Goal: Task Accomplishment & Management: Manage account settings

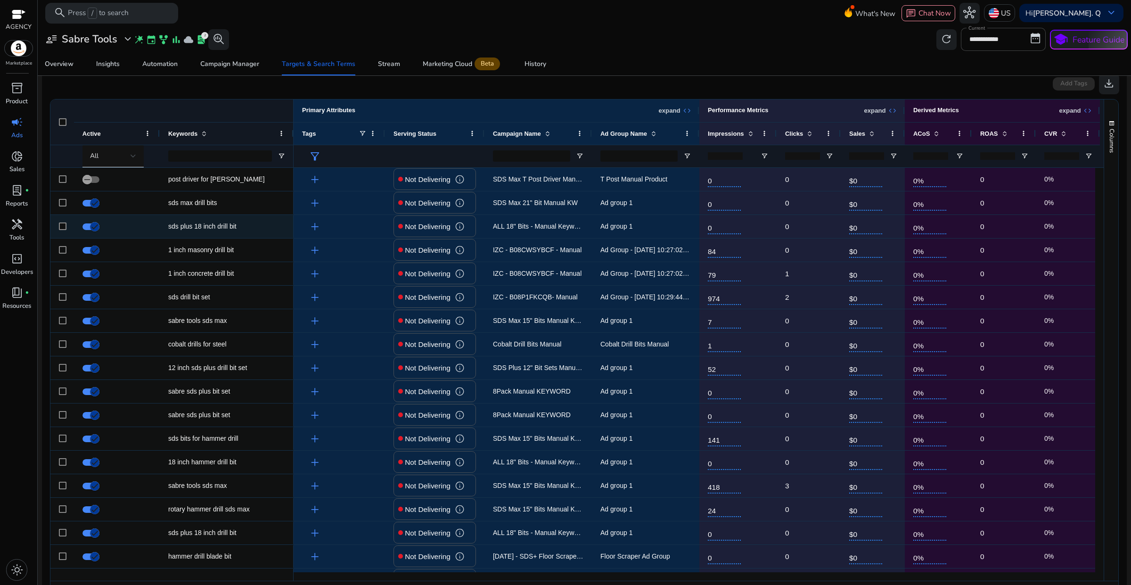
scroll to position [207, 0]
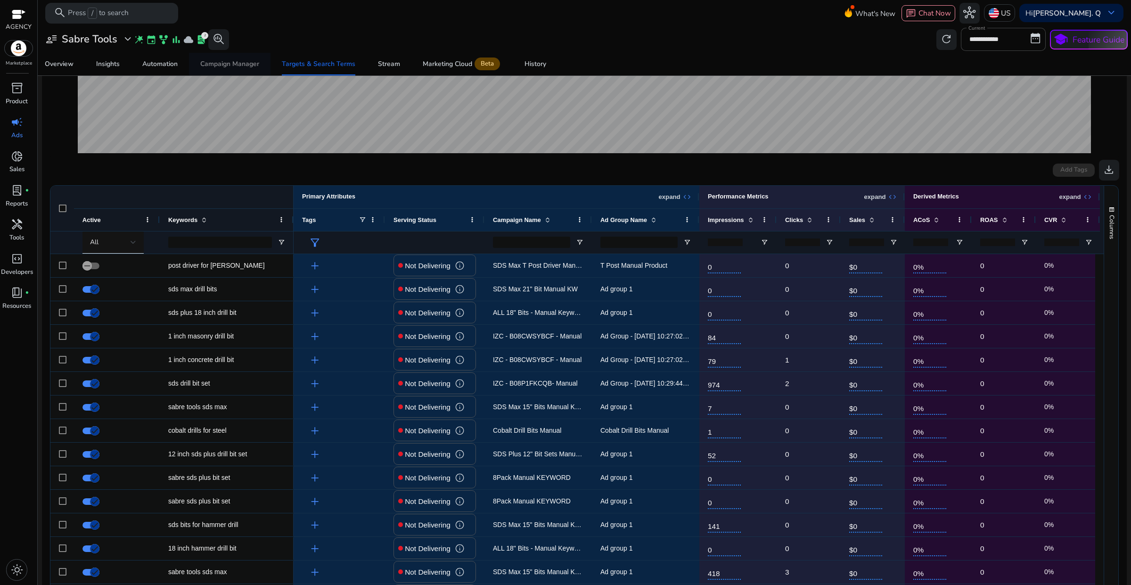
click at [236, 67] on div "Campaign Manager" at bounding box center [229, 64] width 59 height 7
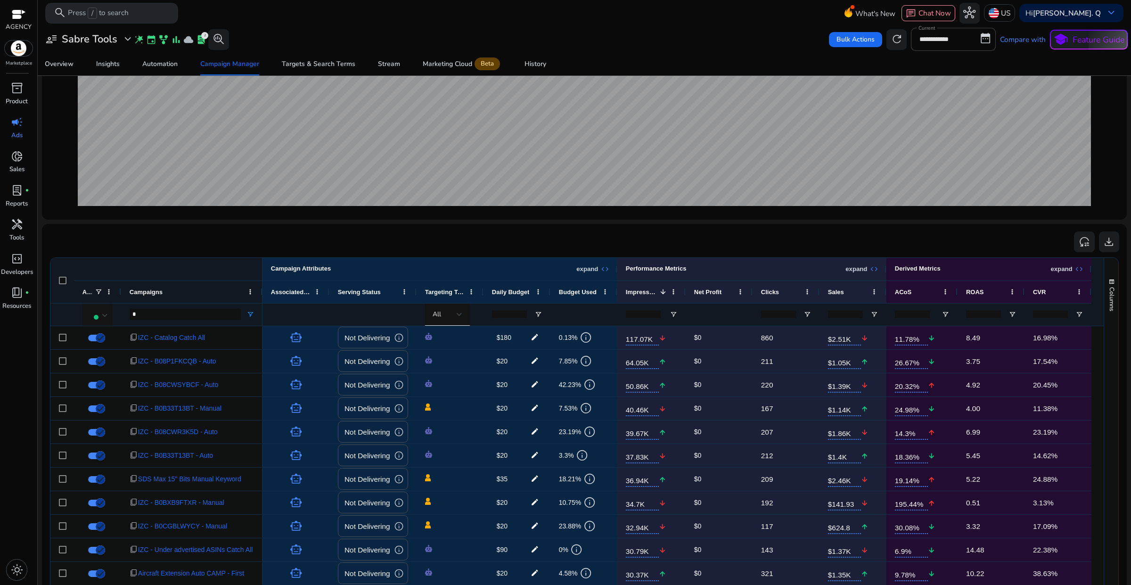
scroll to position [236, 0]
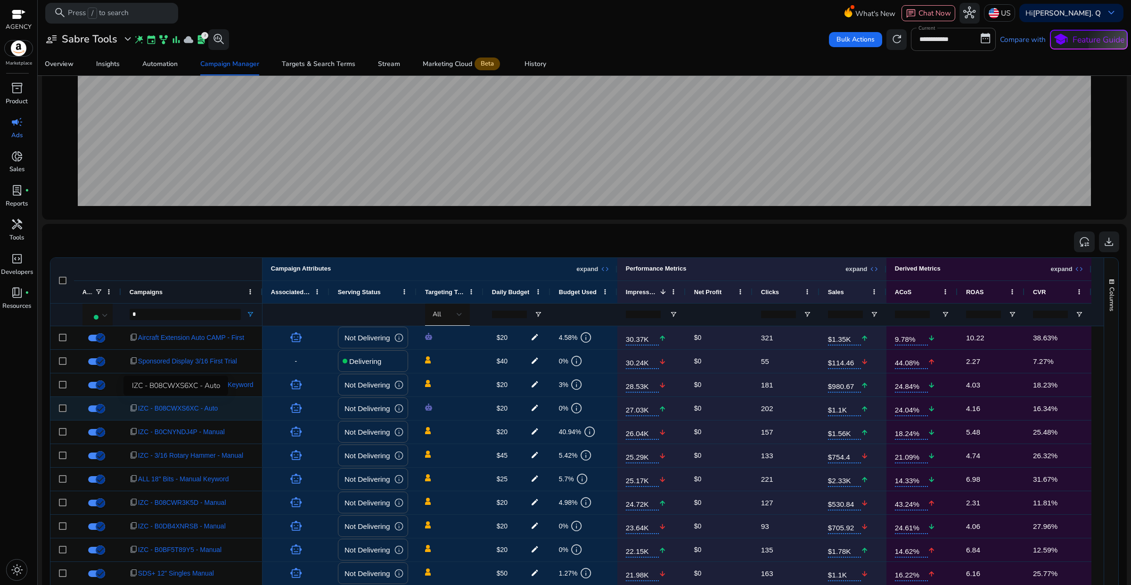
click at [204, 411] on span "IZC - B08CWXS6XC - Auto" at bounding box center [178, 408] width 80 height 19
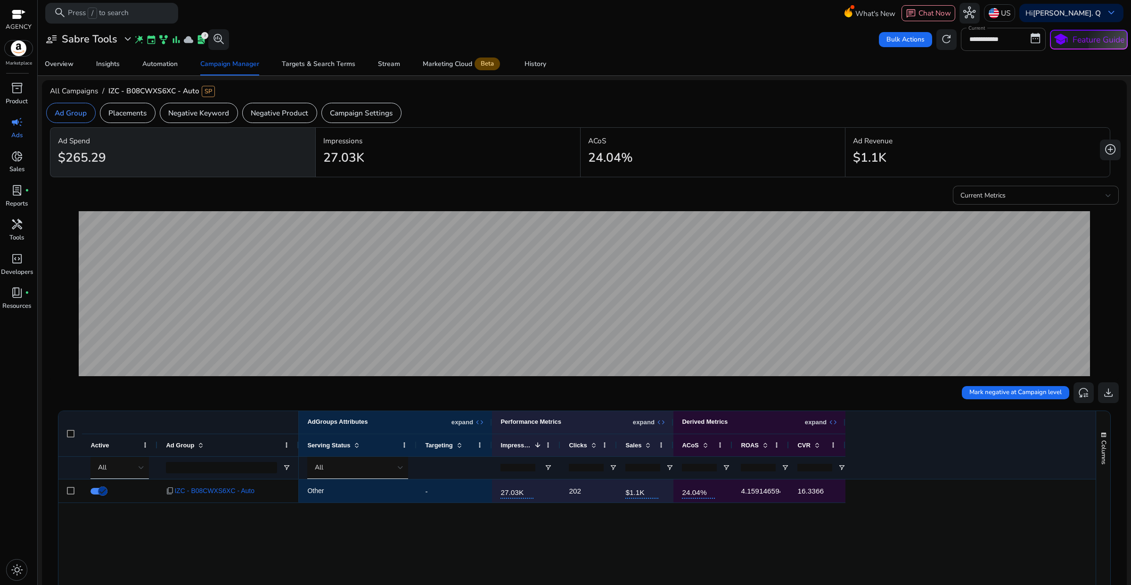
scroll to position [118, 0]
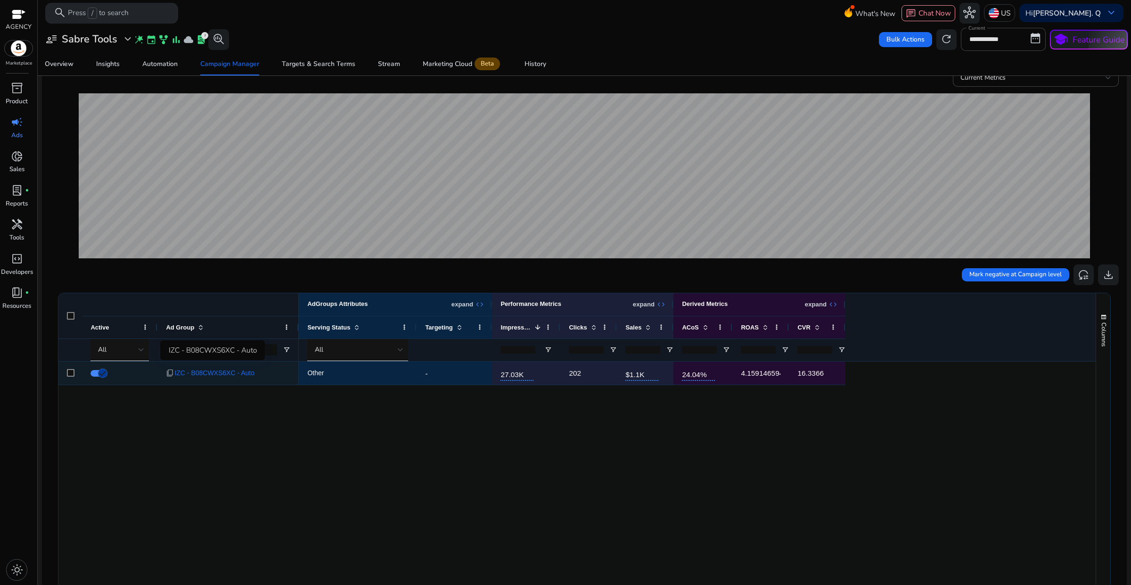
click at [218, 377] on span "IZC - B08CWXS6XC - Auto" at bounding box center [214, 372] width 80 height 19
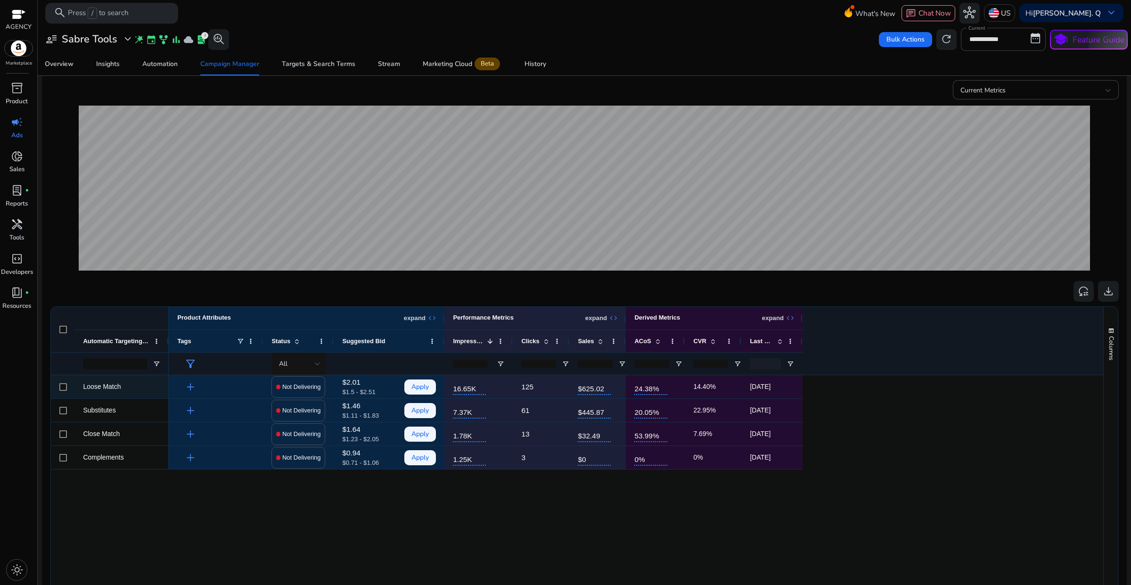
scroll to position [118, 0]
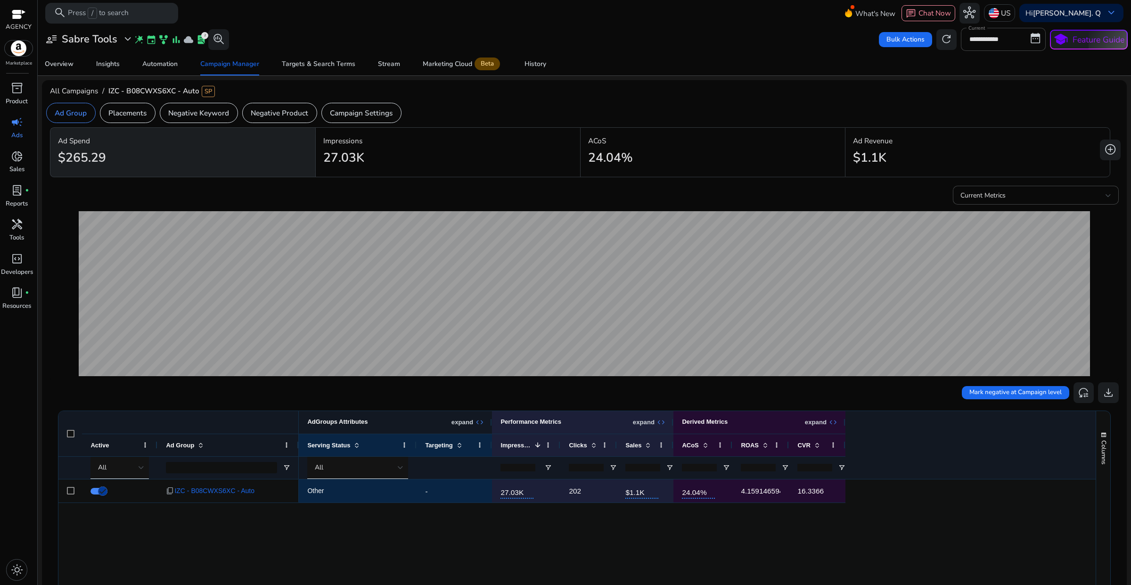
click at [476, 419] on span "expand_all" at bounding box center [480, 422] width 8 height 8
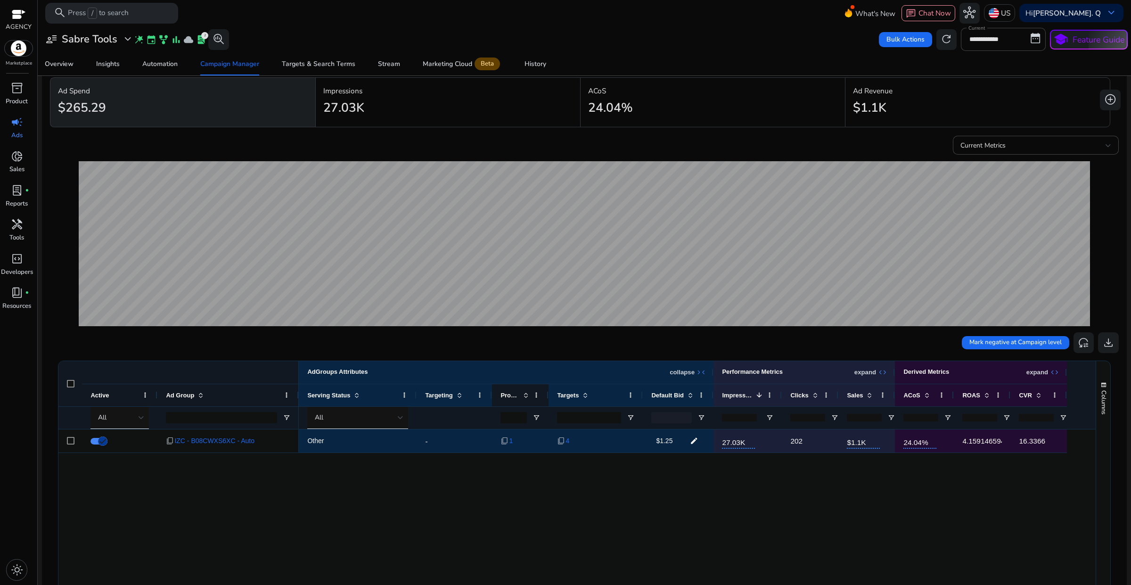
scroll to position [118, 0]
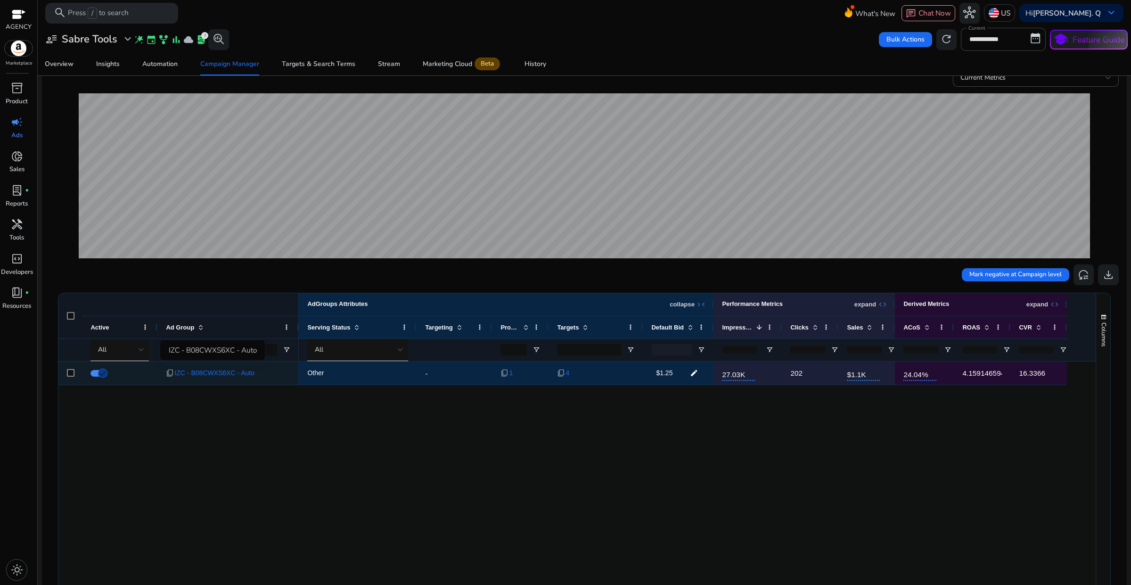
click at [226, 375] on span "IZC - B08CWXS6XC - Auto" at bounding box center [214, 372] width 80 height 19
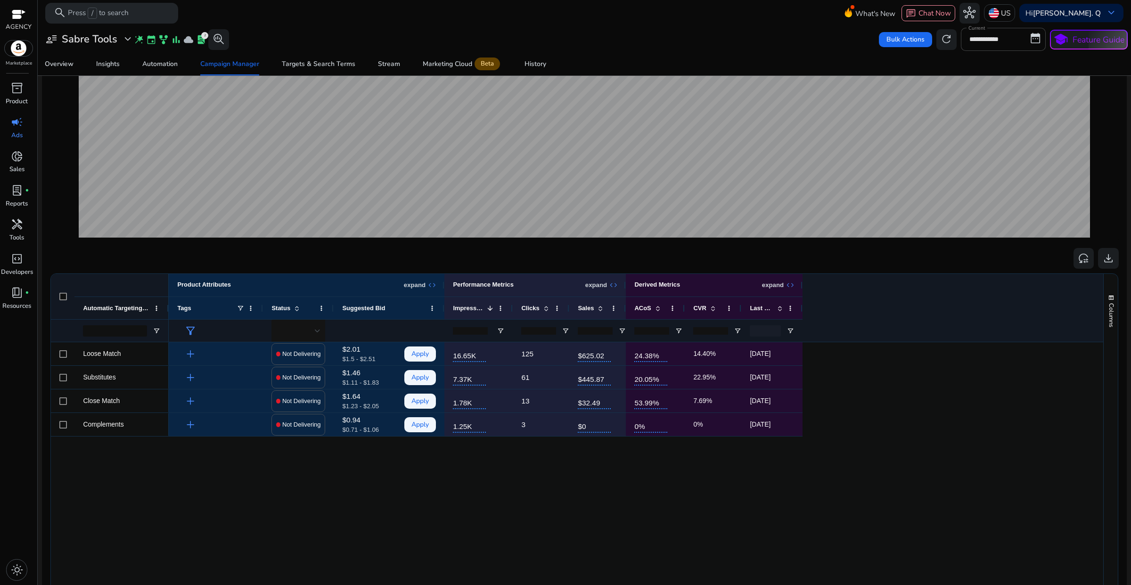
scroll to position [177, 0]
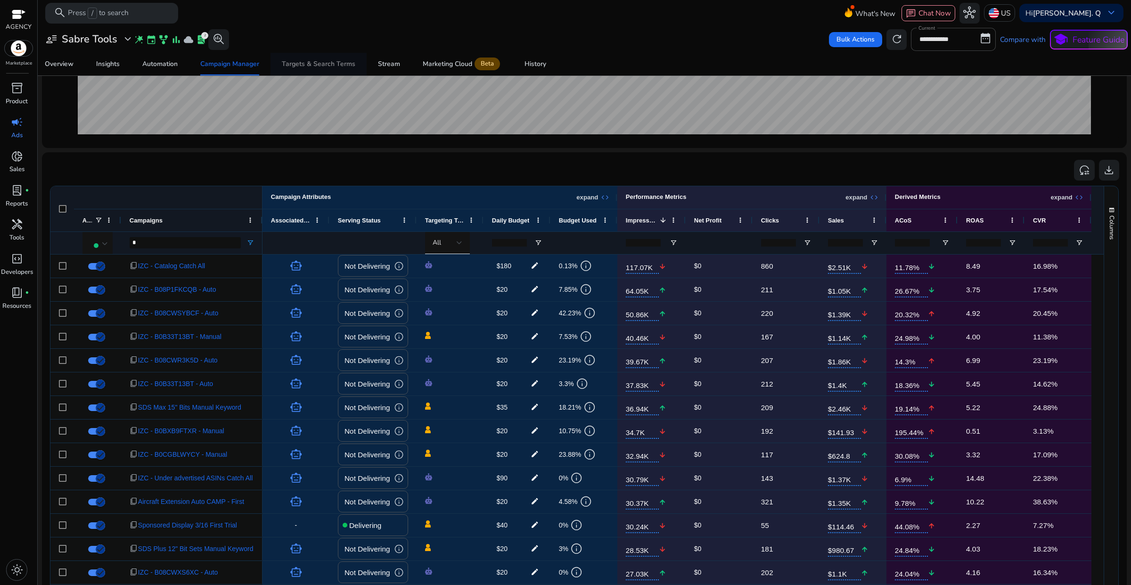
click at [330, 61] on div "Targets & Search Terms" at bounding box center [319, 64] width 74 height 7
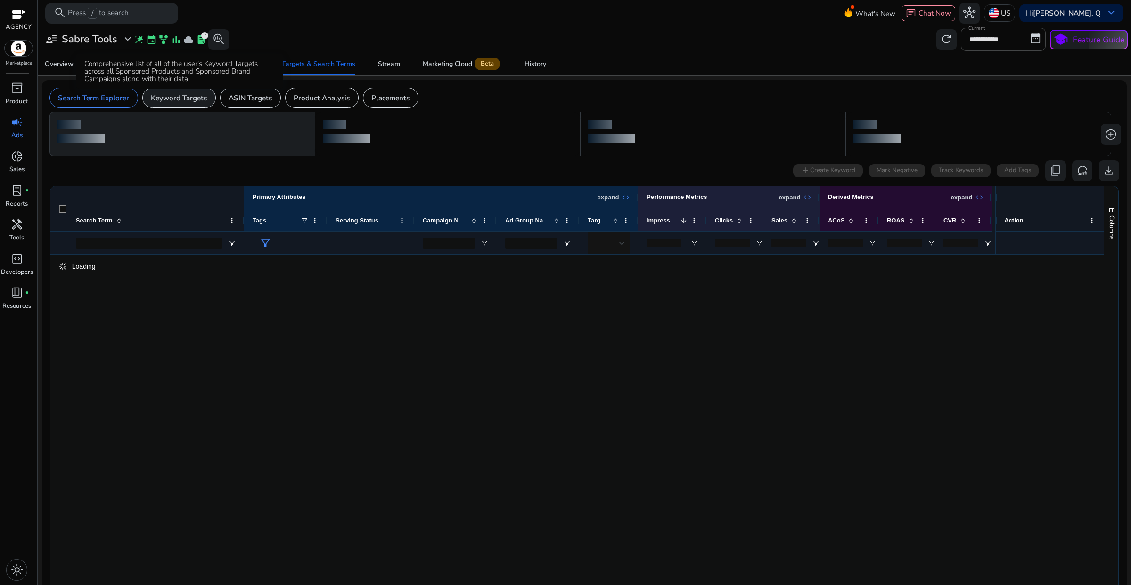
click at [191, 98] on p "Keyword Targets" at bounding box center [179, 97] width 56 height 11
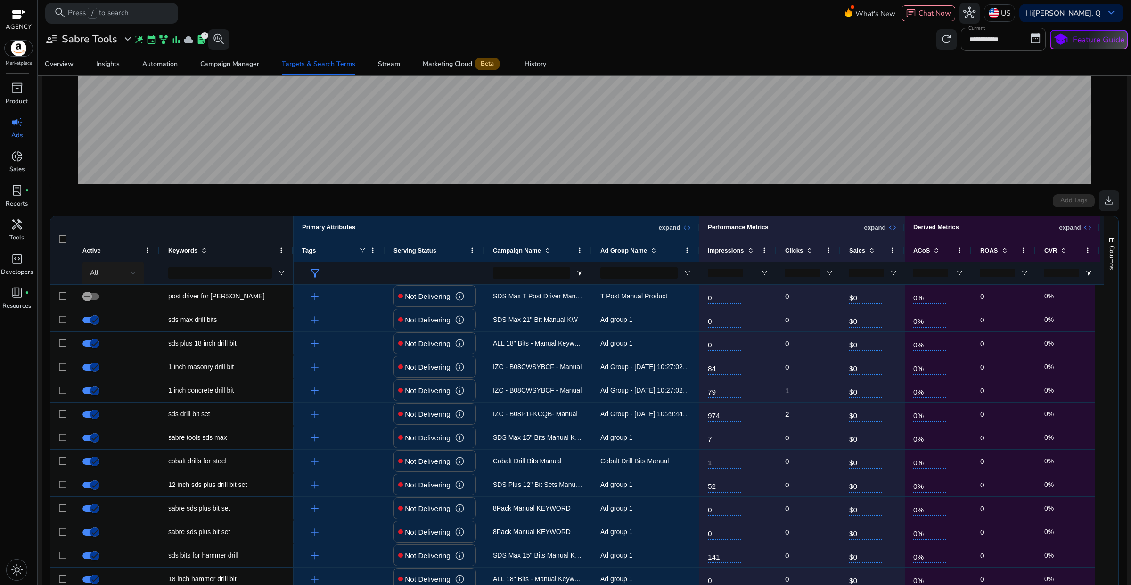
click at [131, 274] on div at bounding box center [134, 273] width 6 height 4
click at [116, 319] on span "Delivering" at bounding box center [112, 323] width 34 height 10
click at [1109, 203] on span "download" at bounding box center [1109, 200] width 12 height 12
click at [239, 67] on div "Campaign Manager" at bounding box center [229, 64] width 59 height 7
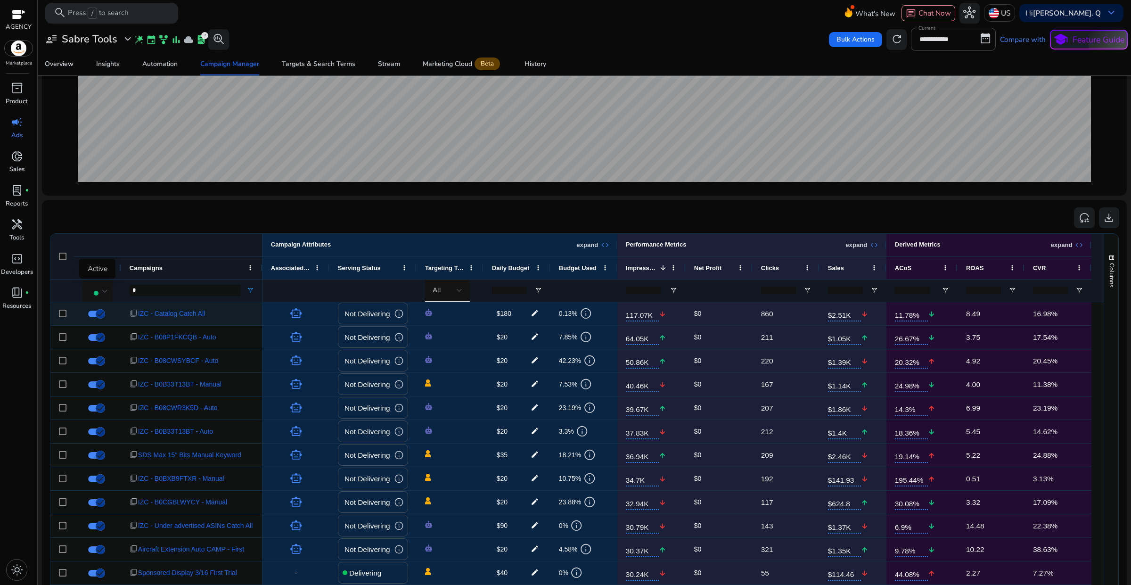
scroll to position [295, 0]
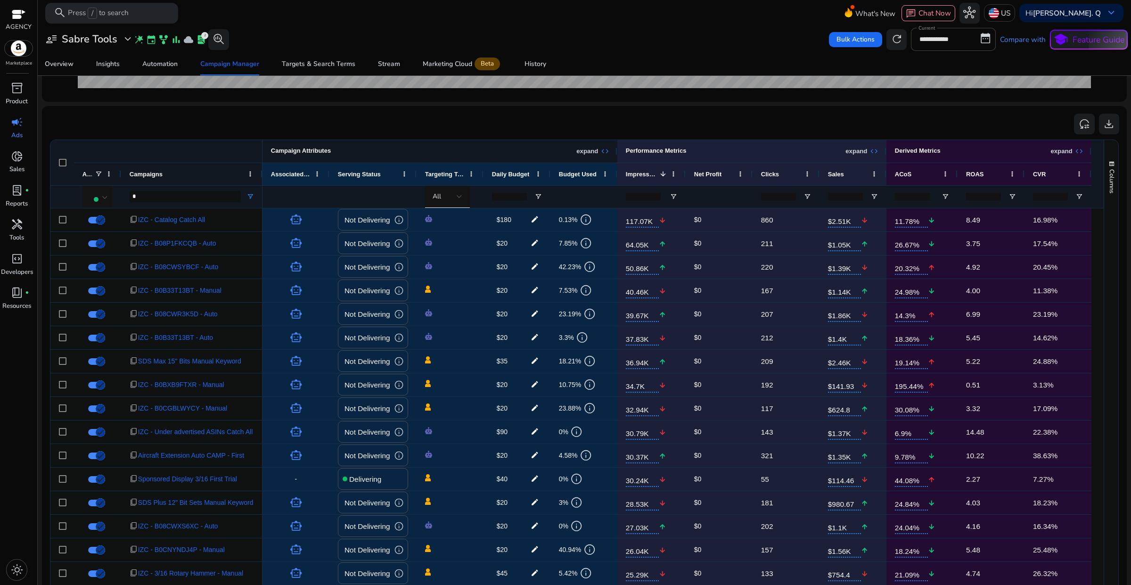
click at [600, 153] on div "expand expand_all" at bounding box center [592, 151] width 33 height 8
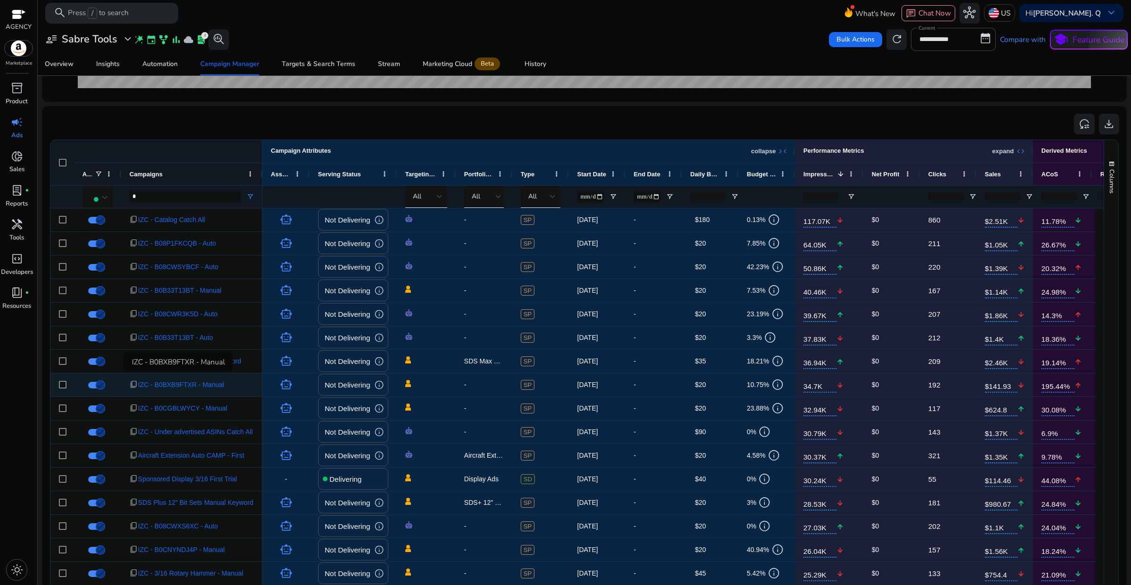
click at [187, 387] on span "IZC - B0BXB9FTXR - Manual" at bounding box center [181, 384] width 86 height 19
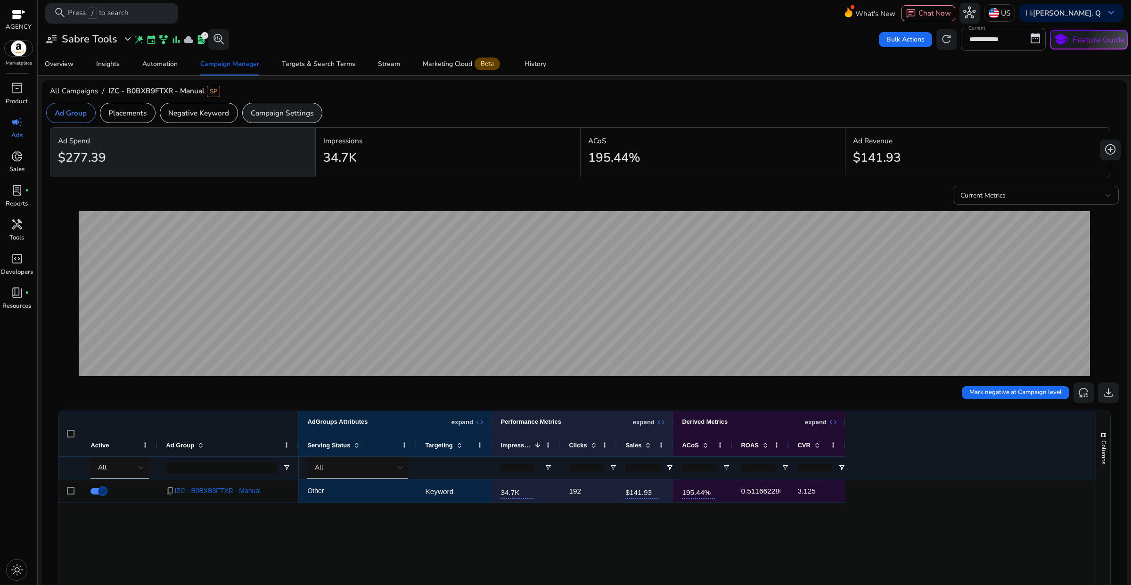
click at [264, 116] on p "Campaign Settings" at bounding box center [282, 112] width 63 height 11
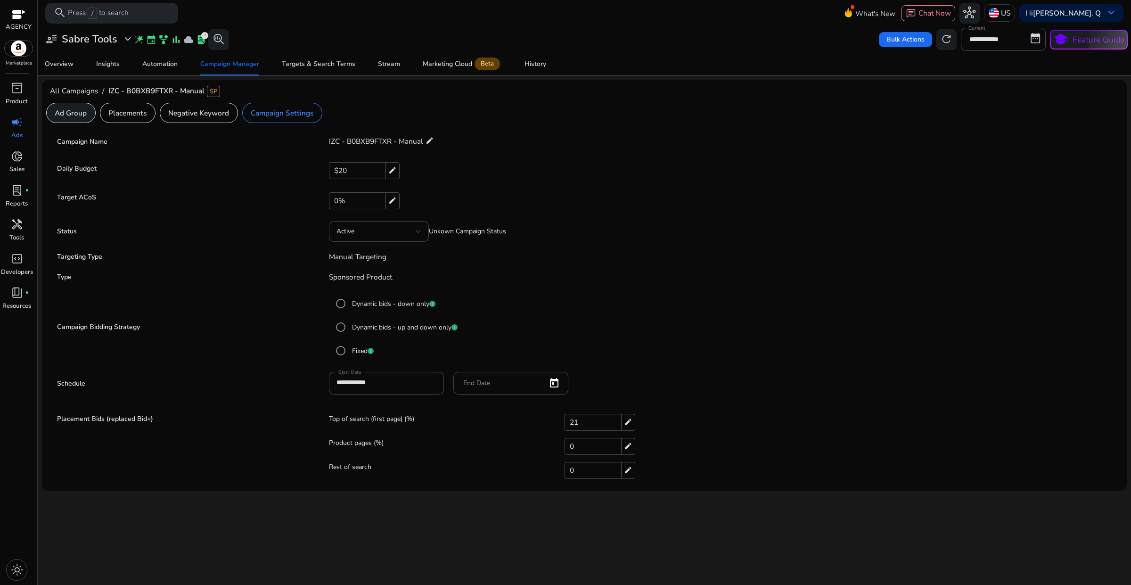
click at [74, 112] on p "Ad Group" at bounding box center [71, 112] width 32 height 11
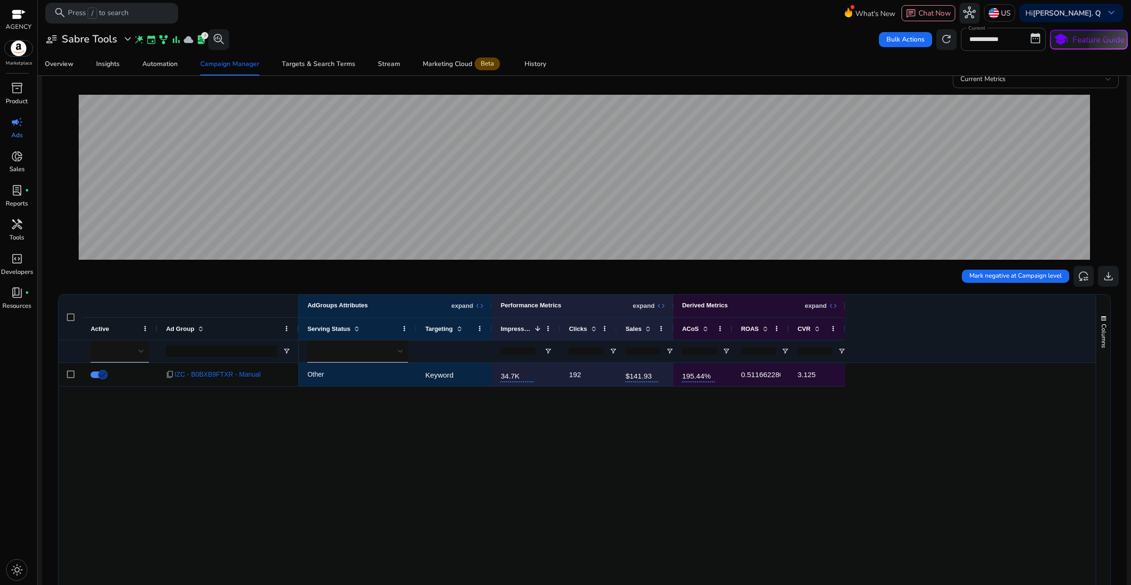
scroll to position [118, 0]
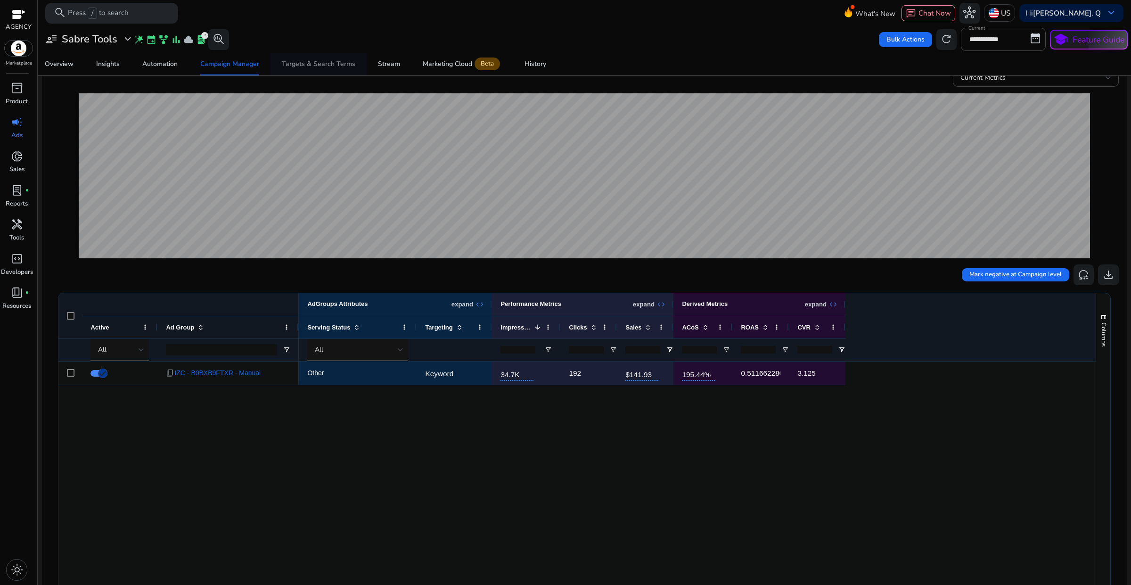
click at [314, 67] on div "Targets & Search Terms" at bounding box center [319, 64] width 74 height 7
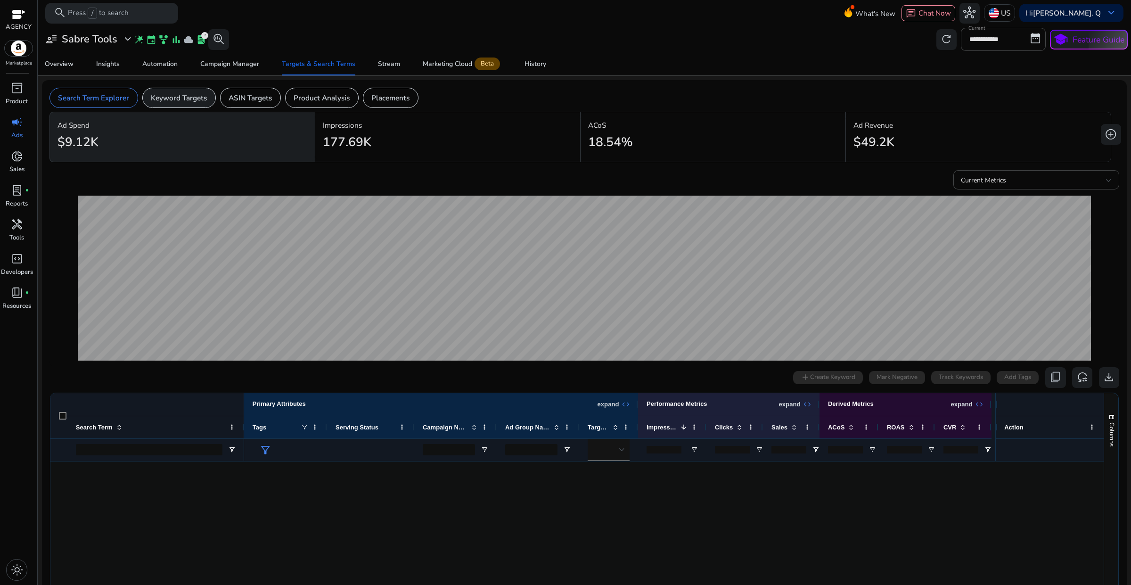
click at [189, 102] on p "Keyword Targets" at bounding box center [179, 97] width 56 height 11
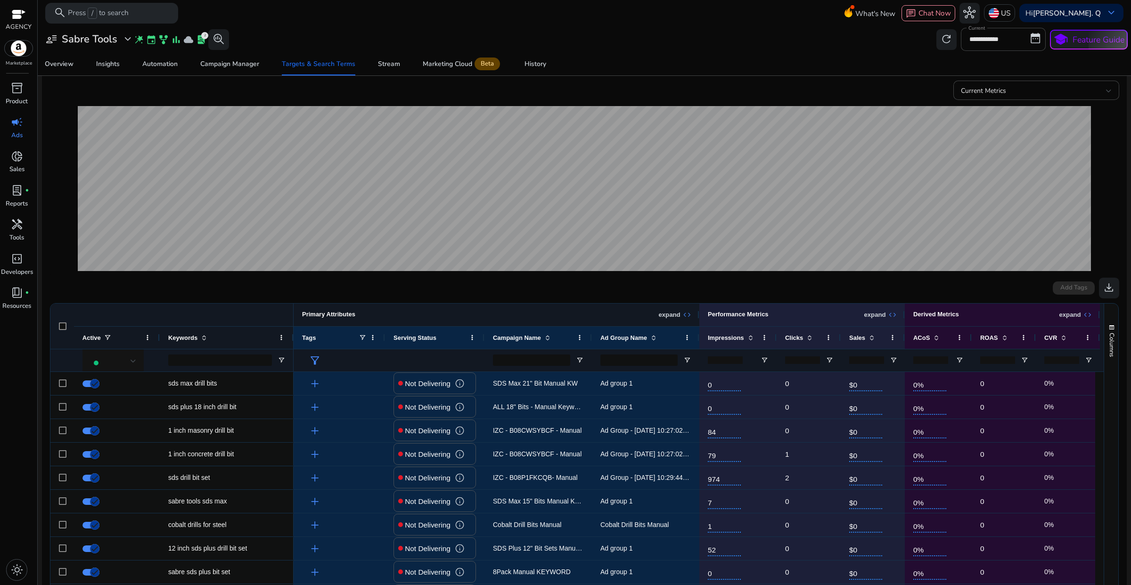
click at [675, 317] on p "expand" at bounding box center [670, 315] width 22 height 8
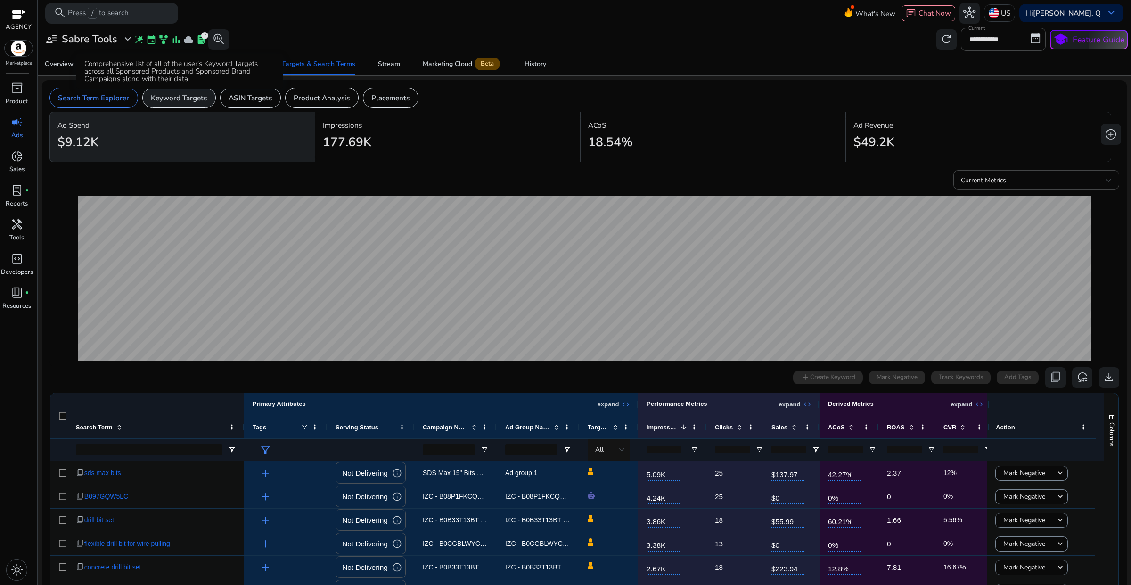
click at [178, 101] on p "Keyword Targets" at bounding box center [179, 97] width 56 height 11
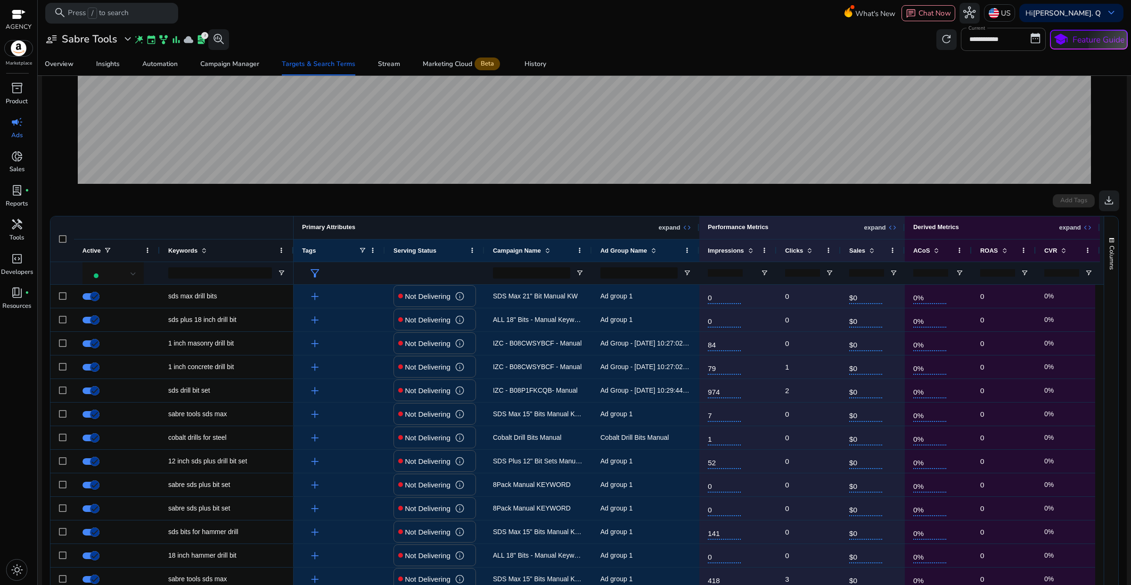
click at [683, 231] on span "expand_all" at bounding box center [687, 227] width 8 height 8
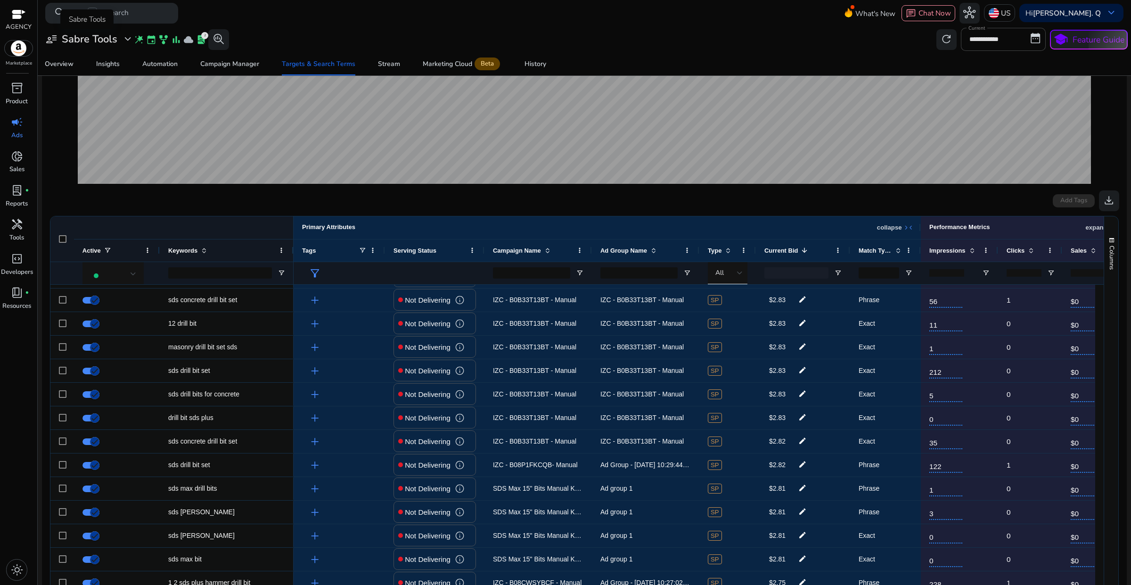
click at [123, 42] on span "expand_more" at bounding box center [128, 39] width 12 height 12
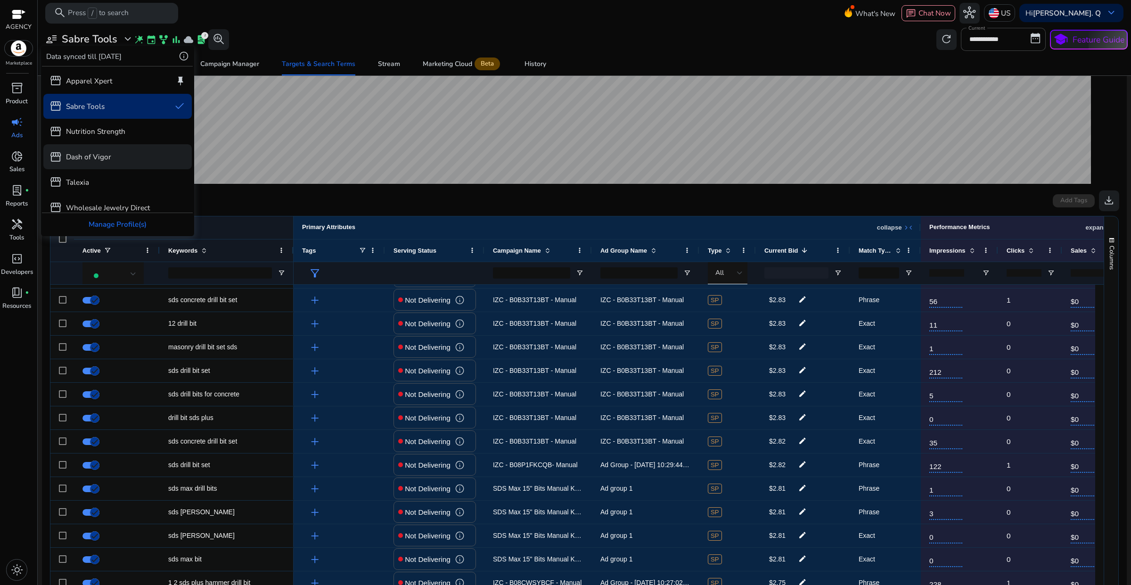
click at [100, 160] on p "Dash of Vigor" at bounding box center [88, 156] width 45 height 11
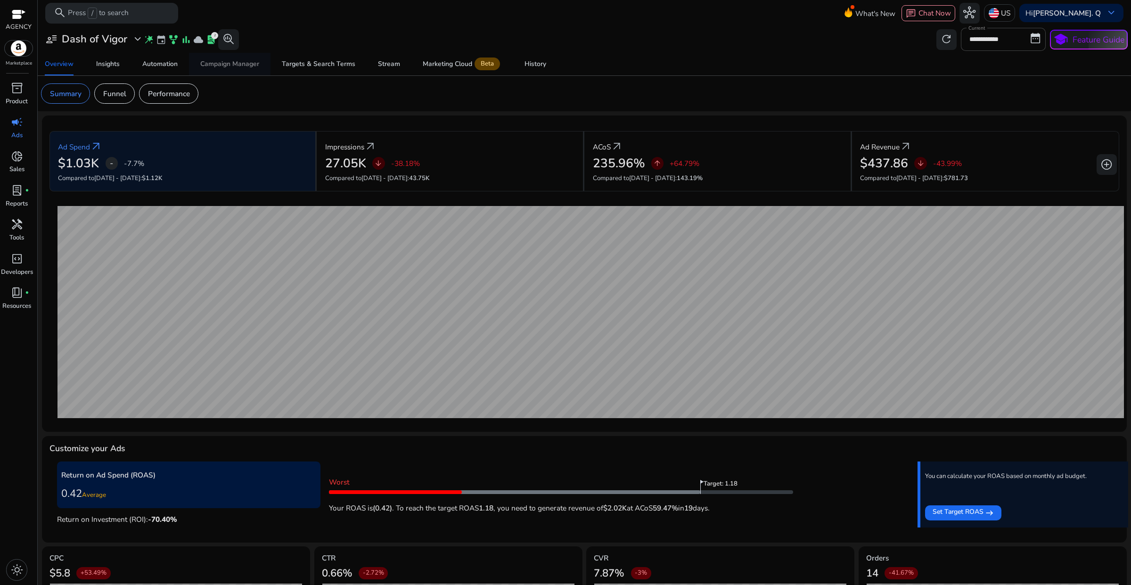
click at [241, 67] on div "Campaign Manager" at bounding box center [229, 64] width 59 height 7
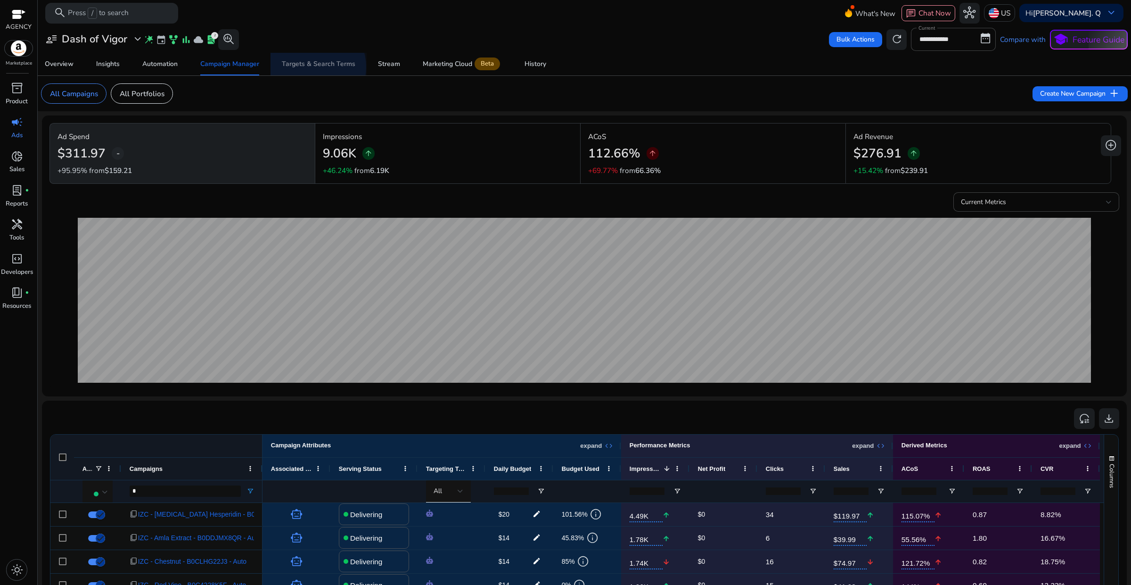
click at [309, 67] on div "Targets & Search Terms" at bounding box center [319, 64] width 74 height 7
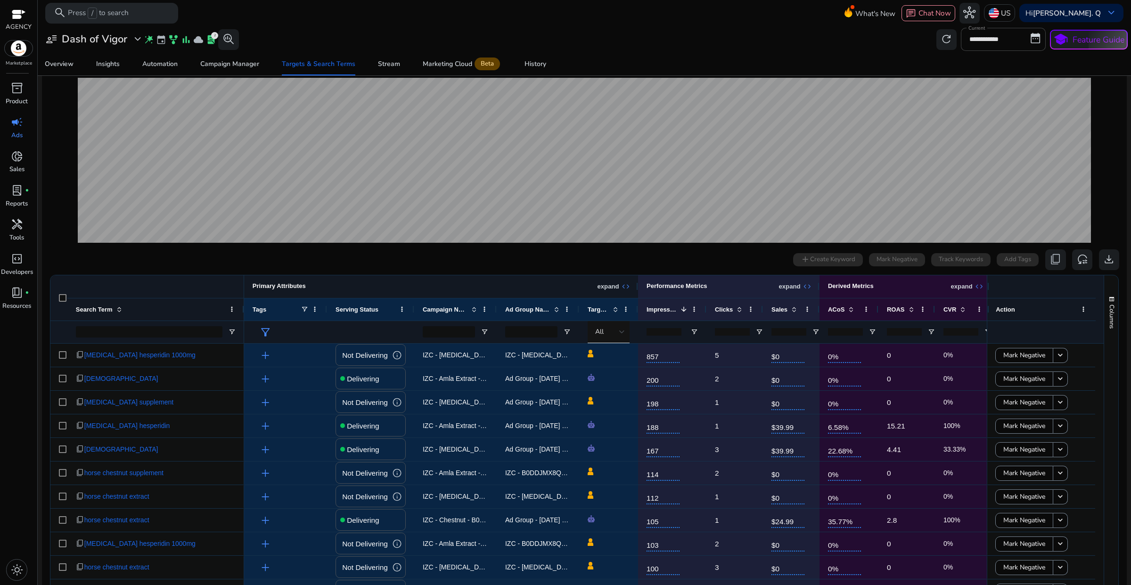
click at [627, 288] on span "expand_all" at bounding box center [625, 286] width 8 height 8
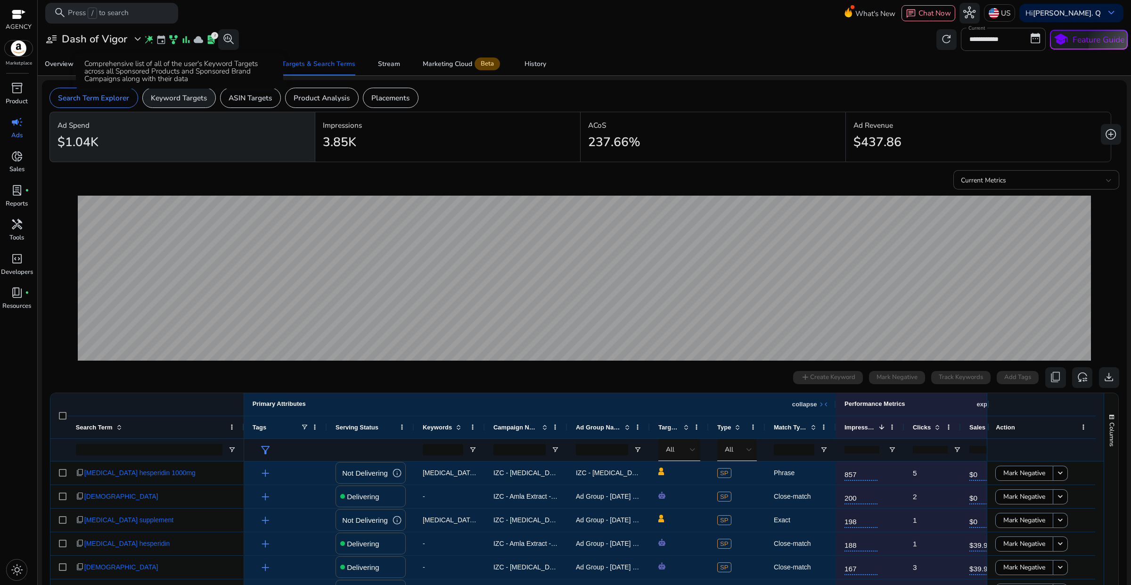
click at [167, 95] on p "Keyword Targets" at bounding box center [179, 97] width 56 height 11
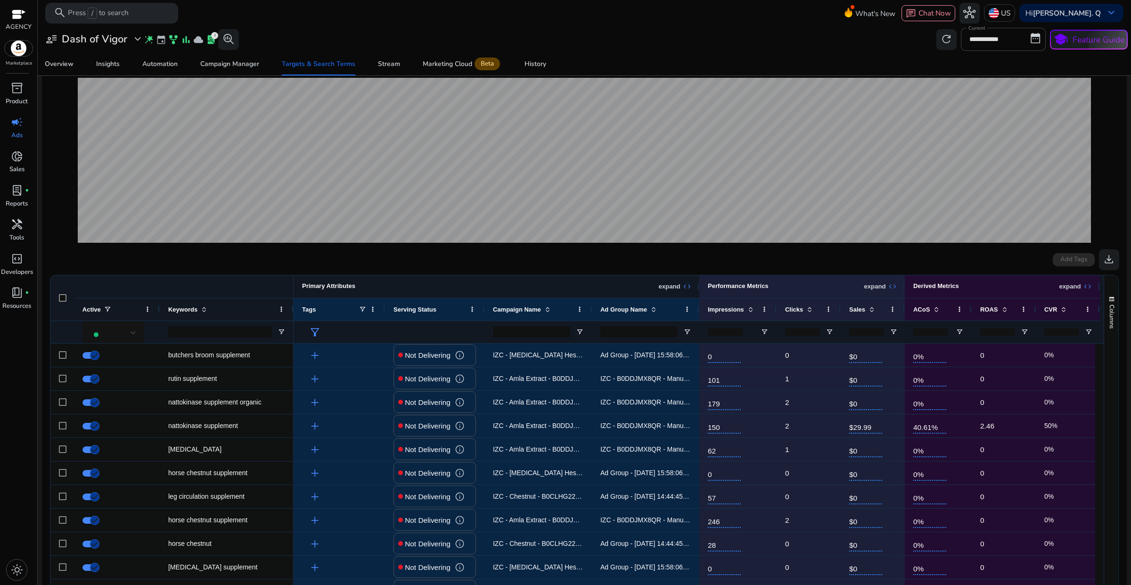
click at [687, 284] on span "expand_all" at bounding box center [687, 286] width 8 height 8
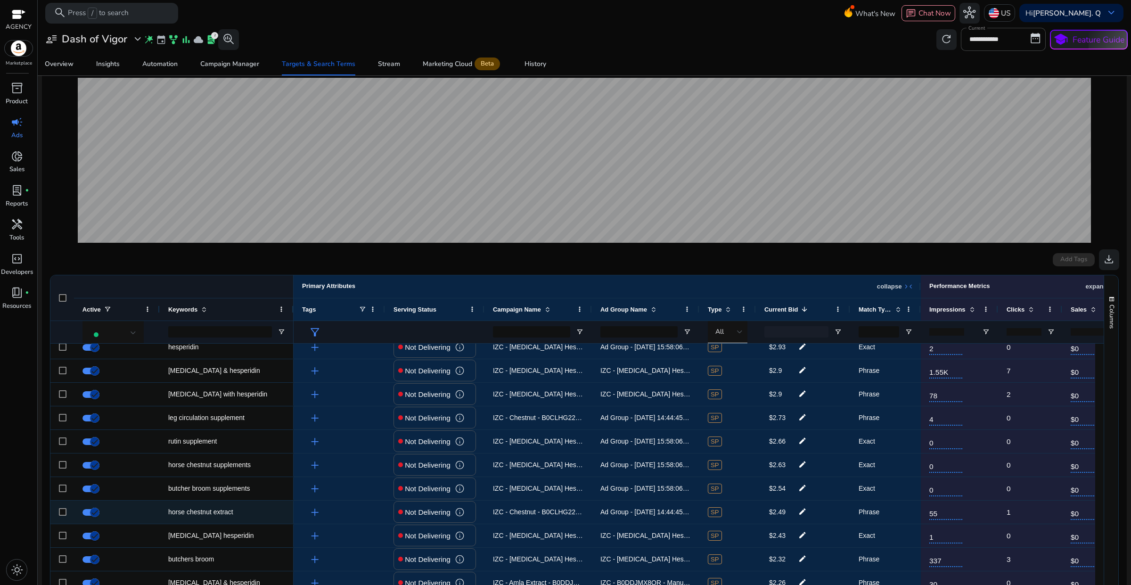
scroll to position [494, 0]
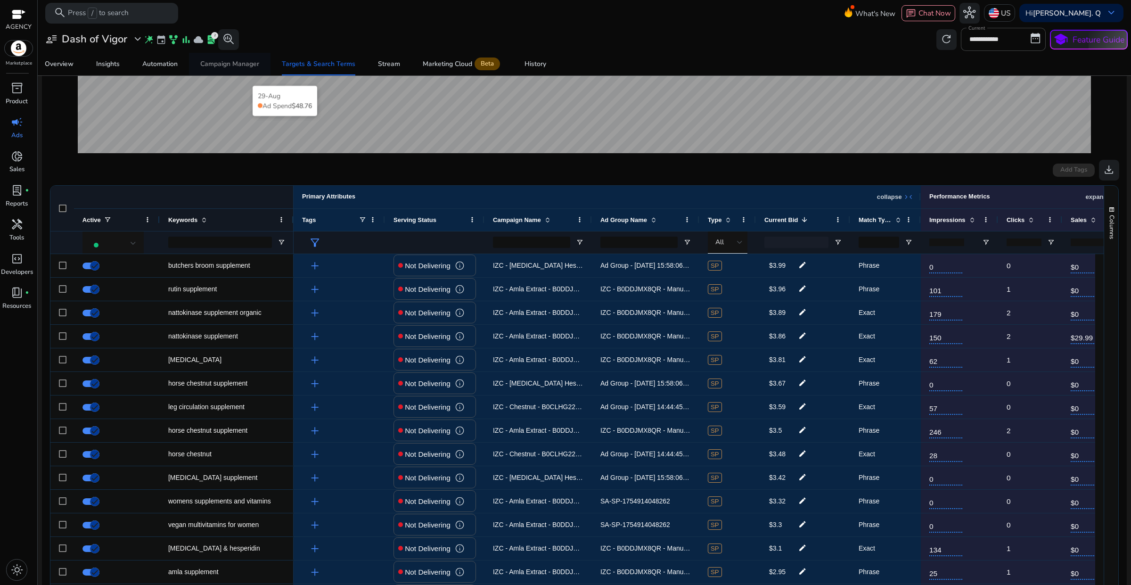
click at [233, 66] on div "Campaign Manager" at bounding box center [229, 64] width 59 height 7
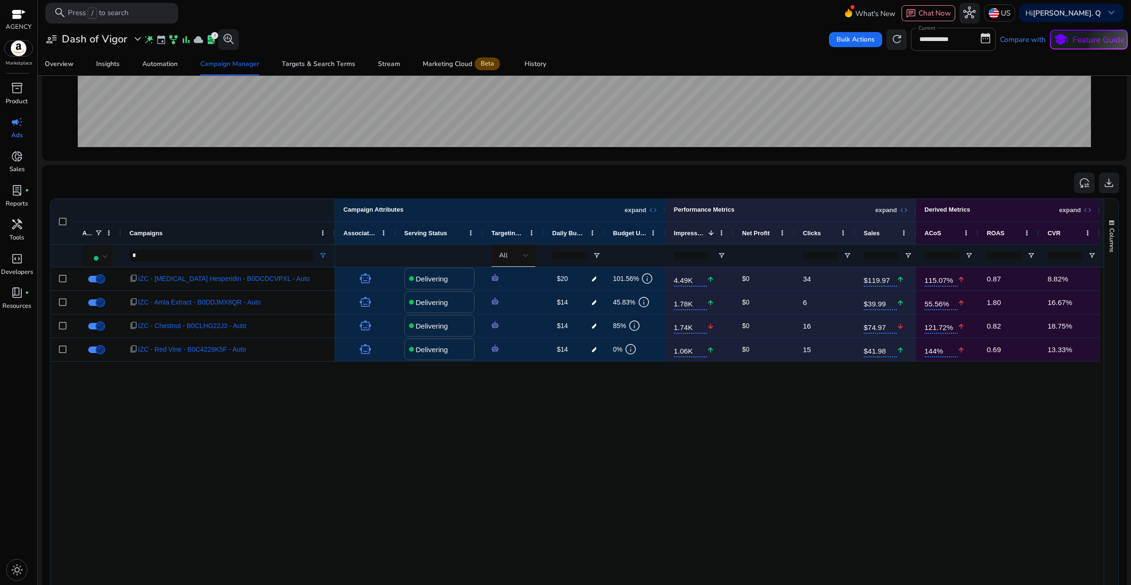
drag, startPoint x: 261, startPoint y: 232, endPoint x: 335, endPoint y: 233, distance: 74.0
click at [335, 233] on div at bounding box center [335, 233] width 4 height 22
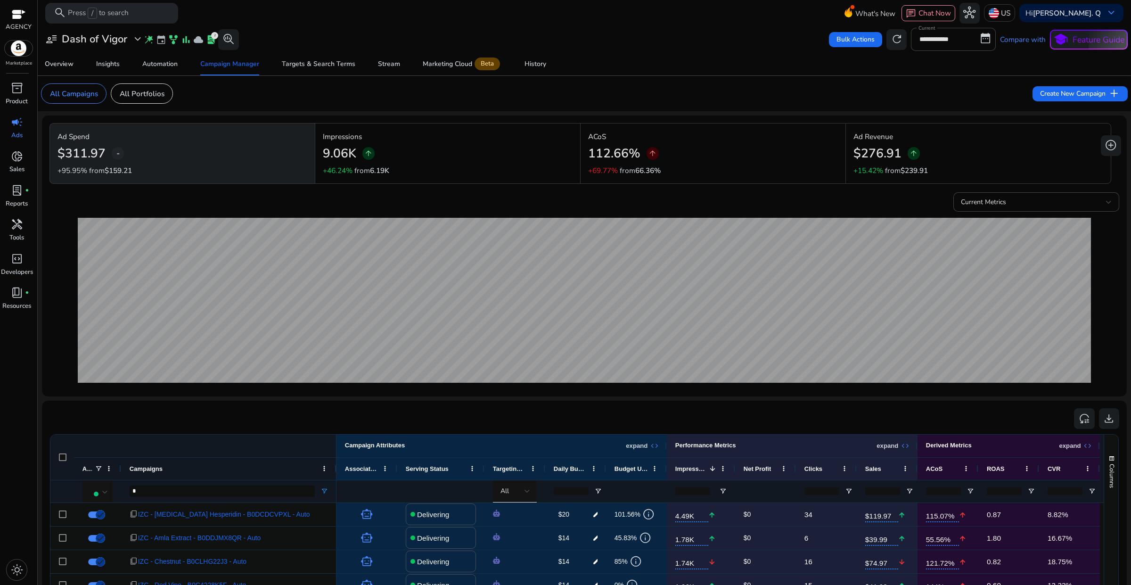
click at [140, 43] on span "expand_more" at bounding box center [138, 39] width 12 height 12
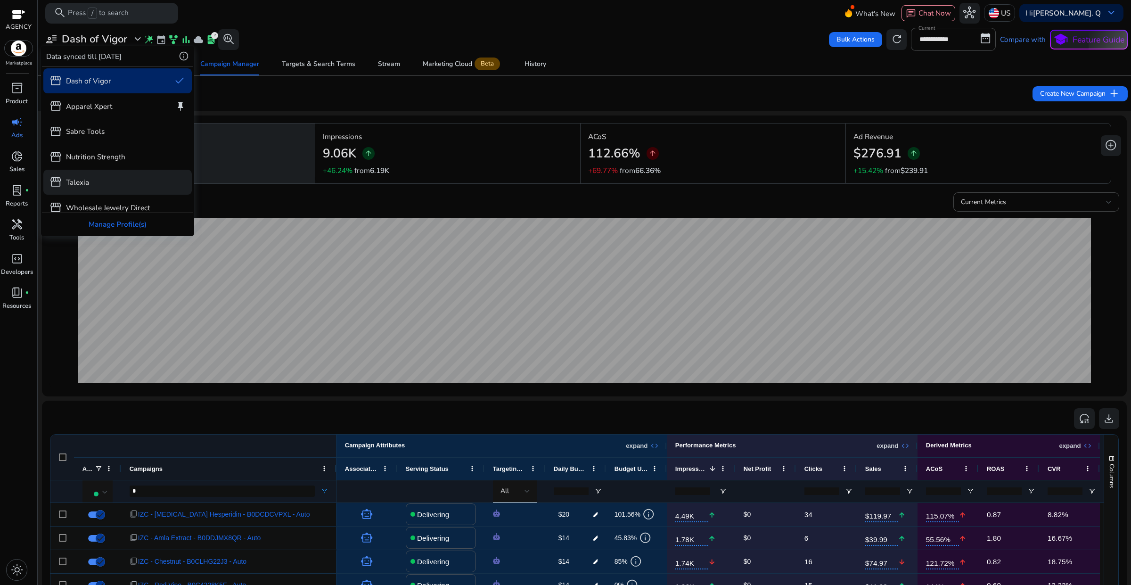
click at [90, 177] on div "storefront Talexia" at bounding box center [117, 182] width 149 height 25
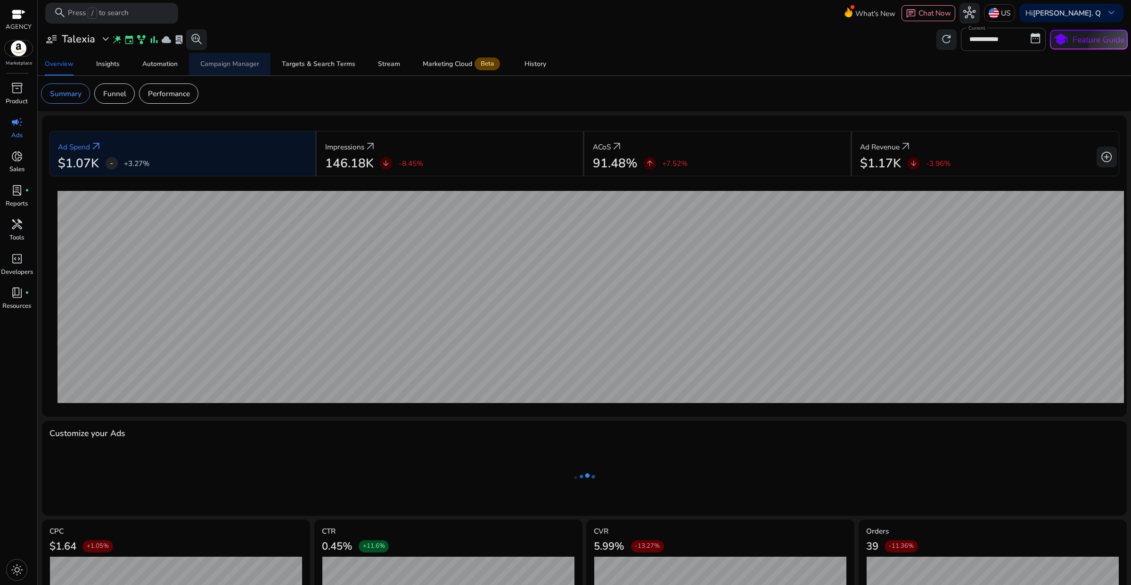
click at [236, 66] on div "Campaign Manager" at bounding box center [229, 64] width 59 height 7
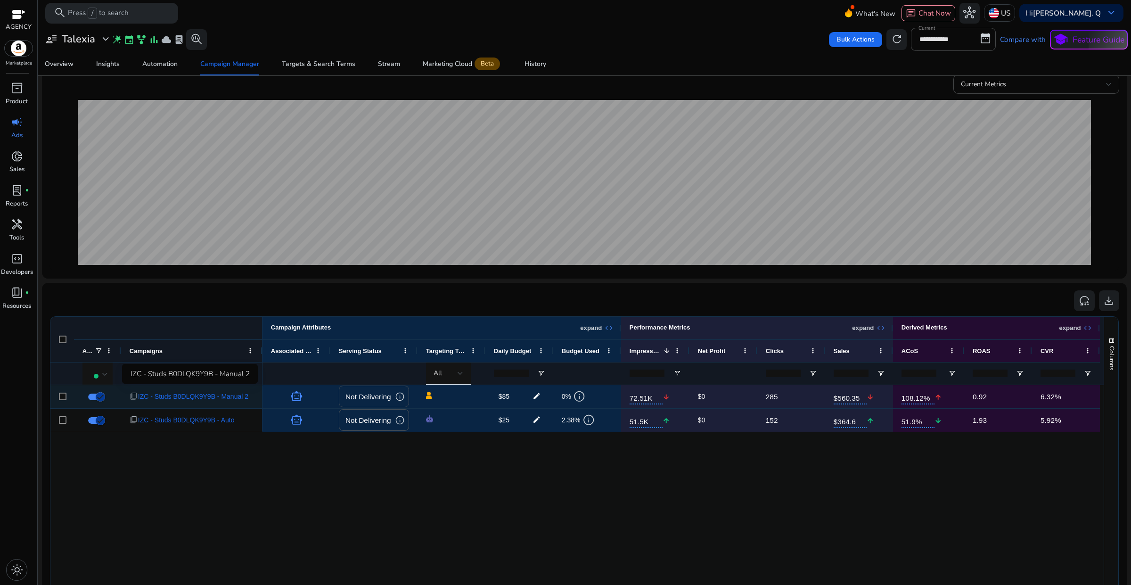
click at [240, 396] on span "IZC - Studs B0DLQK9Y9B - Manual 2" at bounding box center [193, 396] width 110 height 19
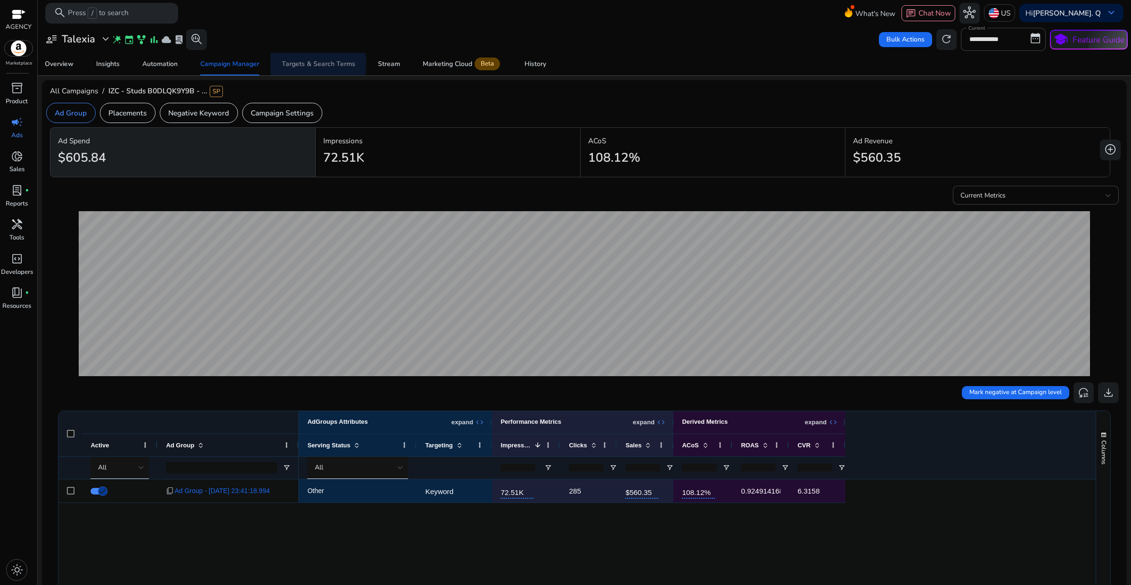
click at [312, 63] on div "Targets & Search Terms" at bounding box center [319, 64] width 74 height 7
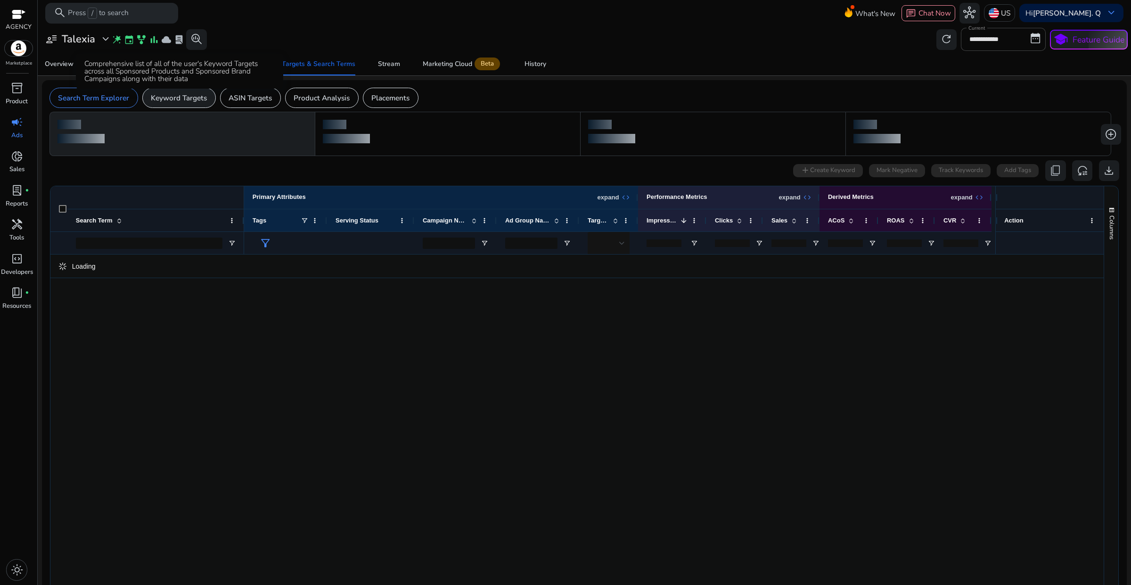
click at [177, 96] on p "Keyword Targets" at bounding box center [179, 97] width 56 height 11
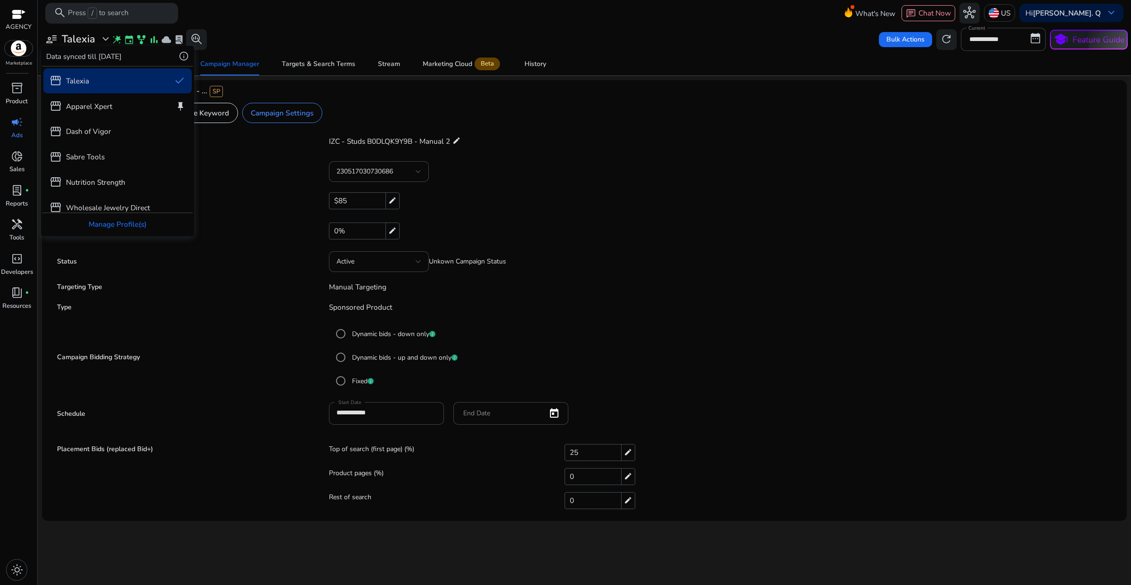
click at [101, 176] on div "storefront Nutrition Strength" at bounding box center [87, 182] width 76 height 12
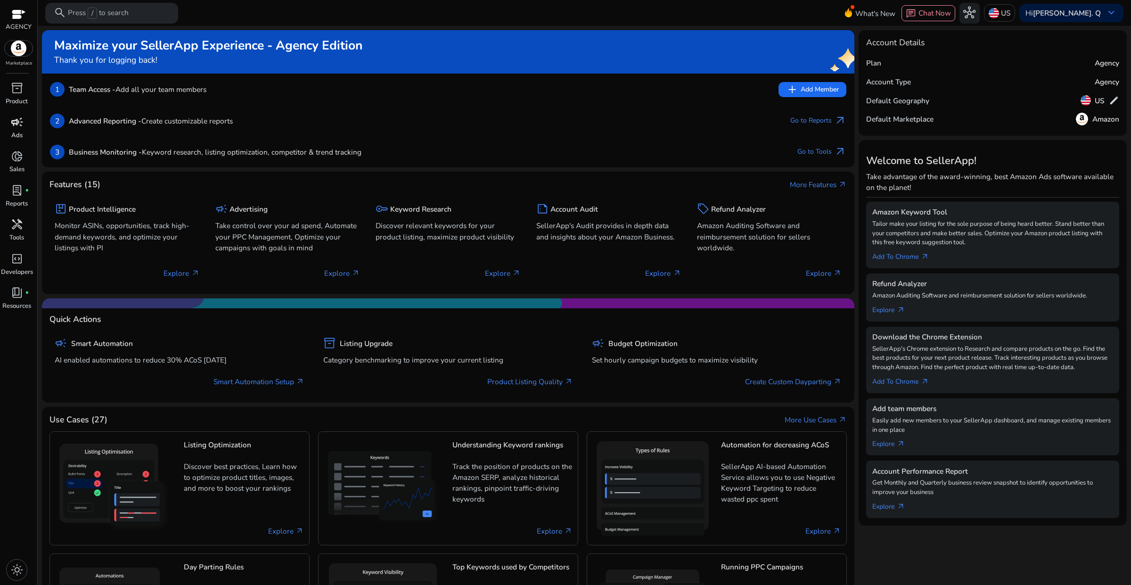
click at [19, 130] on div "campaign" at bounding box center [16, 122] width 29 height 16
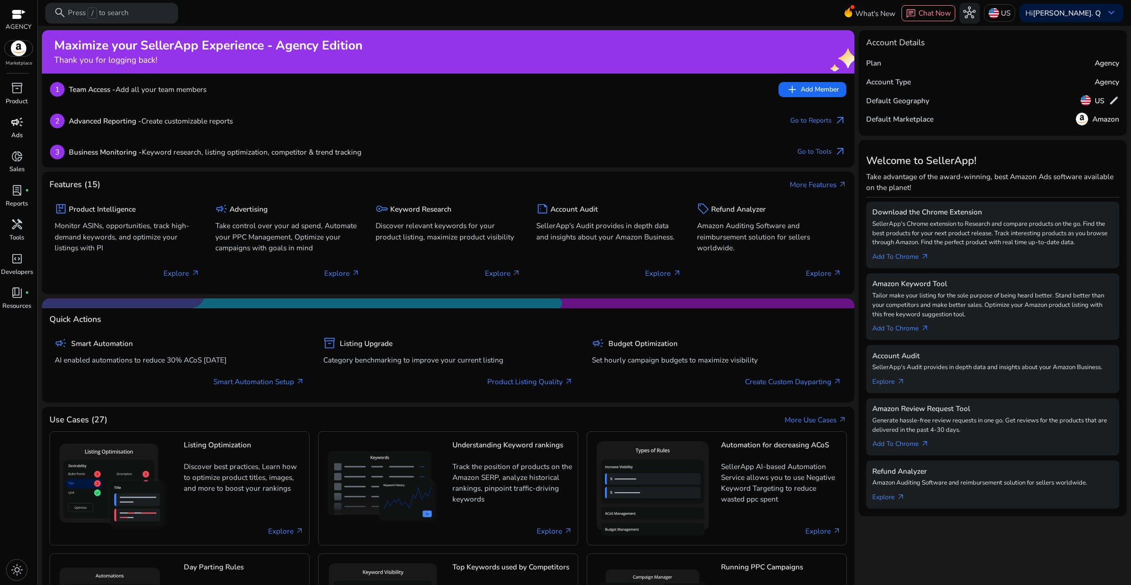
click at [18, 135] on p "Ads" at bounding box center [16, 135] width 11 height 9
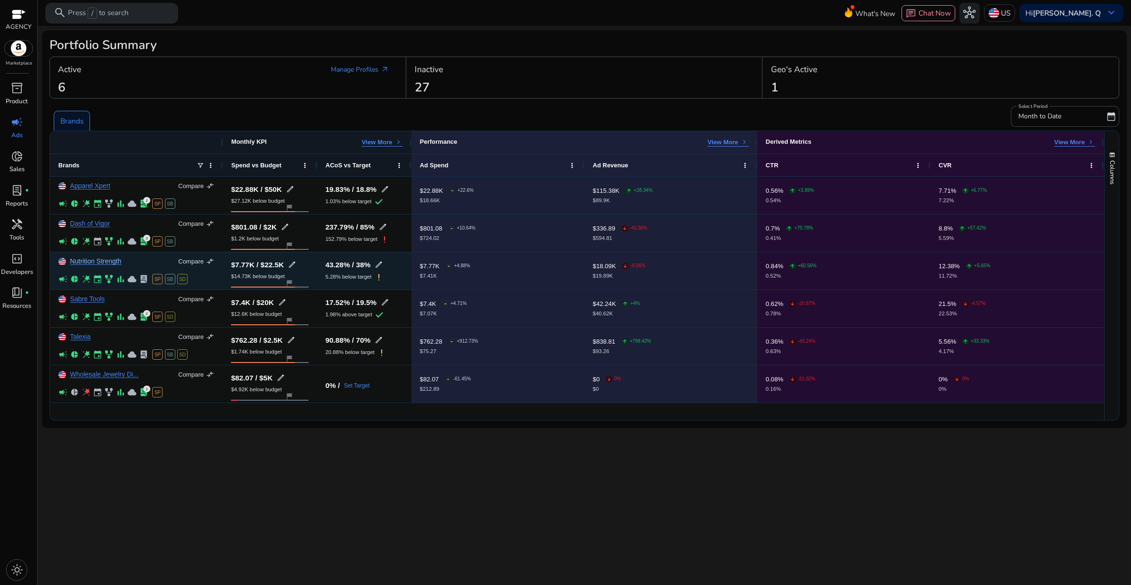
click at [112, 262] on link "Nutrition Strength" at bounding box center [95, 261] width 51 height 7
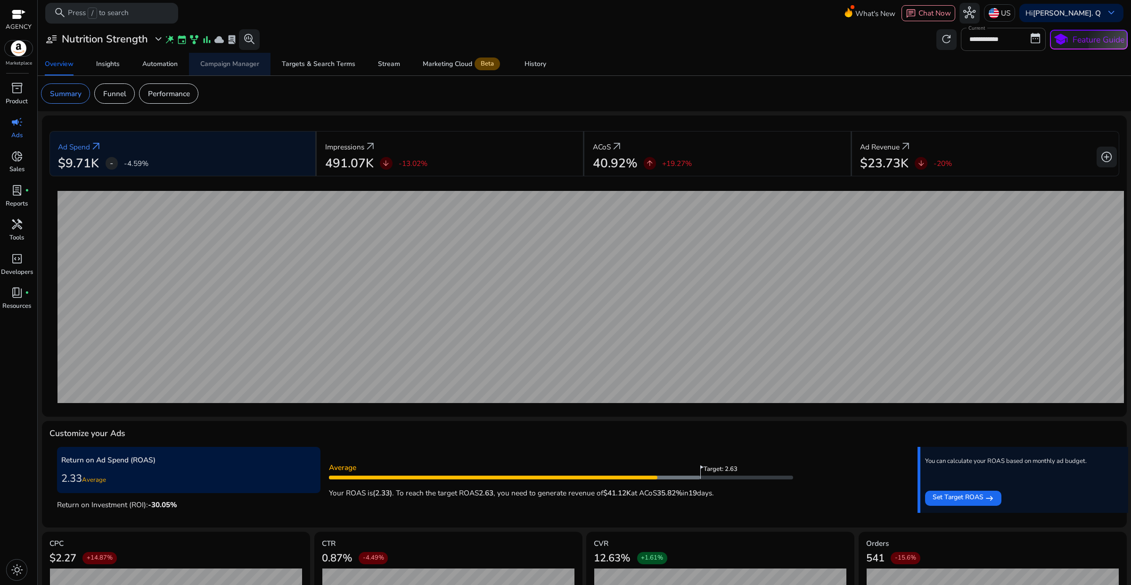
click at [226, 71] on span "Campaign Manager" at bounding box center [229, 64] width 59 height 23
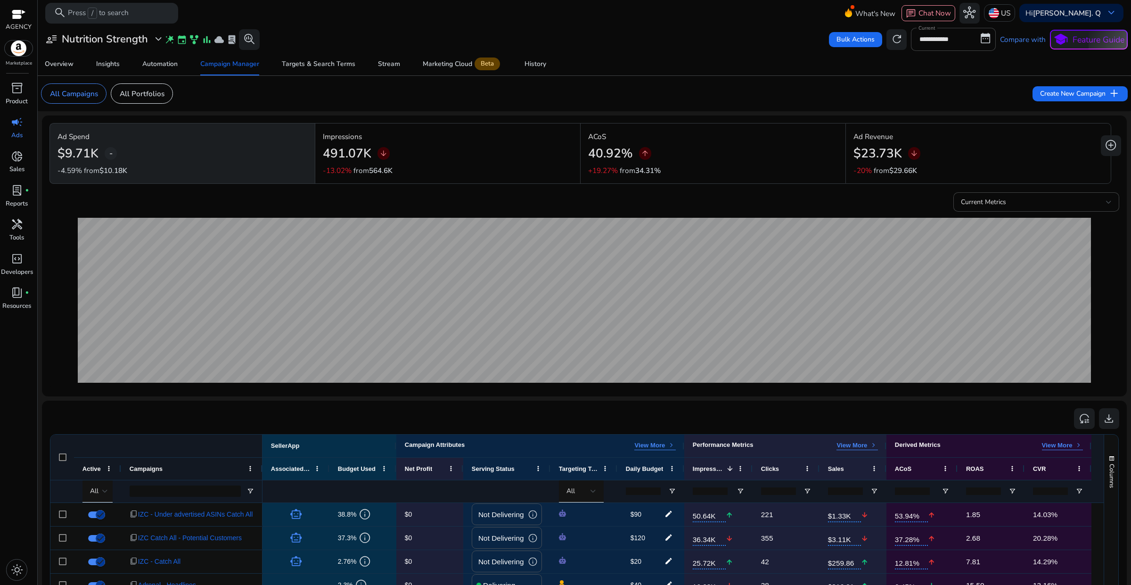
scroll to position [177, 0]
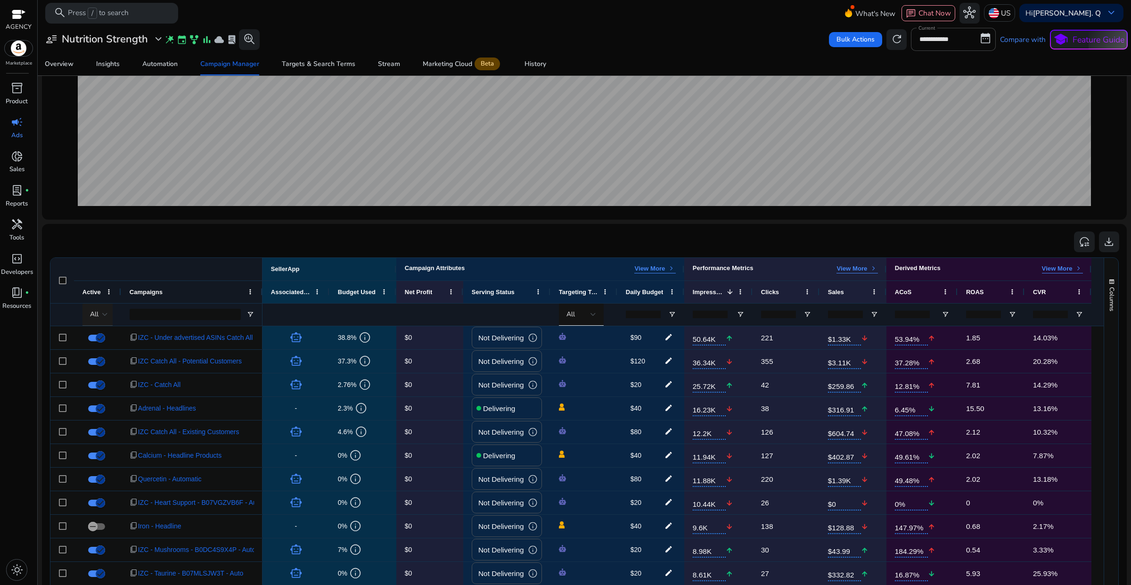
click at [106, 320] on div at bounding box center [105, 314] width 6 height 11
click at [107, 365] on span "Delivering" at bounding box center [112, 364] width 34 height 10
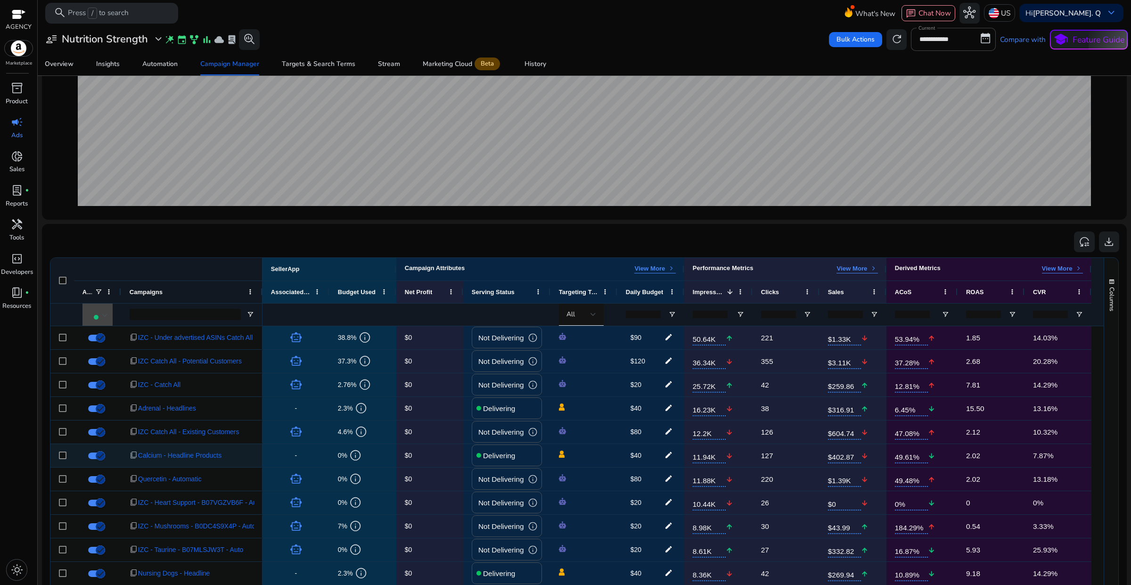
scroll to position [0, 0]
click at [304, 59] on span "Targets & Search Terms" at bounding box center [319, 64] width 74 height 23
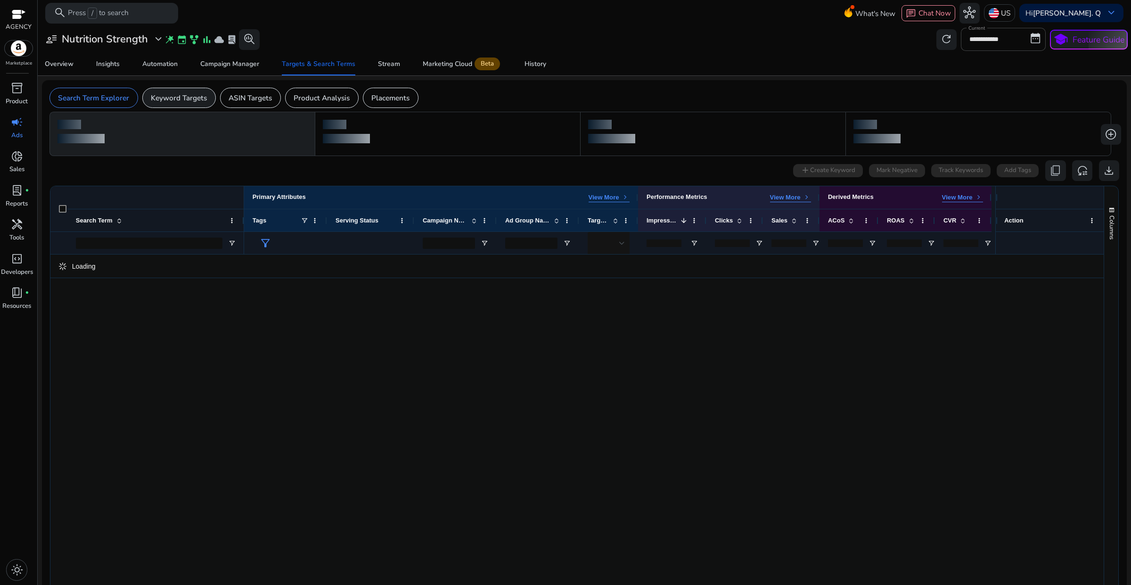
click at [189, 104] on div "Keyword Targets" at bounding box center [179, 98] width 74 height 20
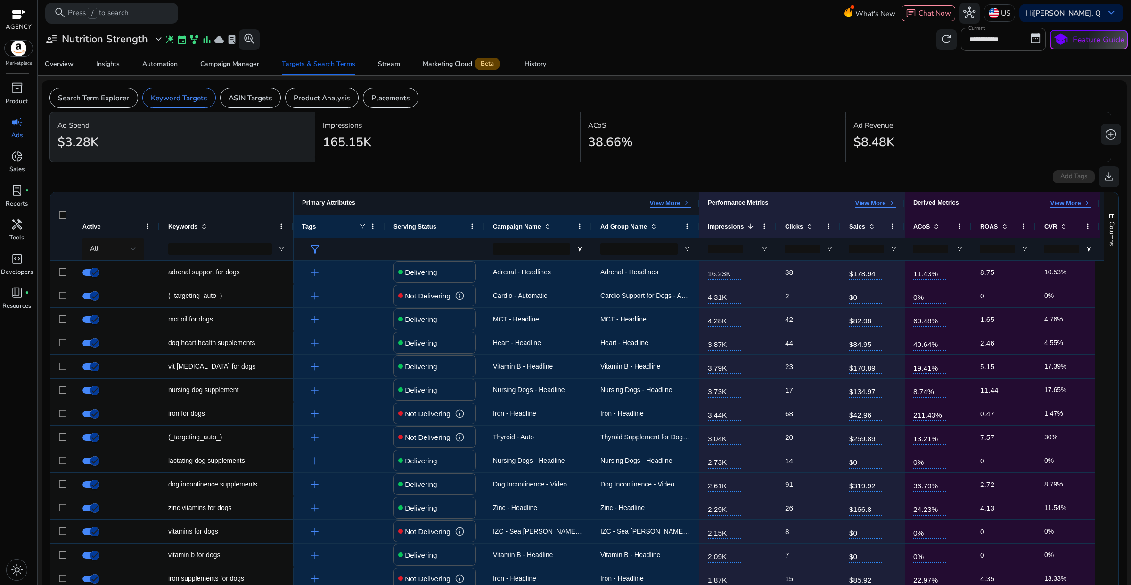
click at [673, 208] on div "View More keyboard_arrow_right" at bounding box center [670, 203] width 41 height 9
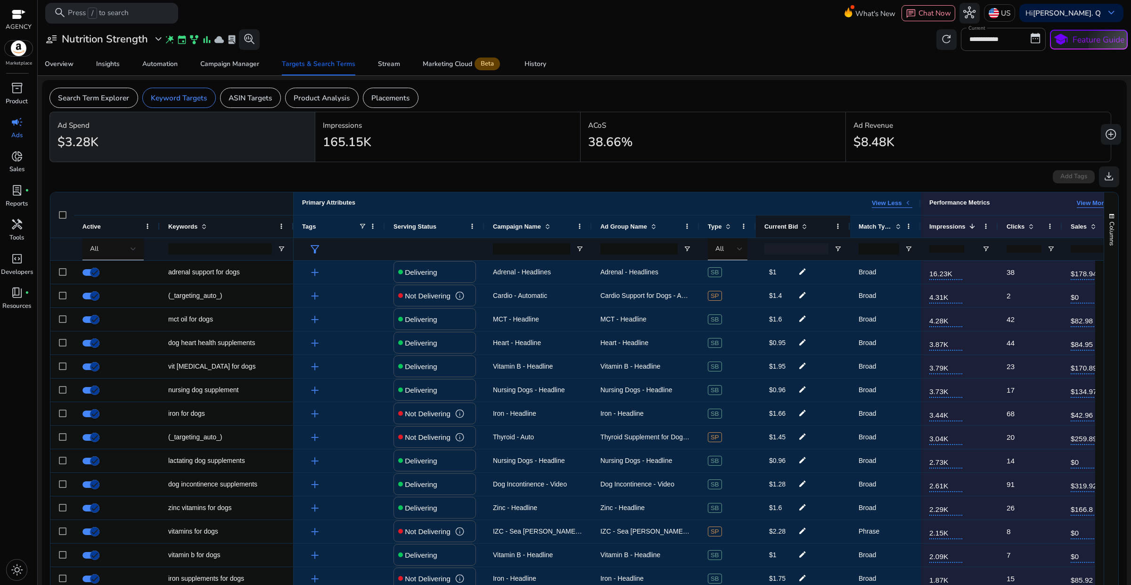
click at [802, 231] on div "Current Bid" at bounding box center [798, 226] width 67 height 17
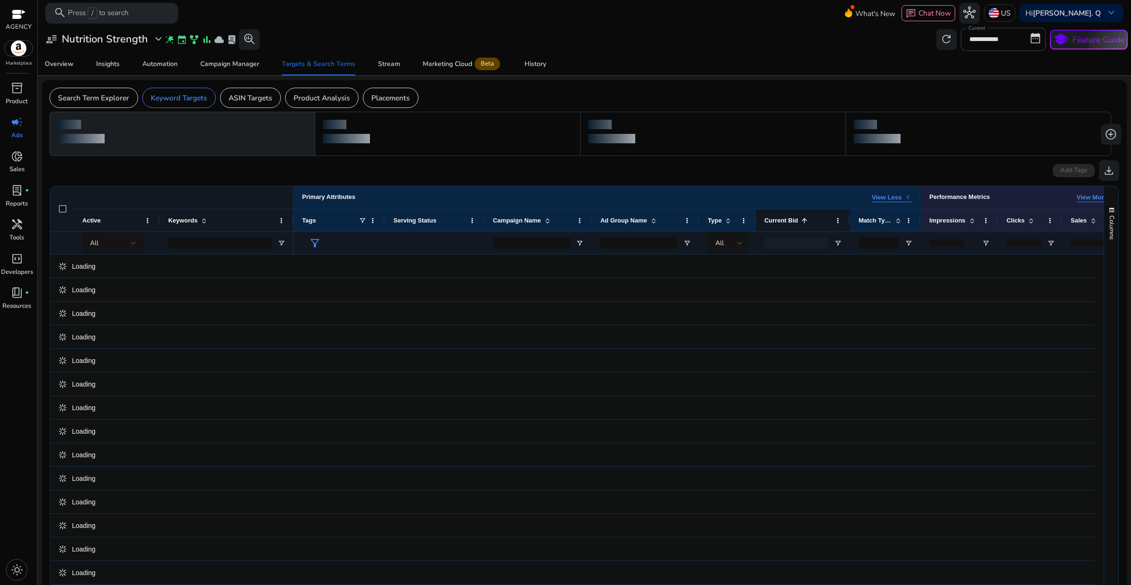
click at [802, 225] on div "Current Bid 1" at bounding box center [798, 220] width 67 height 17
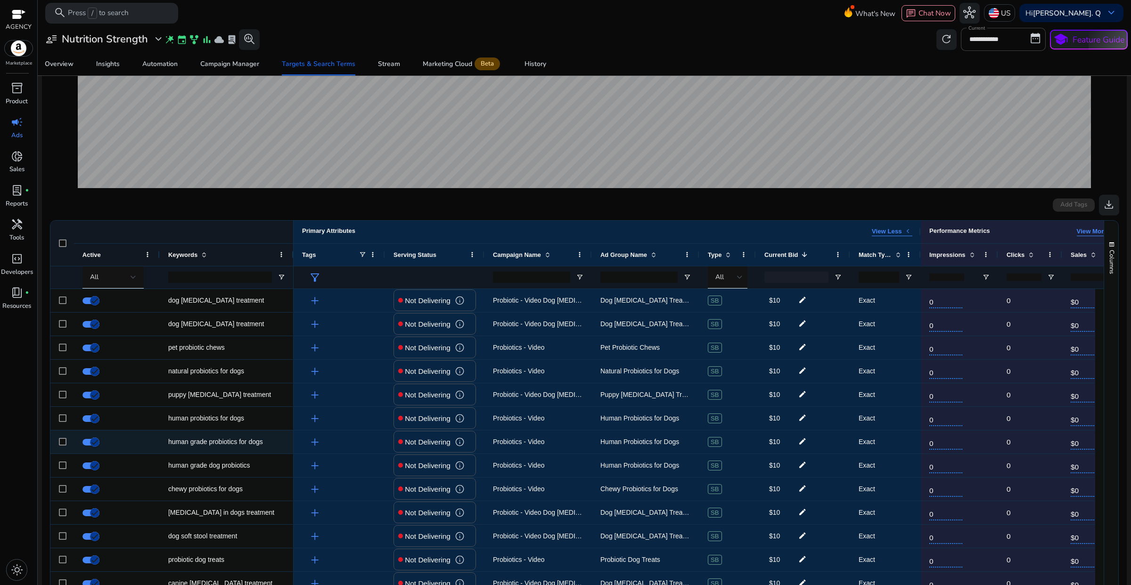
scroll to position [177, 0]
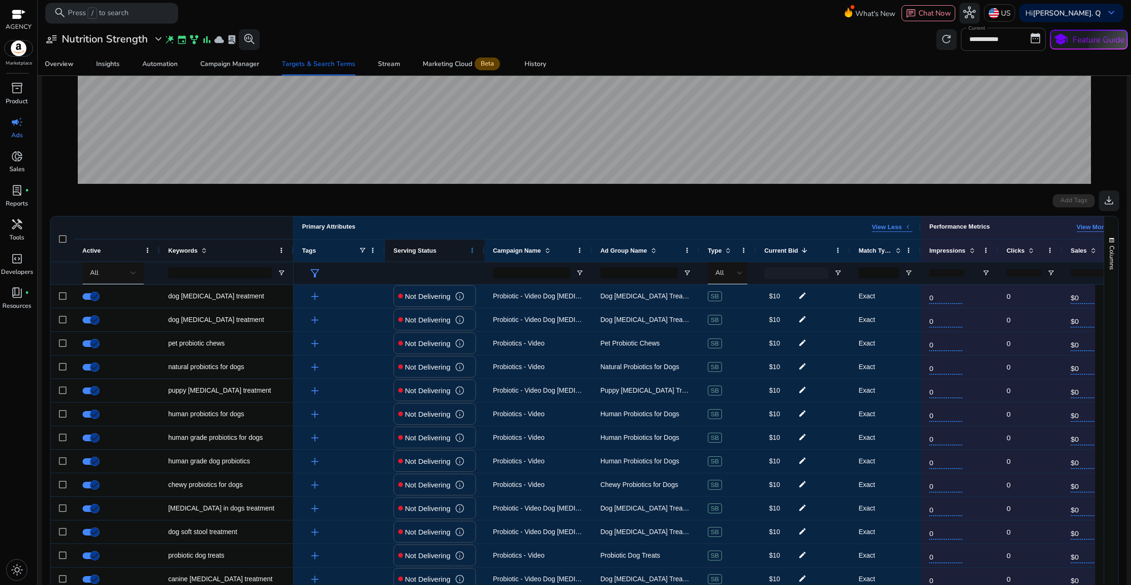
click at [473, 252] on span at bounding box center [473, 251] width 8 height 8
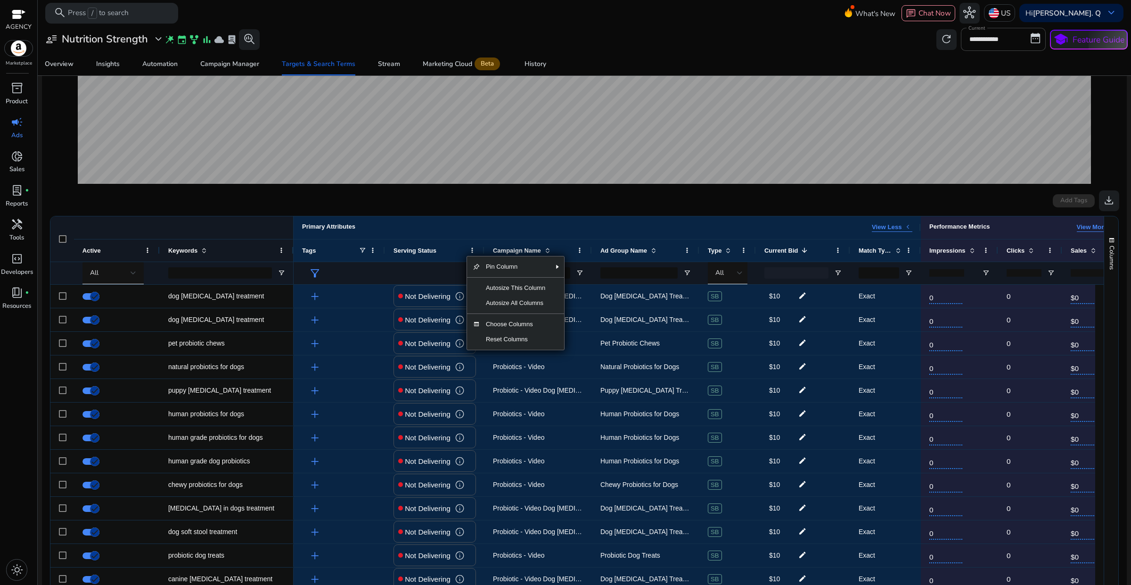
click at [465, 211] on ag-grid-angular "Press ALT DOWN to open column menu Drag here to set row groups Drag here to set…" at bounding box center [584, 468] width 1084 height 514
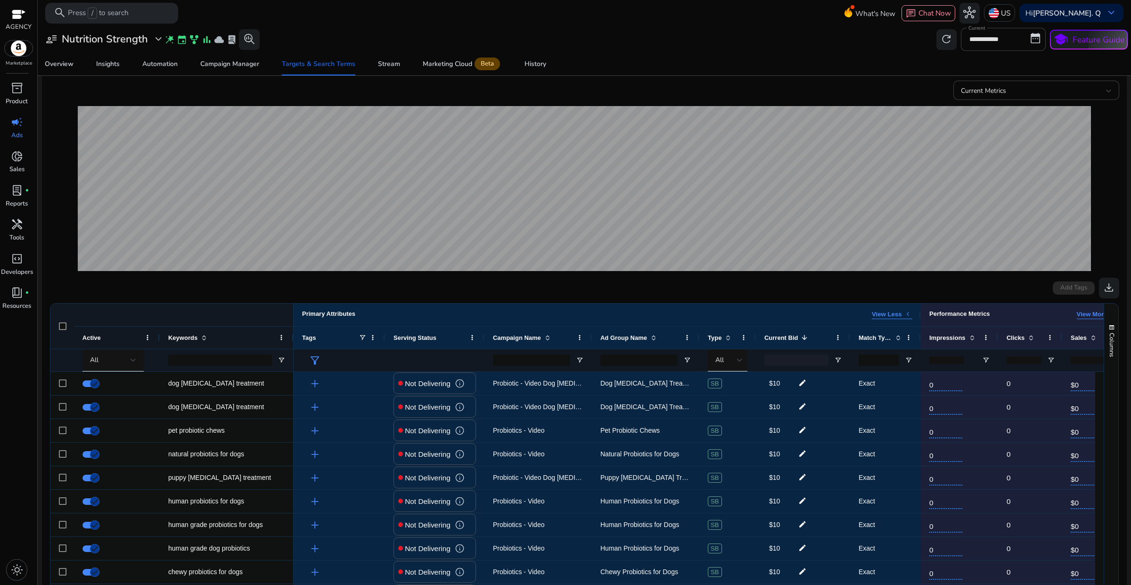
scroll to position [0, 0]
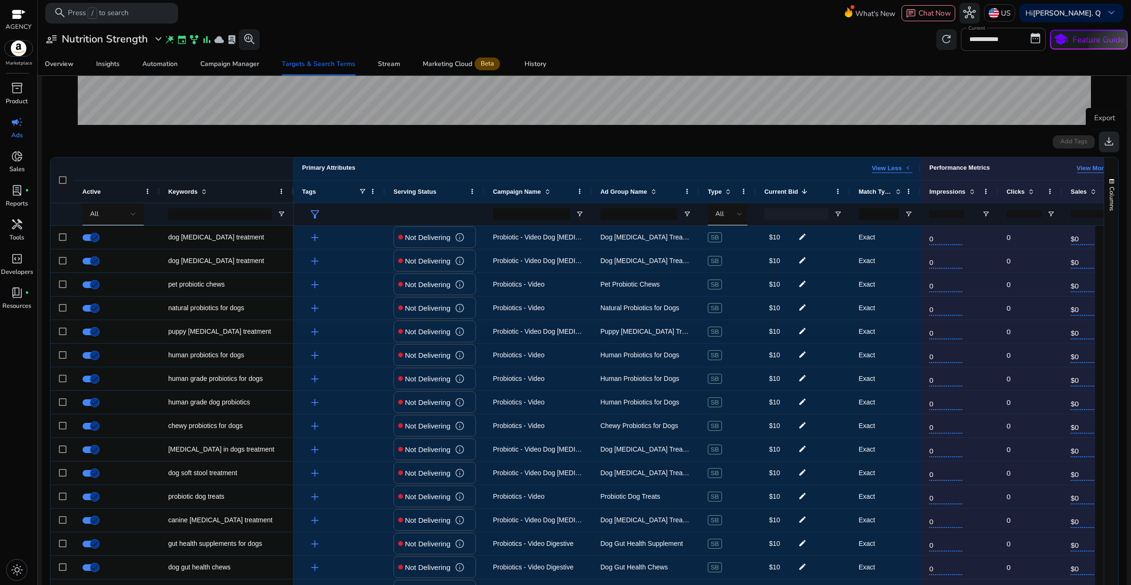
click at [1103, 144] on span "download" at bounding box center [1109, 141] width 12 height 12
click at [316, 215] on span "filter_alt" at bounding box center [315, 214] width 12 height 12
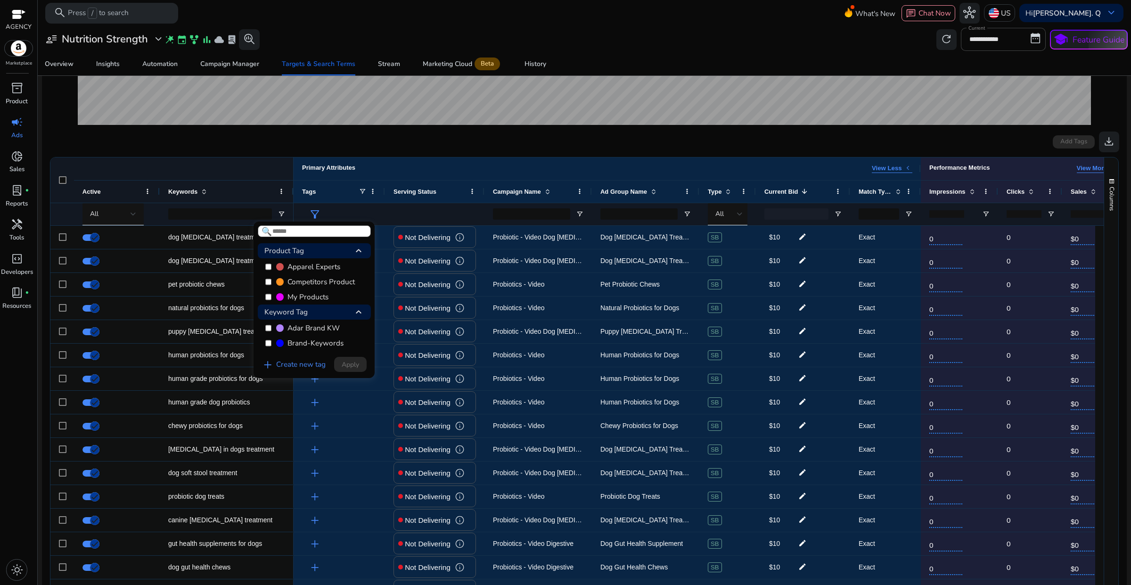
click at [560, 140] on div at bounding box center [565, 292] width 1131 height 585
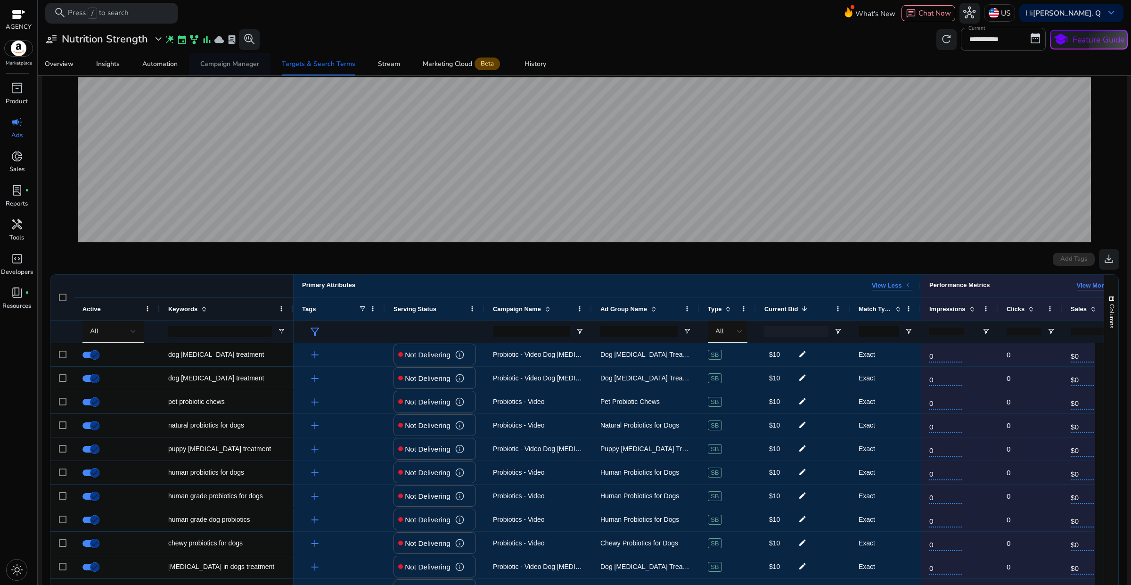
scroll to position [118, 0]
click at [236, 55] on span "Campaign Manager" at bounding box center [229, 64] width 59 height 23
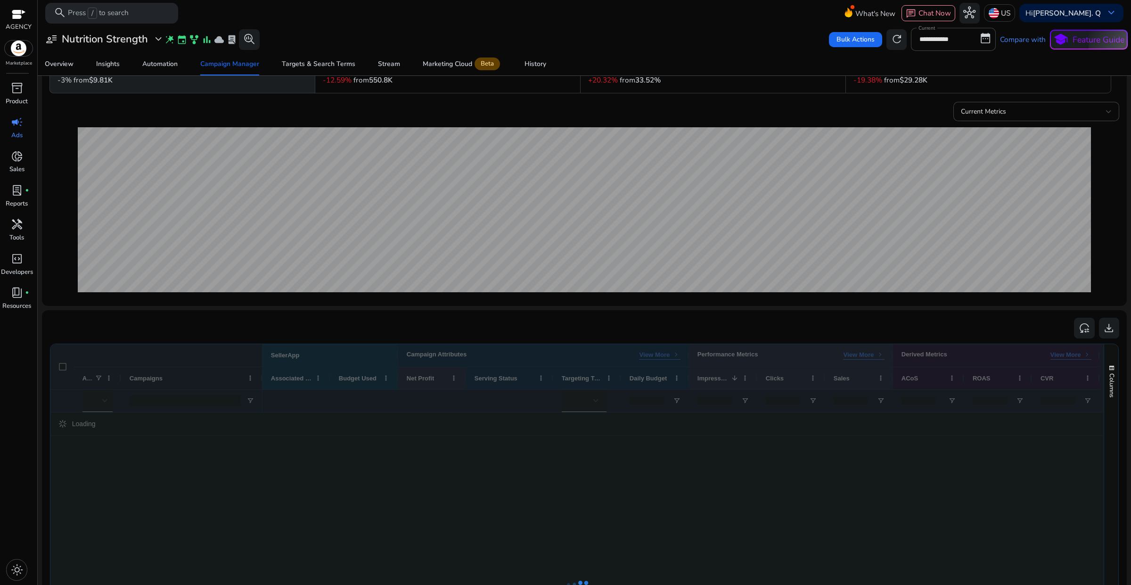
scroll to position [118, 0]
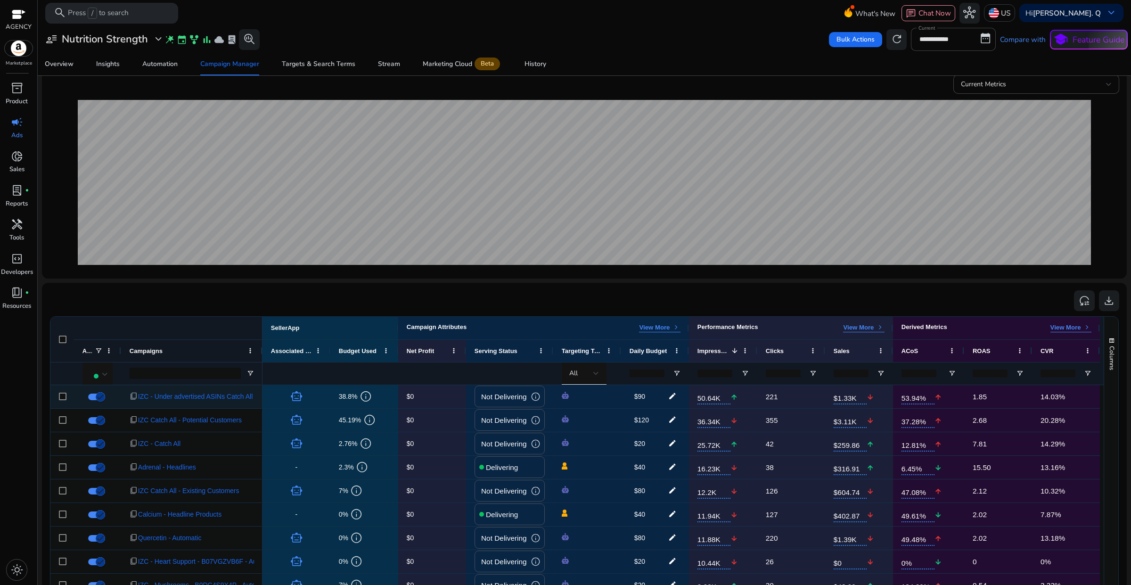
click at [194, 384] on div "IZC - Under advertised ASINs Catch All" at bounding box center [194, 384] width 0 height 0
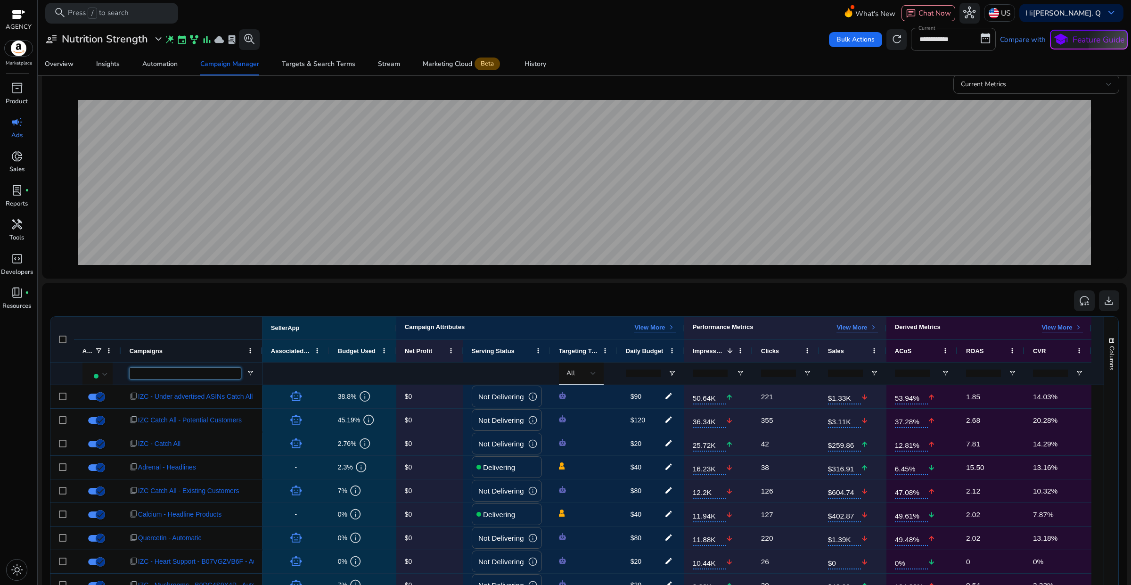
click at [152, 374] on input "Campaigns Filter Input" at bounding box center [185, 373] width 111 height 11
paste input "**********"
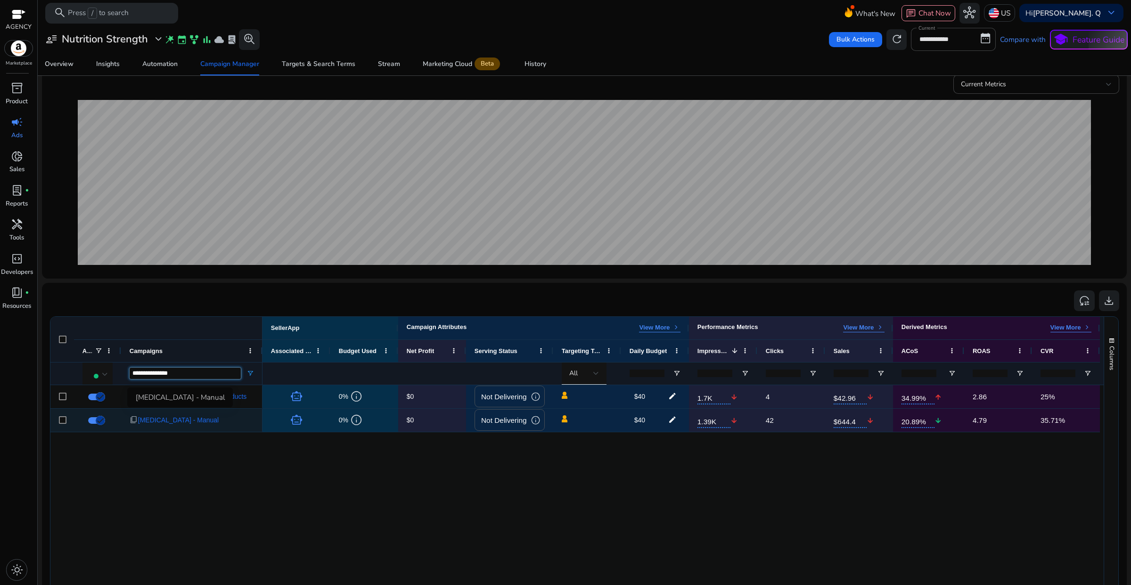
type input "**********"
click at [169, 423] on span "Anemia - Manual" at bounding box center [178, 420] width 81 height 19
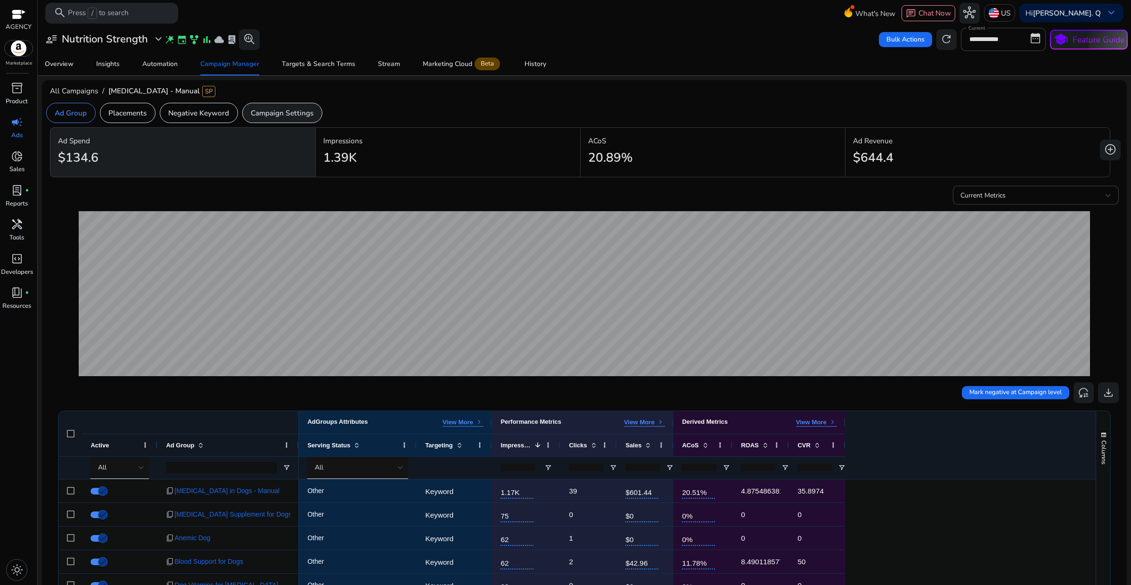
click at [279, 116] on p "Campaign Settings" at bounding box center [282, 112] width 63 height 11
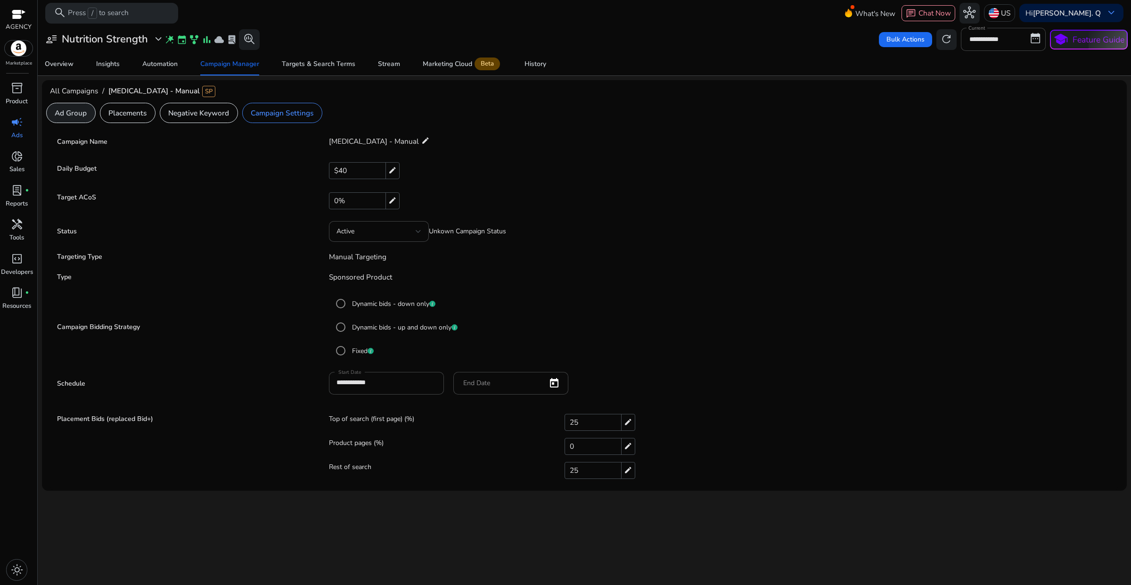
click at [78, 113] on p "Ad Group" at bounding box center [71, 112] width 32 height 11
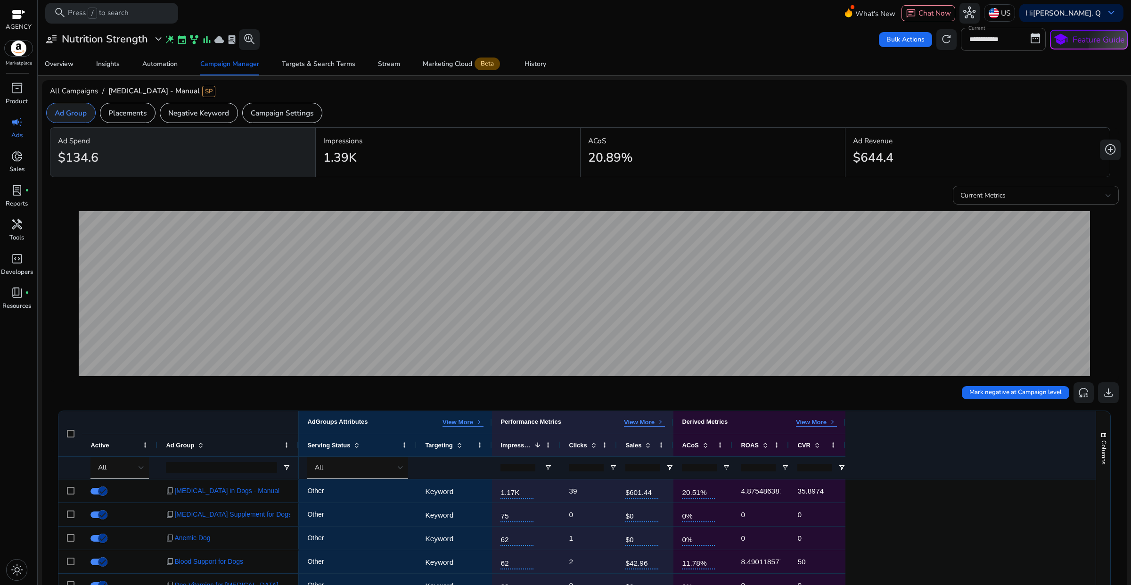
scroll to position [118, 0]
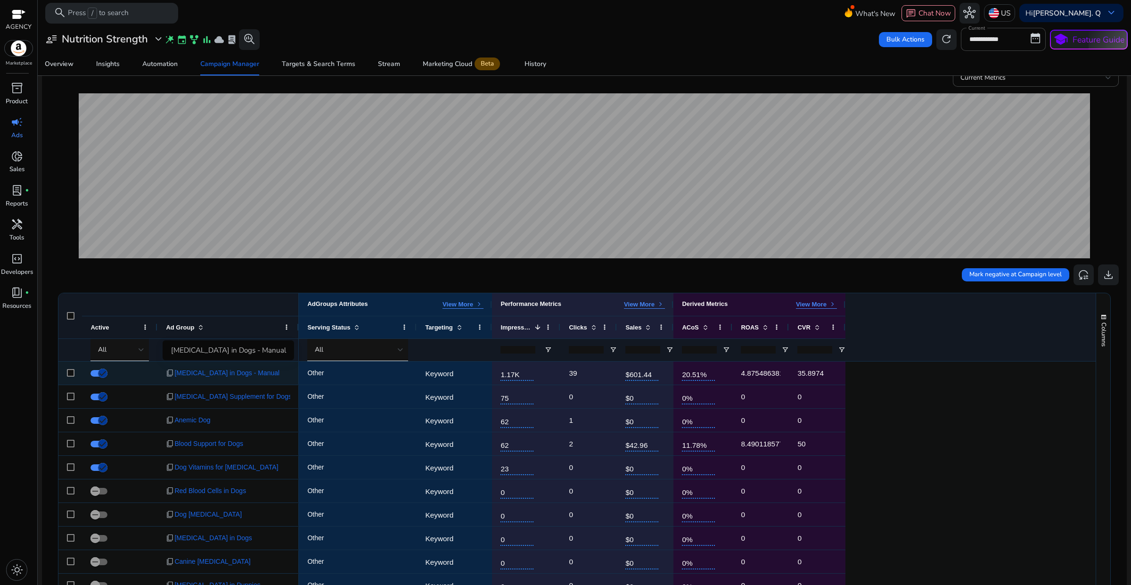
click at [203, 375] on span "Anemia in Dogs - Manual" at bounding box center [226, 372] width 105 height 19
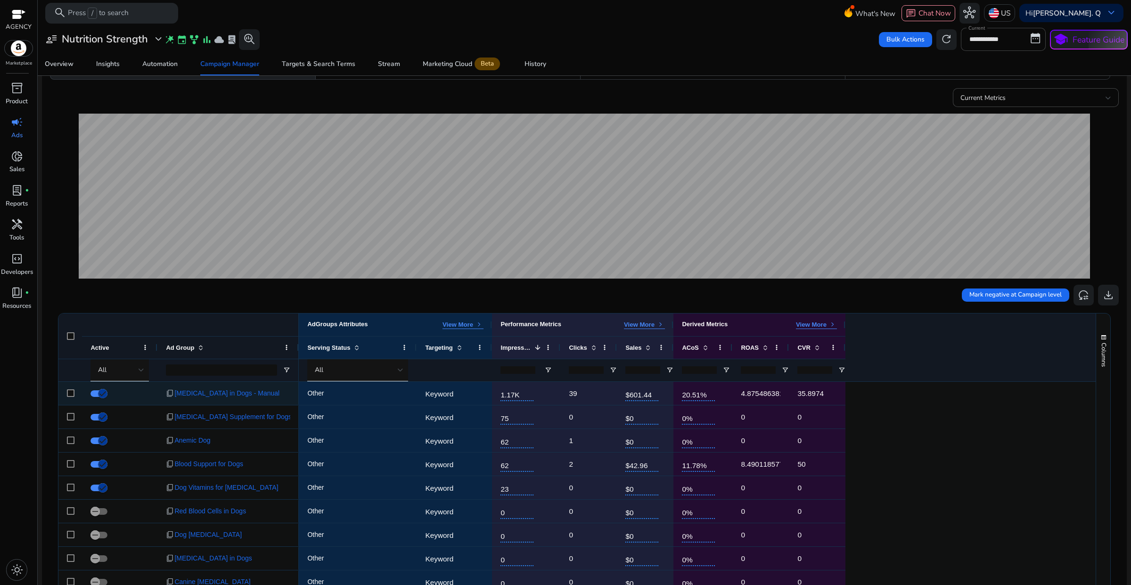
scroll to position [236, 0]
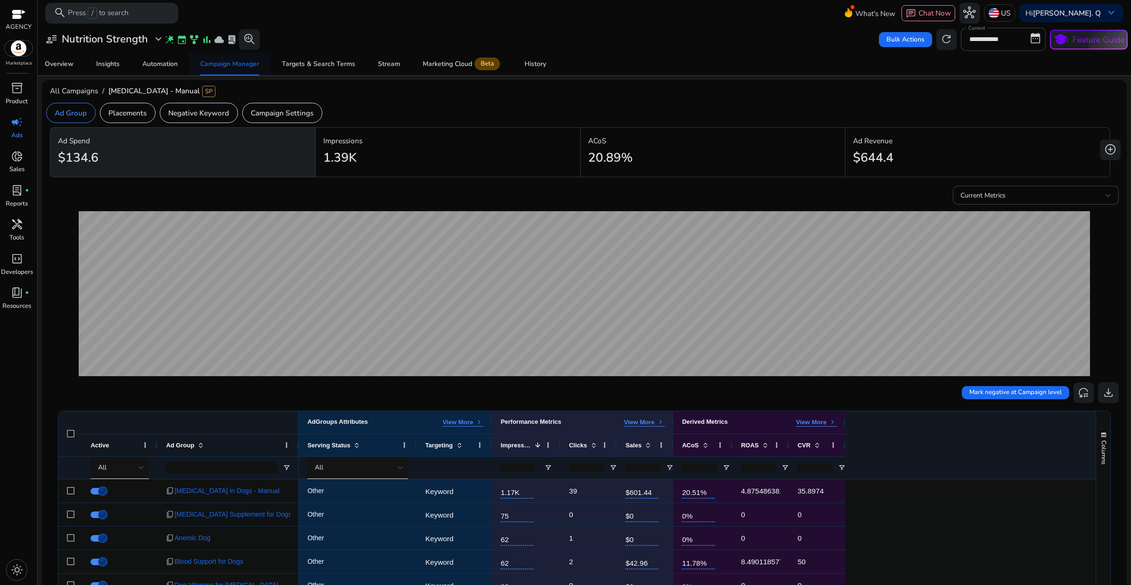
click at [224, 68] on span "Campaign Manager" at bounding box center [229, 64] width 59 height 23
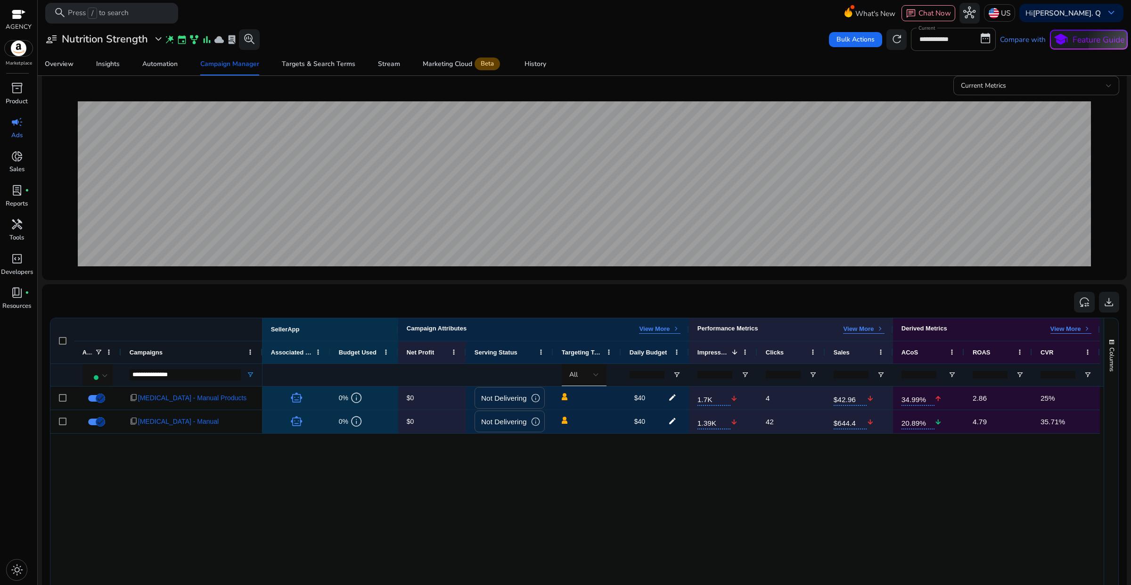
scroll to position [118, 0]
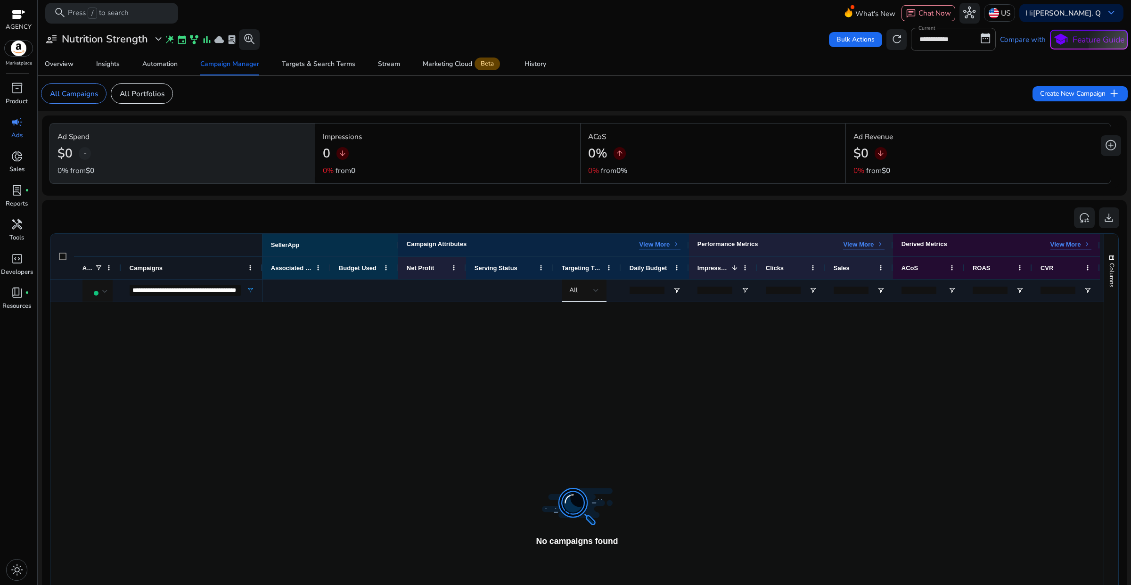
click at [208, 291] on input "**********" at bounding box center [185, 290] width 111 height 11
drag, startPoint x: 214, startPoint y: 291, endPoint x: 256, endPoint y: 291, distance: 41.5
click at [256, 291] on div "**********" at bounding box center [191, 290] width 141 height 23
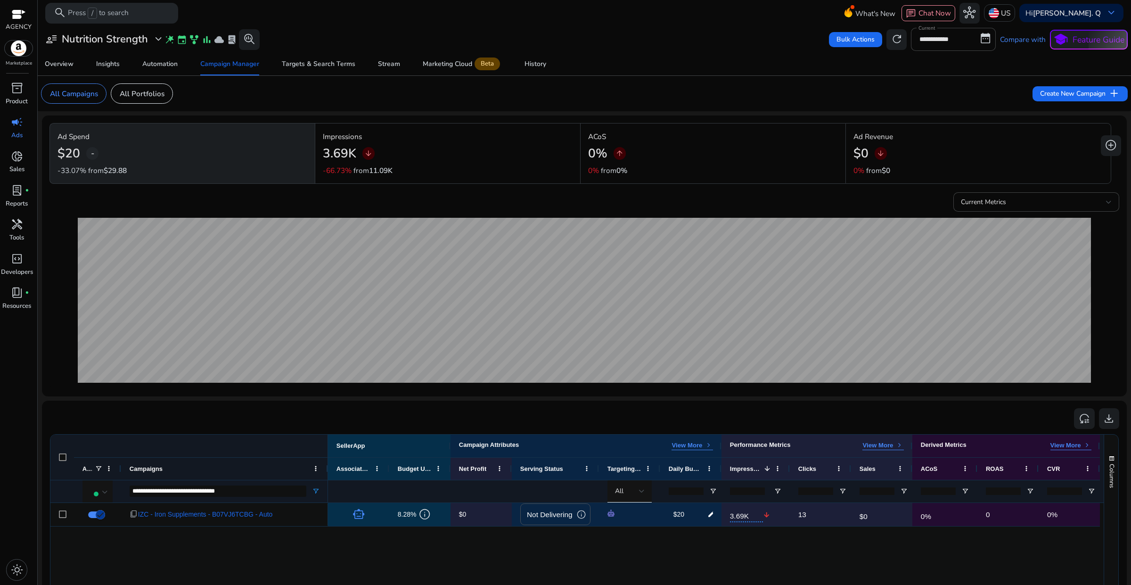
drag, startPoint x: 260, startPoint y: 470, endPoint x: 326, endPoint y: 468, distance: 65.6
click at [326, 468] on div at bounding box center [328, 469] width 4 height 22
click at [102, 495] on div at bounding box center [105, 491] width 6 height 11
click at [113, 401] on span "All" at bounding box center [118, 397] width 56 height 10
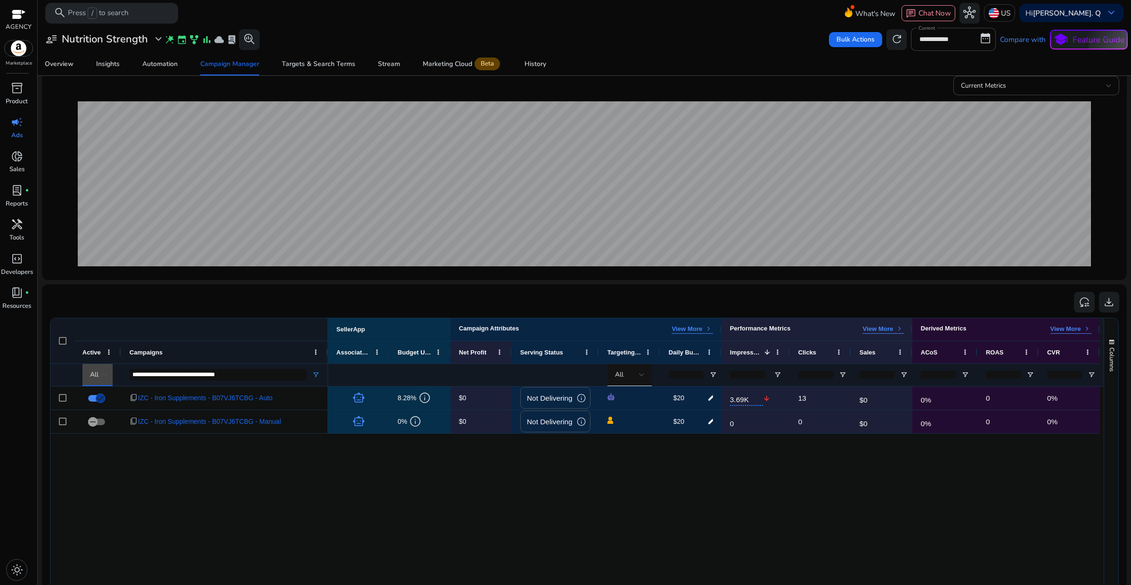
scroll to position [118, 0]
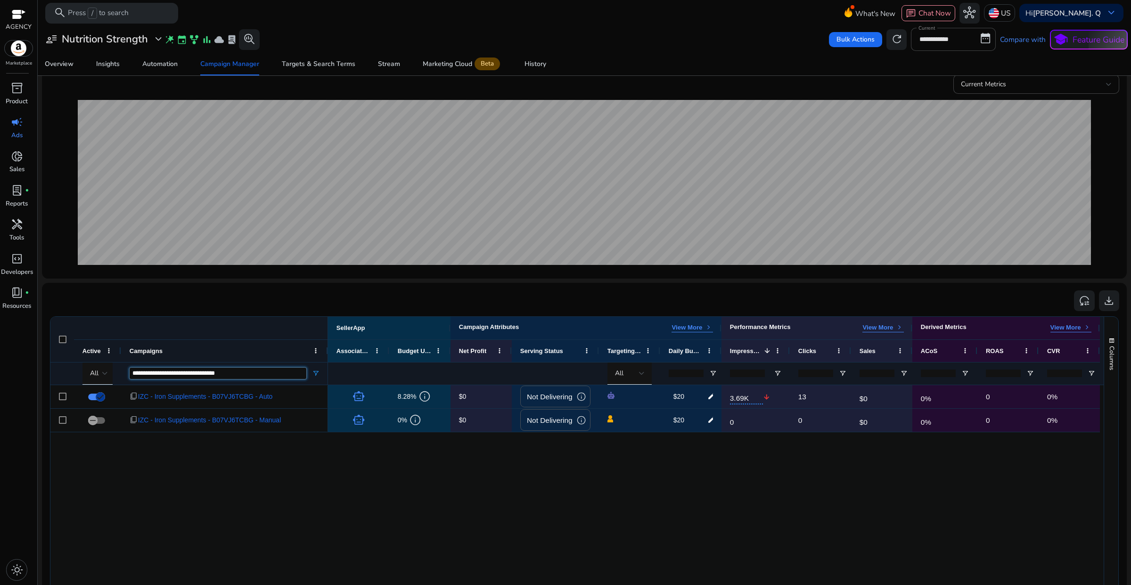
drag, startPoint x: 270, startPoint y: 376, endPoint x: 121, endPoint y: 376, distance: 149.0
click at [121, 376] on div "**********" at bounding box center [224, 373] width 207 height 23
paste input "Campaigns Filter Input"
drag, startPoint x: 226, startPoint y: 371, endPoint x: 126, endPoint y: 375, distance: 100.5
click at [126, 375] on div "**********" at bounding box center [224, 373] width 207 height 23
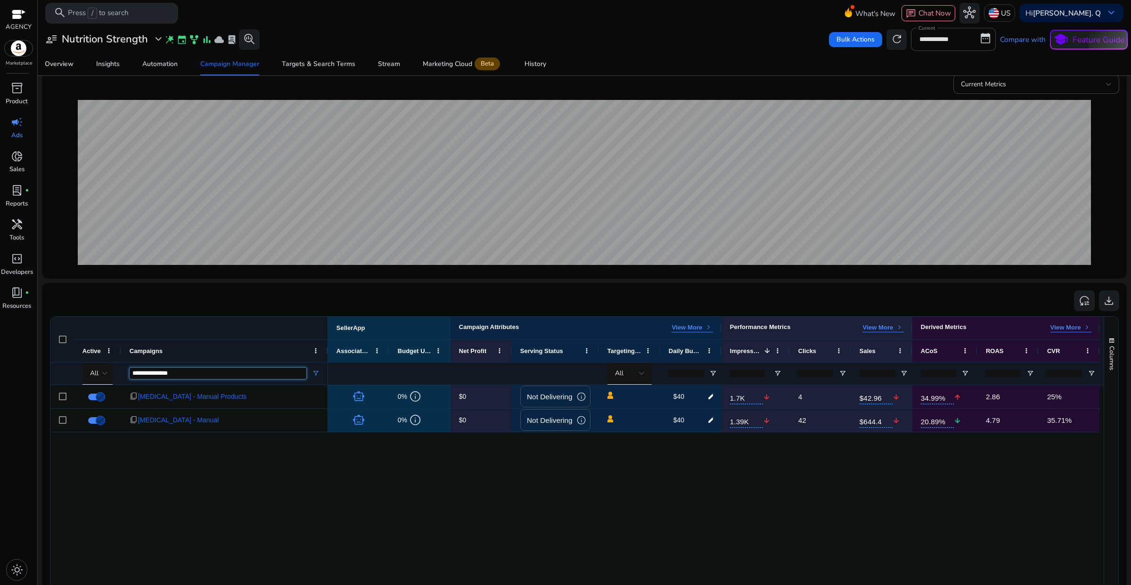
paste input "**********"
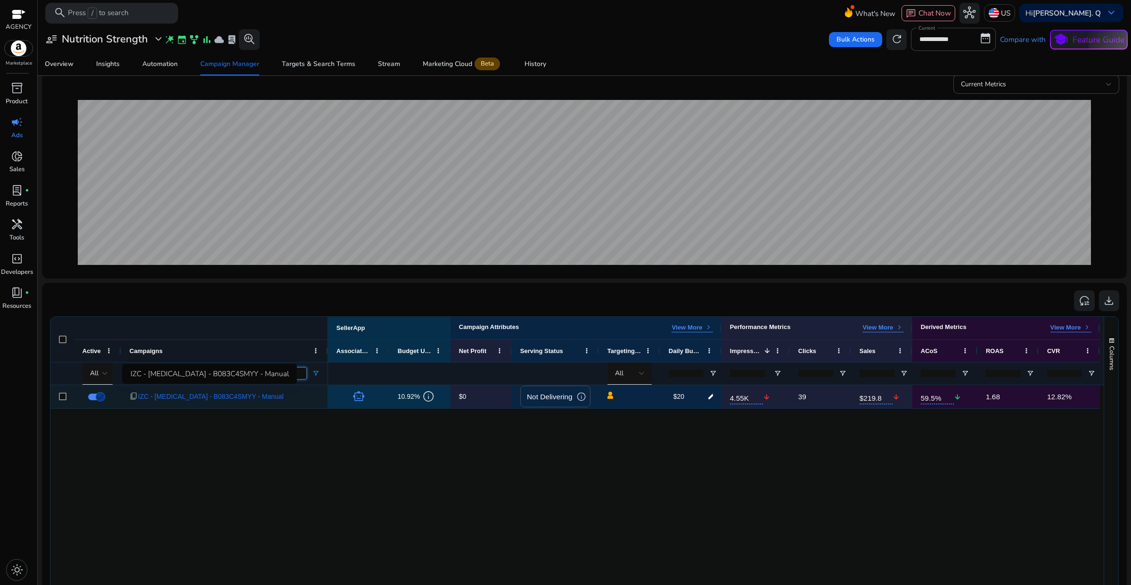
type input "**********"
click at [239, 400] on span "IZC - [MEDICAL_DATA] - B083C4SMYY - Manual" at bounding box center [211, 396] width 146 height 19
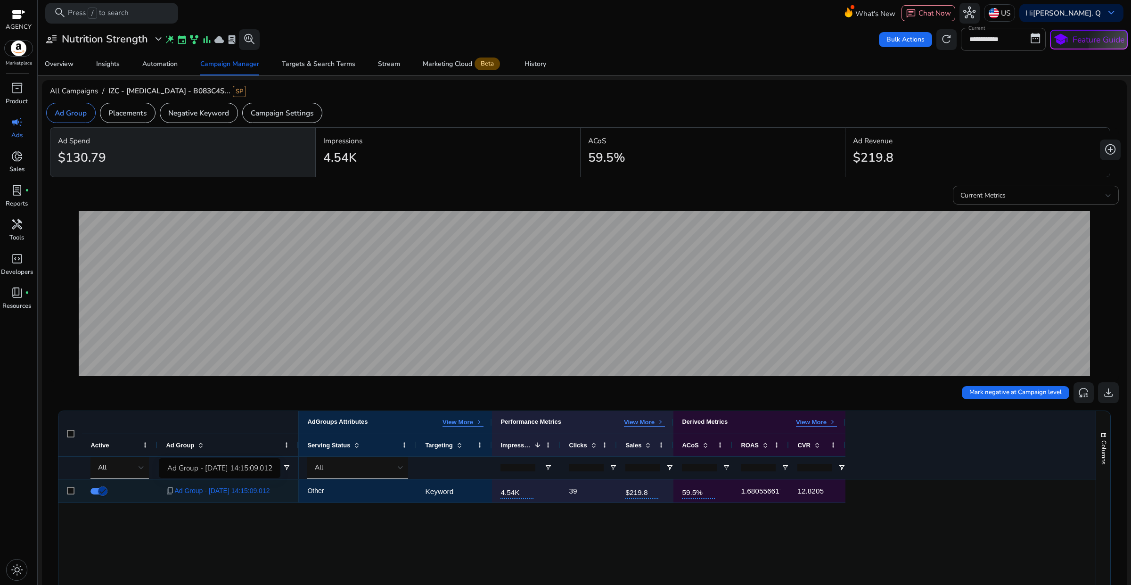
click at [270, 493] on span "Ad Group - [DATE] 14:15:09.012" at bounding box center [221, 490] width 95 height 19
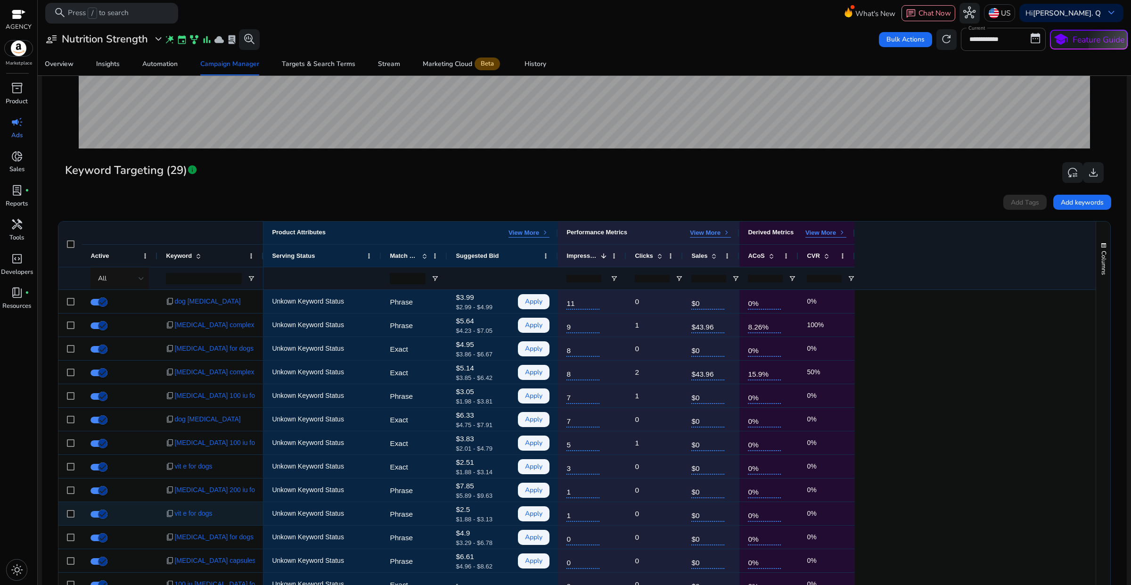
scroll to position [270, 0]
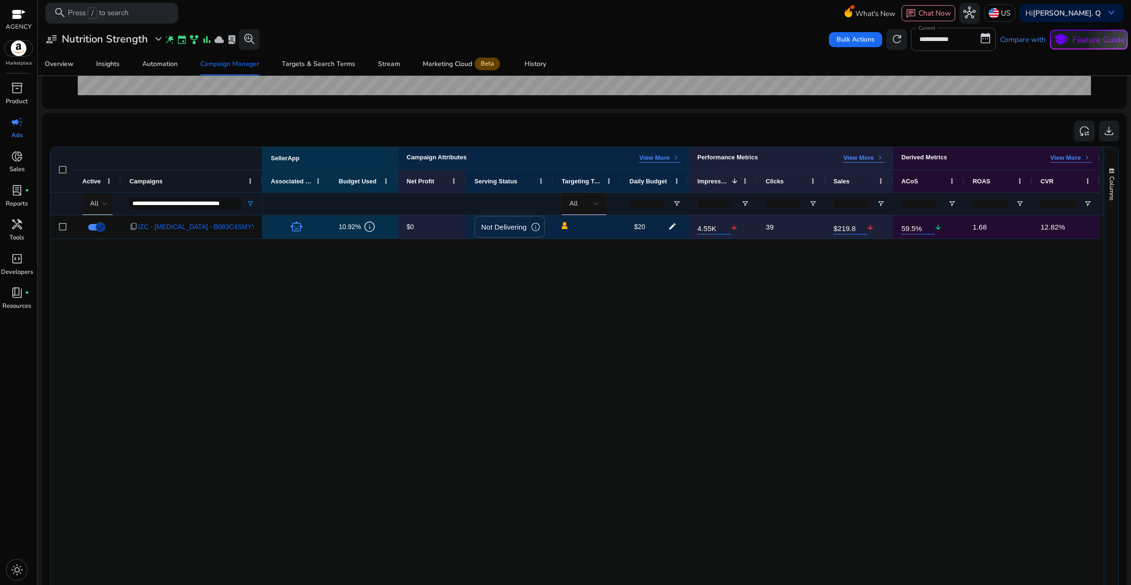
scroll to position [295, 0]
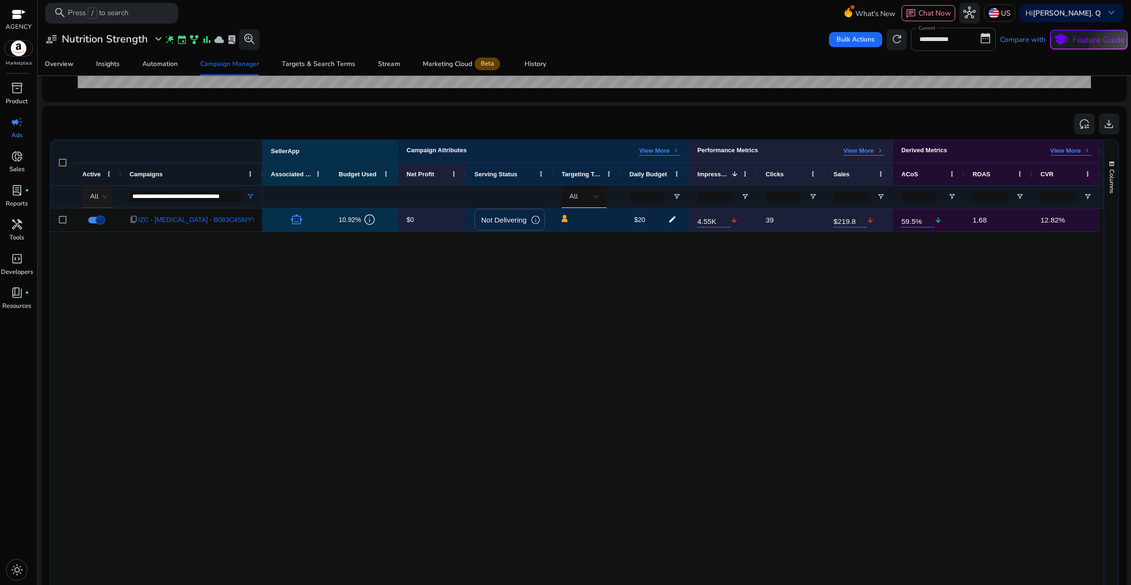
click at [103, 195] on div at bounding box center [105, 197] width 6 height 4
click at [223, 198] on div at bounding box center [565, 292] width 1131 height 585
click at [219, 198] on input "**********" at bounding box center [185, 196] width 111 height 11
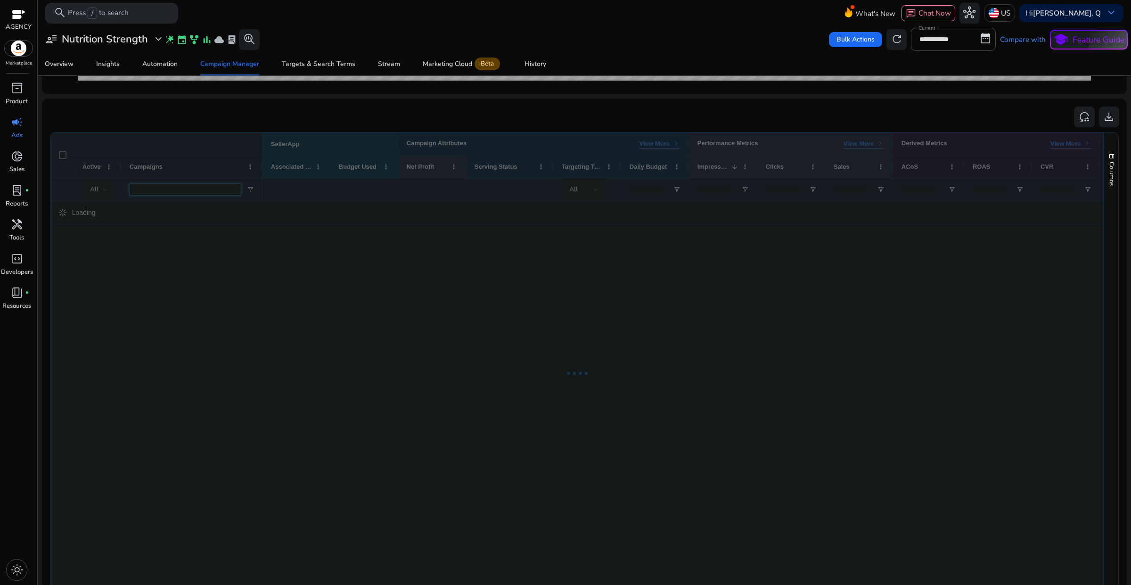
scroll to position [288, 0]
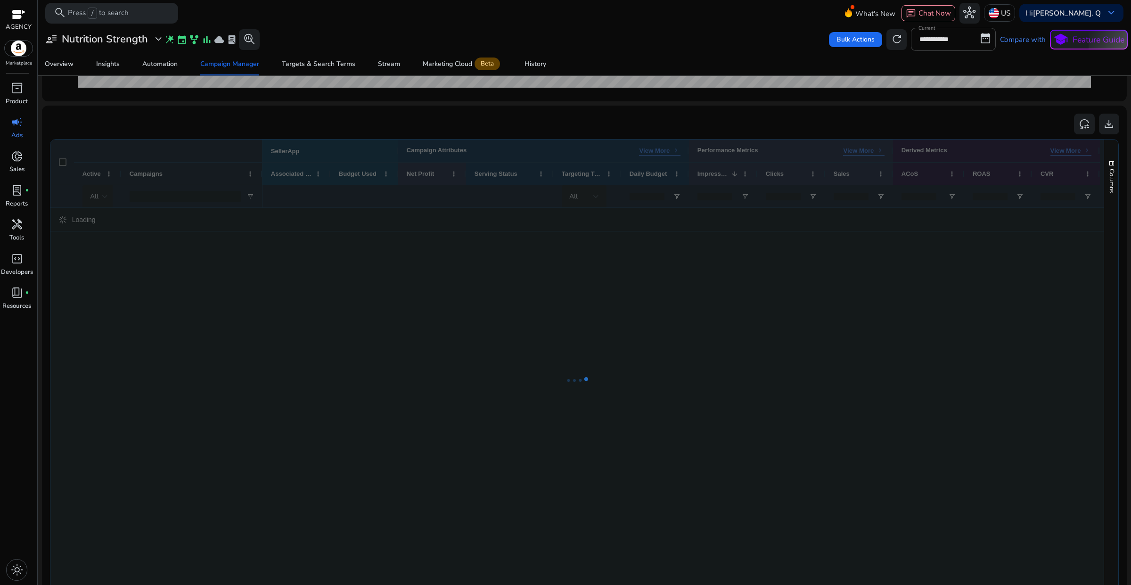
click at [279, 128] on div "reset_settings download" at bounding box center [584, 123] width 1070 height 21
click at [112, 195] on div "All" at bounding box center [98, 196] width 33 height 23
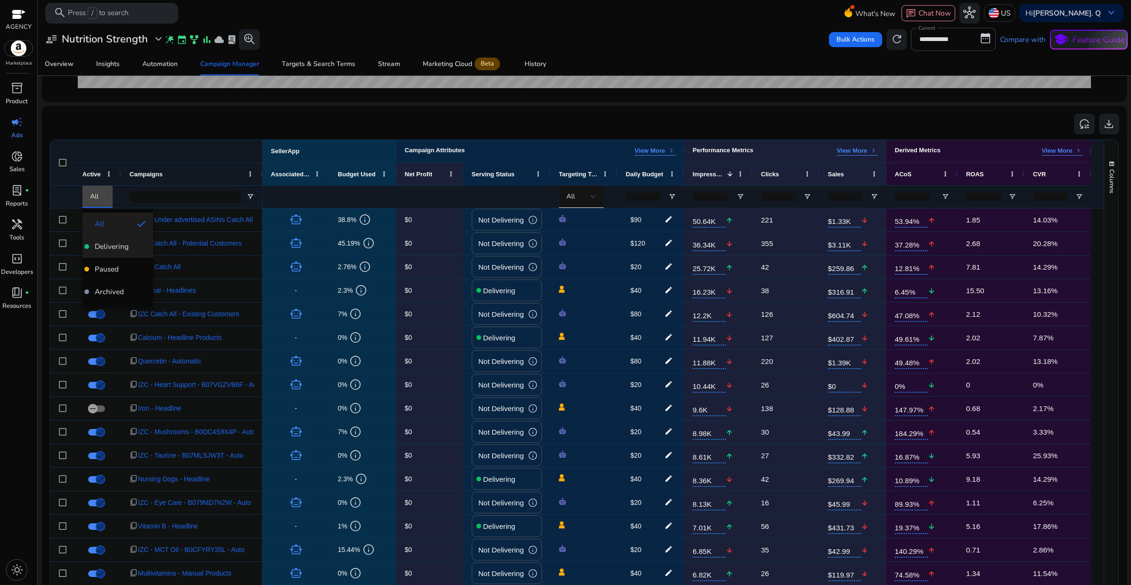
click at [105, 250] on span "Delivering" at bounding box center [112, 246] width 34 height 10
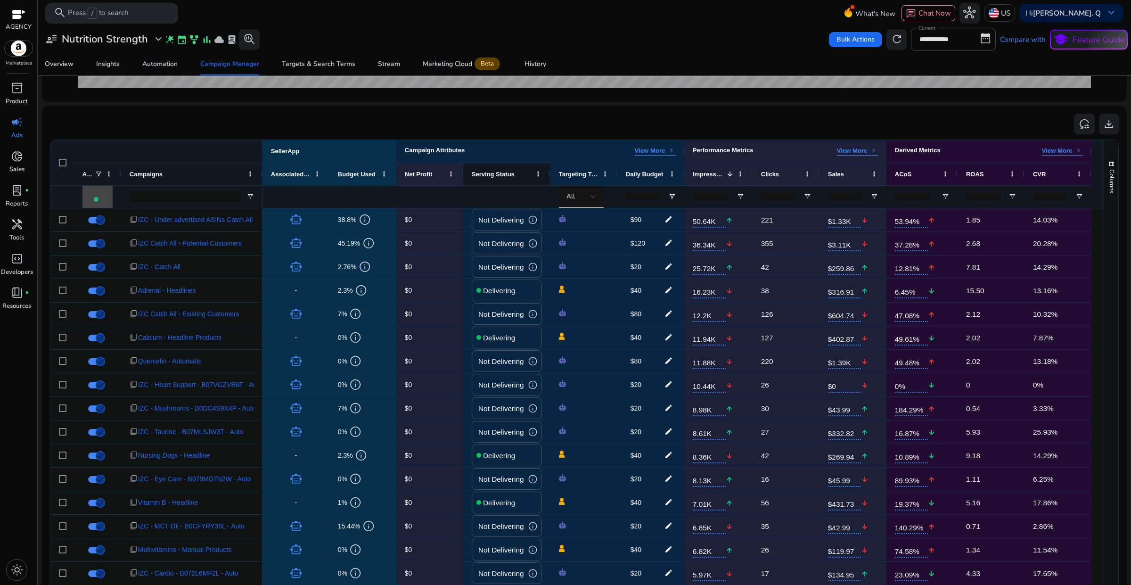
click at [505, 179] on div "Serving Status" at bounding box center [502, 173] width 60 height 17
click at [516, 177] on div "Serving Status" at bounding box center [502, 173] width 60 height 17
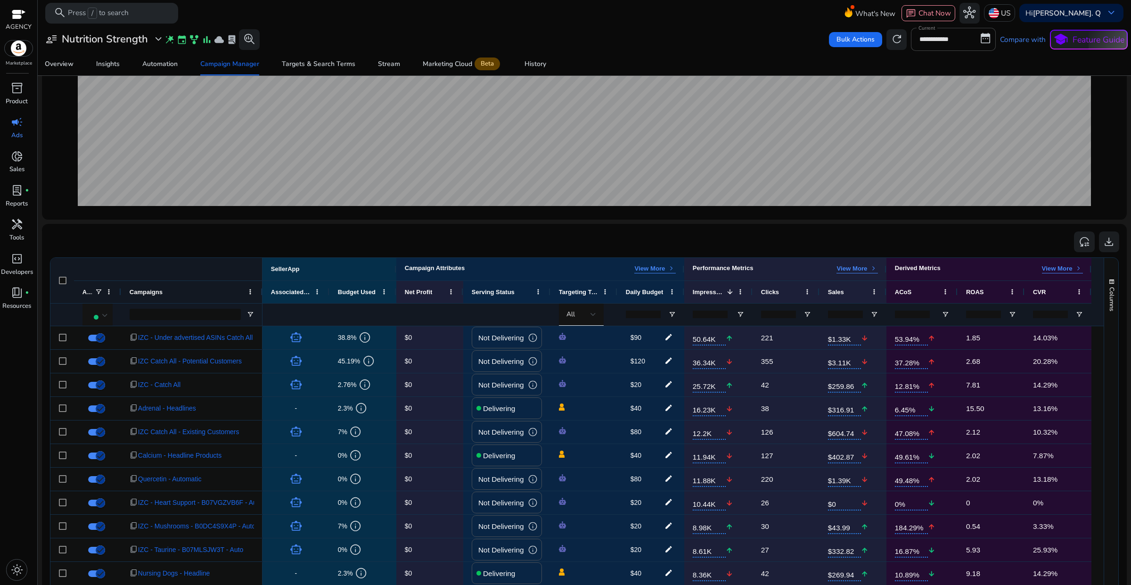
scroll to position [0, 0]
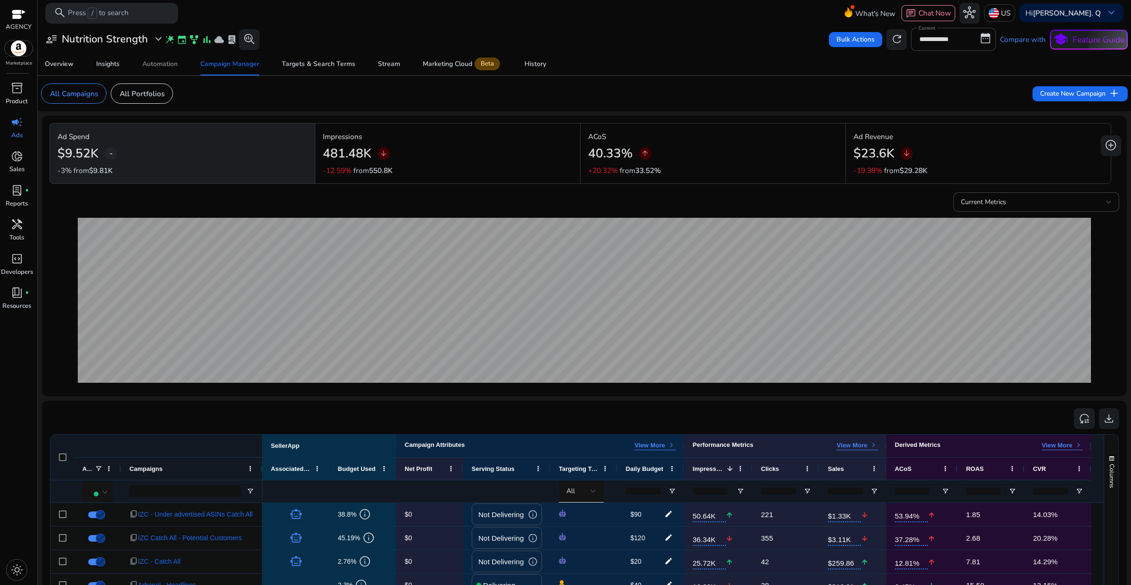
drag, startPoint x: 171, startPoint y: 62, endPoint x: 185, endPoint y: 109, distance: 48.8
click at [171, 62] on div "Automation" at bounding box center [159, 64] width 35 height 7
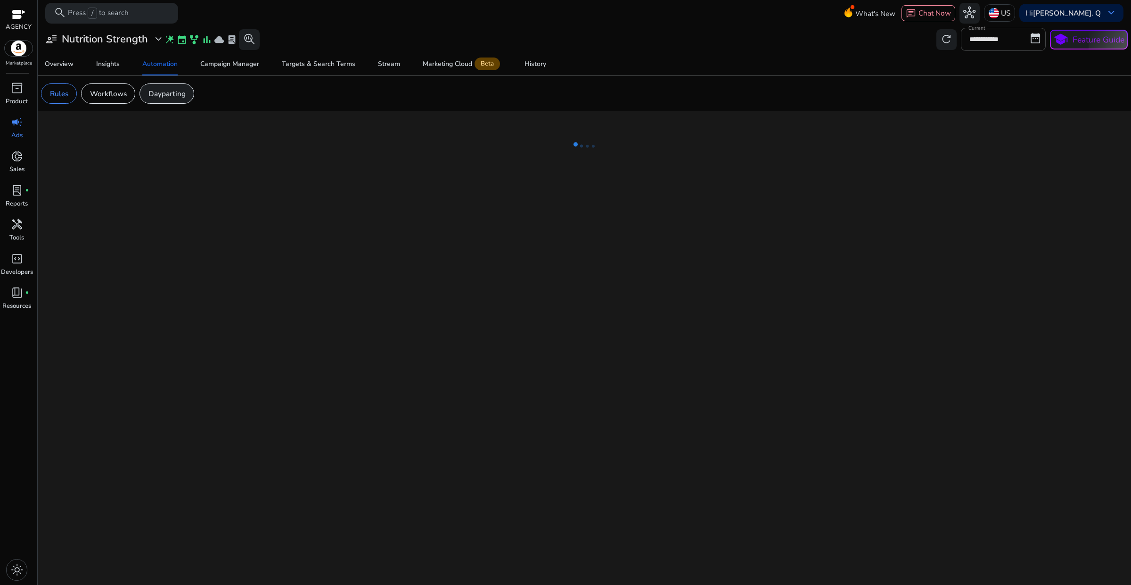
click at [156, 95] on p "Dayparting" at bounding box center [166, 93] width 37 height 11
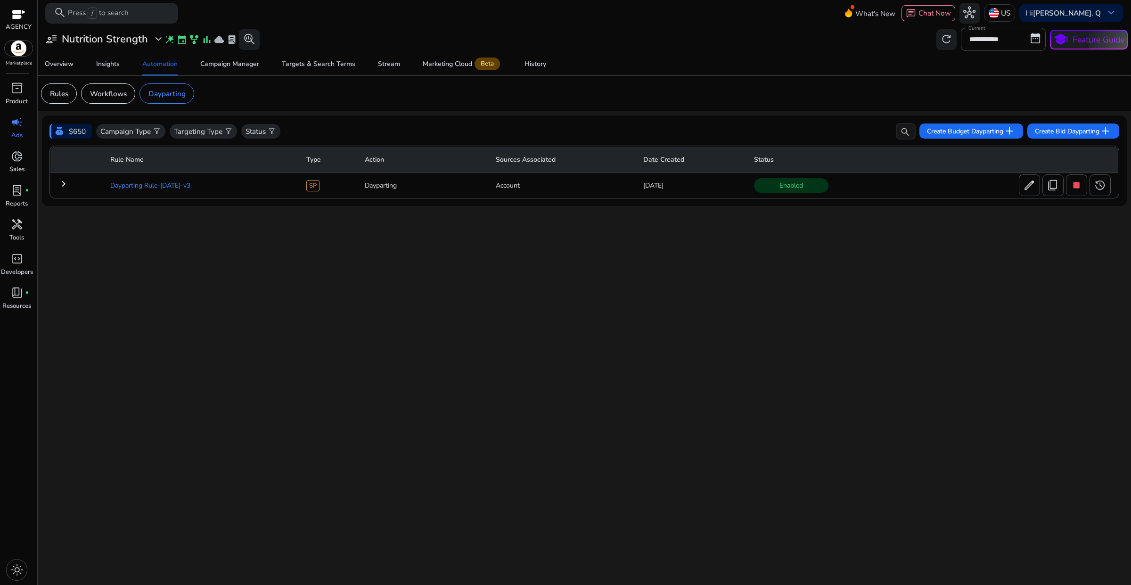
click at [175, 189] on td "Dayparting Rule-[DATE]-v3" at bounding box center [201, 185] width 196 height 25
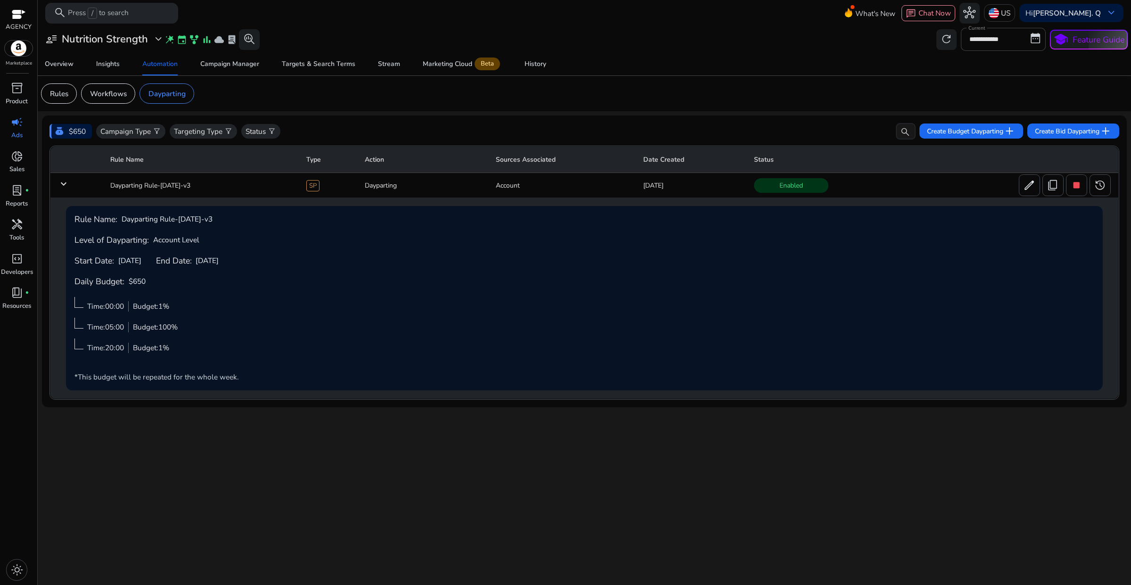
click at [377, 437] on div "**********" at bounding box center [584, 305] width 1085 height 559
click at [65, 181] on mat-icon "keyboard_arrow_down" at bounding box center [63, 183] width 11 height 11
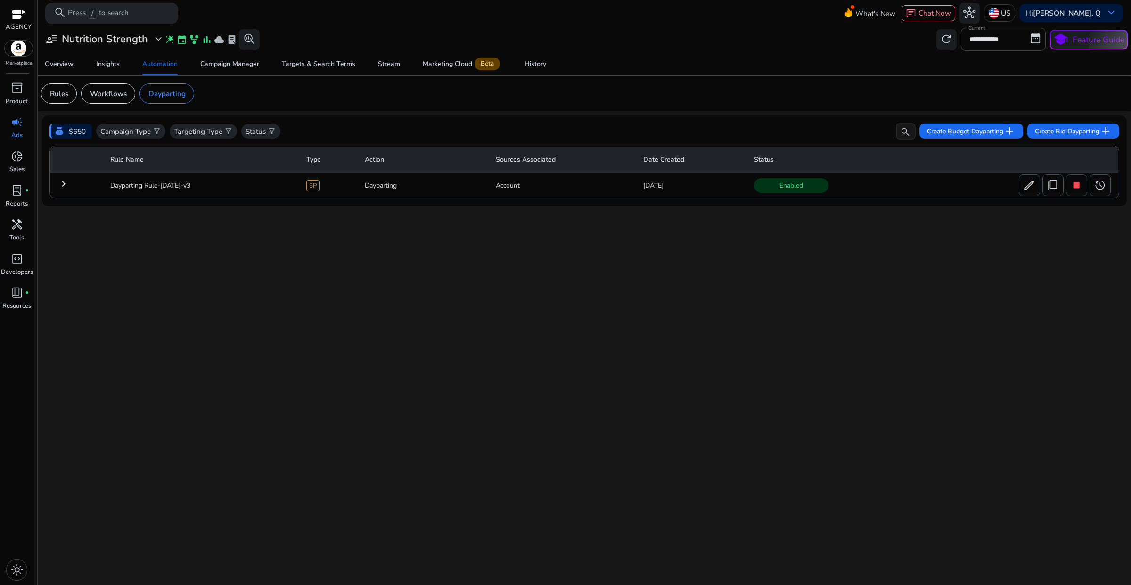
click at [724, 189] on td "[DATE]" at bounding box center [691, 185] width 111 height 25
click at [422, 185] on td "Dayparting" at bounding box center [422, 185] width 131 height 25
click at [67, 184] on mat-icon "keyboard_arrow_right" at bounding box center [63, 183] width 11 height 11
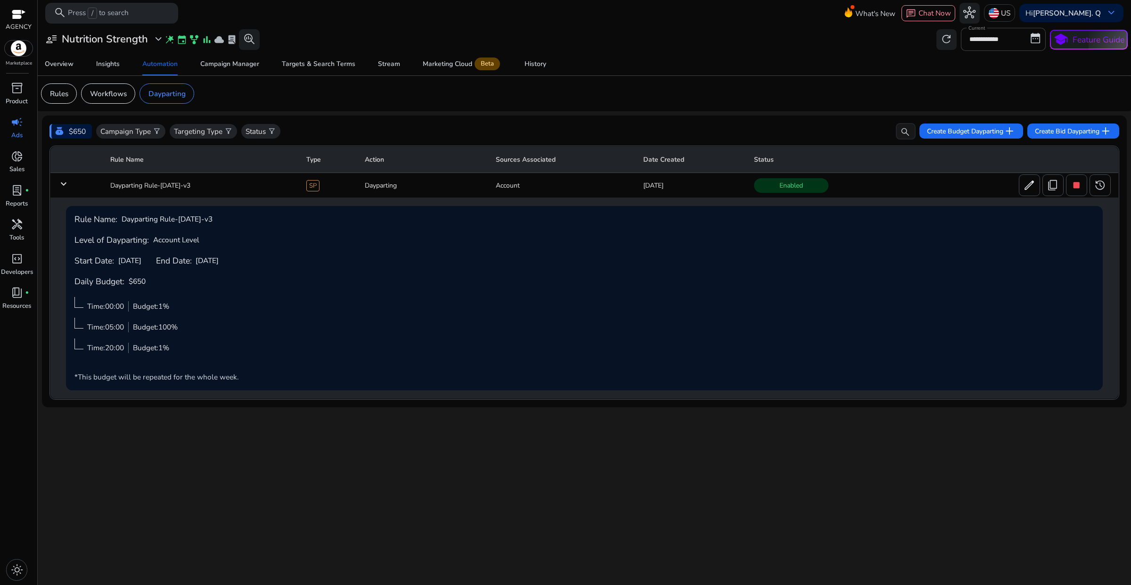
click at [213, 417] on div "**********" at bounding box center [584, 305] width 1085 height 559
click at [66, 189] on mat-icon "keyboard_arrow_down" at bounding box center [63, 183] width 11 height 11
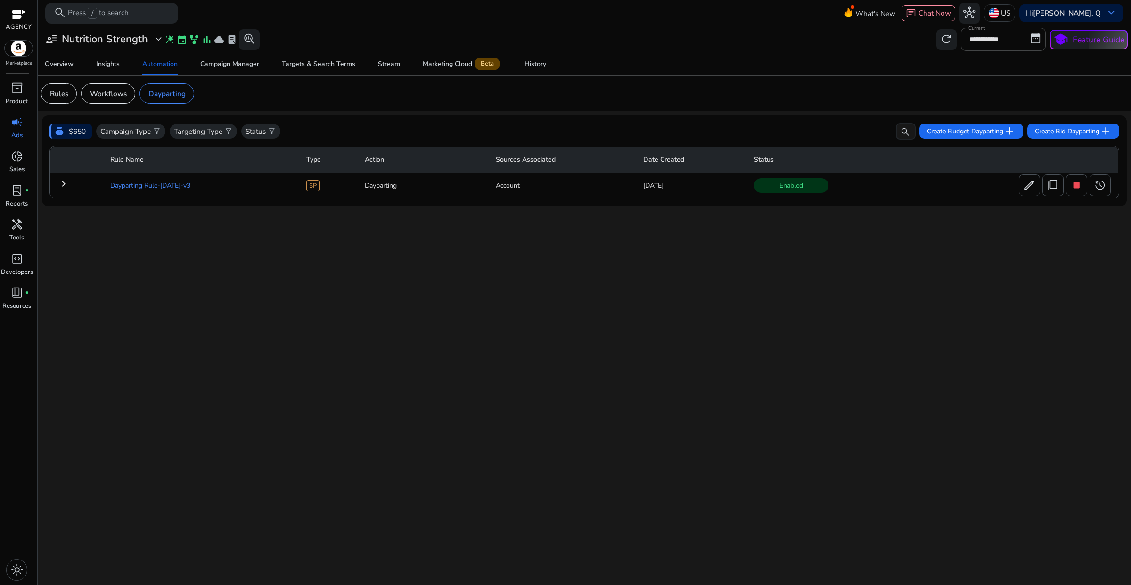
click at [144, 188] on td "Dayparting Rule-[DATE]-v3" at bounding box center [201, 185] width 196 height 25
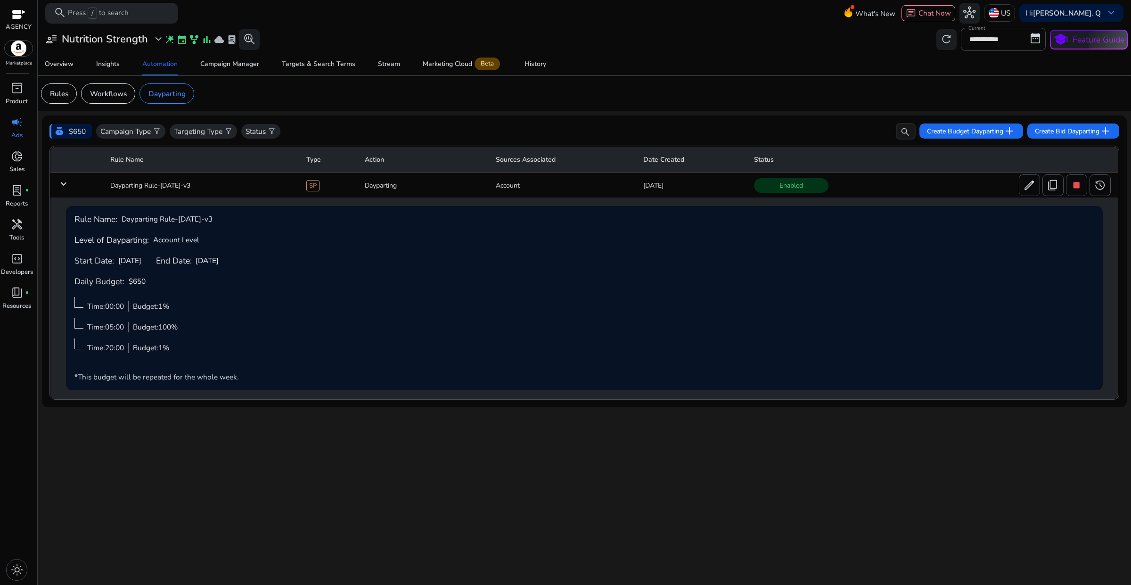
click at [66, 185] on mat-icon "keyboard_arrow_down" at bounding box center [63, 183] width 11 height 11
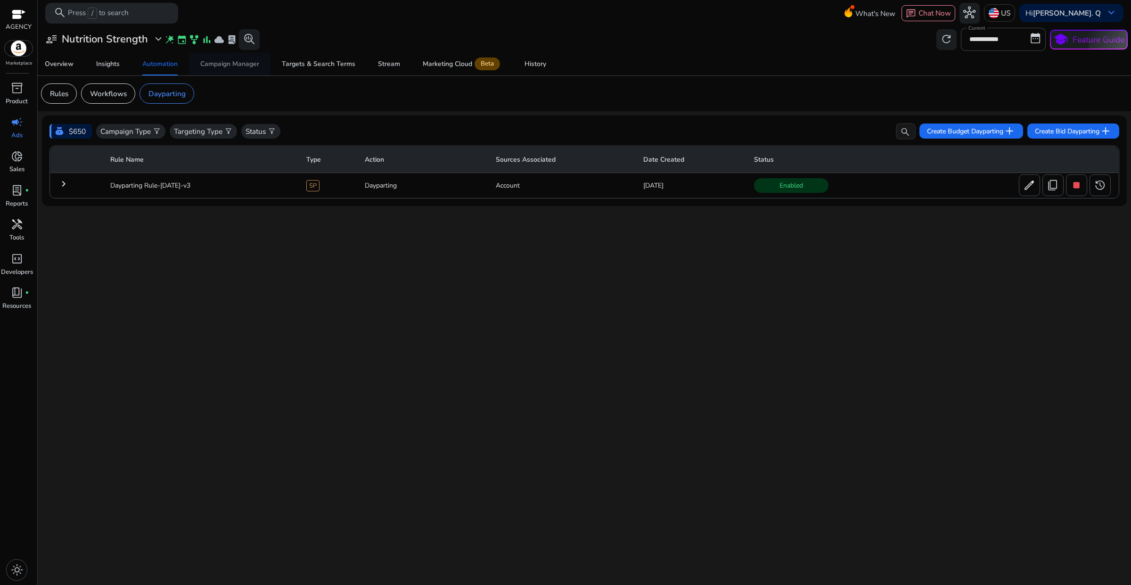
click at [231, 66] on div "Campaign Manager" at bounding box center [229, 64] width 59 height 7
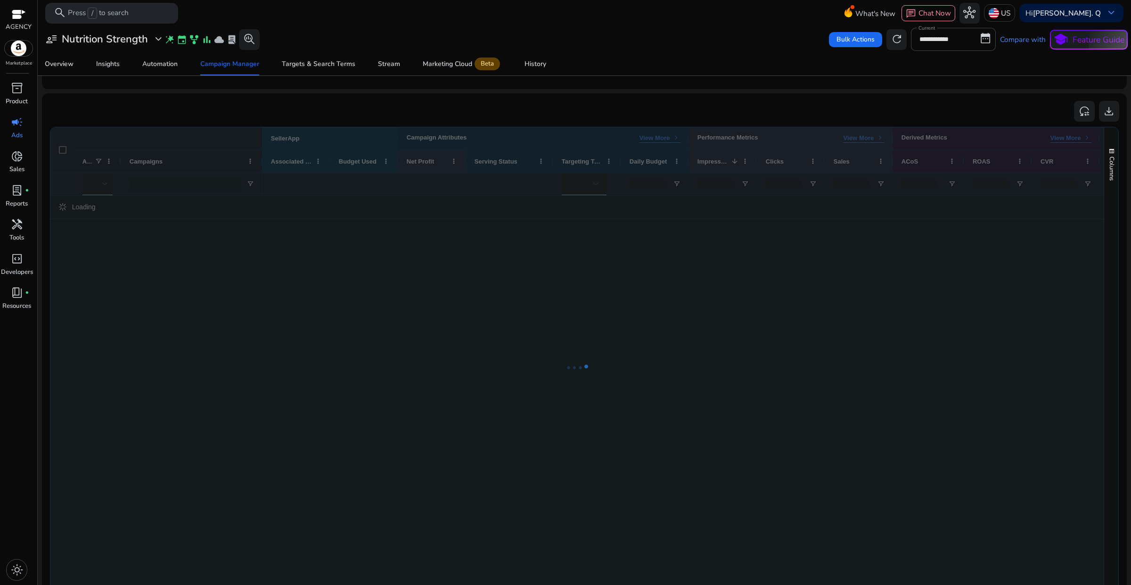
scroll to position [354, 0]
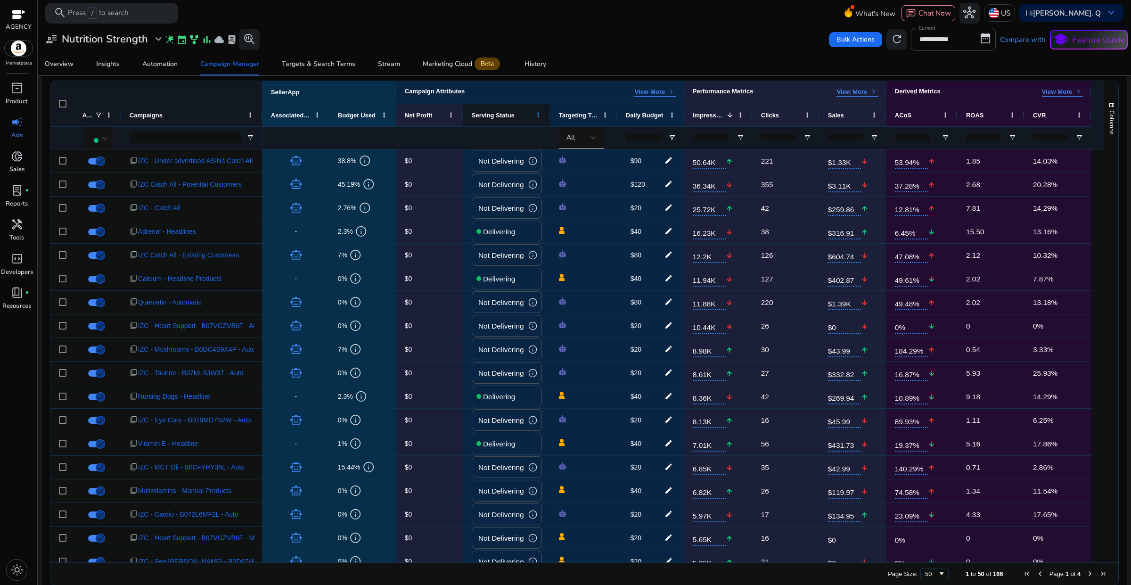
click at [540, 118] on span at bounding box center [539, 115] width 8 height 8
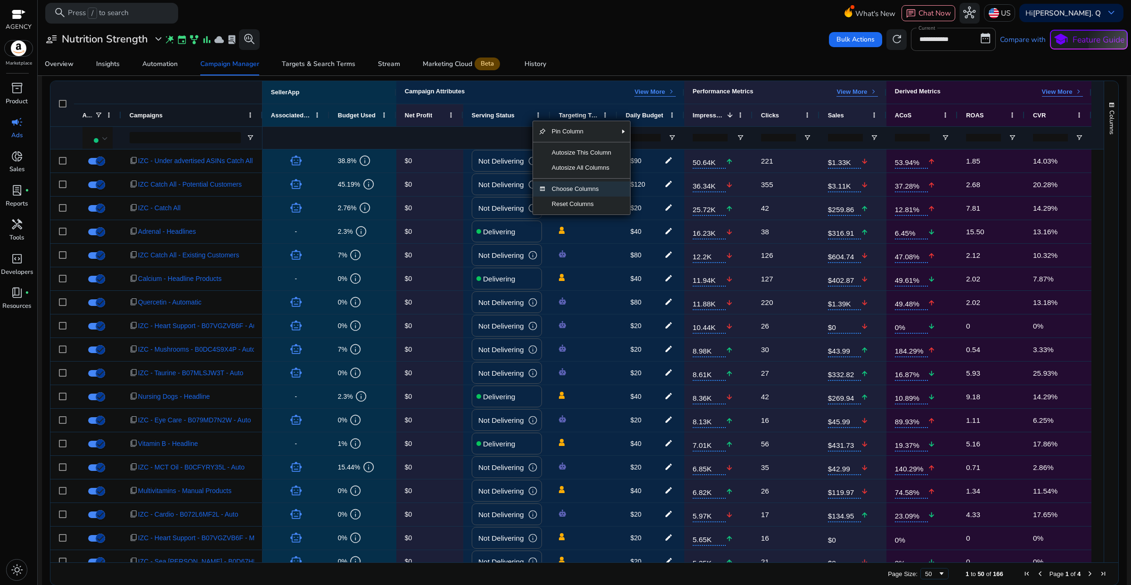
click at [555, 189] on span "Choose Columns" at bounding box center [581, 188] width 71 height 15
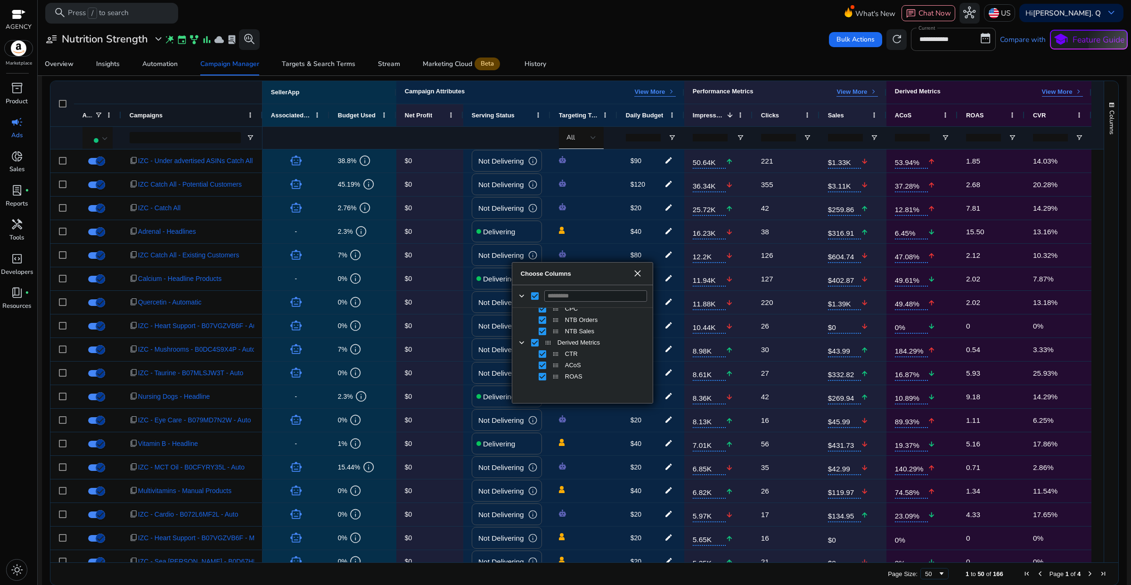
scroll to position [250, 0]
click at [638, 277] on span "Choose Columns" at bounding box center [638, 274] width 8 height 8
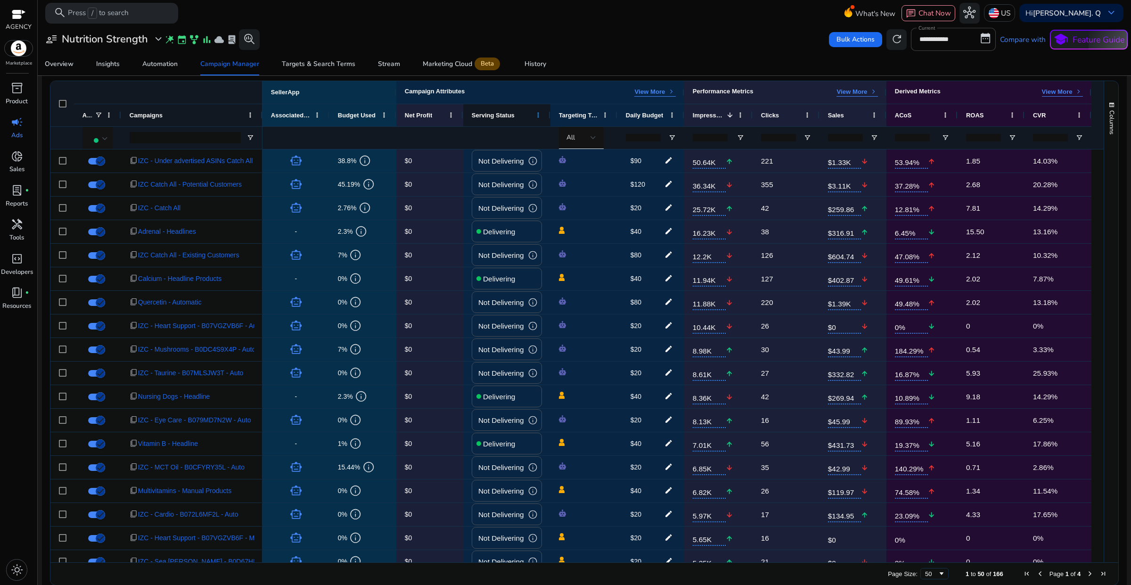
click at [535, 117] on span at bounding box center [539, 115] width 8 height 8
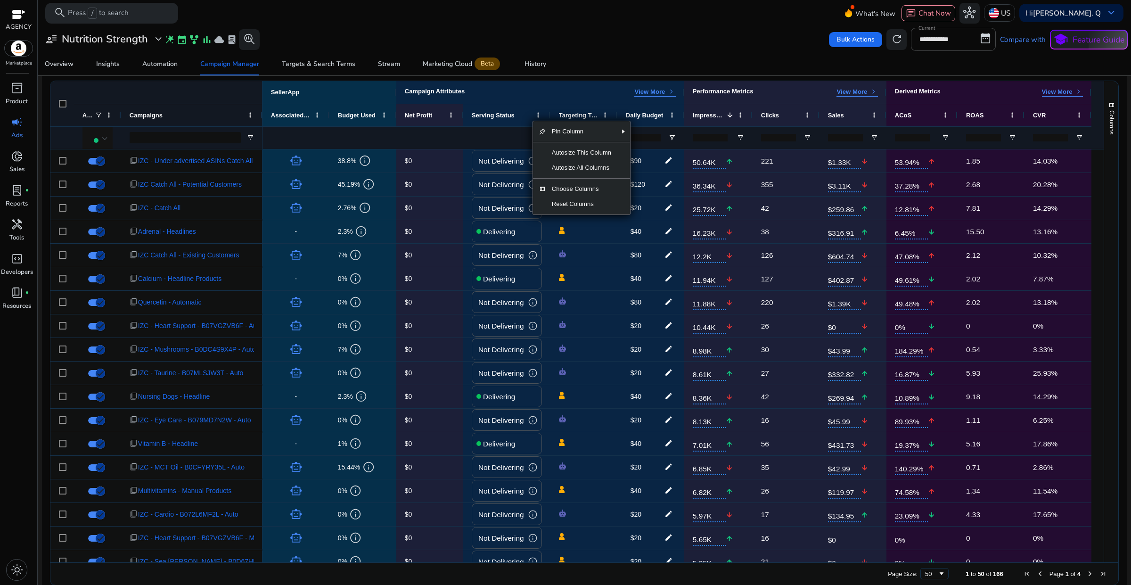
click at [577, 61] on div "Overview Insights Automation Campaign Manager Targets & Search Terms Stream Mar…" at bounding box center [584, 64] width 1102 height 23
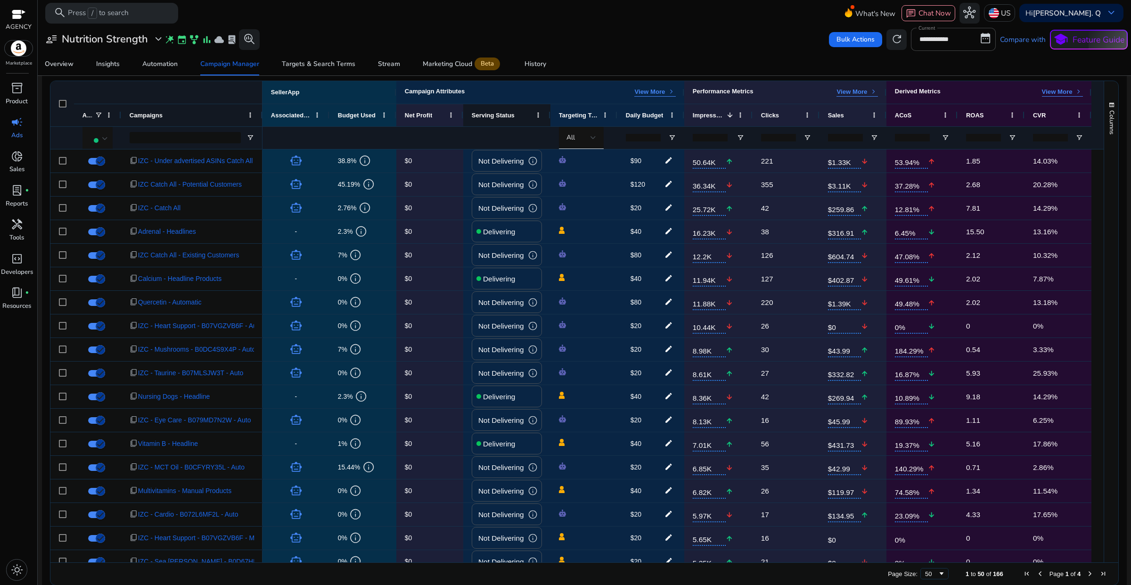
click at [496, 120] on div "Serving Status" at bounding box center [502, 115] width 60 height 17
click at [502, 118] on span "Serving Status" at bounding box center [493, 115] width 43 height 7
click at [540, 118] on span at bounding box center [539, 115] width 8 height 8
click at [609, 58] on div "Overview Insights Automation Campaign Manager Targets & Search Terms Stream Mar…" at bounding box center [584, 64] width 1102 height 23
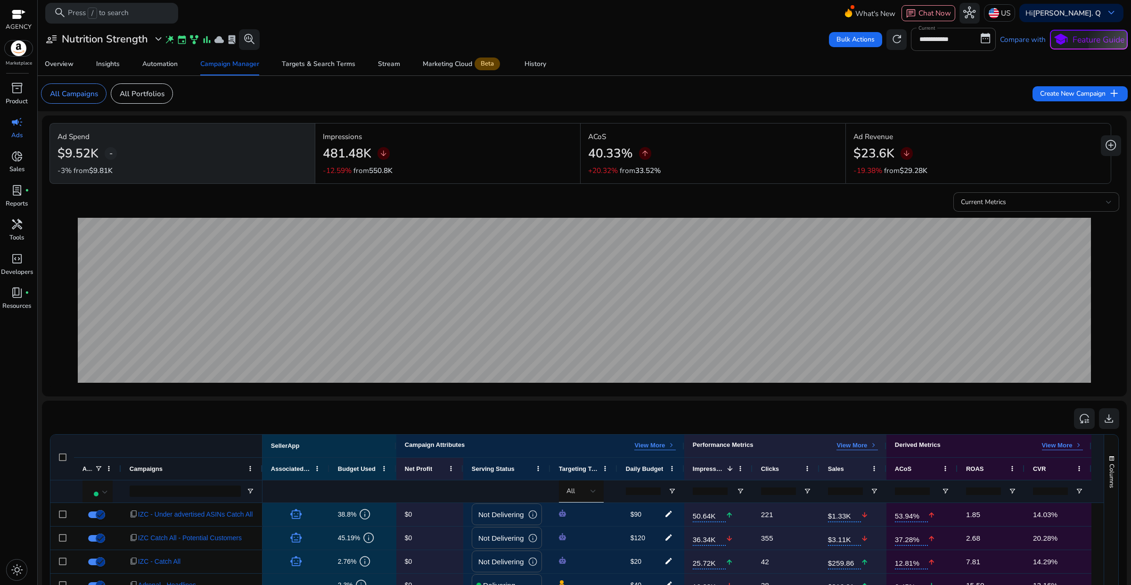
scroll to position [118, 0]
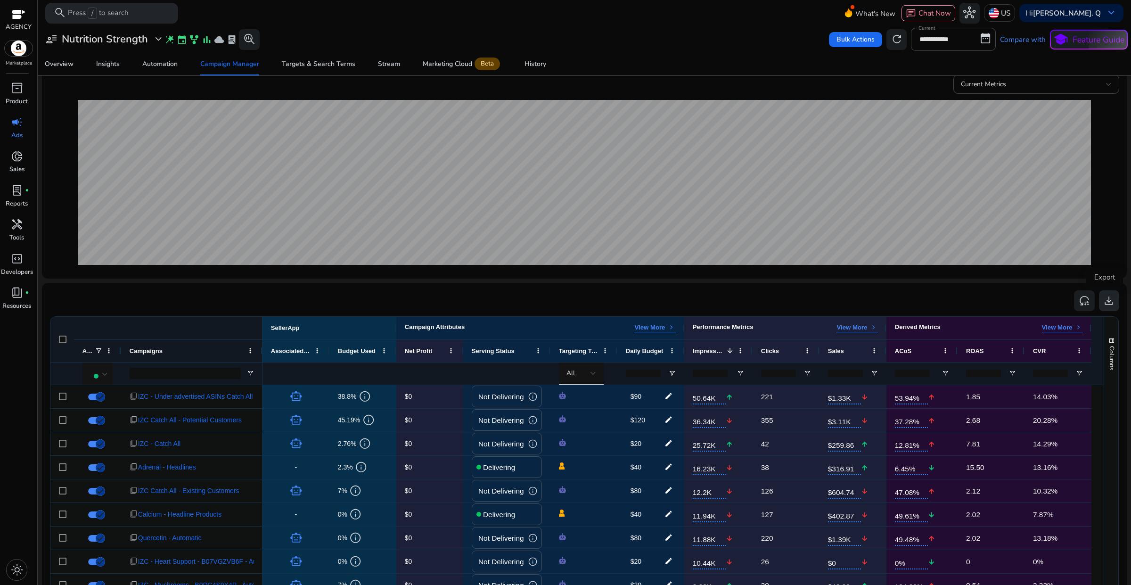
click at [1111, 303] on span "download" at bounding box center [1109, 301] width 12 height 12
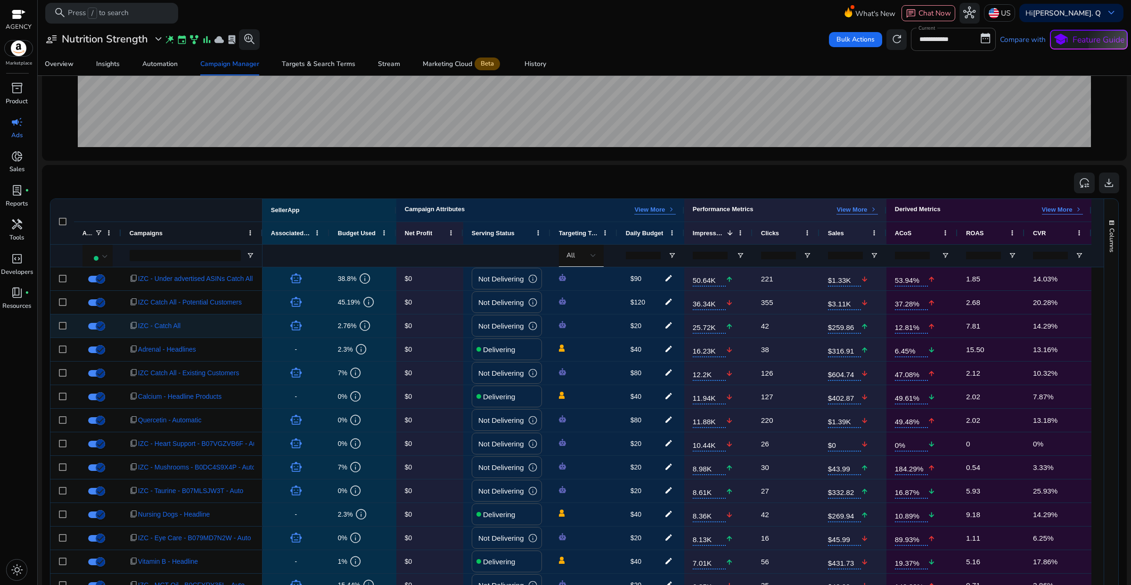
scroll to position [354, 0]
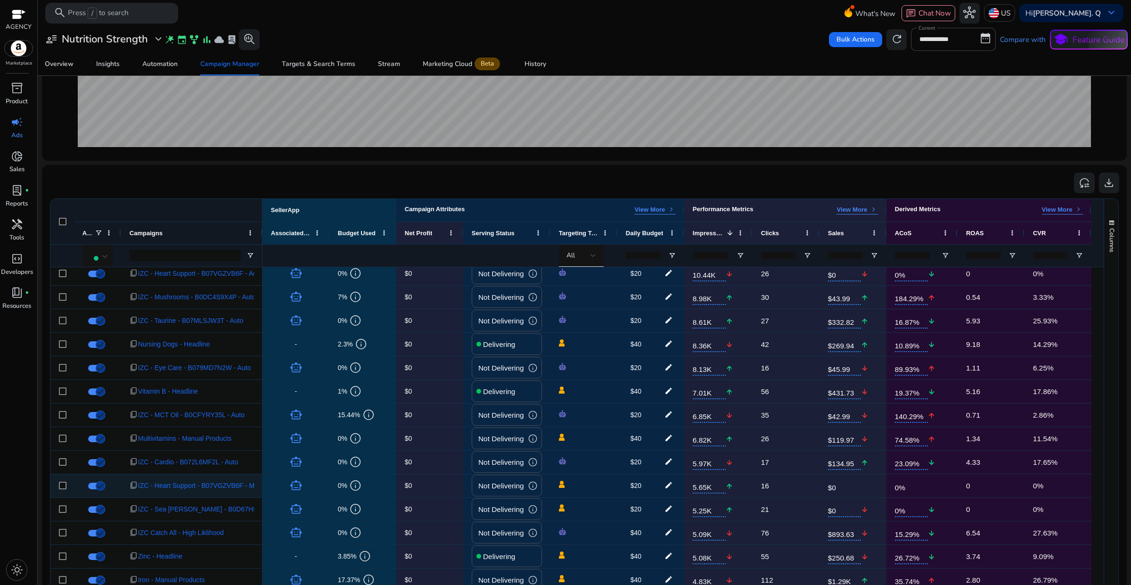
scroll to position [236, 0]
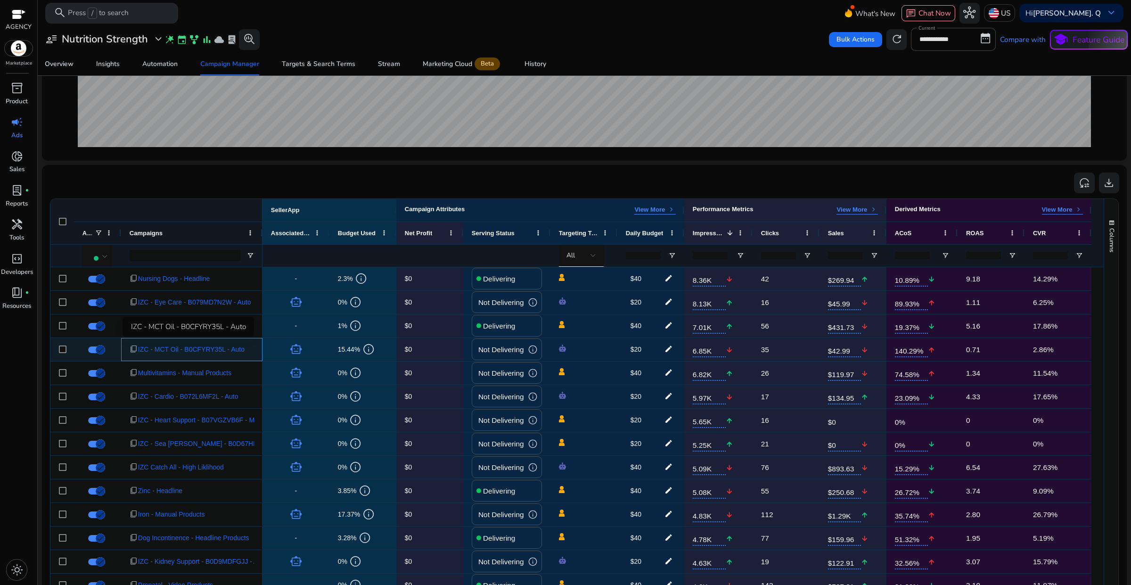
click at [214, 354] on span "IZC - MCT Oil - B0CFYRY35L - Auto" at bounding box center [191, 349] width 107 height 19
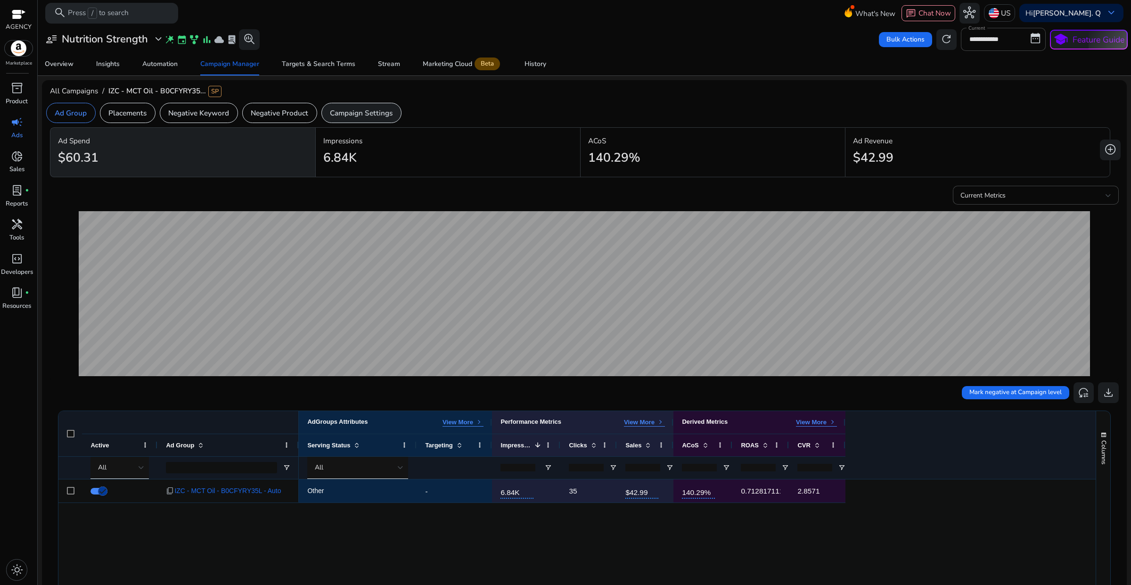
click at [351, 114] on p "Campaign Settings" at bounding box center [361, 112] width 63 height 11
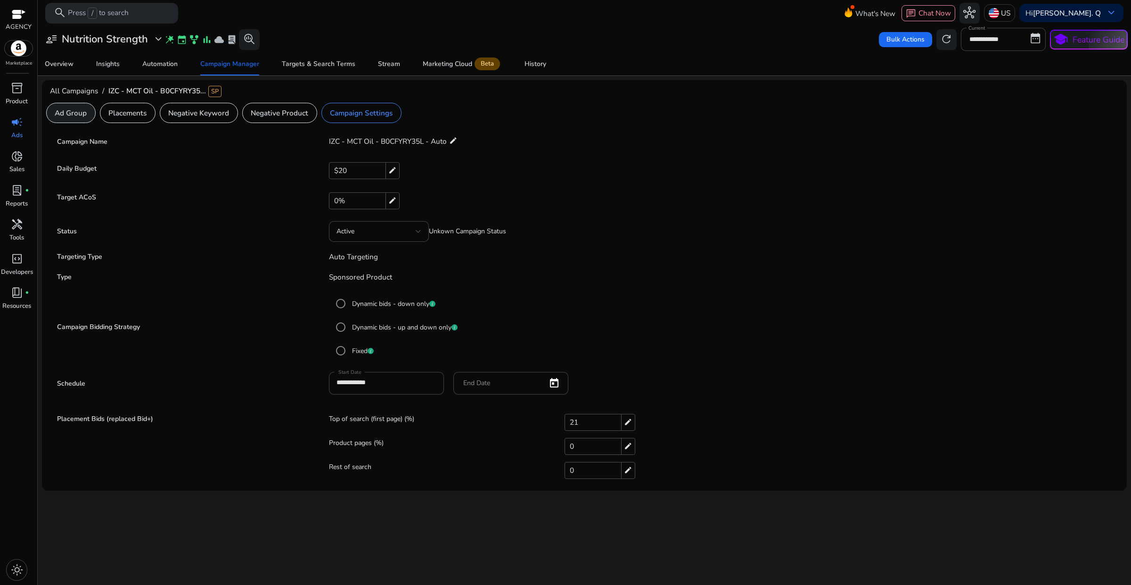
click at [72, 112] on p "Ad Group" at bounding box center [71, 112] width 32 height 11
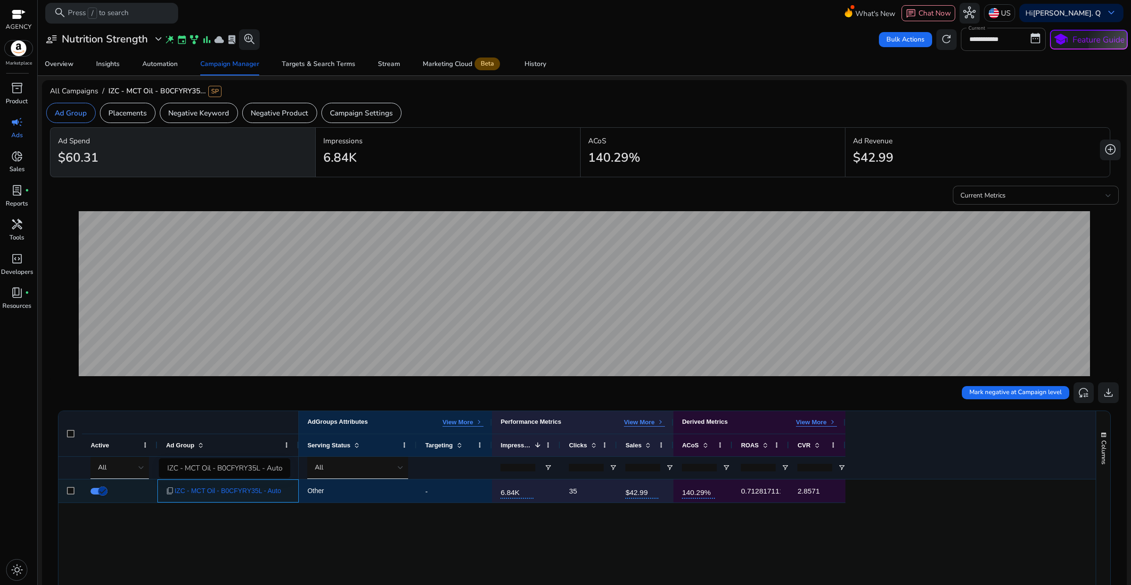
click at [184, 488] on span "IZC - MCT Oil - B0CFYRY35L - Auto" at bounding box center [227, 490] width 107 height 19
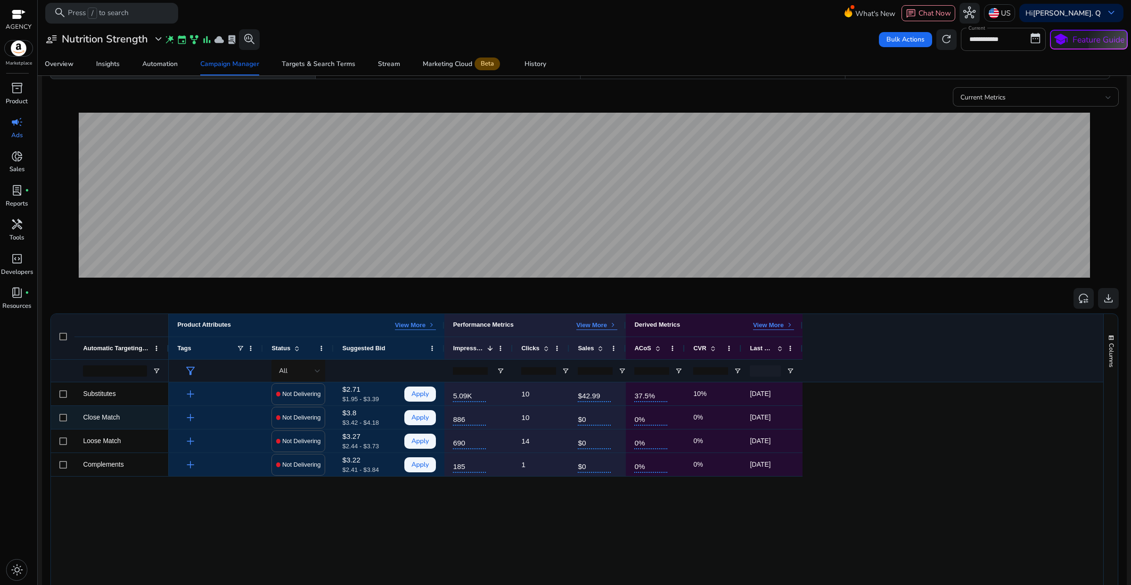
scroll to position [118, 0]
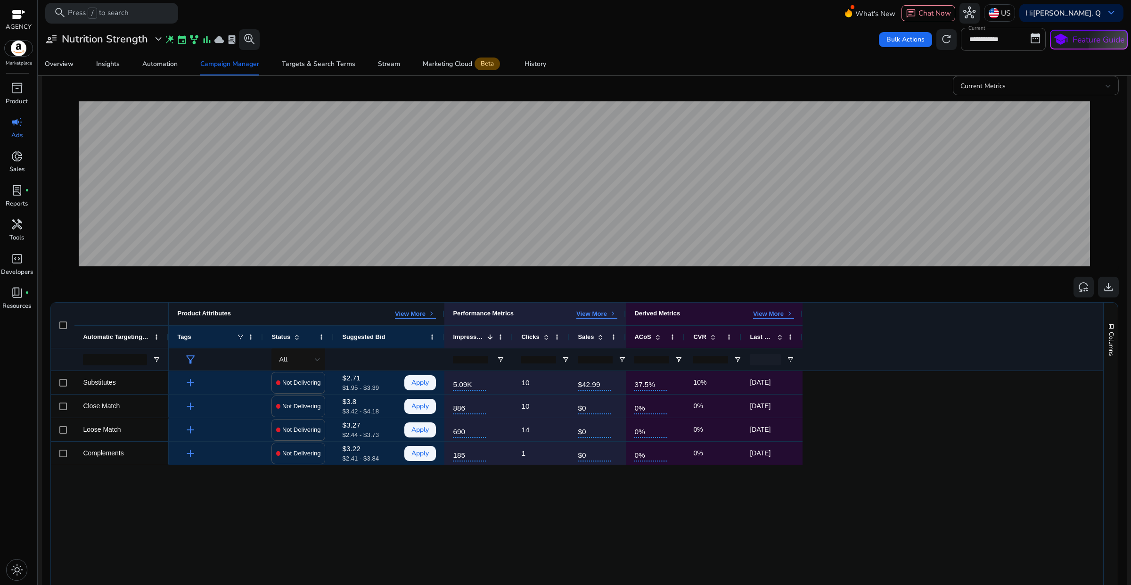
click at [434, 313] on span "keyboard_arrow_right" at bounding box center [432, 314] width 8 height 8
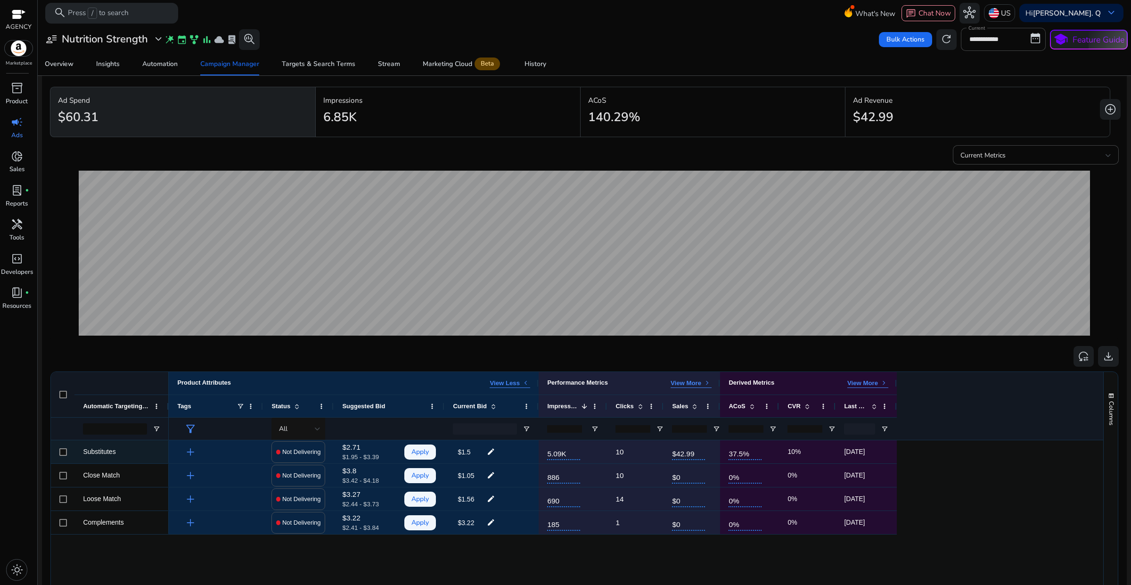
scroll to position [0, 0]
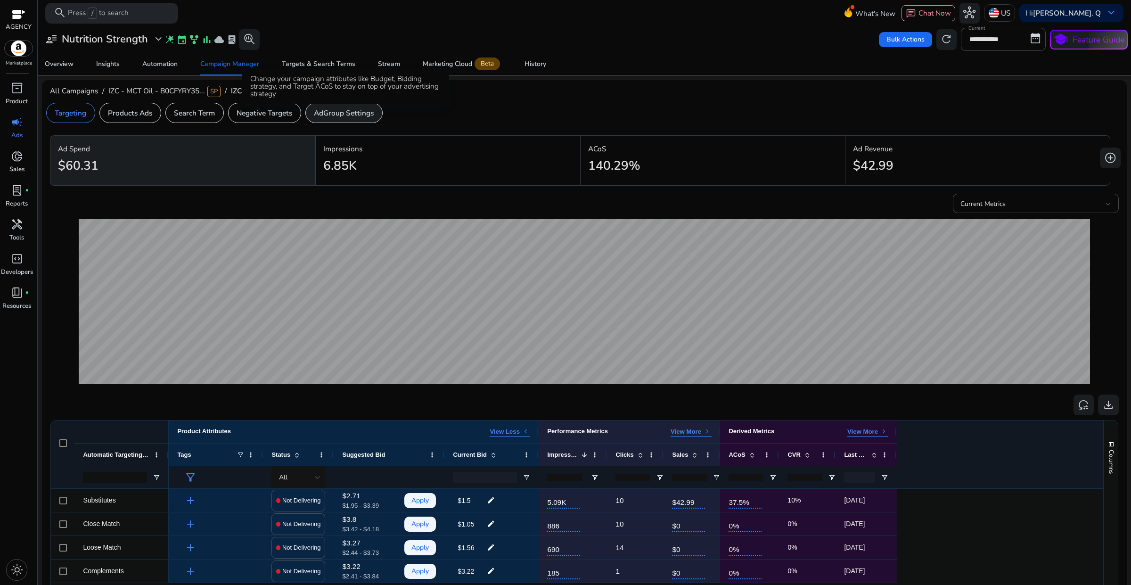
click at [357, 118] on p "AdGroup Settings" at bounding box center [344, 112] width 60 height 11
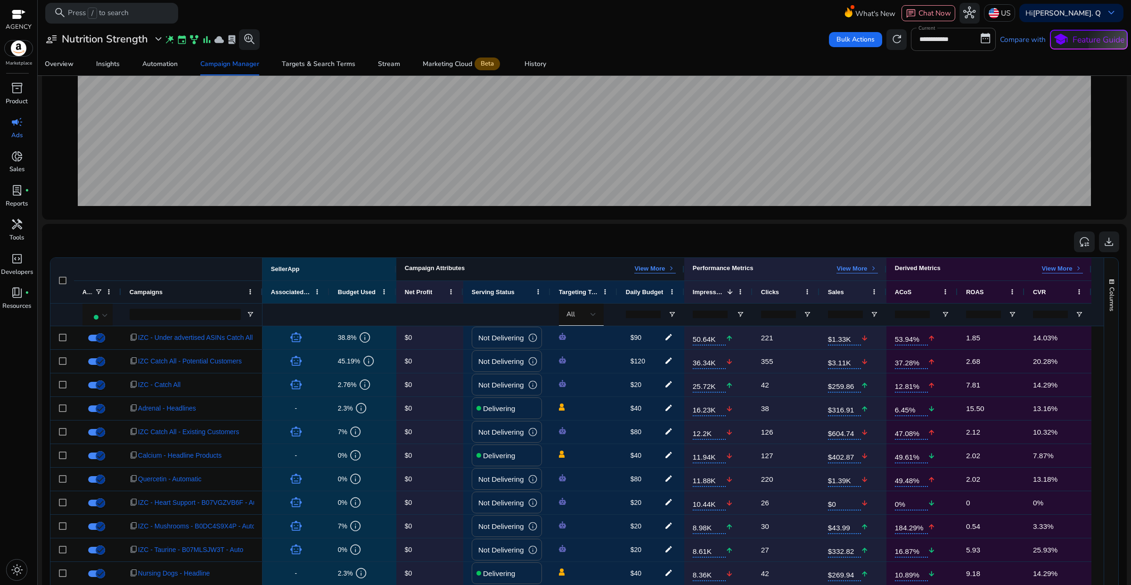
click at [646, 270] on p "View More" at bounding box center [649, 268] width 31 height 8
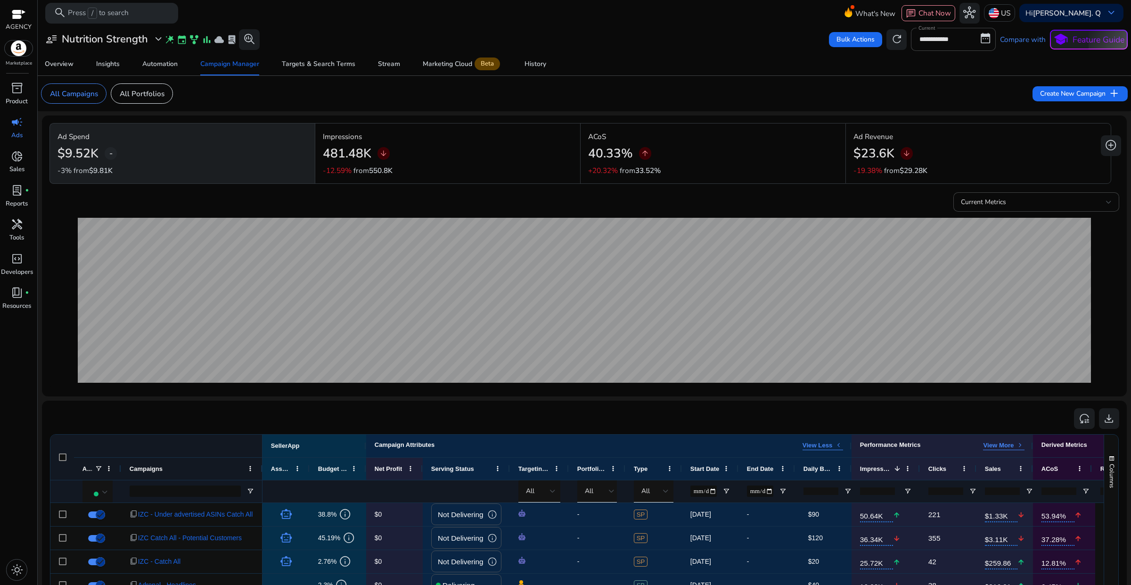
drag, startPoint x: 1125, startPoint y: 255, endPoint x: 1129, endPoint y: 263, distance: 9.1
click at [1129, 263] on mat-sidenav-content "**********" at bounding box center [585, 292] width 1094 height 585
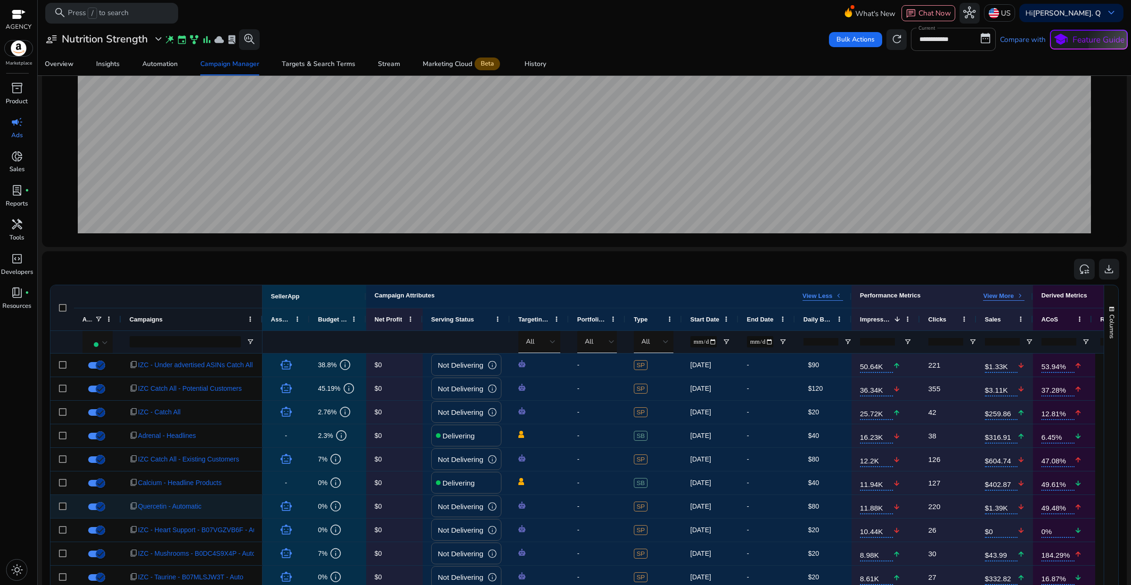
scroll to position [295, 0]
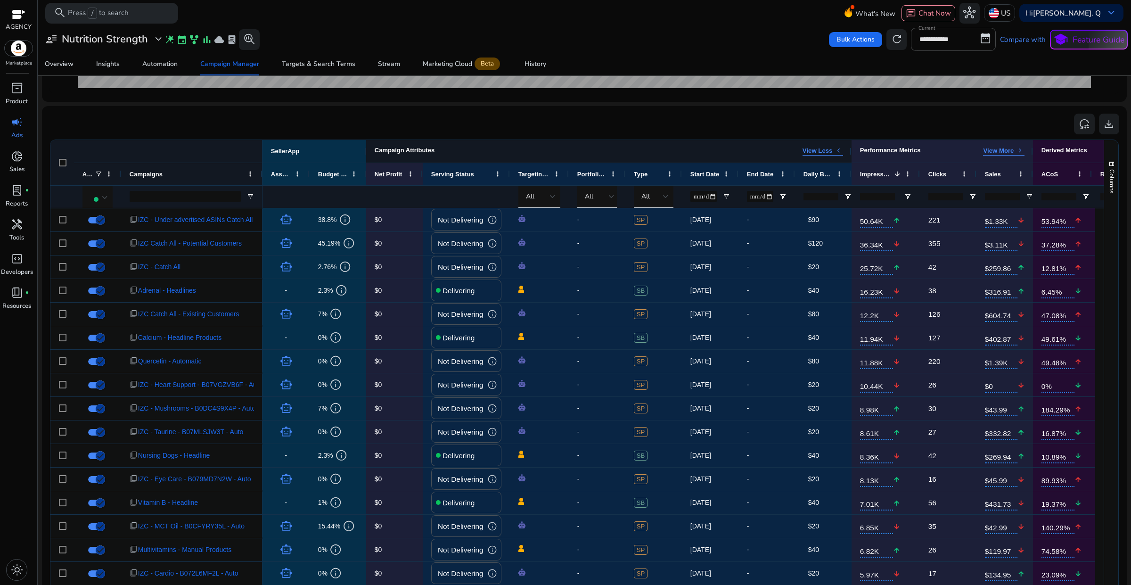
click at [828, 152] on p "View Less" at bounding box center [818, 151] width 30 height 8
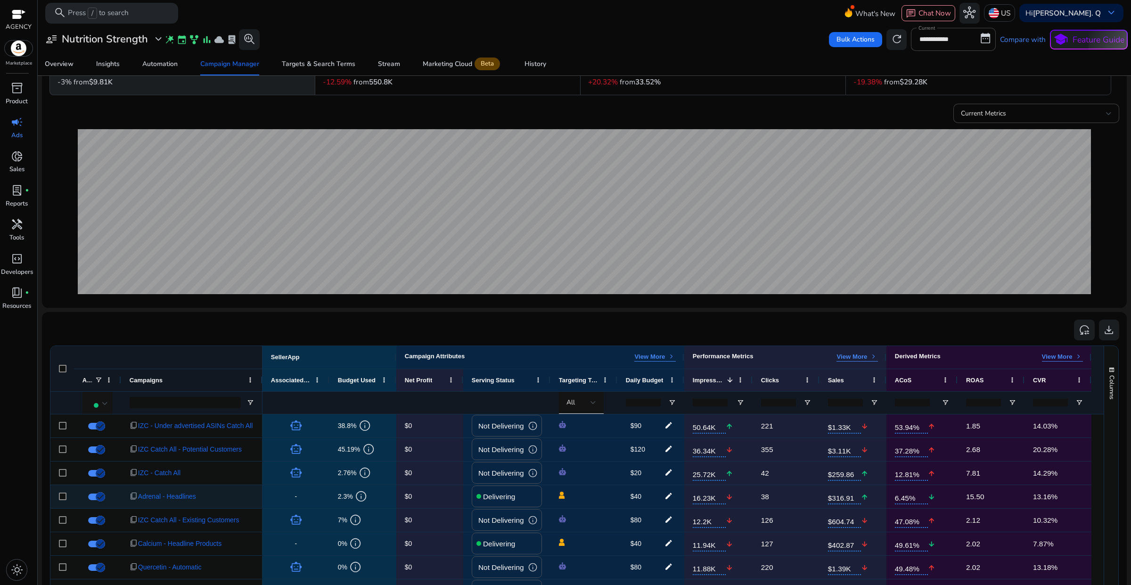
scroll to position [0, 0]
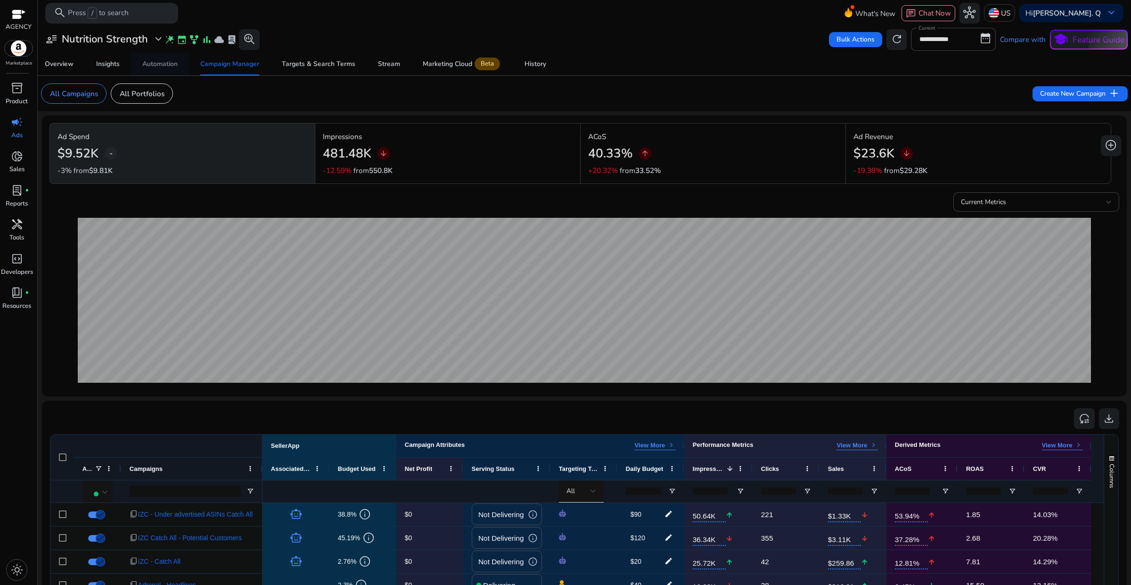
click at [161, 70] on span "Automation" at bounding box center [159, 64] width 35 height 23
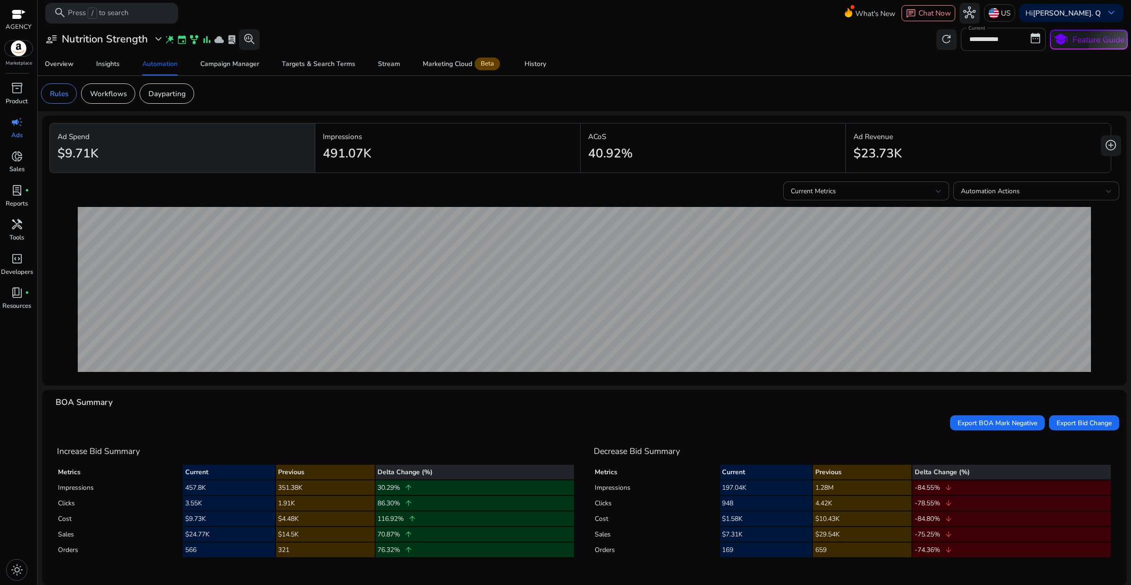
scroll to position [2, 0]
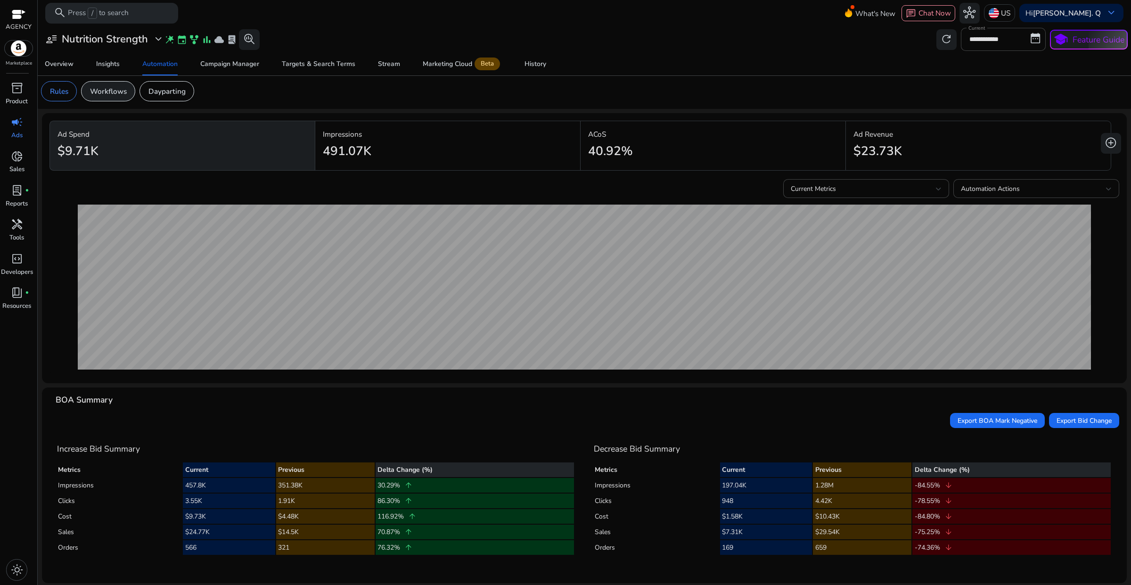
click at [112, 92] on p "Workflows" at bounding box center [108, 91] width 37 height 11
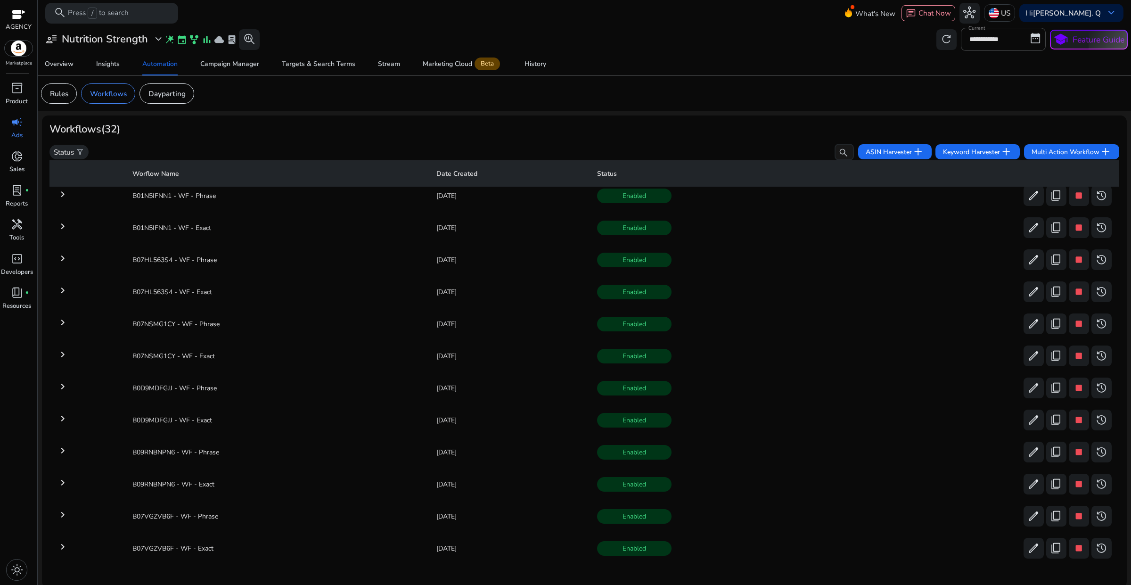
scroll to position [3, 0]
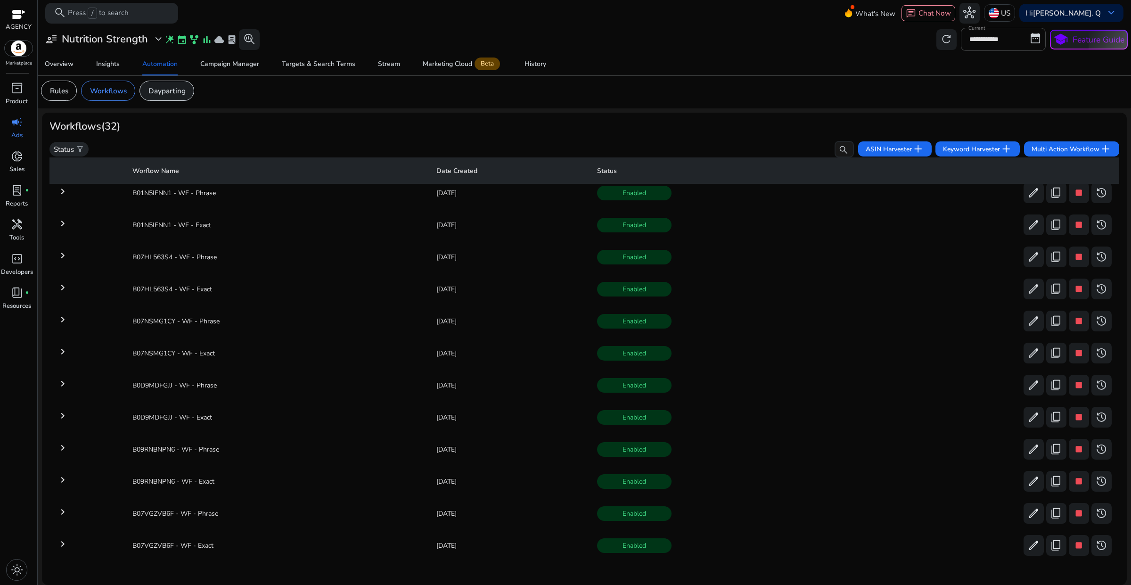
click at [158, 91] on p "Dayparting" at bounding box center [166, 90] width 37 height 11
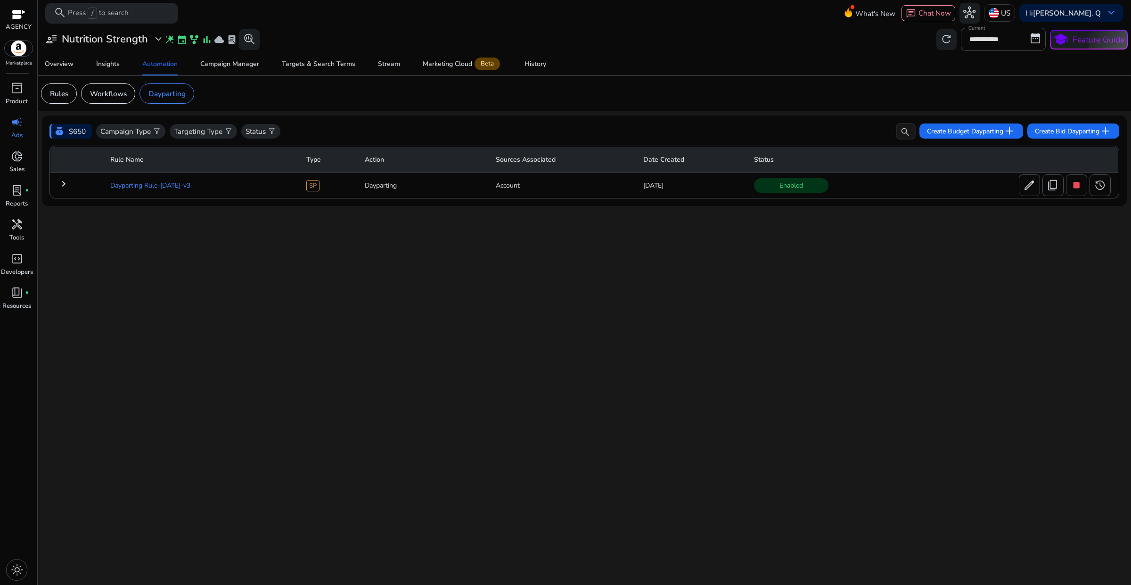
click at [123, 185] on td "Dayparting Rule-[DATE]-v3" at bounding box center [201, 185] width 196 height 25
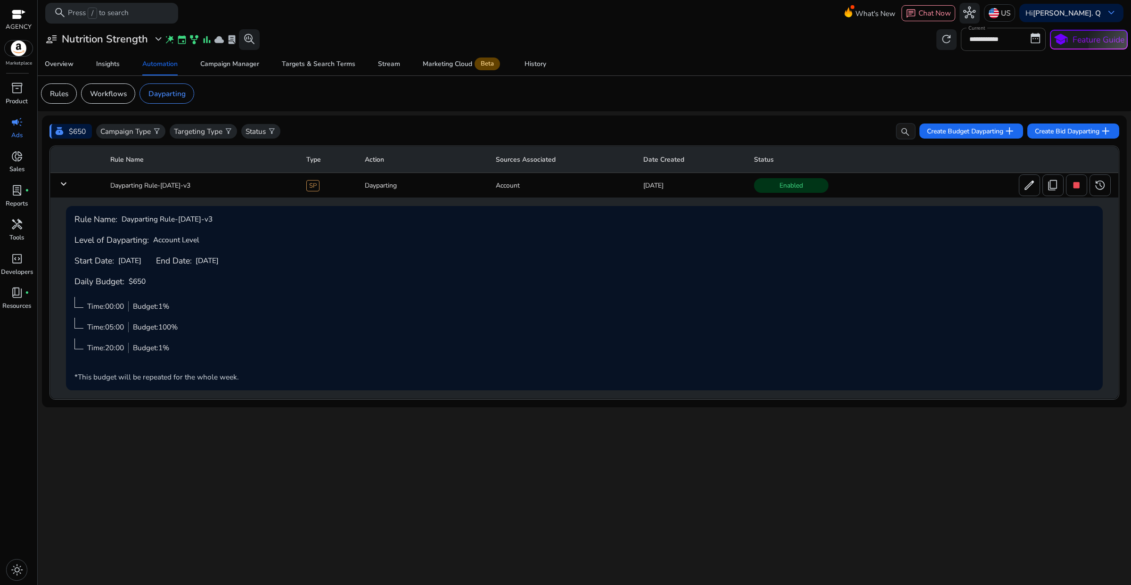
click at [64, 184] on mat-icon "keyboard_arrow_down" at bounding box center [63, 183] width 11 height 11
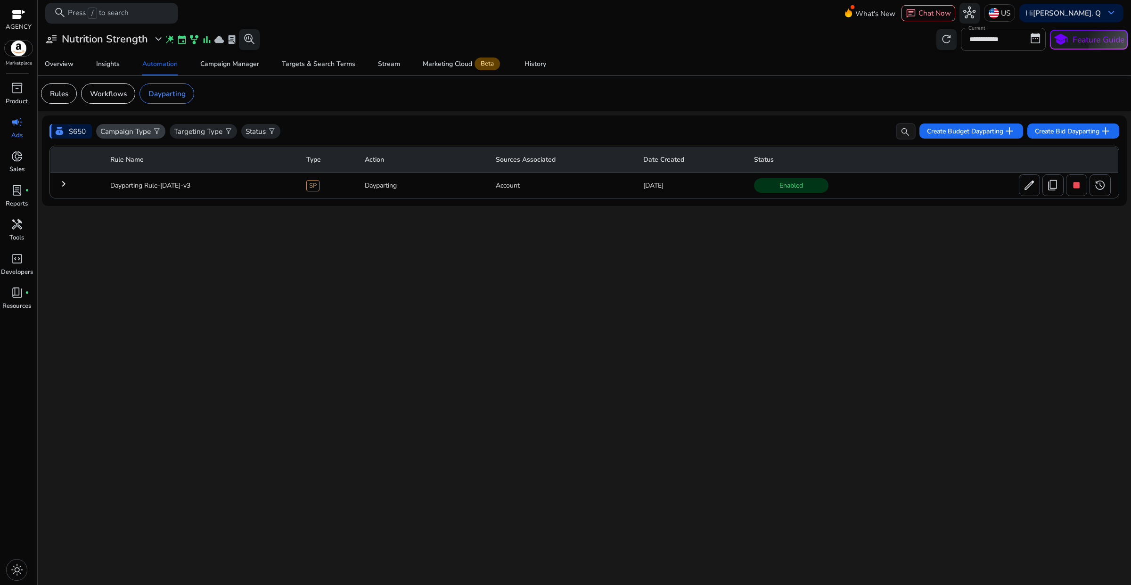
click at [151, 133] on p "Campaign Type" at bounding box center [125, 131] width 50 height 11
click at [248, 327] on div at bounding box center [565, 292] width 1131 height 585
click at [237, 65] on div "Campaign Manager" at bounding box center [229, 64] width 59 height 7
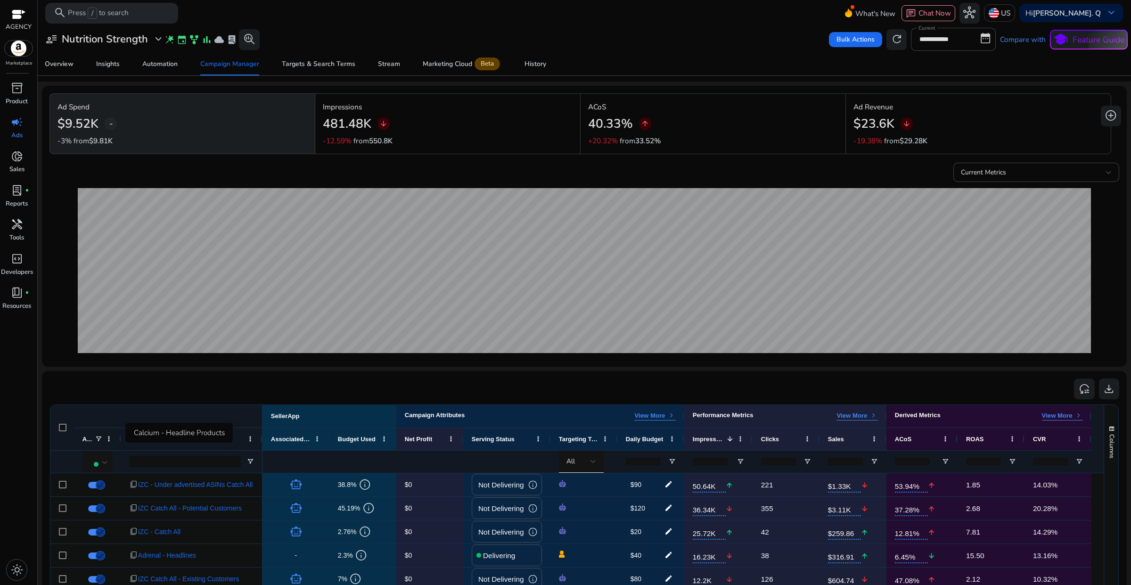
scroll to position [177, 0]
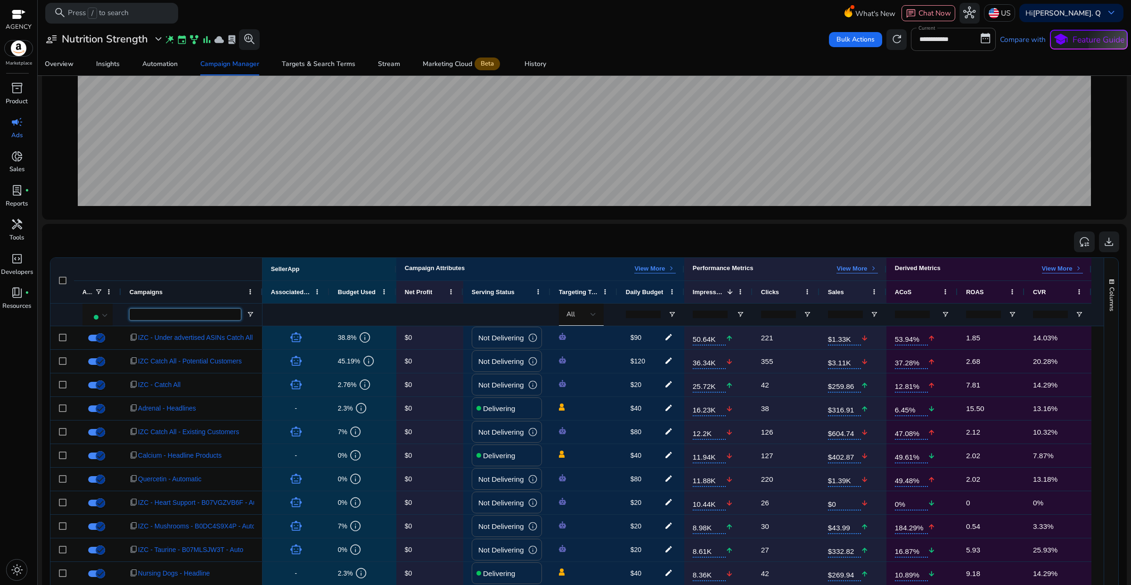
click at [160, 319] on input "Campaigns Filter Input" at bounding box center [185, 314] width 111 height 11
paste input "**********"
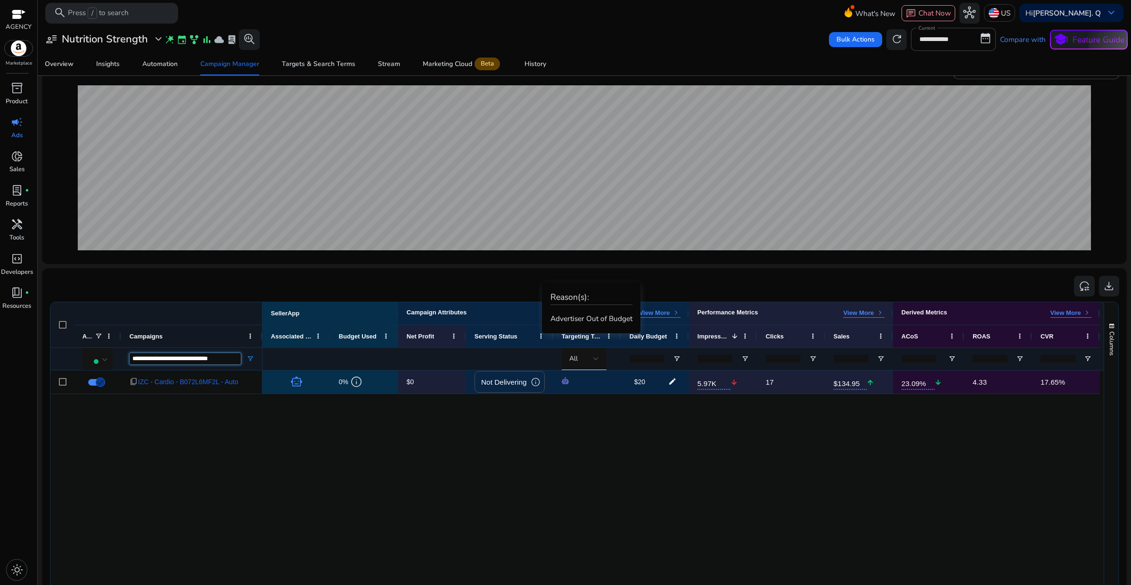
scroll to position [0, 0]
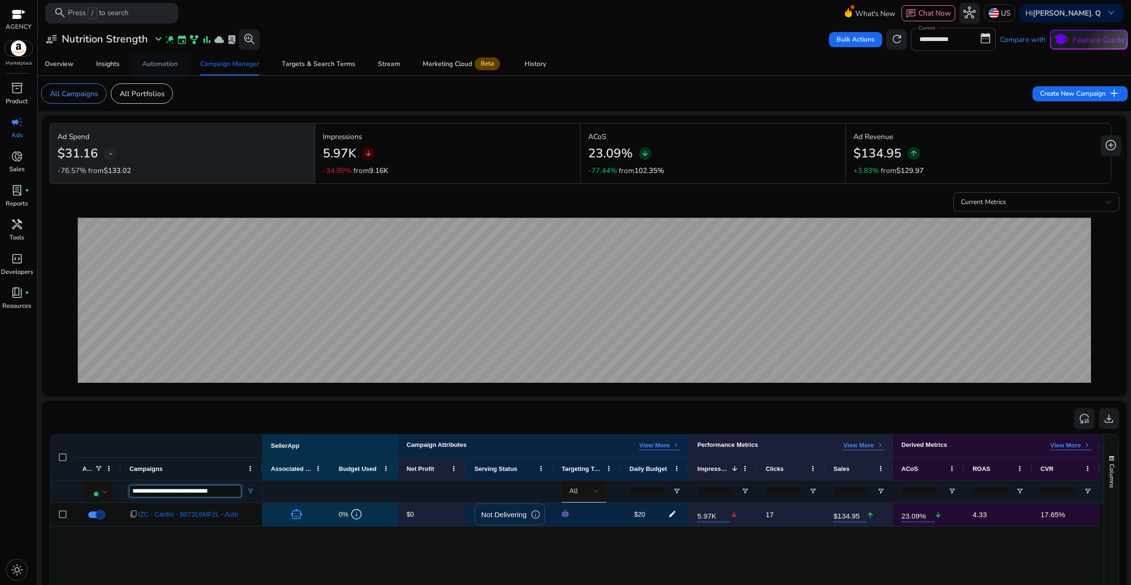
type input "**********"
click at [156, 65] on div "Automation" at bounding box center [159, 64] width 35 height 7
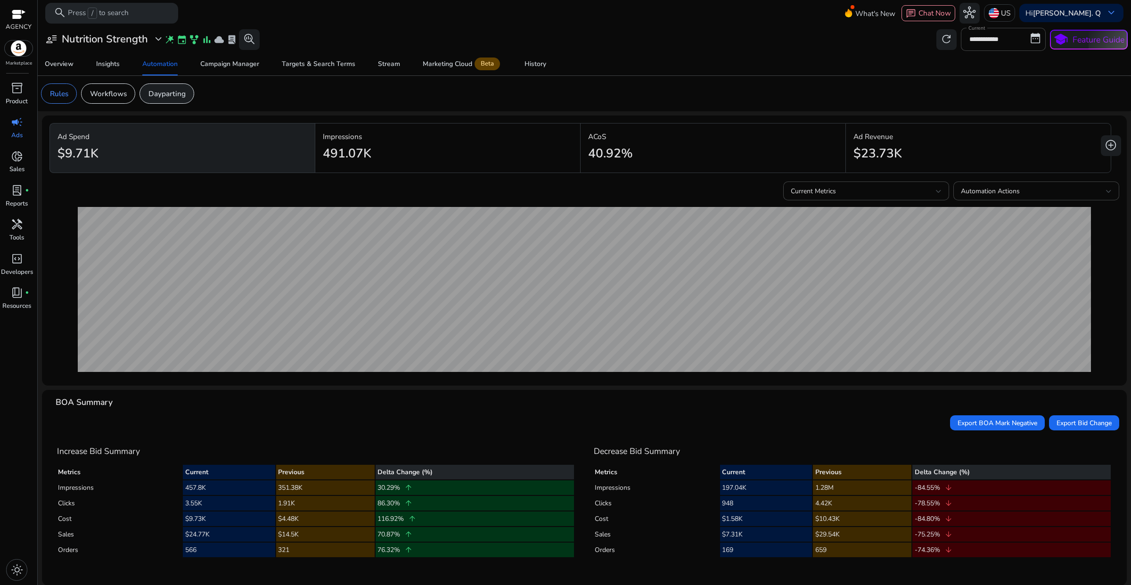
click at [180, 95] on p "Dayparting" at bounding box center [166, 93] width 37 height 11
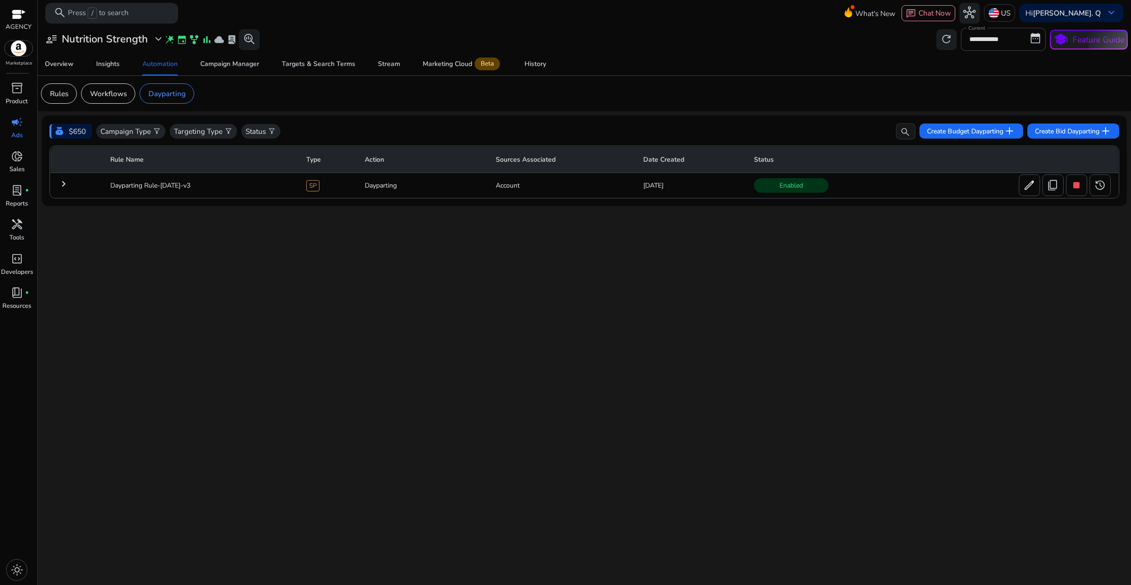
click at [63, 184] on mat-icon "keyboard_arrow_right" at bounding box center [63, 183] width 11 height 11
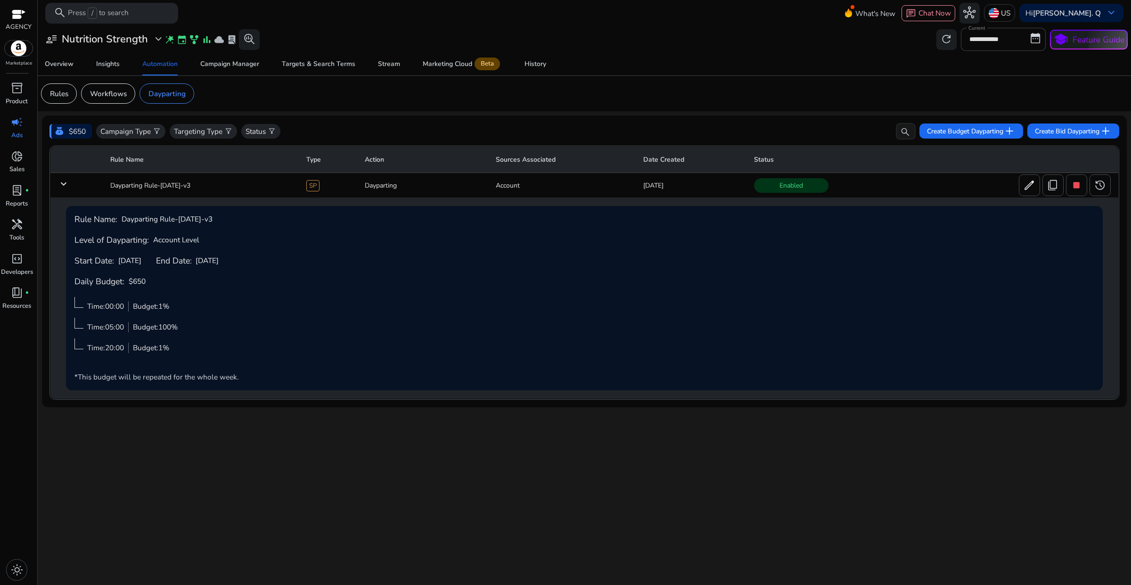
click at [61, 185] on mat-icon "keyboard_arrow_down" at bounding box center [63, 183] width 11 height 11
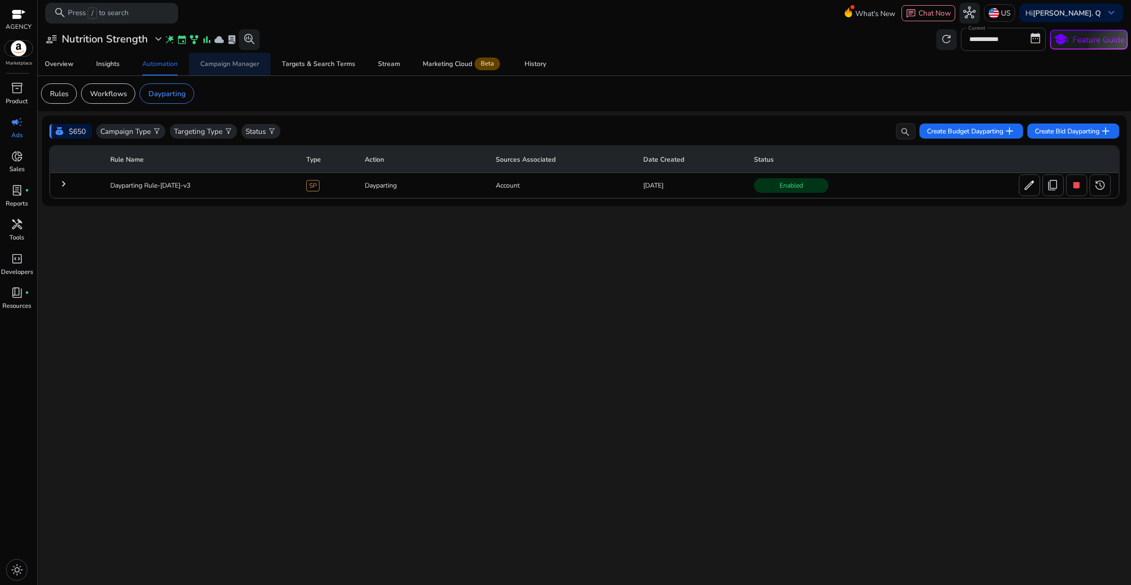
click at [234, 66] on div "Campaign Manager" at bounding box center [229, 64] width 59 height 7
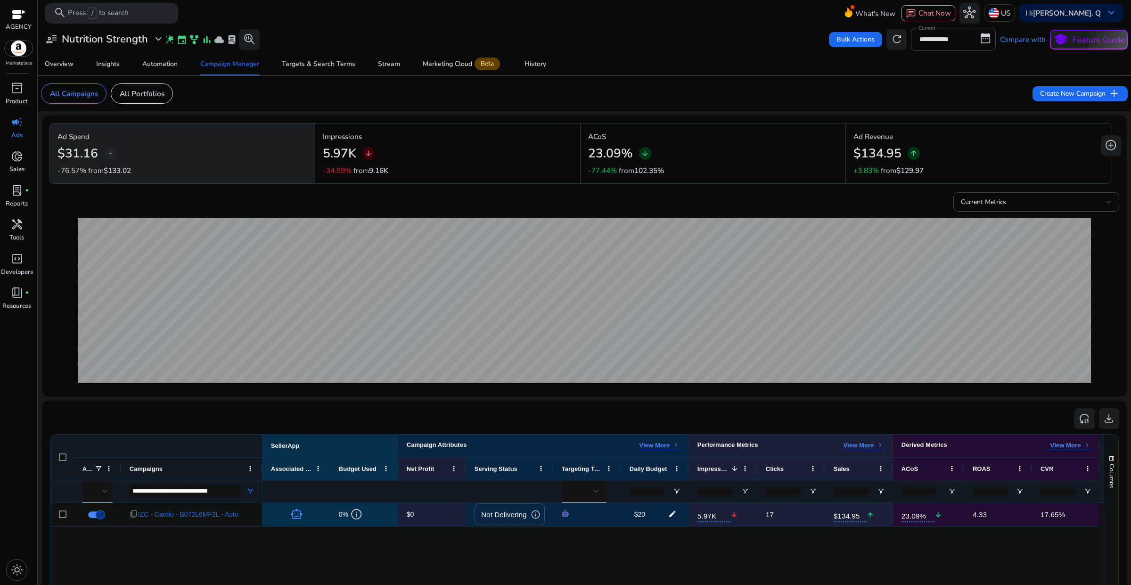
scroll to position [177, 0]
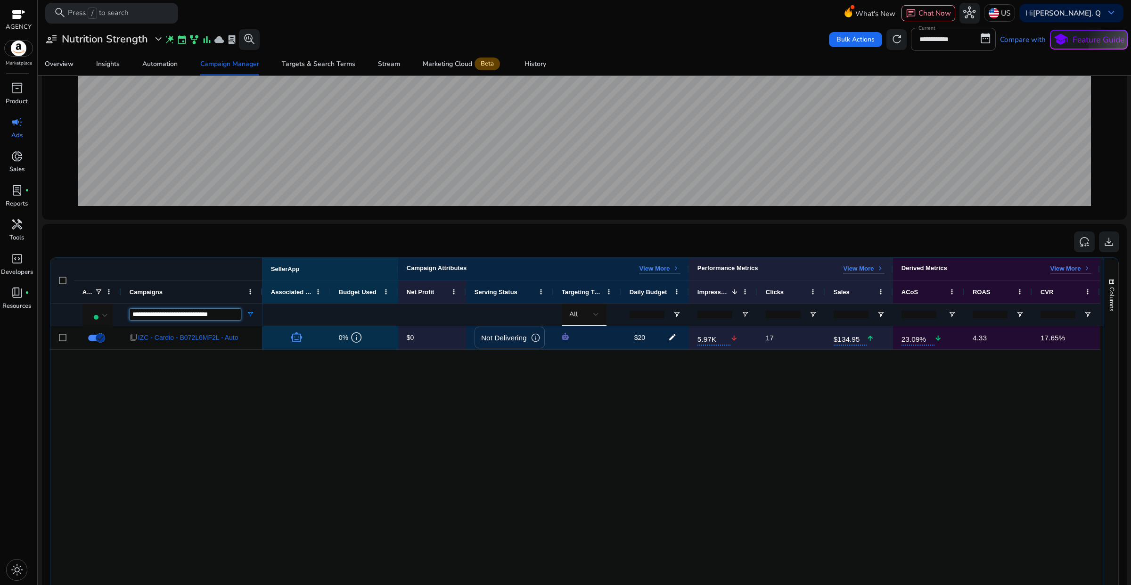
click at [189, 317] on input "**********" at bounding box center [185, 314] width 111 height 11
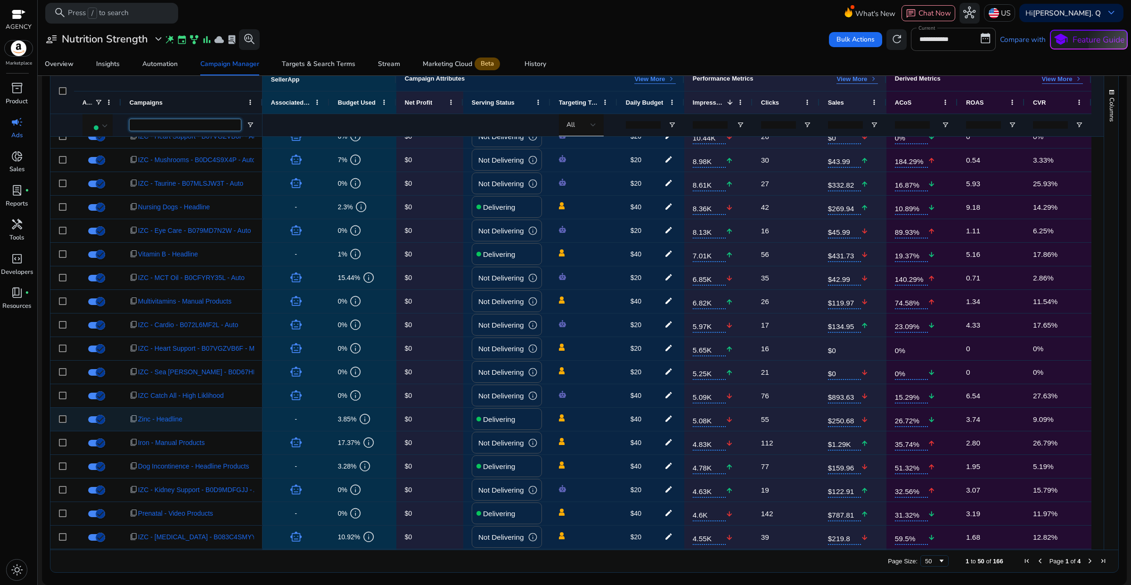
scroll to position [0, 0]
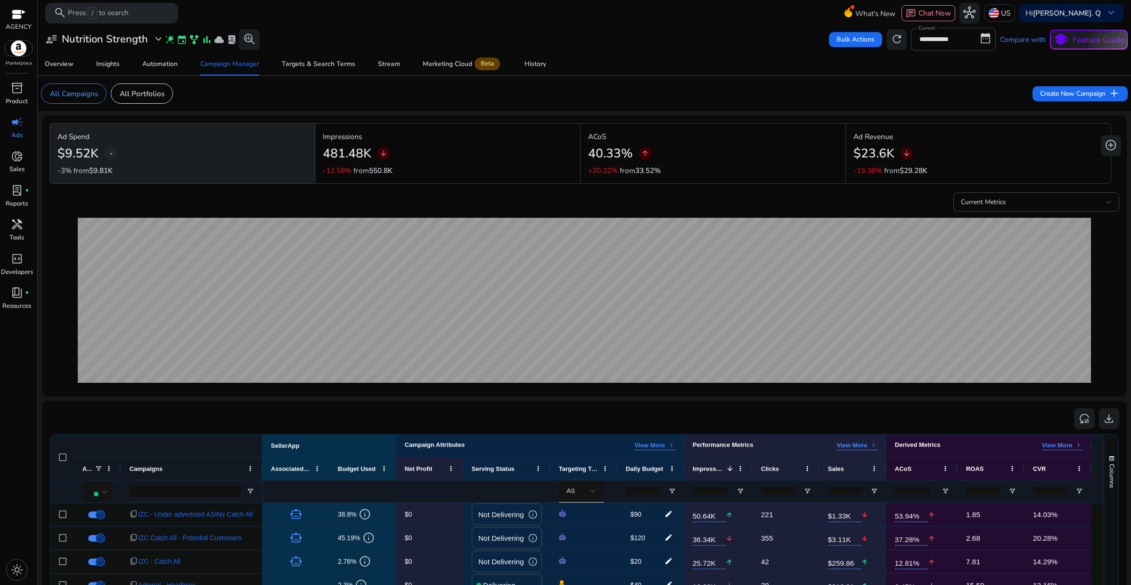
scroll to position [366, 0]
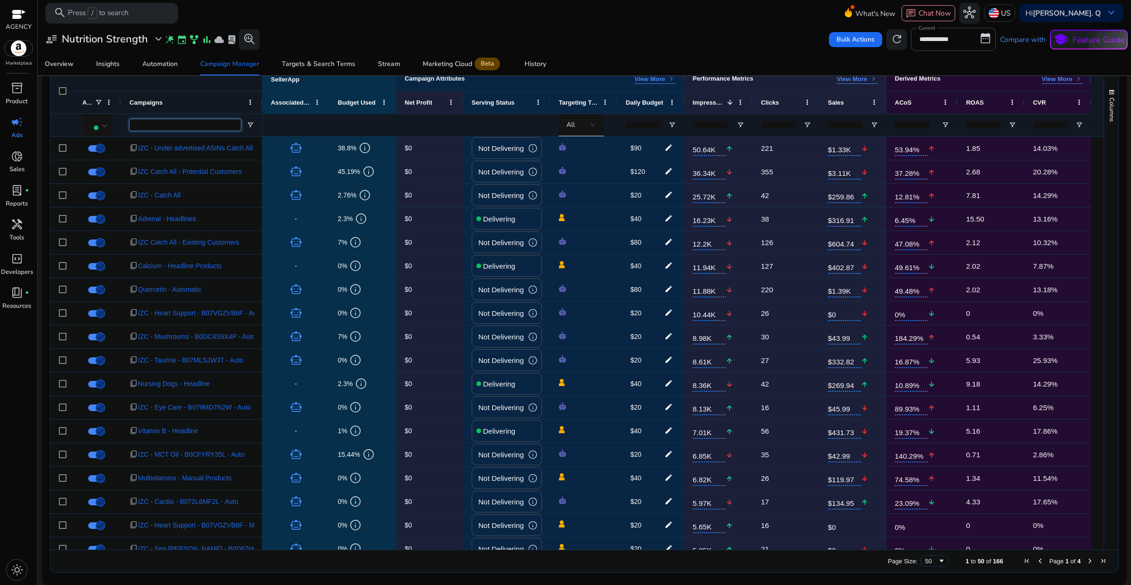
click at [141, 121] on input "Campaigns Filter Input" at bounding box center [185, 124] width 111 height 11
paste input "**********"
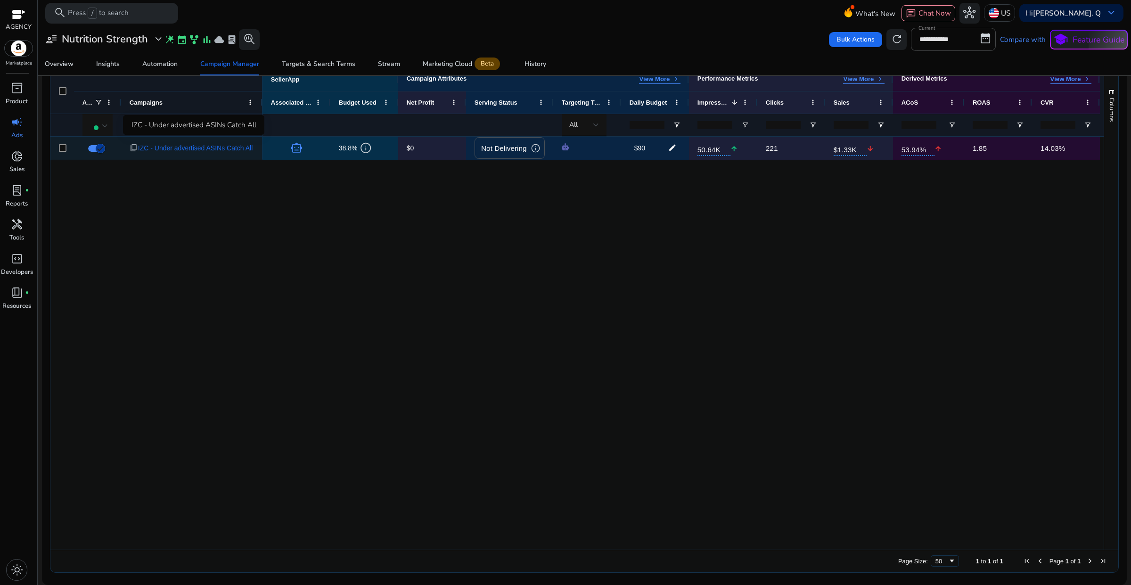
type input "**********"
click at [239, 152] on span "IZC - Under advertised ASINs Catch All" at bounding box center [195, 148] width 115 height 19
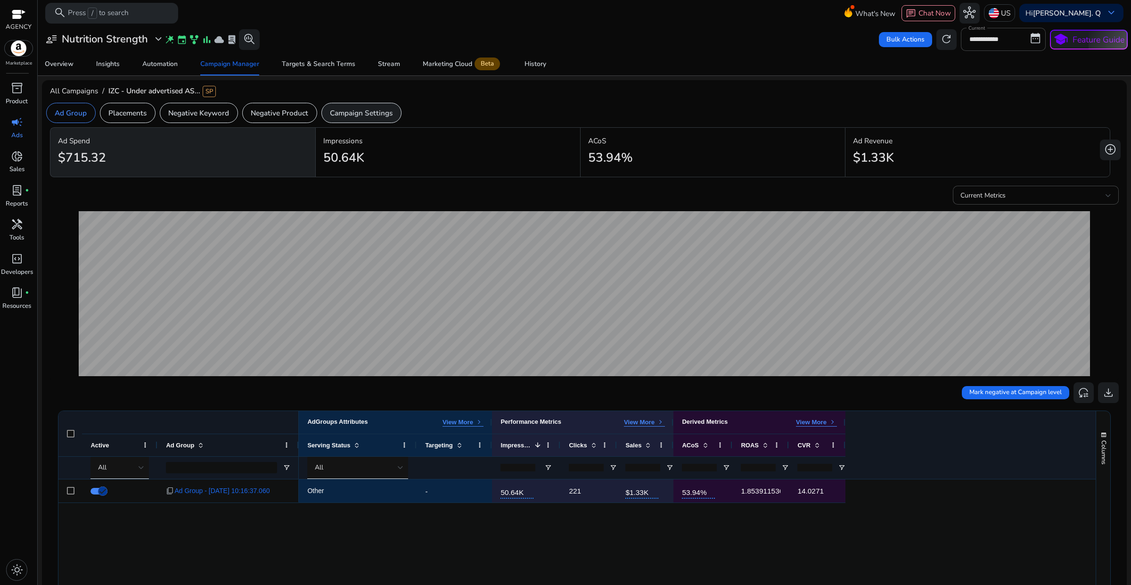
click at [358, 119] on div "Campaign Settings" at bounding box center [361, 113] width 80 height 20
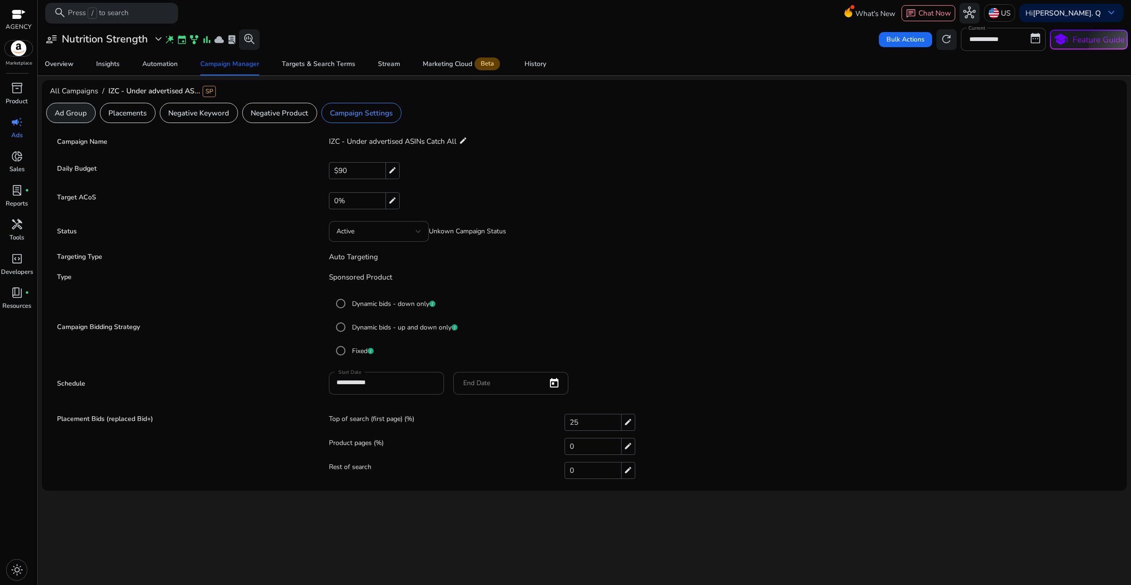
click at [64, 115] on p "Ad Group" at bounding box center [71, 112] width 32 height 11
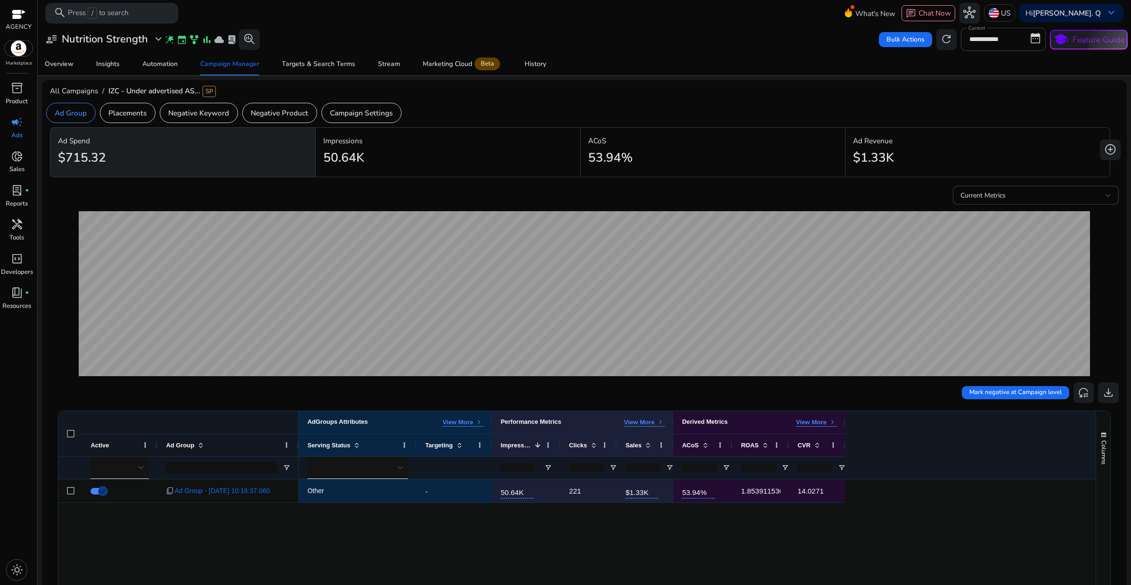
scroll to position [59, 0]
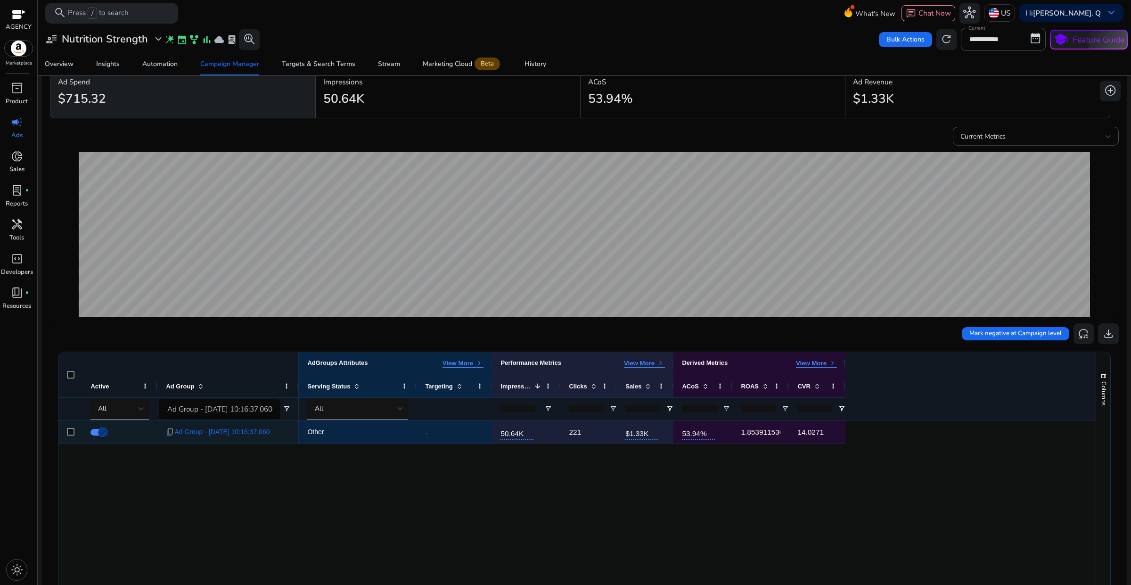
click at [214, 434] on span "Ad Group - 7/11/2025 10:16:37.060" at bounding box center [221, 431] width 95 height 19
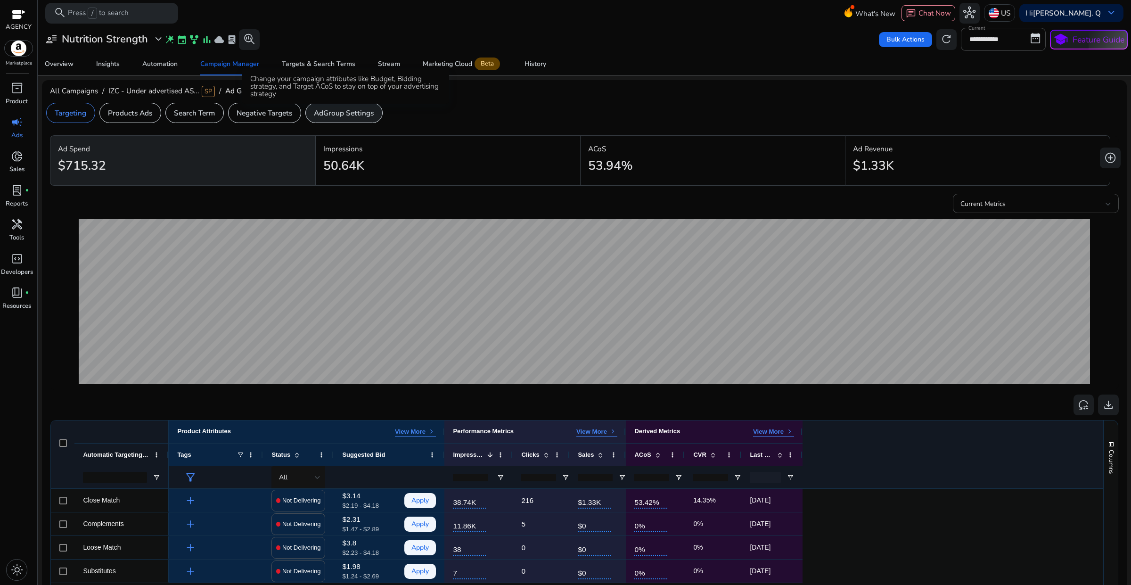
click at [339, 112] on p "AdGroup Settings" at bounding box center [344, 112] width 60 height 11
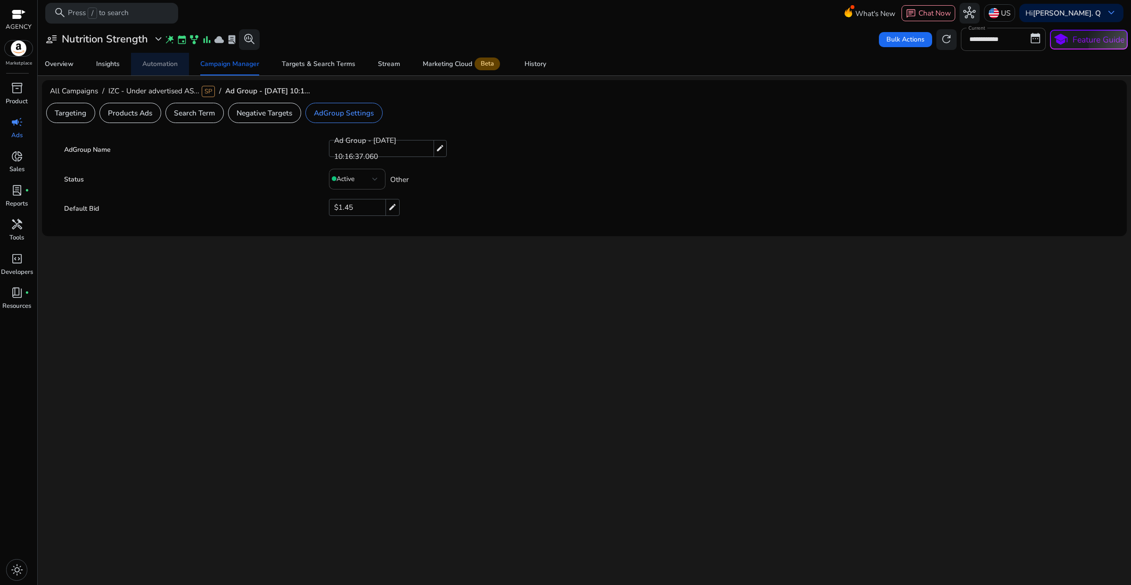
click at [152, 62] on div "Automation" at bounding box center [159, 64] width 35 height 7
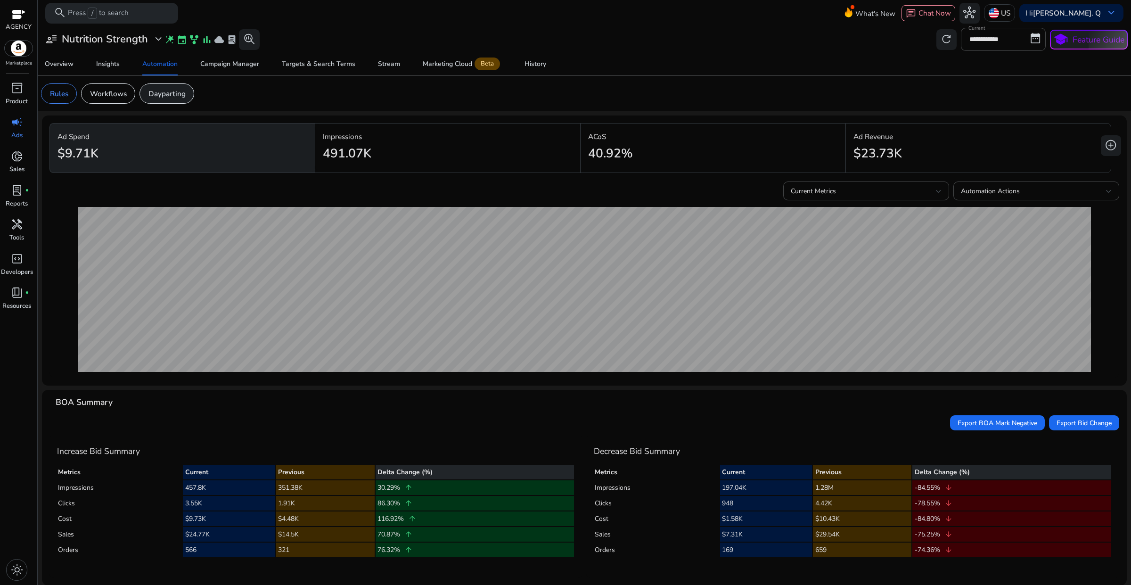
click at [171, 98] on p "Dayparting" at bounding box center [166, 93] width 37 height 11
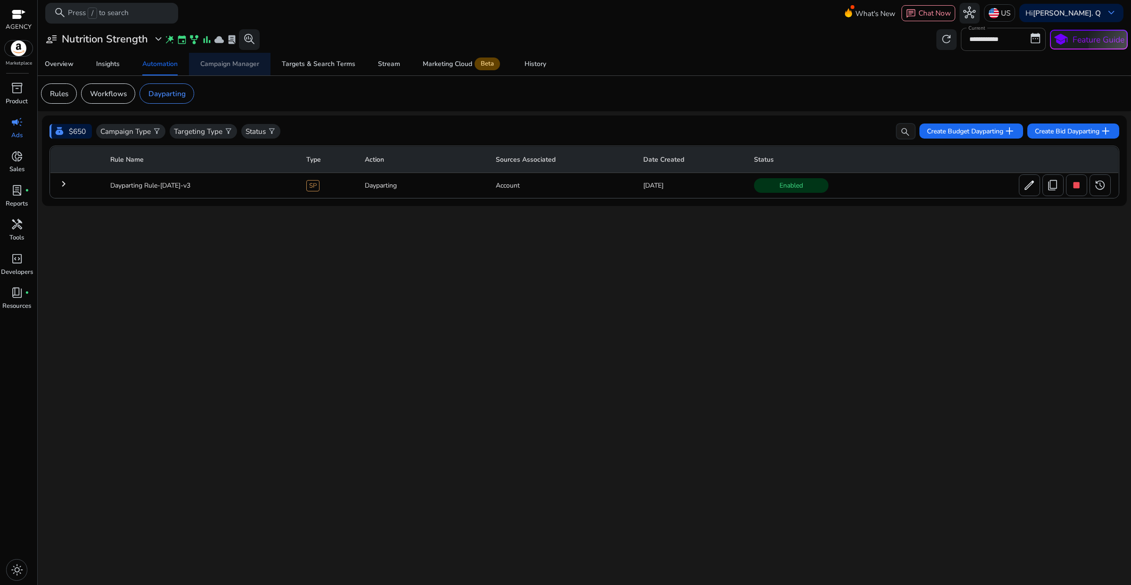
click at [231, 66] on div "Campaign Manager" at bounding box center [229, 64] width 59 height 7
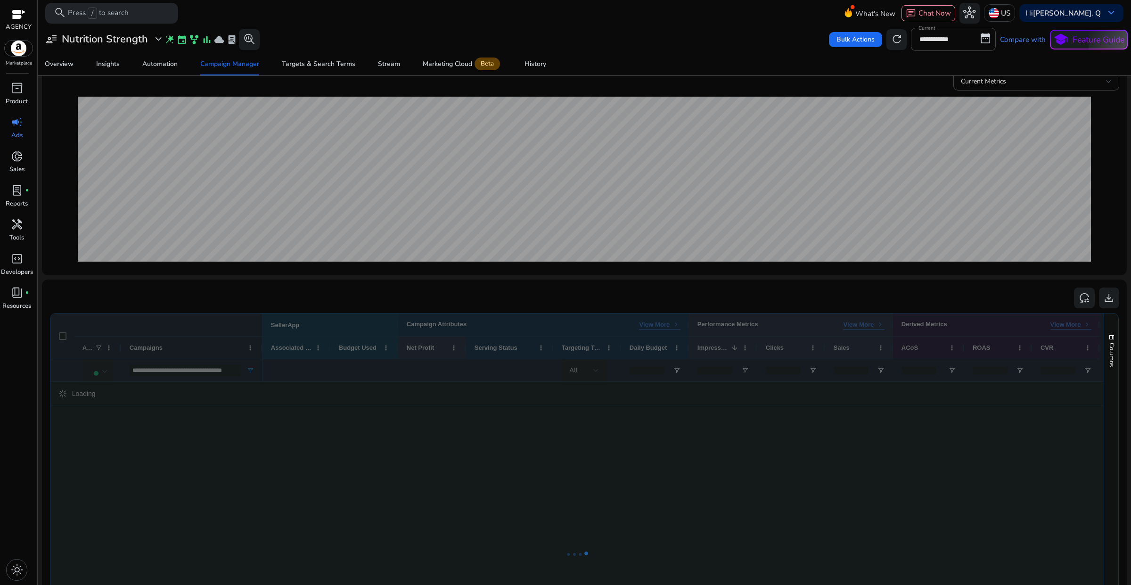
scroll to position [118, 0]
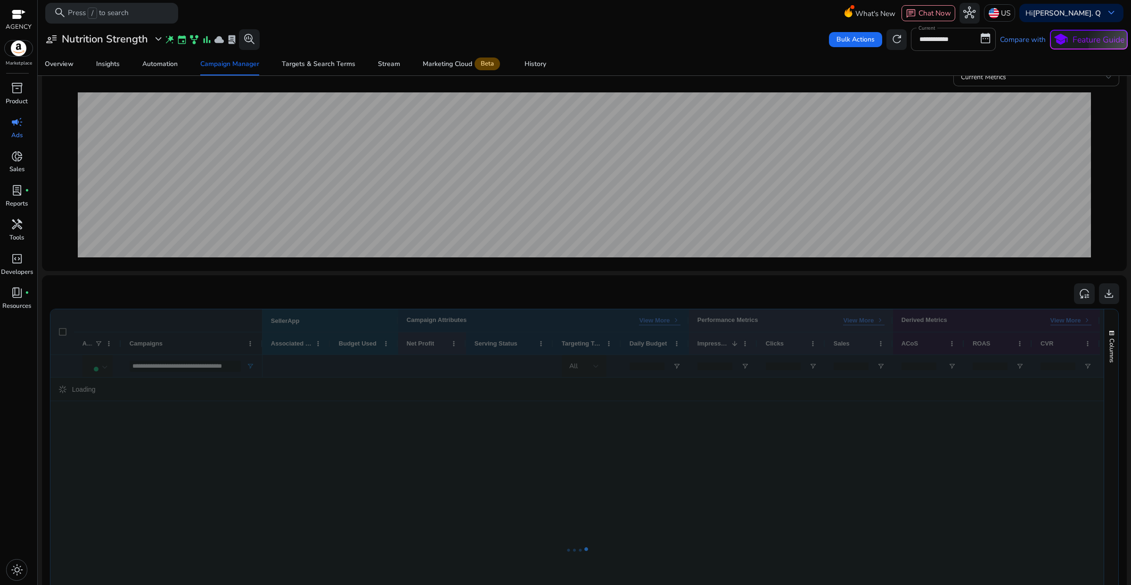
click at [177, 366] on div at bounding box center [577, 549] width 1054 height 481
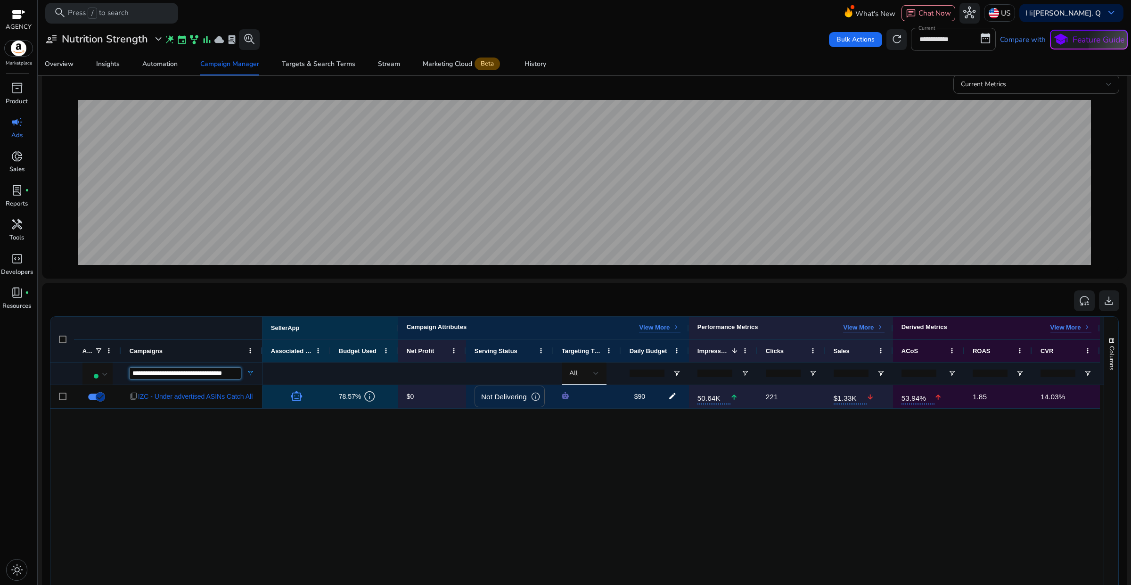
click at [174, 375] on input "**********" at bounding box center [185, 373] width 111 height 11
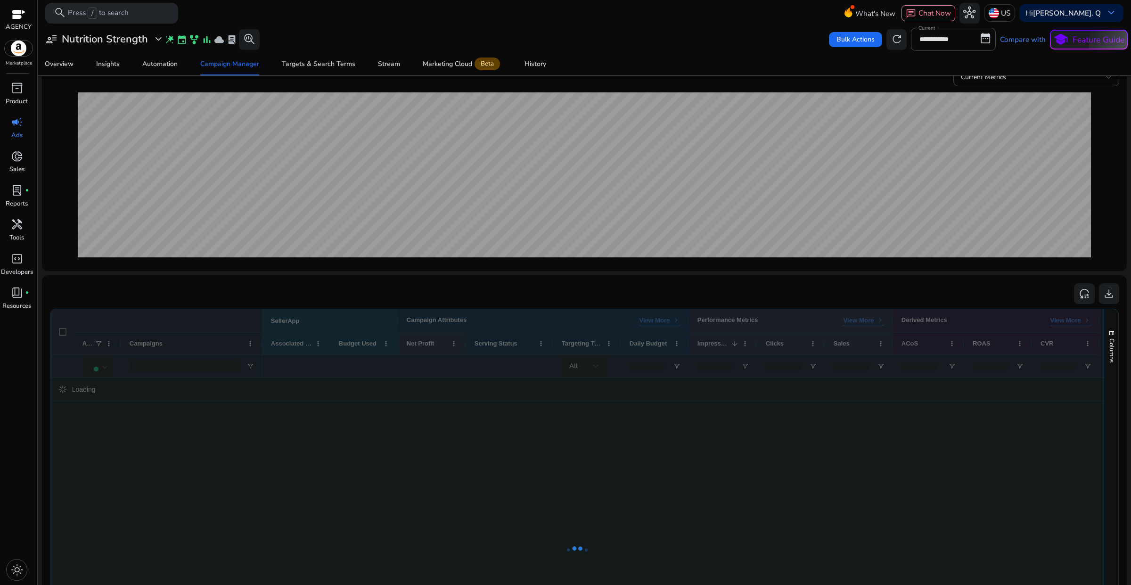
click at [210, 285] on div "reset_settings download" at bounding box center [584, 293] width 1070 height 21
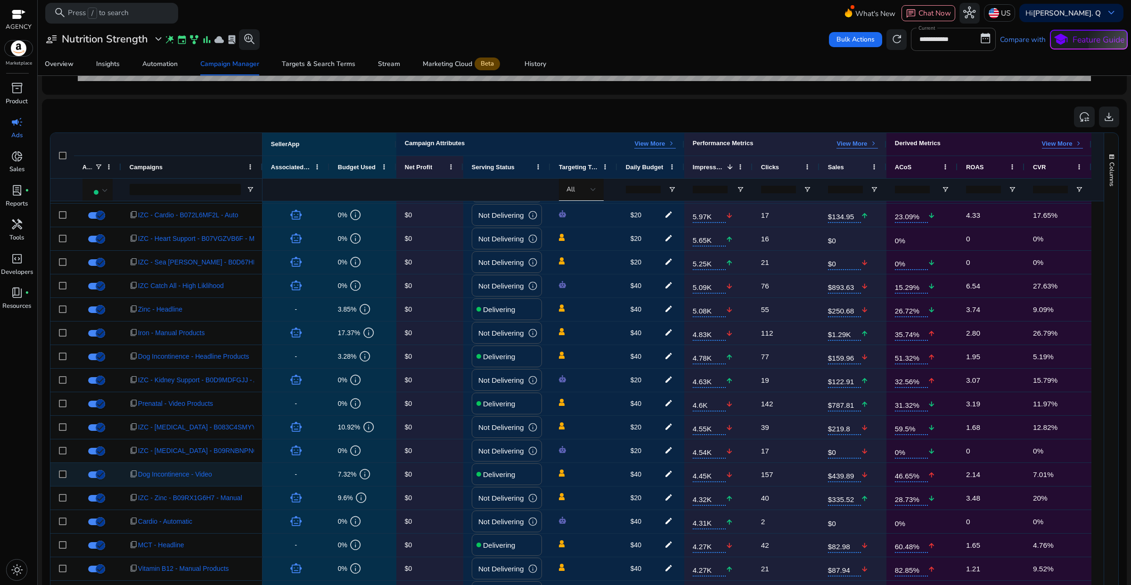
scroll to position [354, 0]
click at [156, 39] on span "expand_more" at bounding box center [158, 39] width 12 height 12
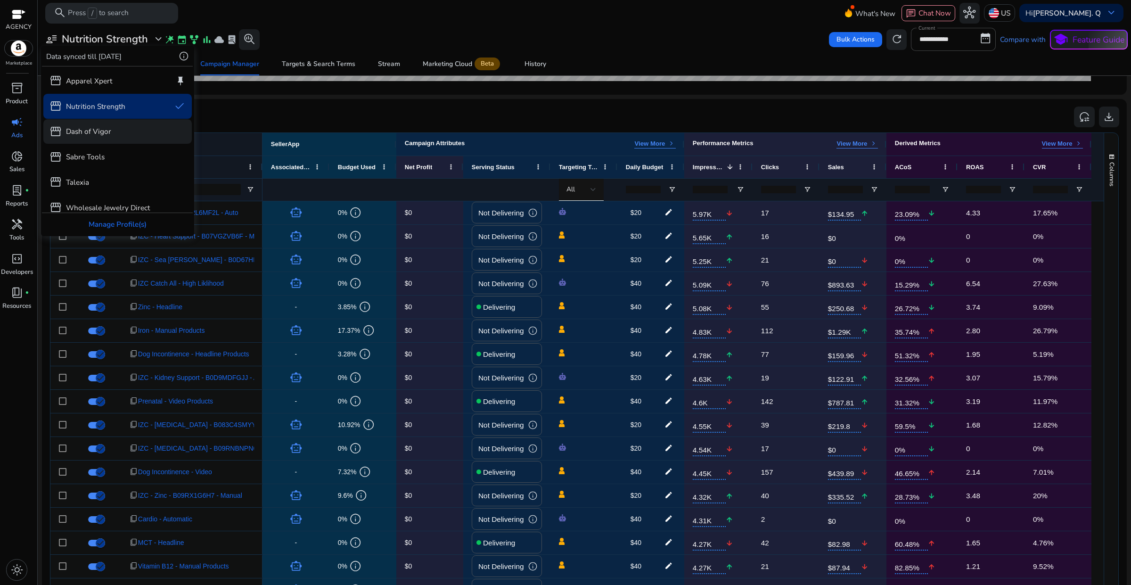
click at [92, 133] on p "Dash of Vigor" at bounding box center [88, 131] width 45 height 11
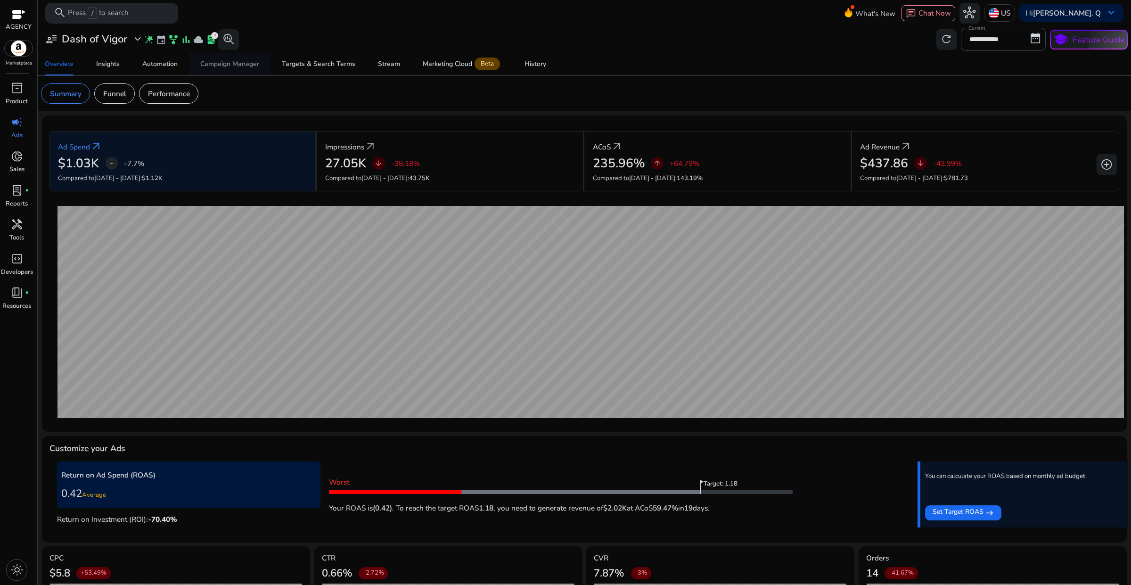
click at [231, 70] on span "Campaign Manager" at bounding box center [229, 64] width 59 height 23
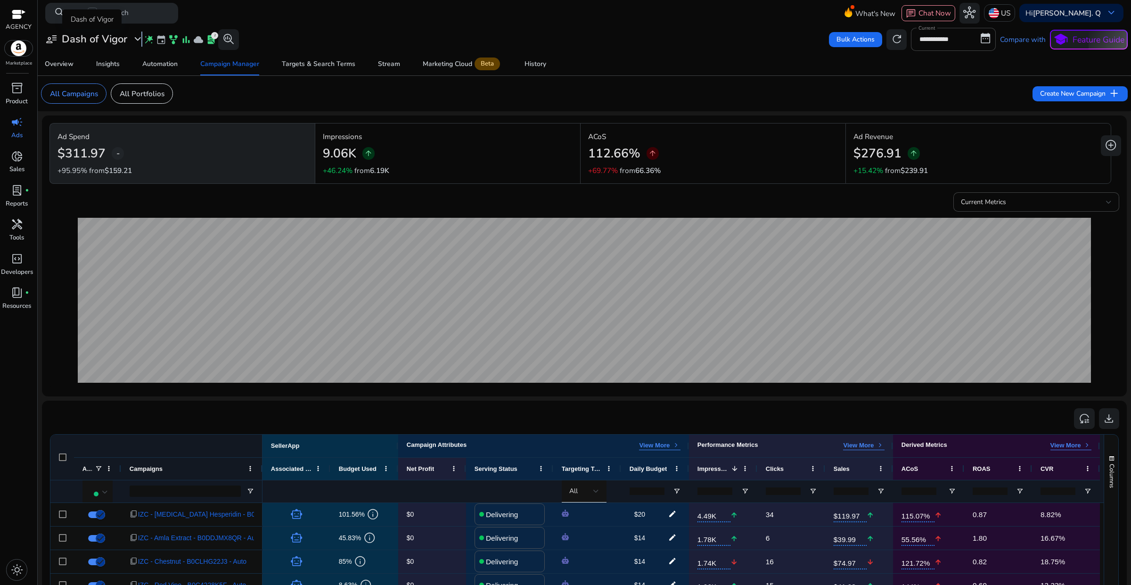
click at [141, 40] on span "expand_more" at bounding box center [138, 39] width 12 height 12
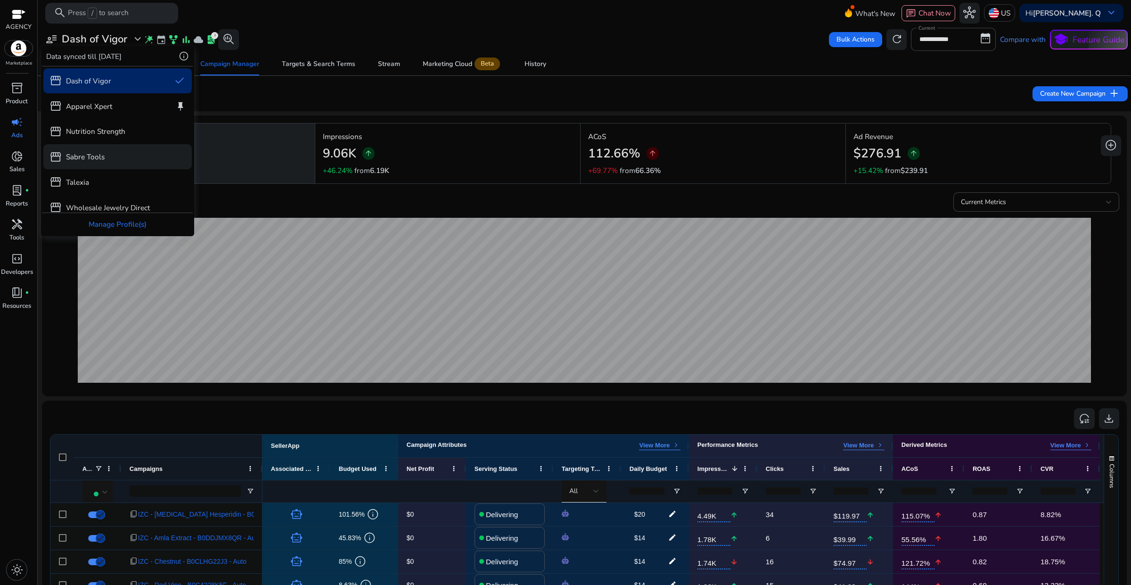
click at [92, 158] on p "Sabre Tools" at bounding box center [85, 156] width 39 height 11
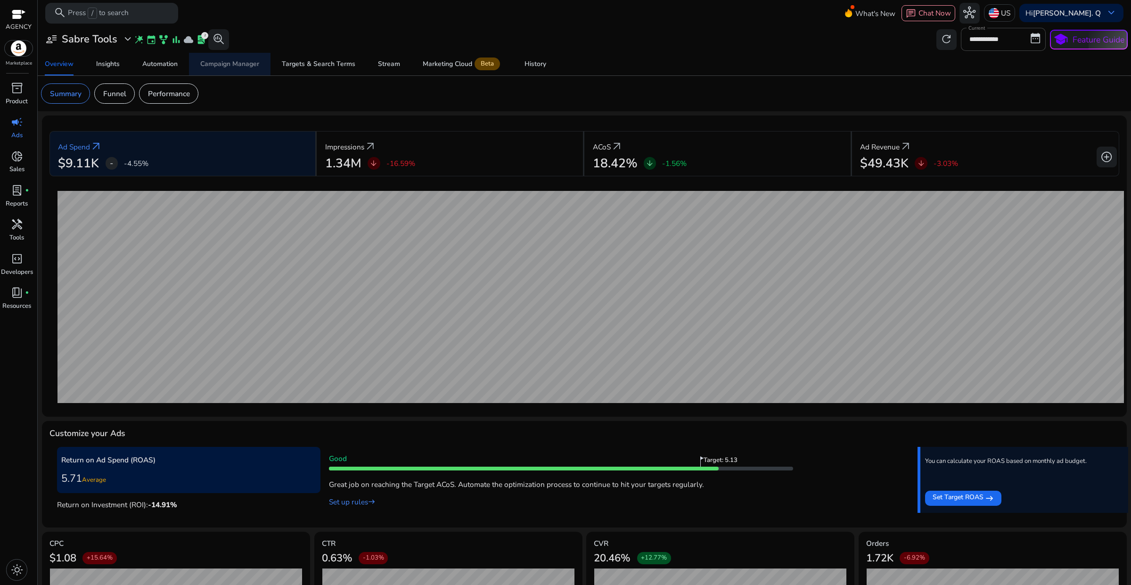
click at [233, 66] on div "Campaign Manager" at bounding box center [229, 64] width 59 height 7
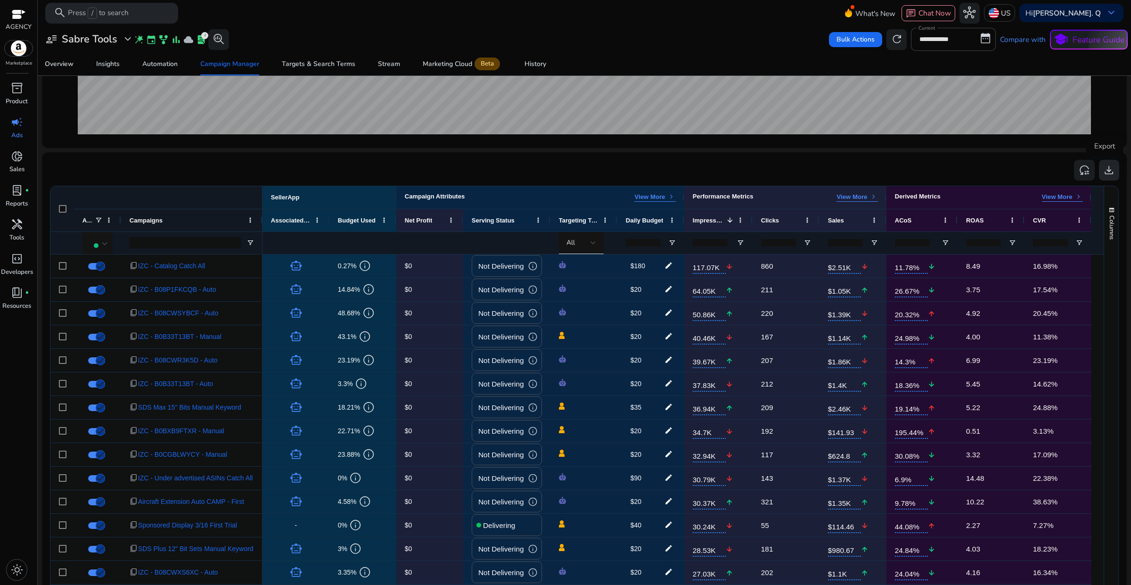
click at [1103, 169] on span "download" at bounding box center [1109, 170] width 12 height 12
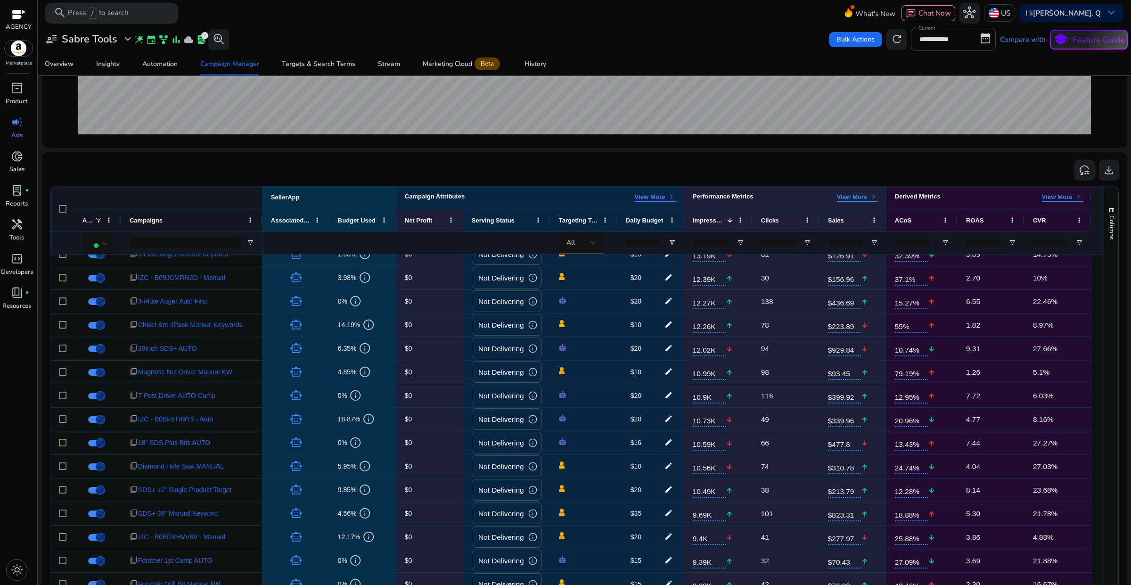
scroll to position [765, 0]
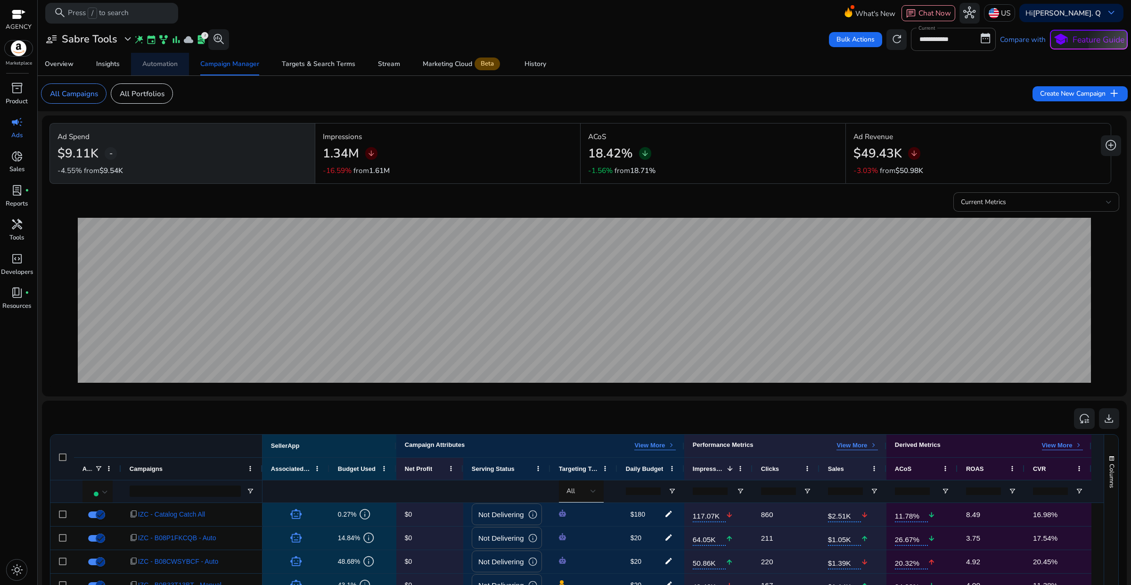
click at [156, 58] on span "Automation" at bounding box center [159, 64] width 35 height 23
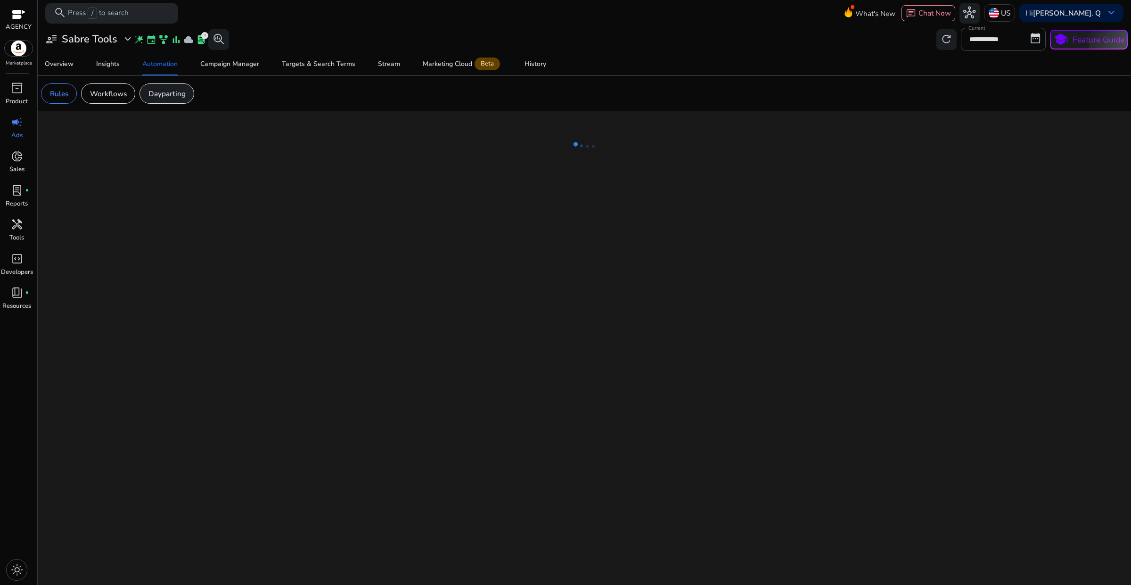
click at [185, 91] on p "Dayparting" at bounding box center [166, 93] width 37 height 11
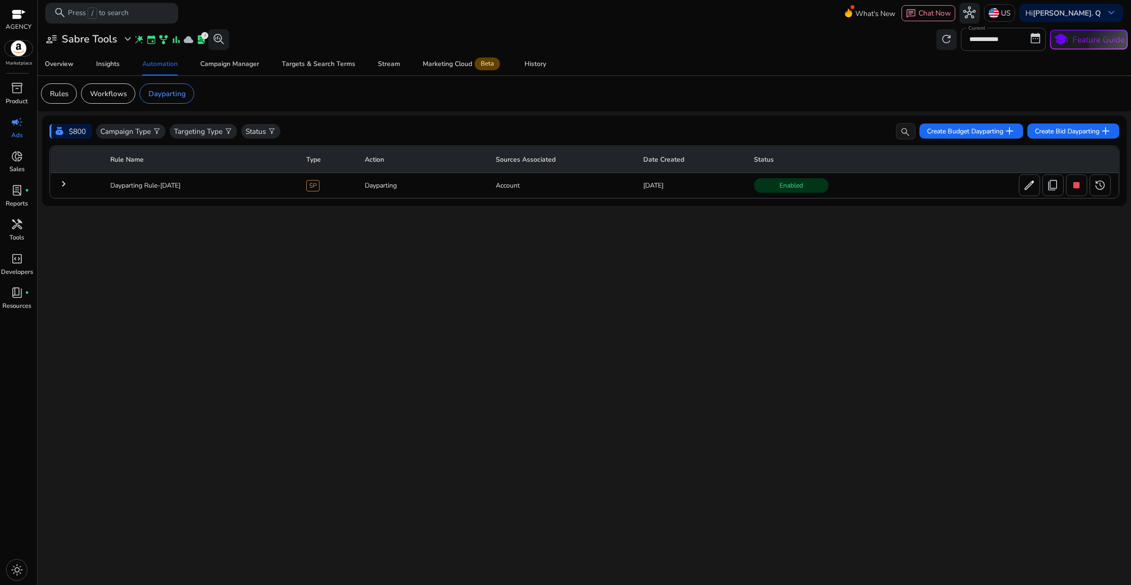
click at [63, 187] on mat-icon "keyboard_arrow_right" at bounding box center [63, 183] width 11 height 11
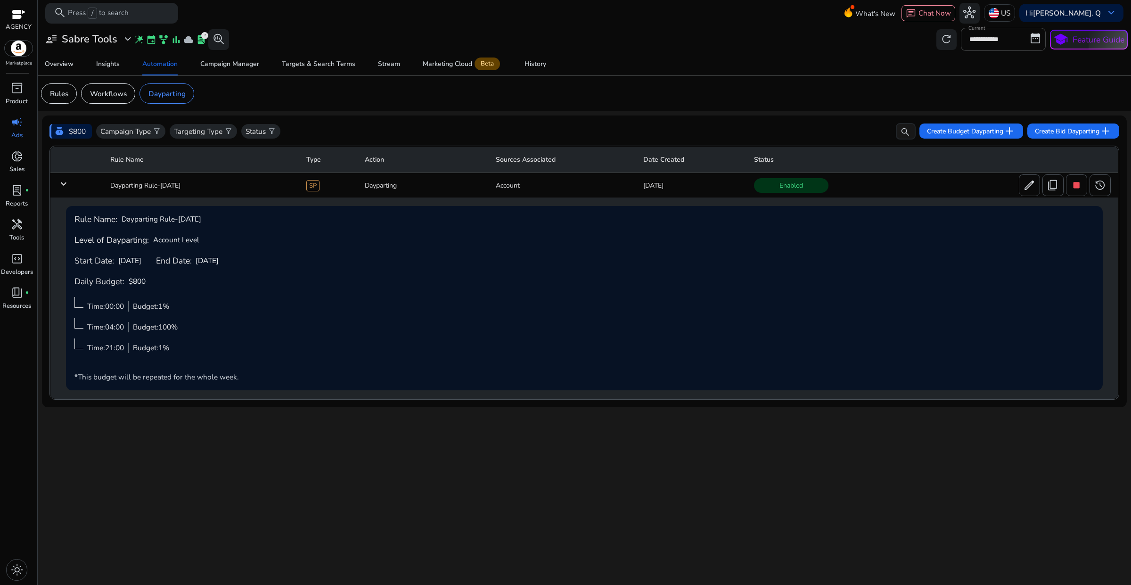
click at [62, 188] on mat-icon "keyboard_arrow_down" at bounding box center [63, 183] width 11 height 11
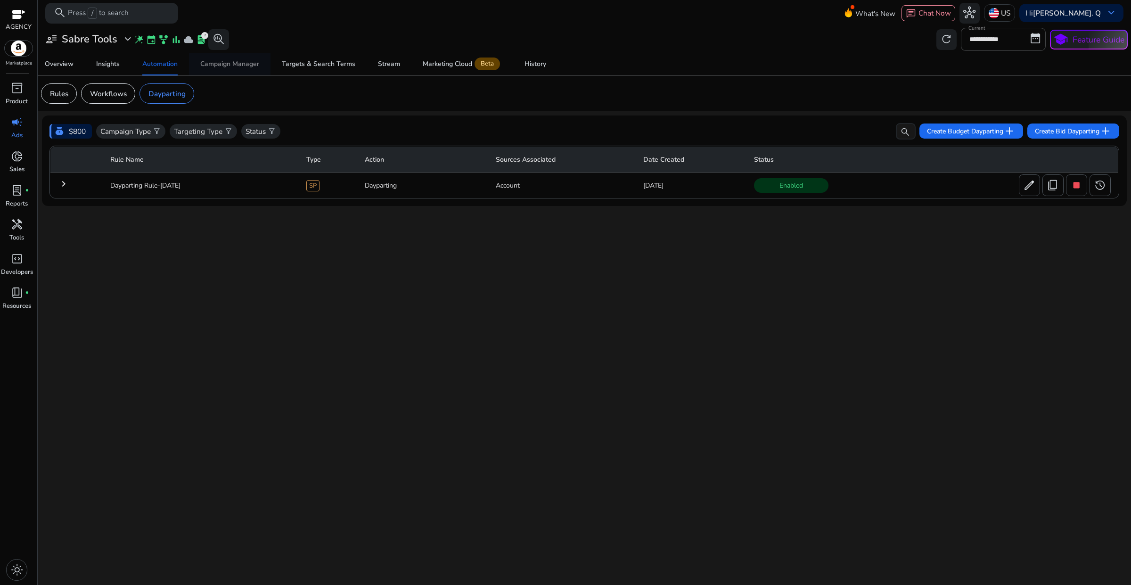
click at [220, 64] on div "Campaign Manager" at bounding box center [229, 64] width 59 height 7
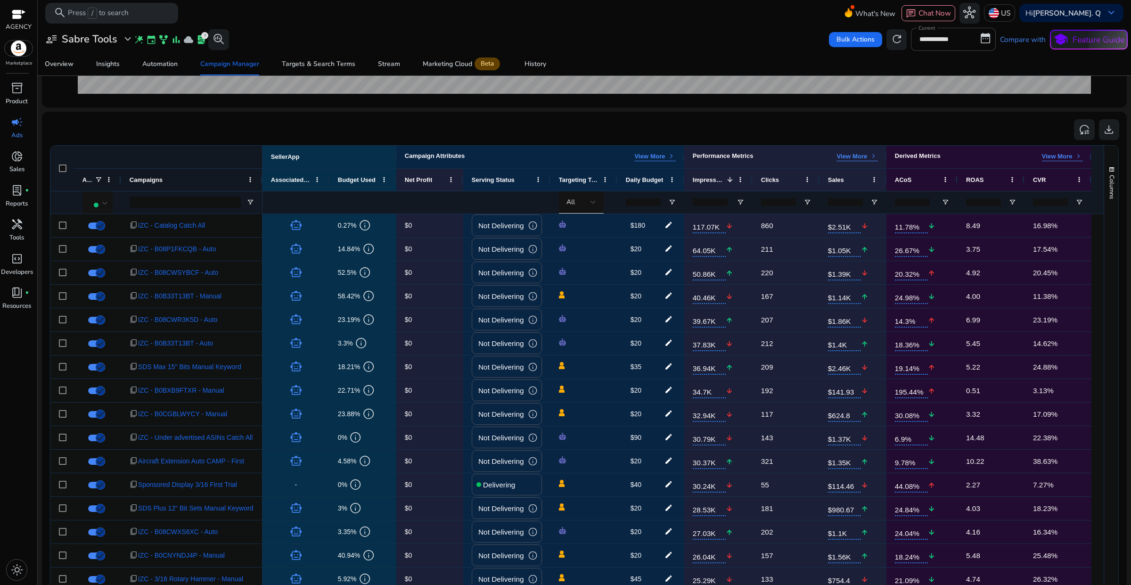
scroll to position [295, 0]
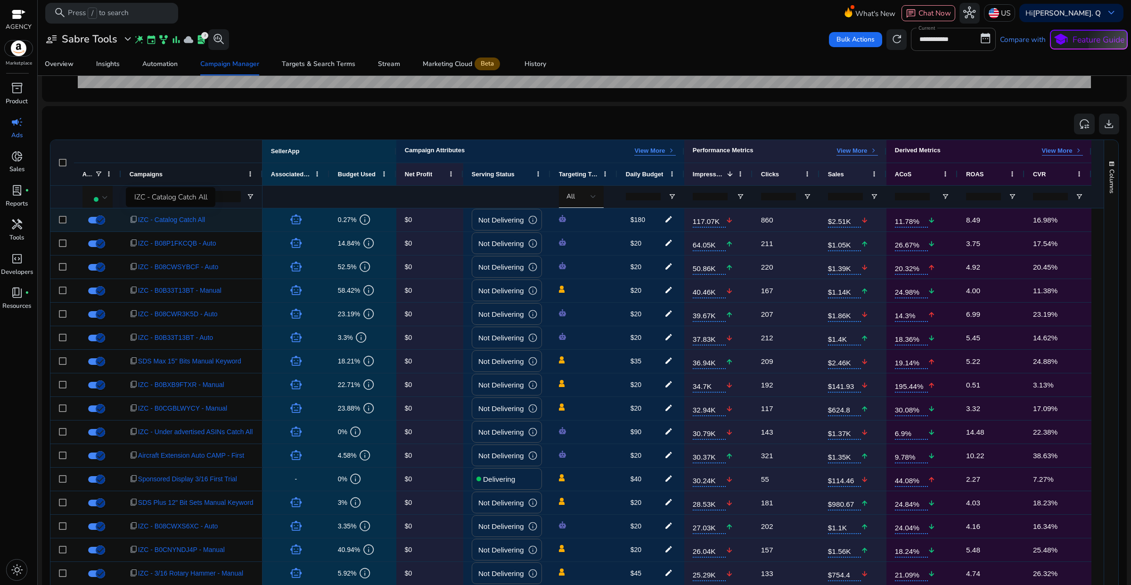
click at [187, 222] on span "IZC - Catalog Catch All" at bounding box center [171, 219] width 67 height 19
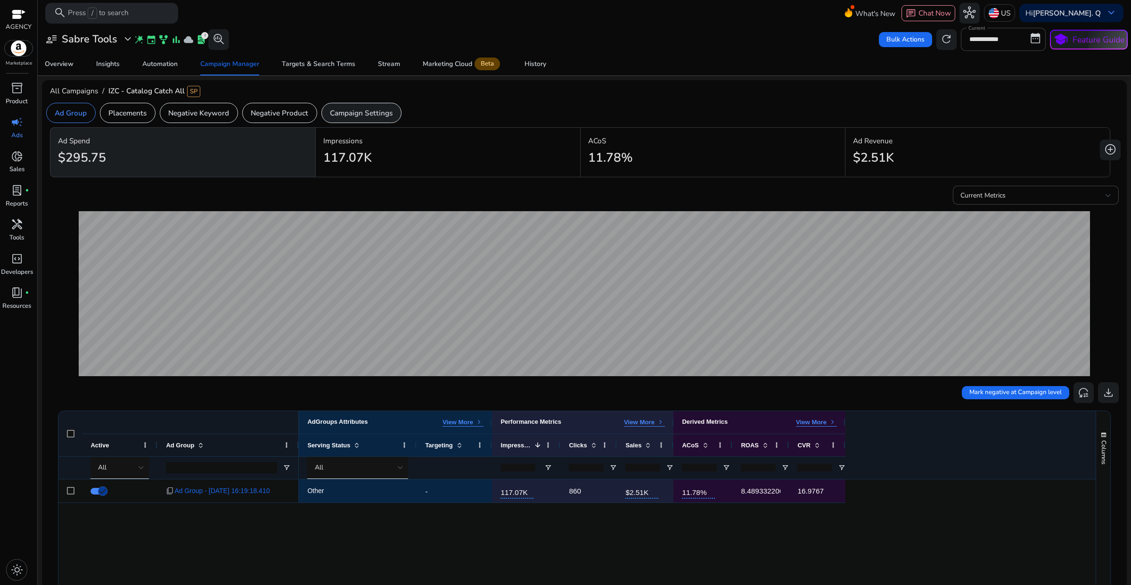
click at [361, 121] on div "Campaign Settings" at bounding box center [361, 113] width 80 height 20
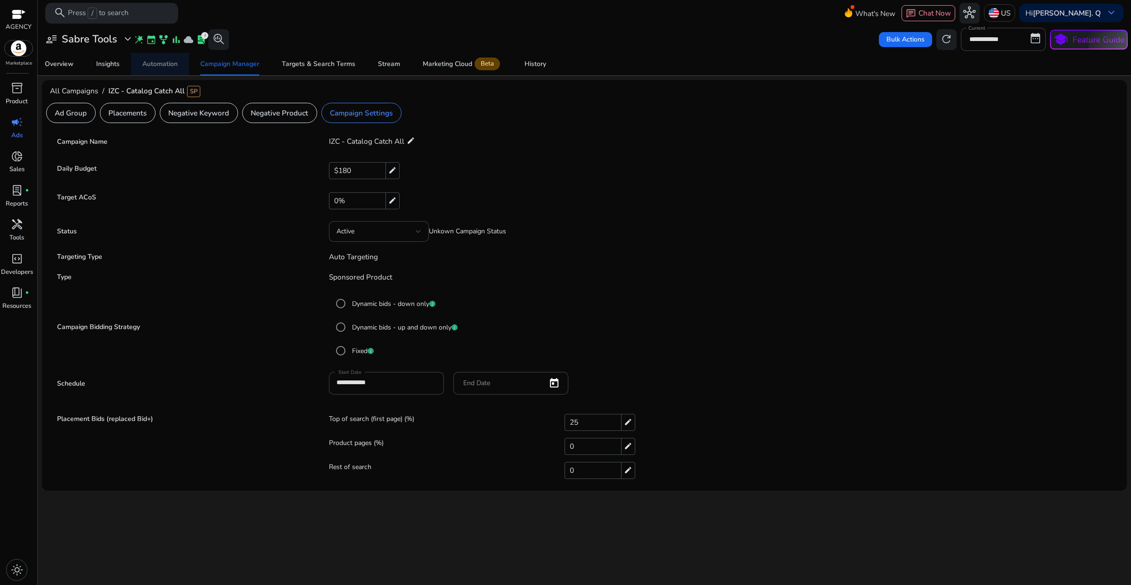
drag, startPoint x: 163, startPoint y: 66, endPoint x: 175, endPoint y: 113, distance: 48.4
click at [163, 66] on div "Automation" at bounding box center [159, 64] width 35 height 7
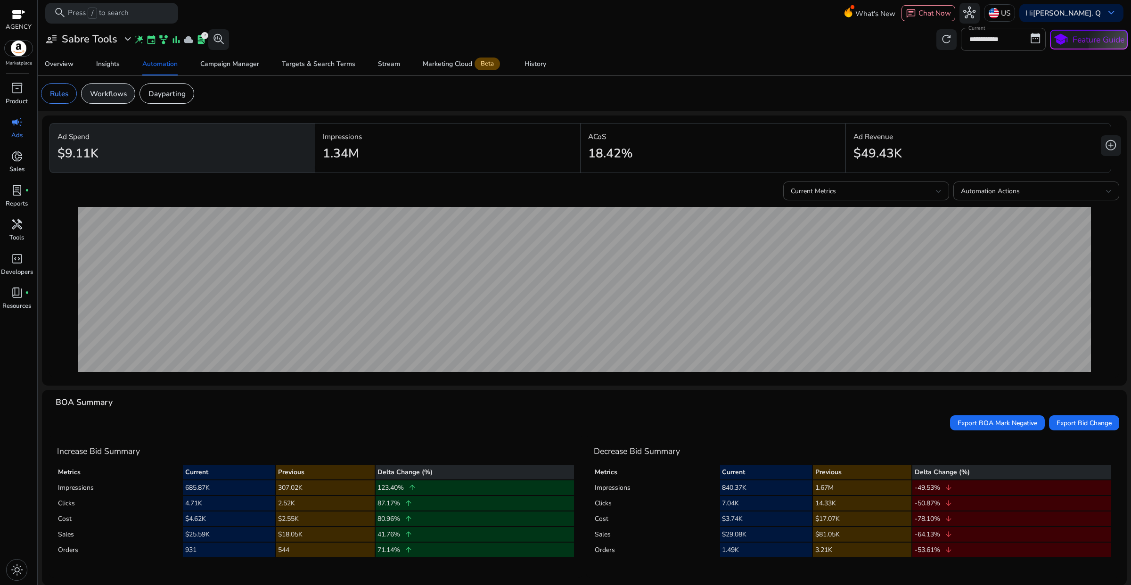
click at [121, 97] on p "Workflows" at bounding box center [108, 93] width 37 height 11
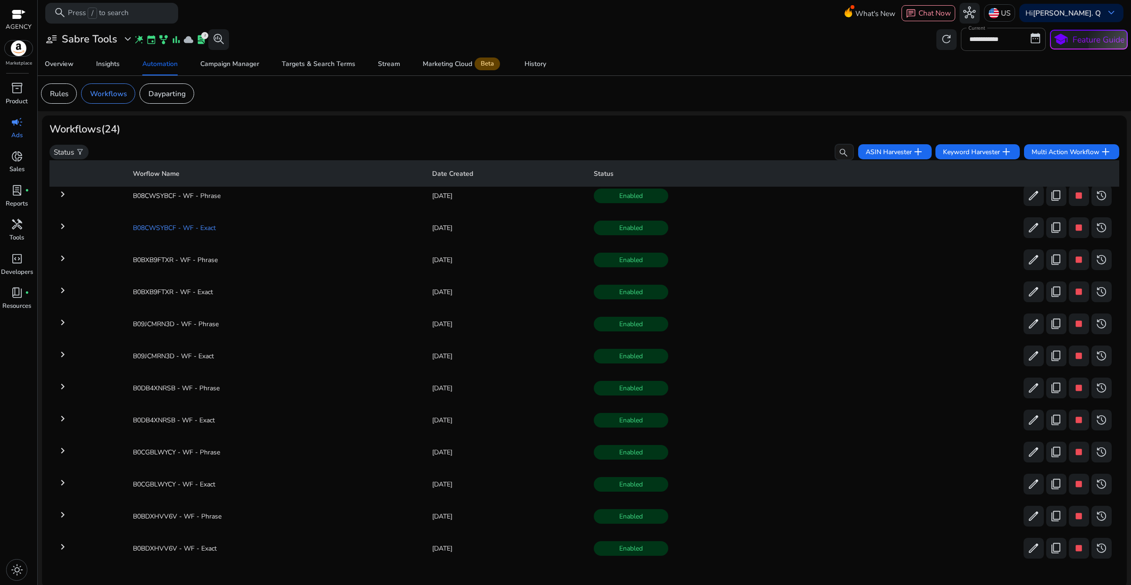
scroll to position [416, 0]
click at [158, 100] on div "Dayparting" at bounding box center [167, 93] width 55 height 20
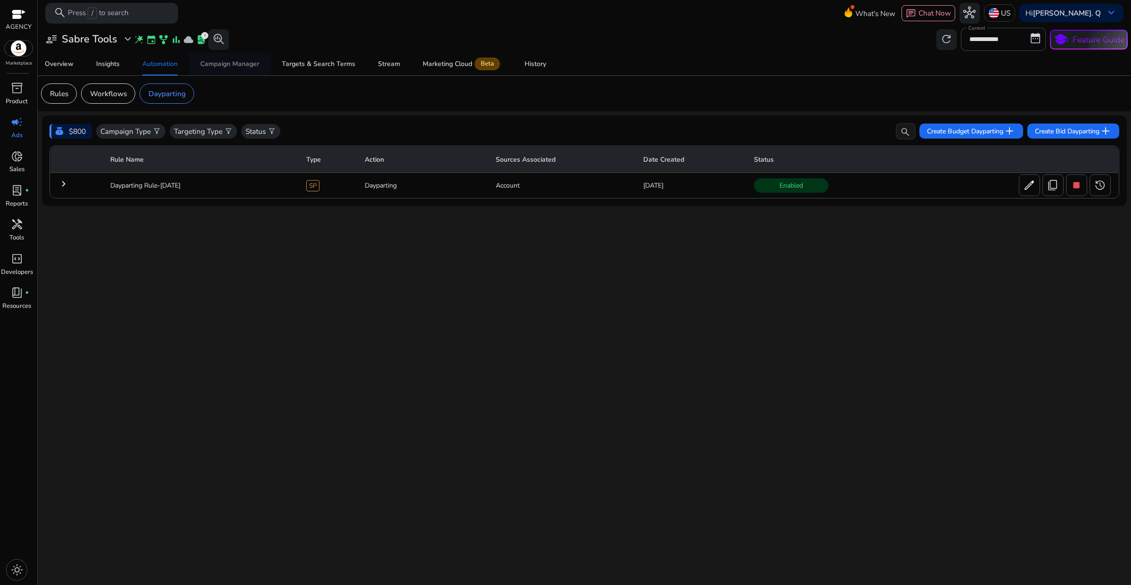
click at [222, 61] on div "Campaign Manager" at bounding box center [229, 64] width 59 height 7
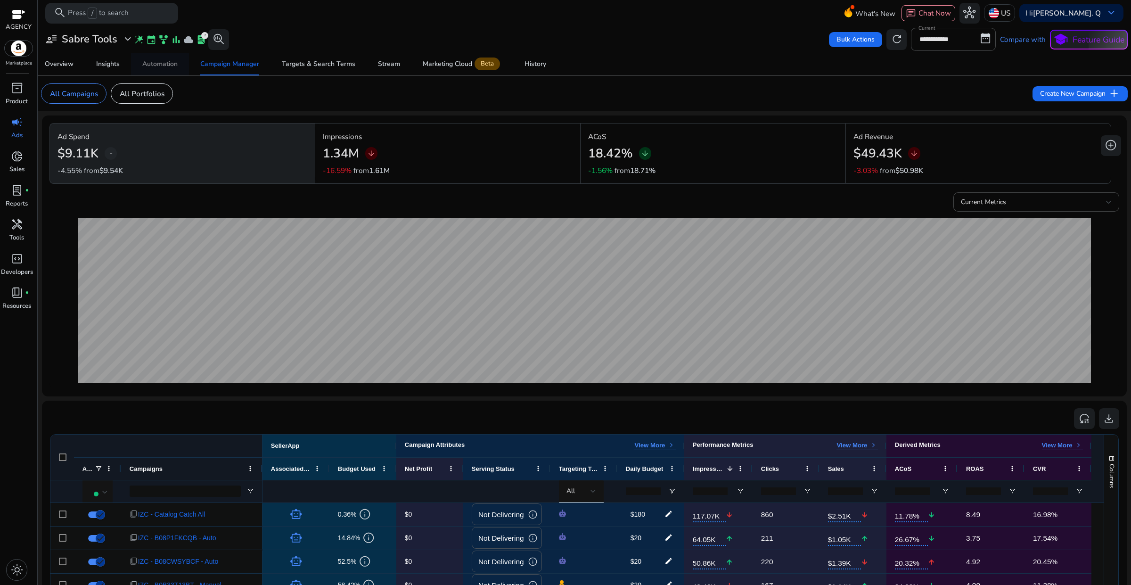
click at [150, 67] on div "Automation" at bounding box center [159, 64] width 35 height 7
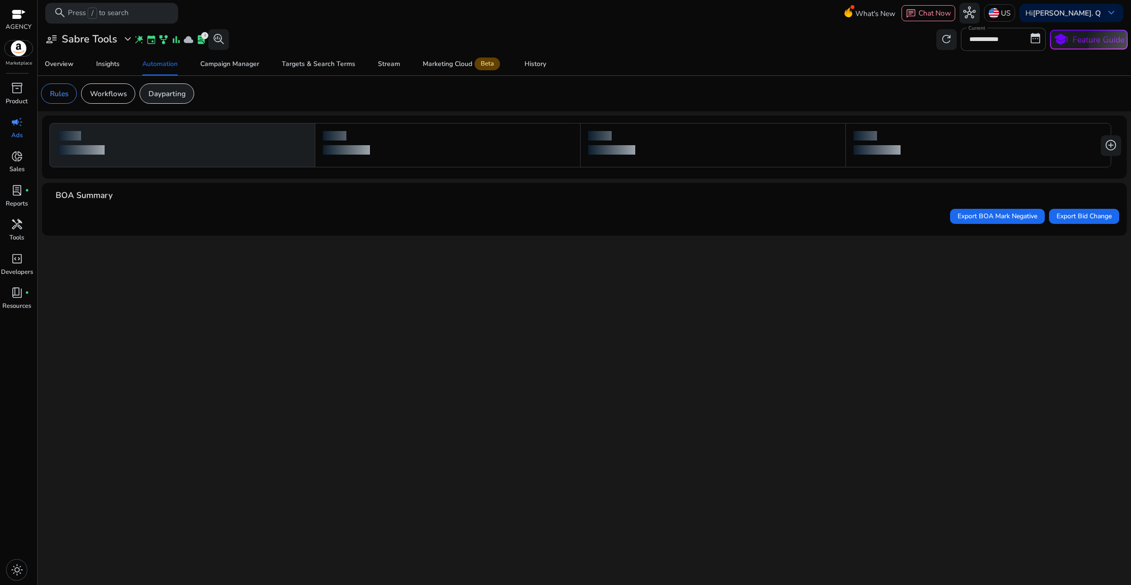
click at [157, 93] on p "Dayparting" at bounding box center [166, 93] width 37 height 11
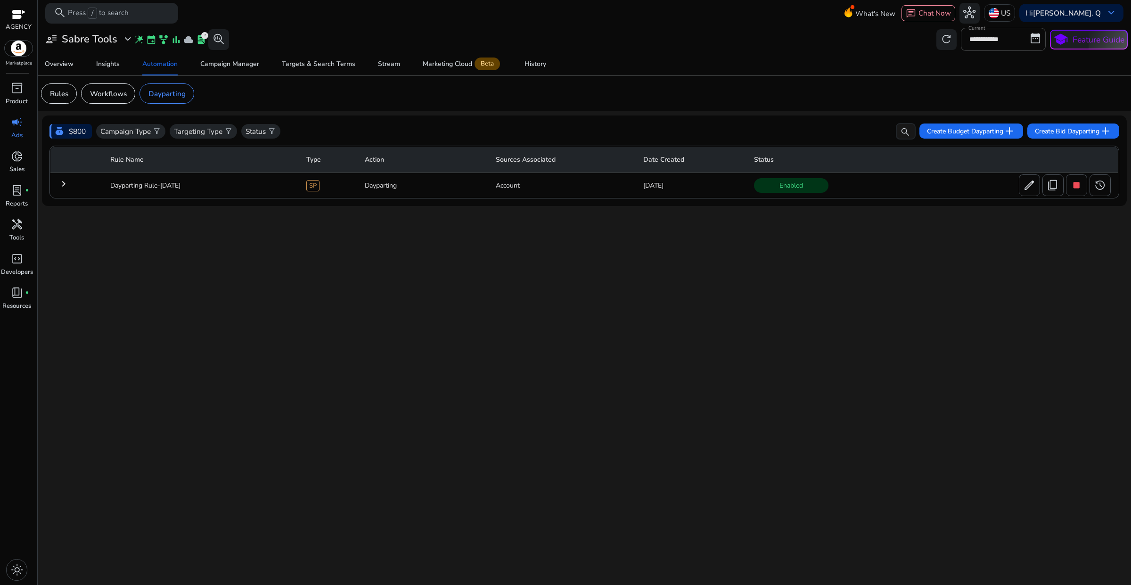
click at [62, 189] on mat-icon "keyboard_arrow_right" at bounding box center [63, 183] width 11 height 11
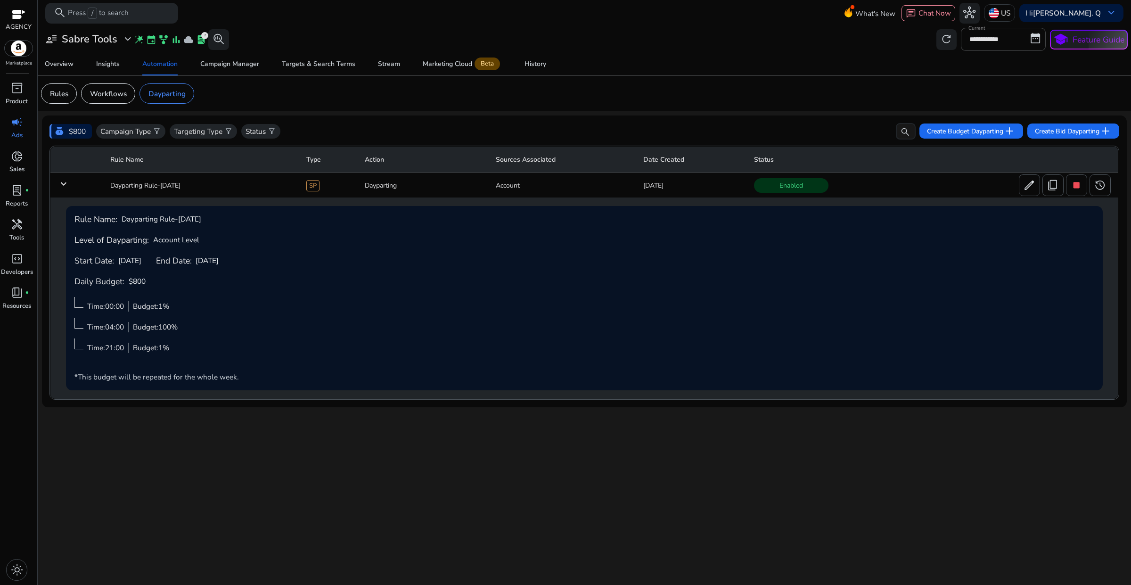
click at [65, 191] on td "keyboard_arrow_down" at bounding box center [76, 185] width 52 height 25
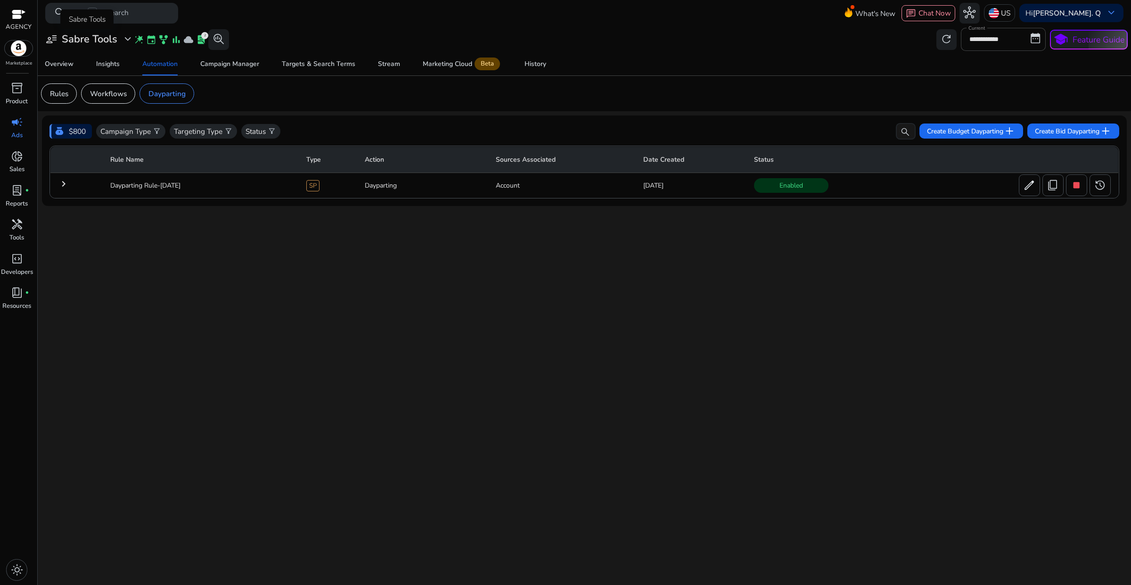
click at [122, 41] on span "expand_more" at bounding box center [128, 39] width 12 height 12
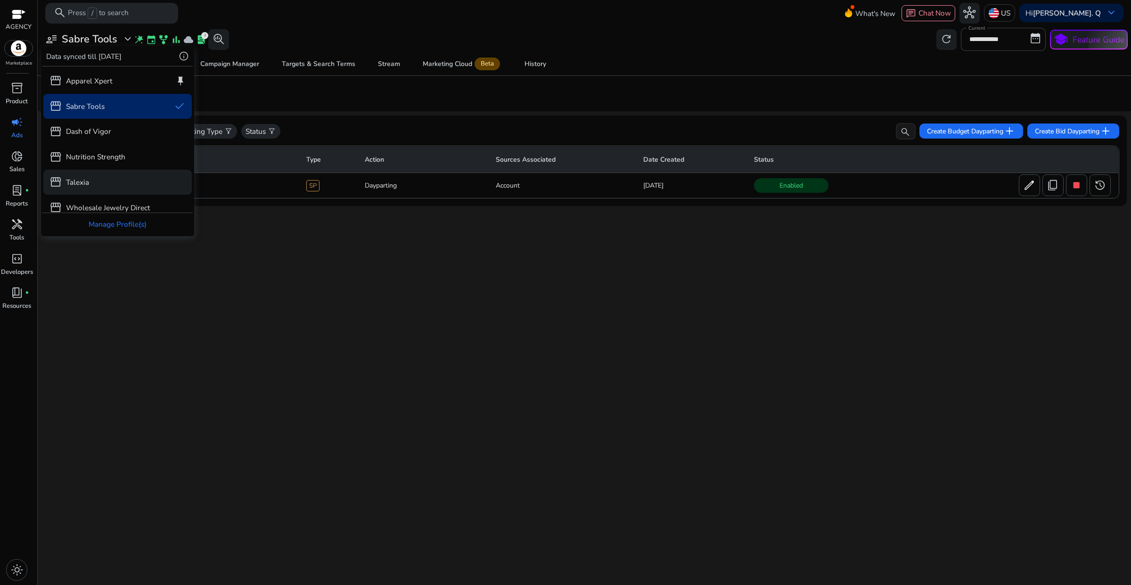
click at [83, 178] on p "Talexia" at bounding box center [77, 182] width 23 height 11
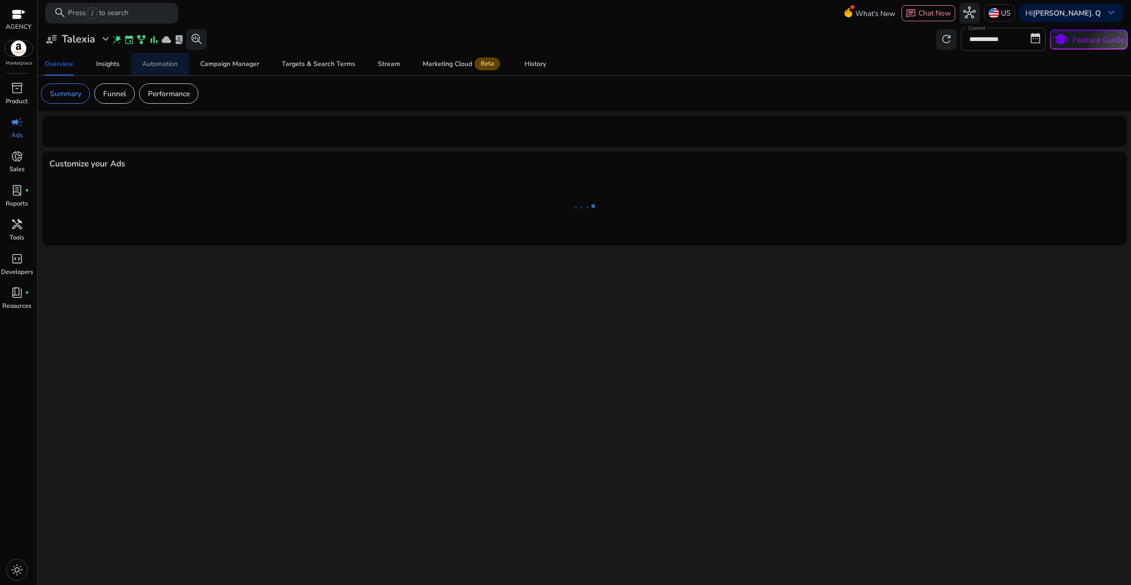
click at [173, 67] on div "Automation" at bounding box center [159, 64] width 35 height 7
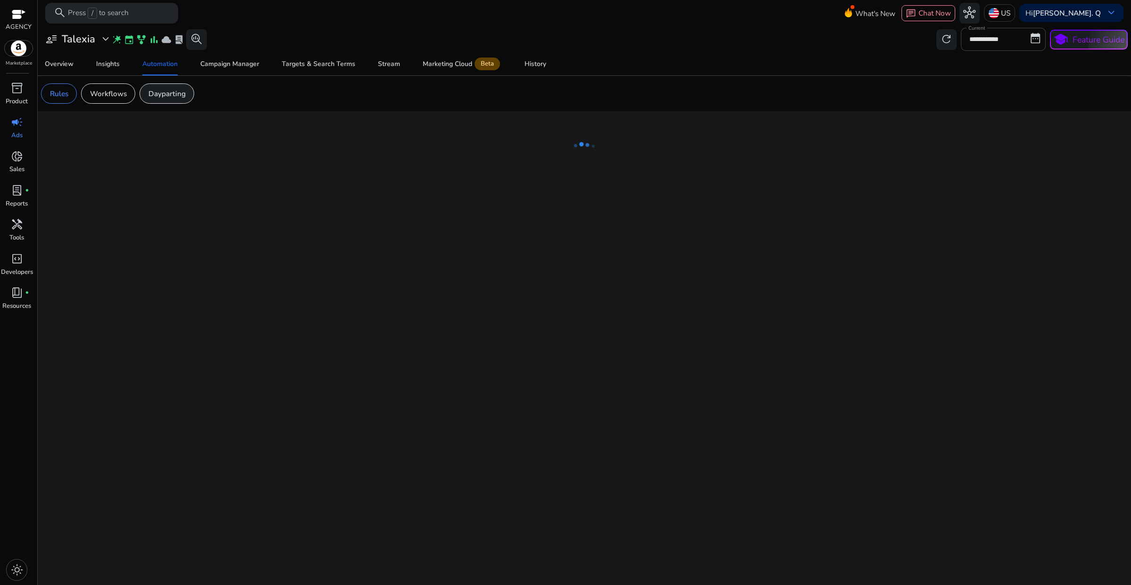
click at [169, 98] on p "Dayparting" at bounding box center [166, 93] width 37 height 11
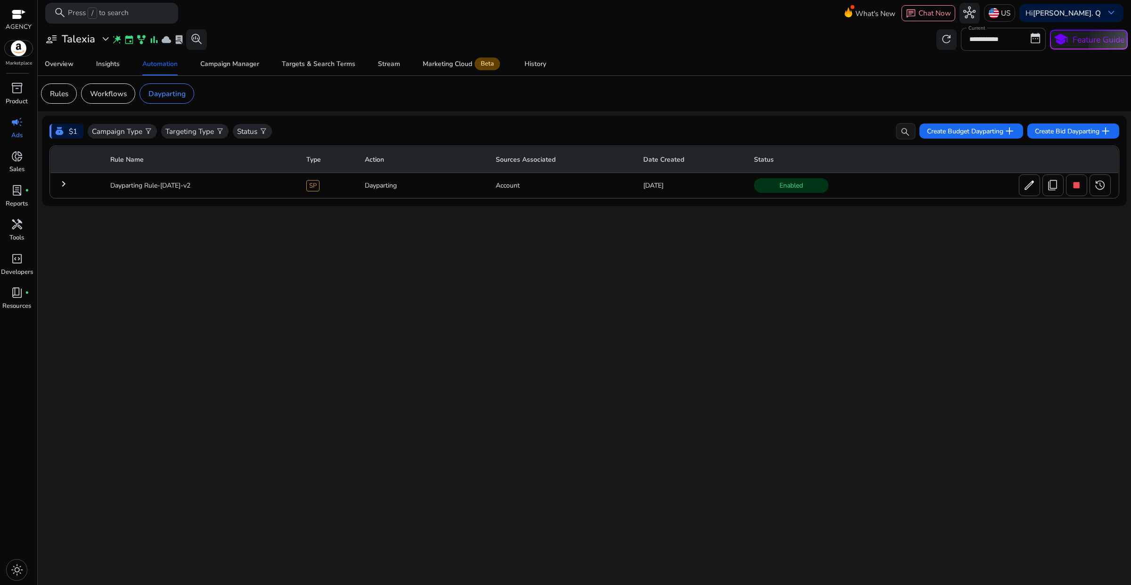
click at [68, 184] on mat-icon "keyboard_arrow_right" at bounding box center [63, 183] width 11 height 11
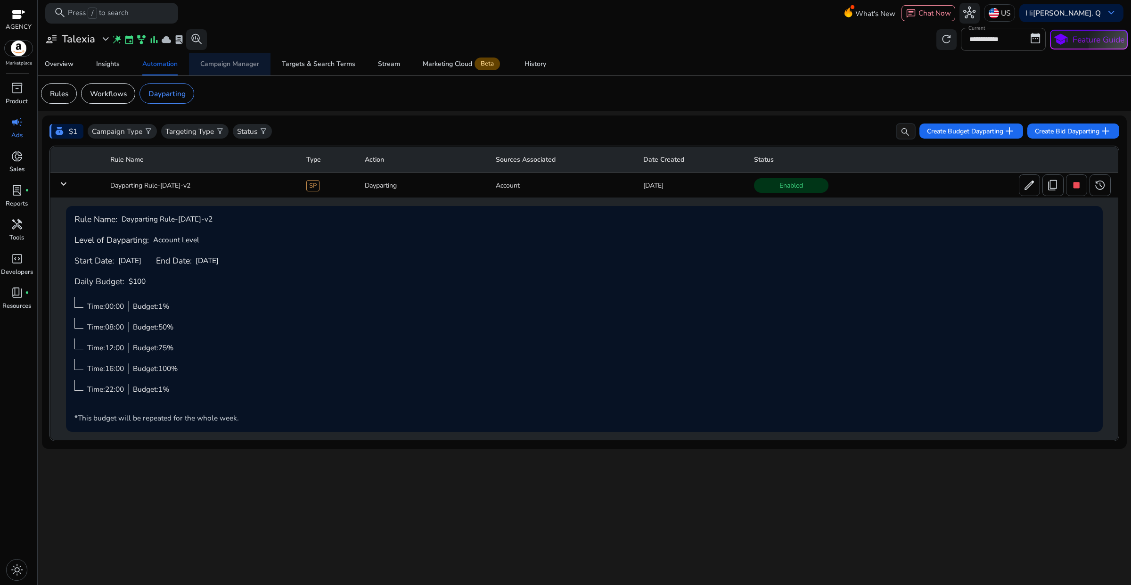
click at [237, 67] on div "Campaign Manager" at bounding box center [229, 64] width 59 height 7
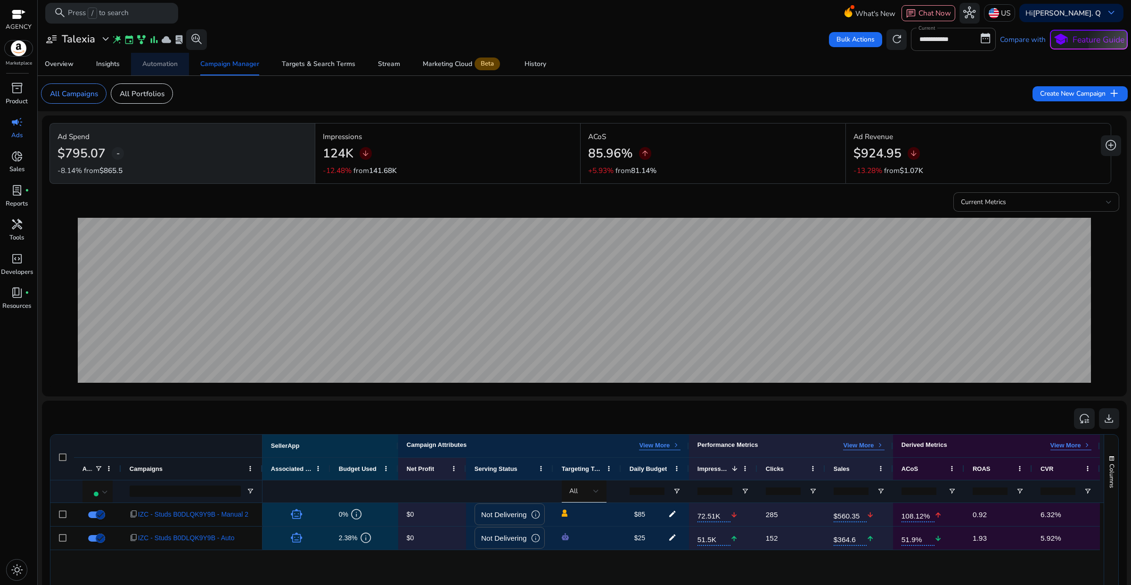
click at [167, 66] on div "Automation" at bounding box center [159, 64] width 35 height 7
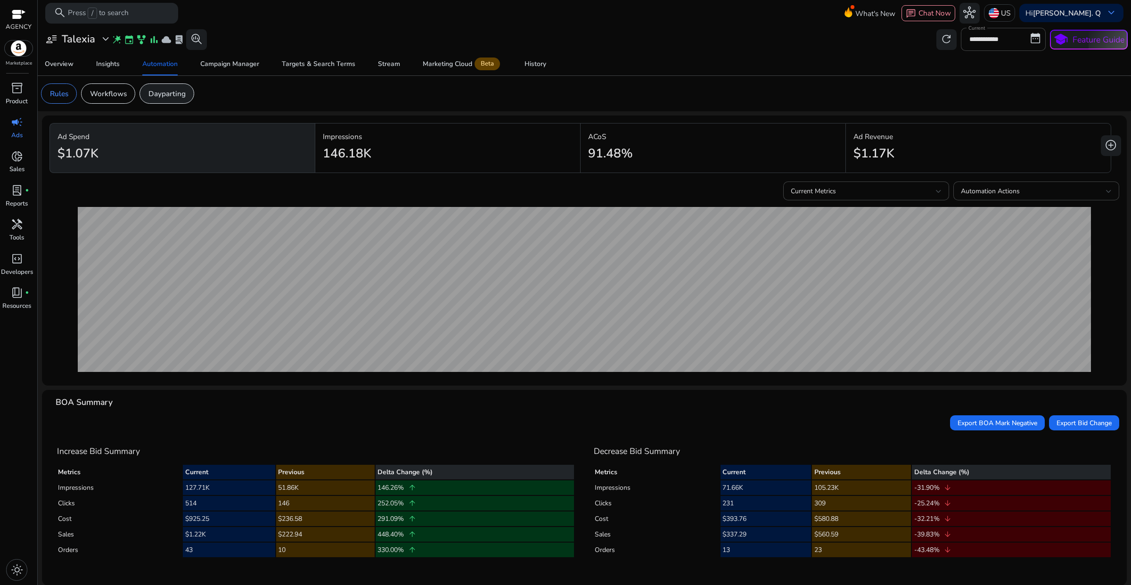
click at [168, 94] on p "Dayparting" at bounding box center [166, 93] width 37 height 11
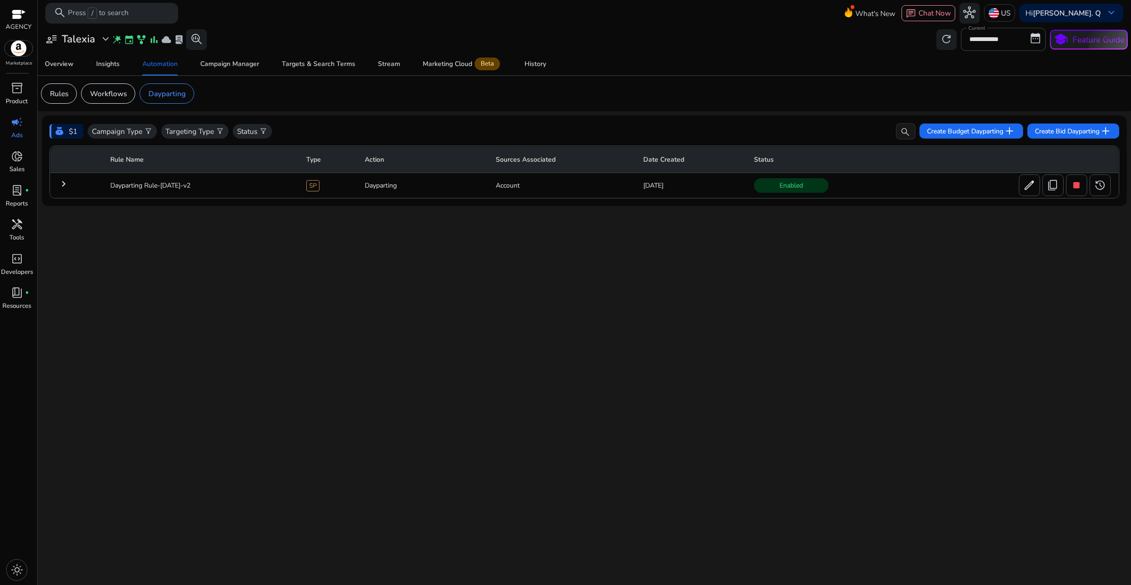
click at [66, 184] on mat-icon "keyboard_arrow_right" at bounding box center [63, 183] width 11 height 11
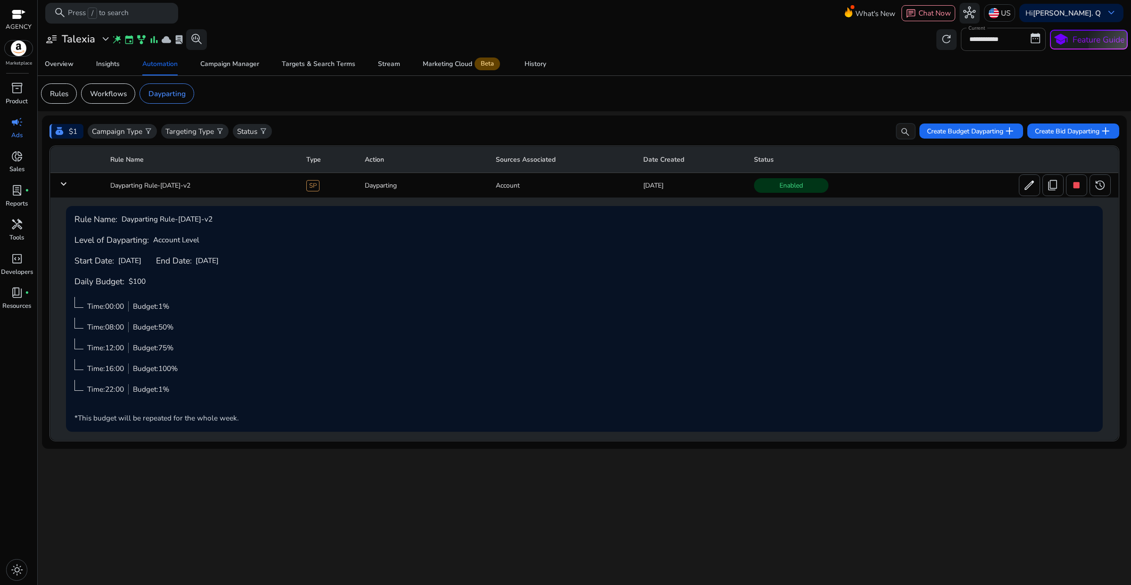
click at [60, 182] on mat-icon "keyboard_arrow_down" at bounding box center [63, 183] width 11 height 11
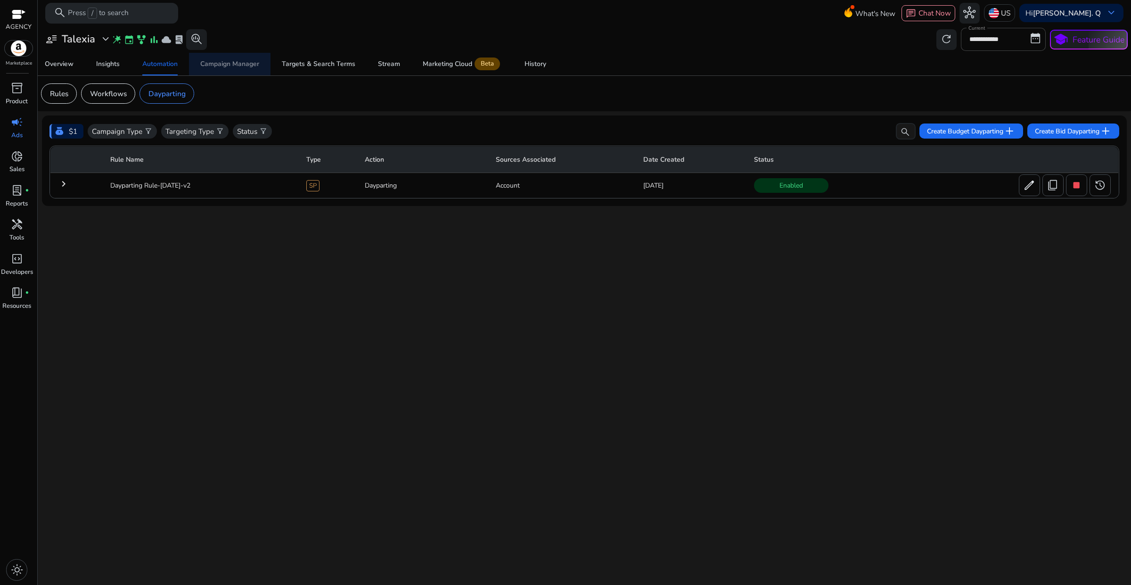
click at [214, 66] on div "Campaign Manager" at bounding box center [229, 64] width 59 height 7
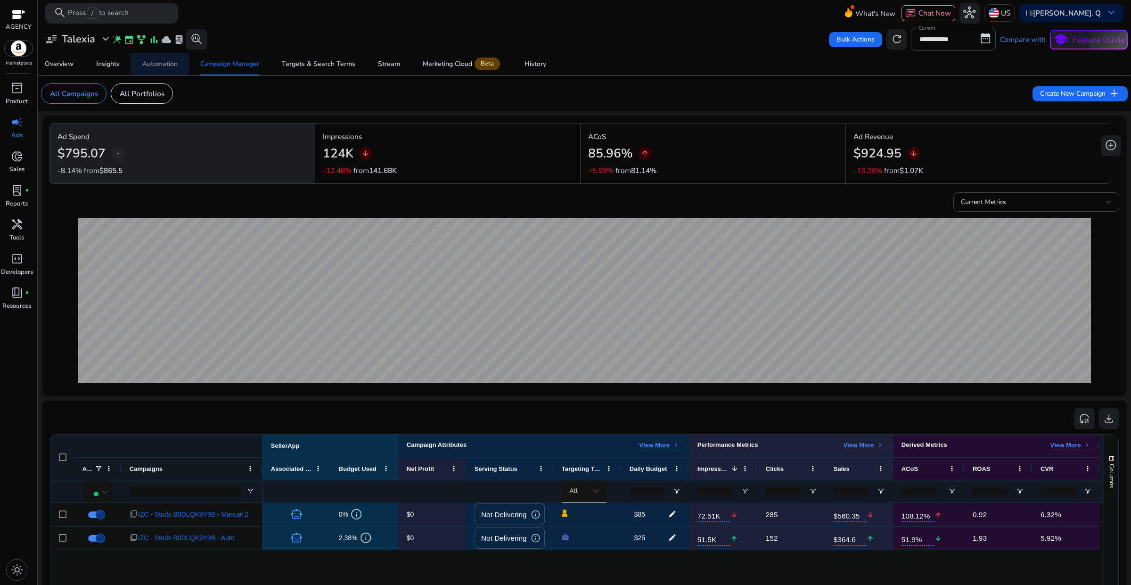
click at [140, 67] on link "Automation" at bounding box center [160, 64] width 58 height 23
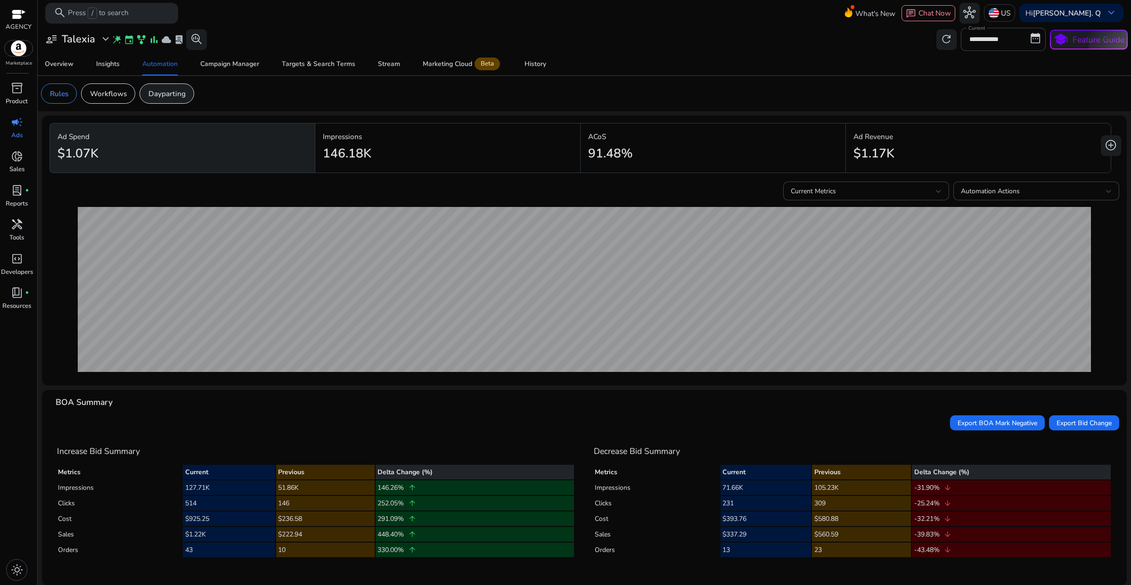
click at [153, 94] on p "Dayparting" at bounding box center [166, 93] width 37 height 11
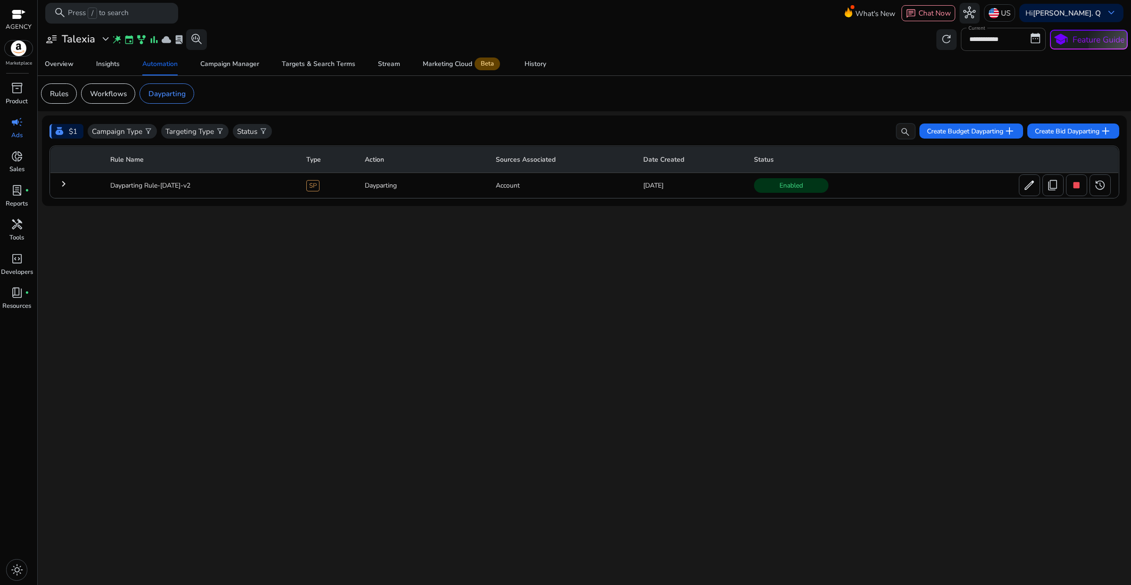
click at [63, 183] on mat-icon "keyboard_arrow_right" at bounding box center [63, 183] width 11 height 11
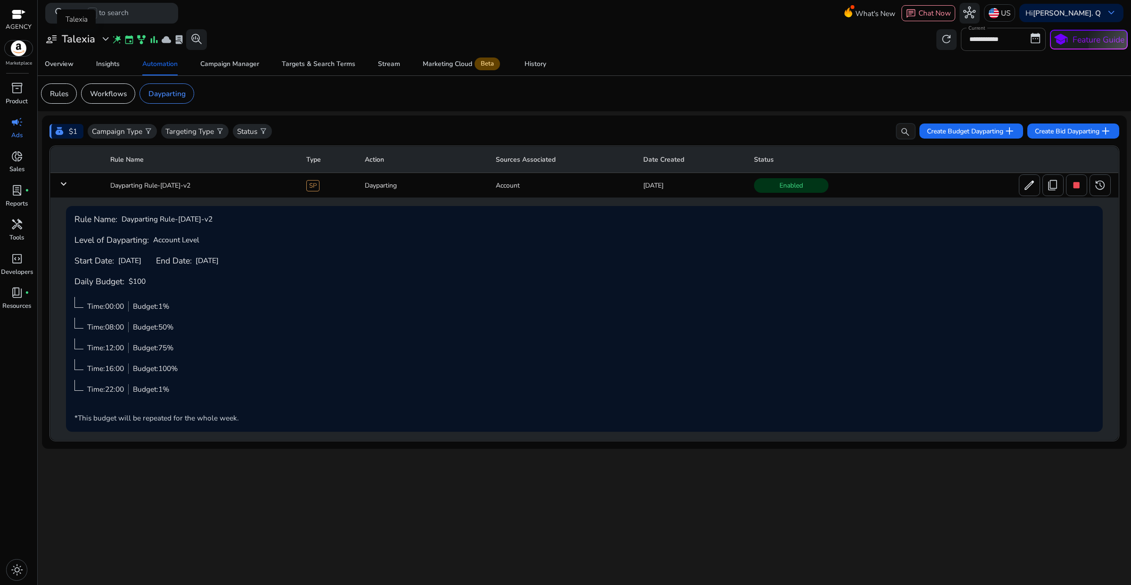
click at [107, 40] on span "expand_more" at bounding box center [105, 39] width 12 height 12
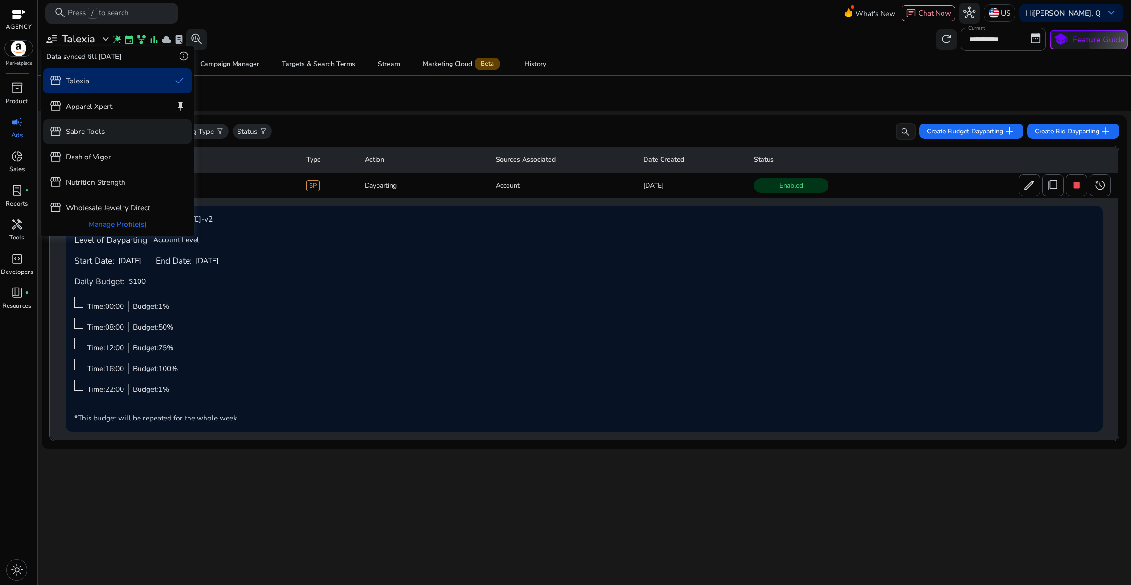
click at [90, 132] on p "Sabre Tools" at bounding box center [85, 131] width 39 height 11
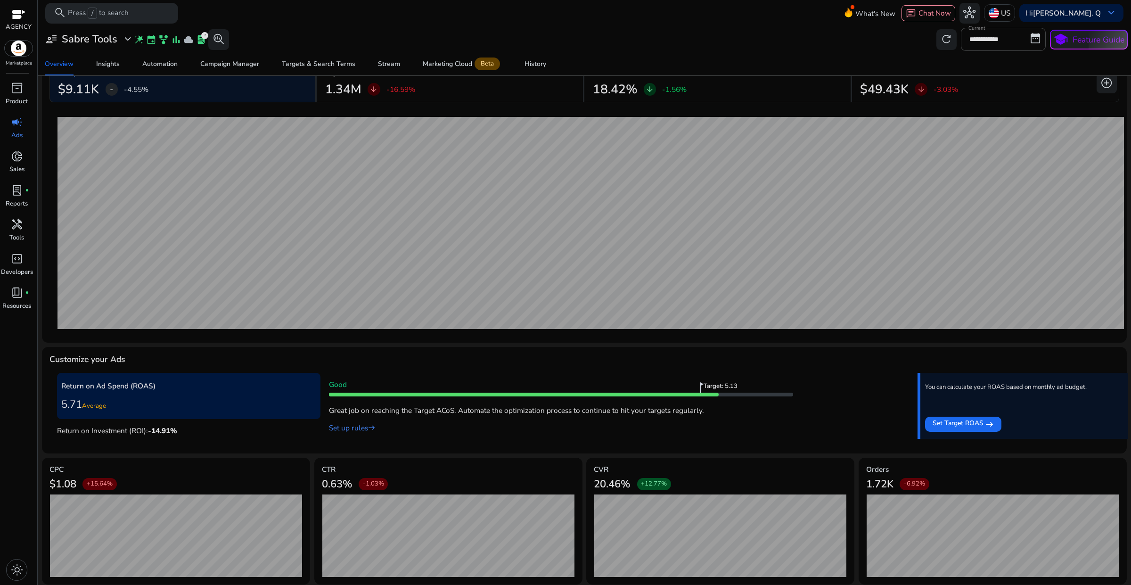
scroll to position [78, 0]
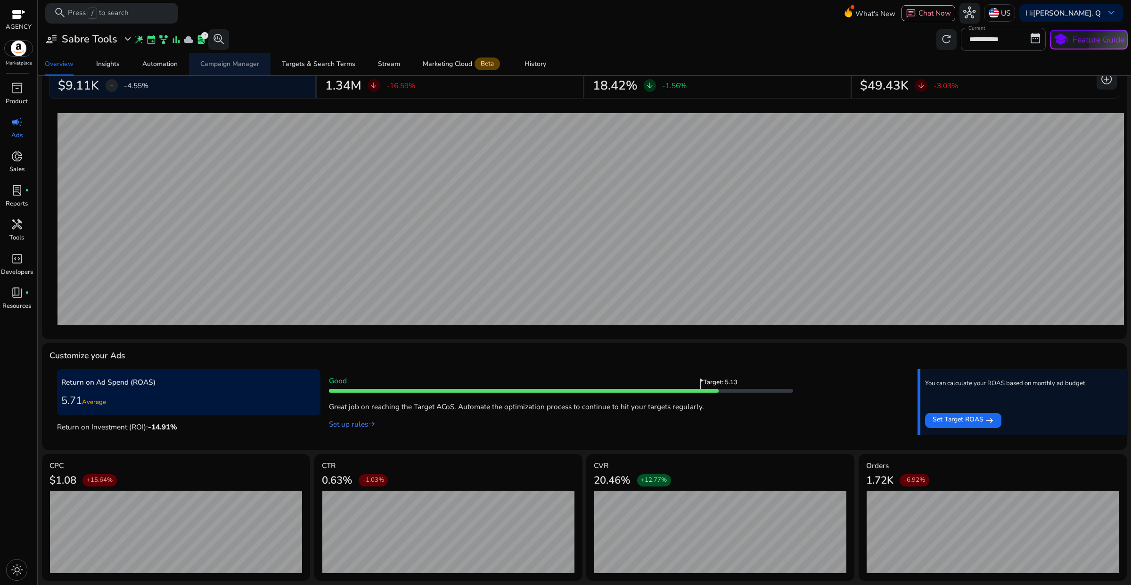
click at [231, 71] on span "Campaign Manager" at bounding box center [229, 64] width 59 height 23
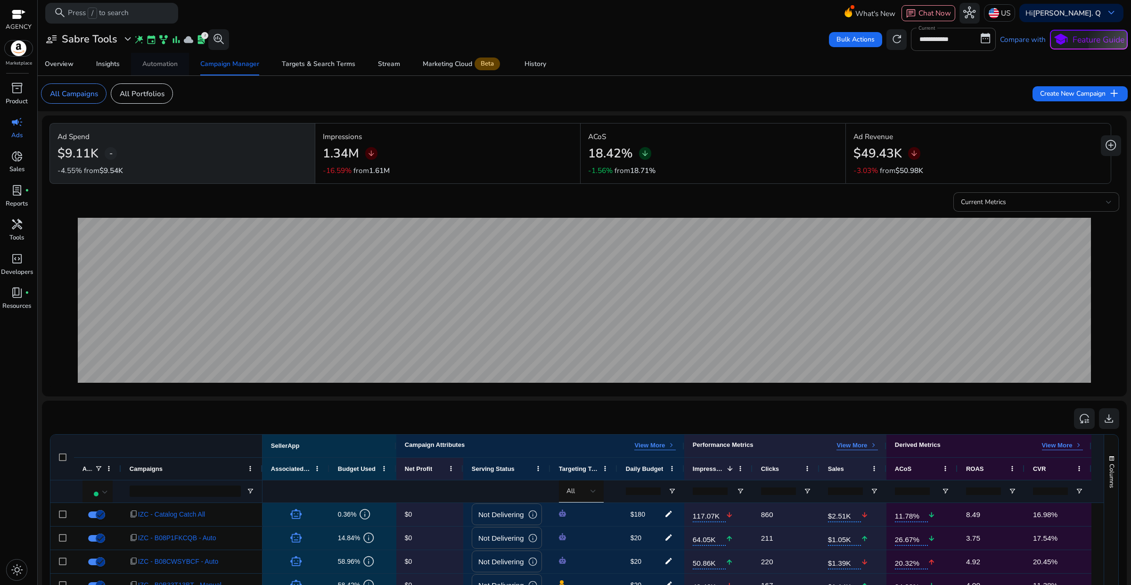
click at [165, 67] on div "Automation" at bounding box center [159, 64] width 35 height 7
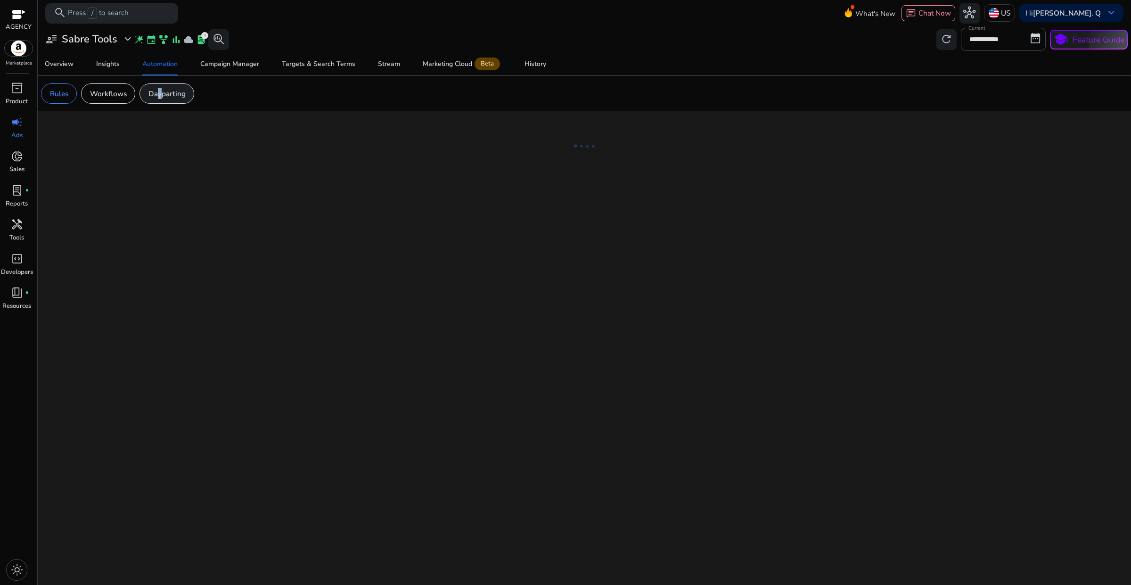
click at [156, 95] on p "Dayparting" at bounding box center [166, 93] width 37 height 11
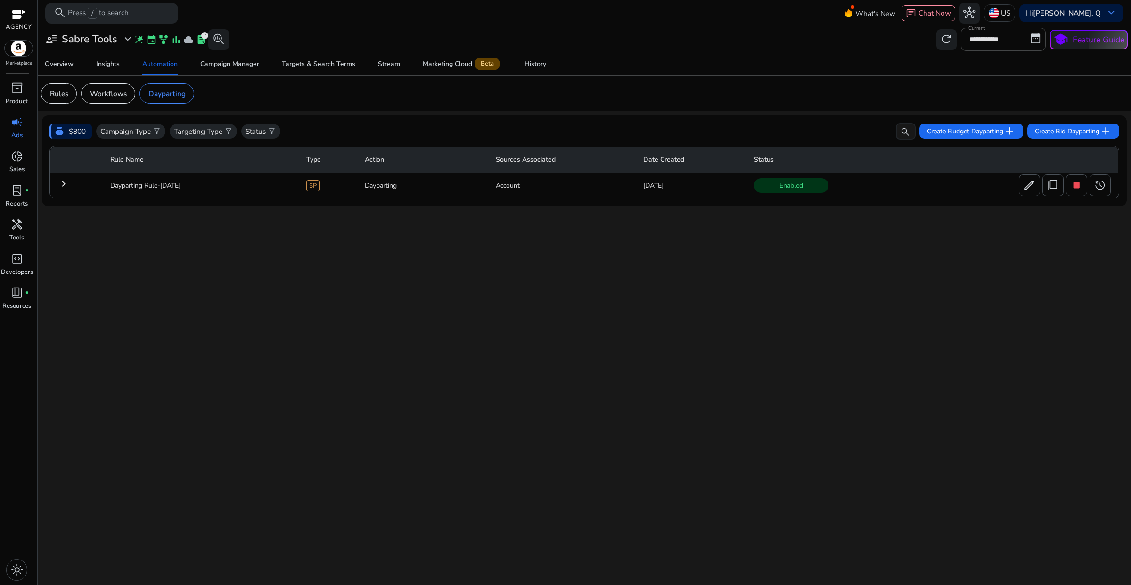
click at [62, 184] on mat-icon "keyboard_arrow_right" at bounding box center [63, 183] width 11 height 11
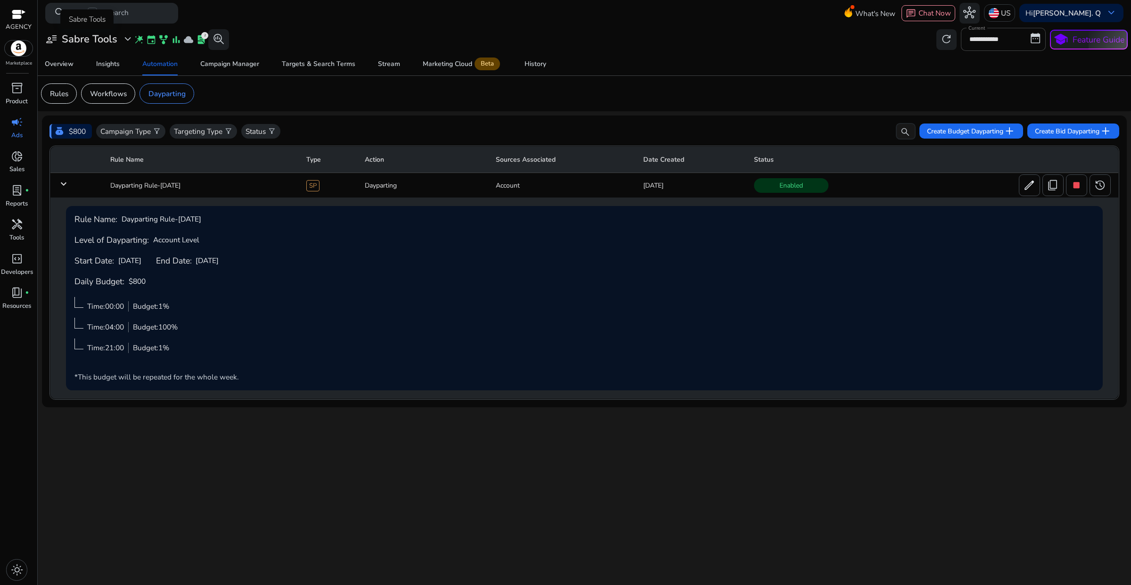
click at [122, 41] on span "expand_more" at bounding box center [128, 39] width 12 height 12
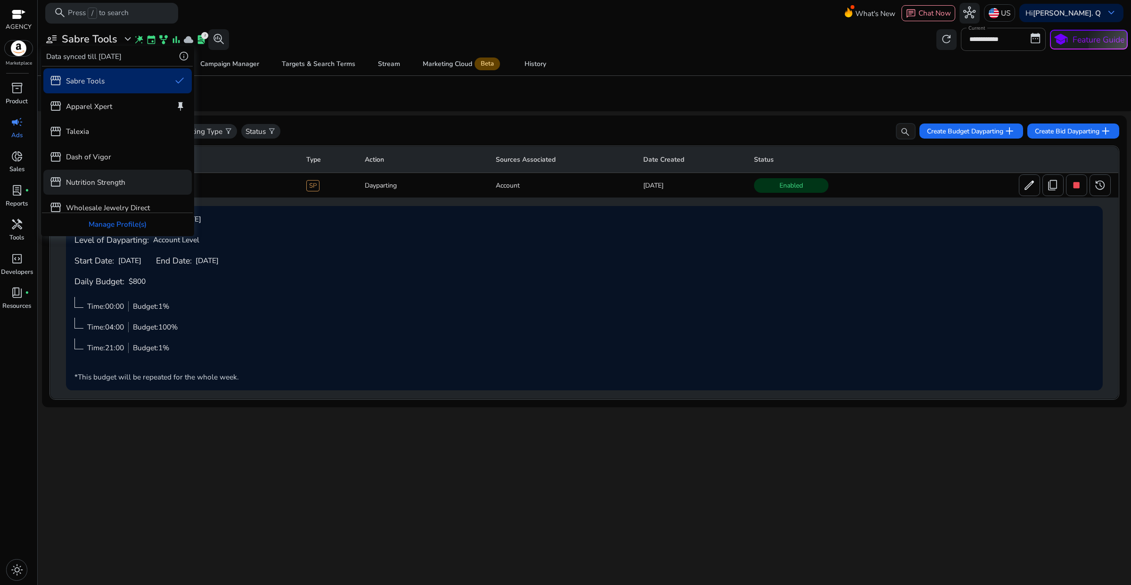
click at [100, 184] on p "Nutrition Strength" at bounding box center [95, 182] width 59 height 11
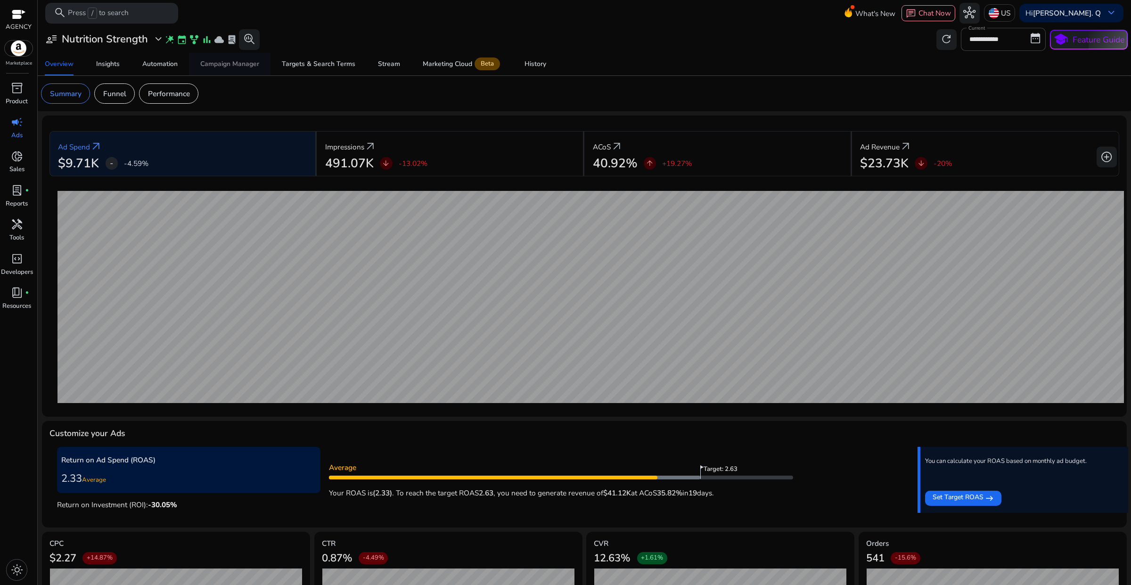
click at [241, 69] on span "Campaign Manager" at bounding box center [229, 64] width 59 height 23
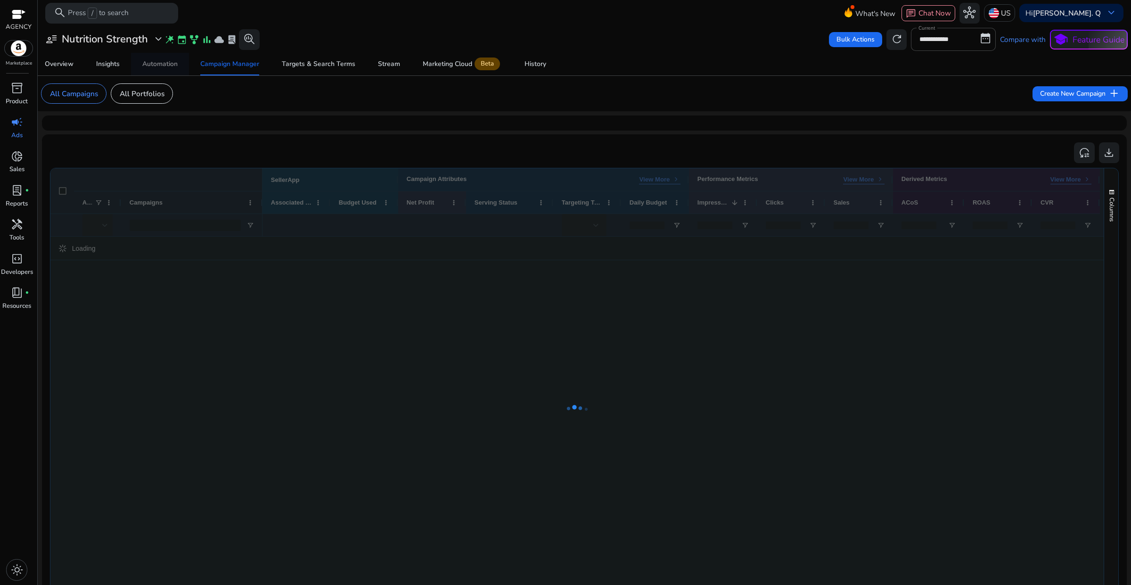
click at [168, 65] on div "Automation" at bounding box center [159, 64] width 35 height 7
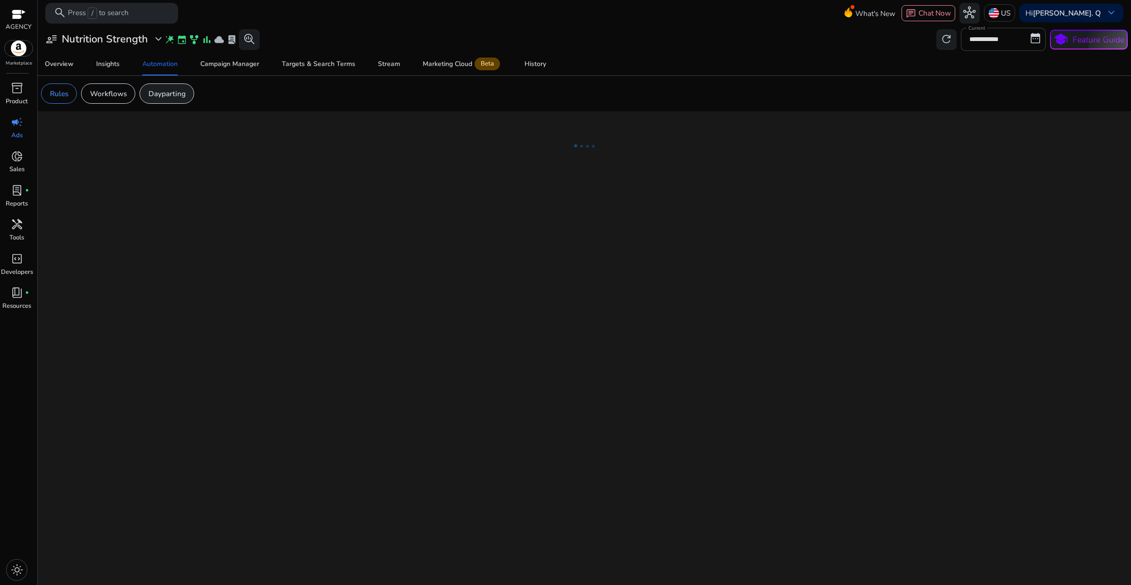
click at [168, 92] on p "Dayparting" at bounding box center [166, 93] width 37 height 11
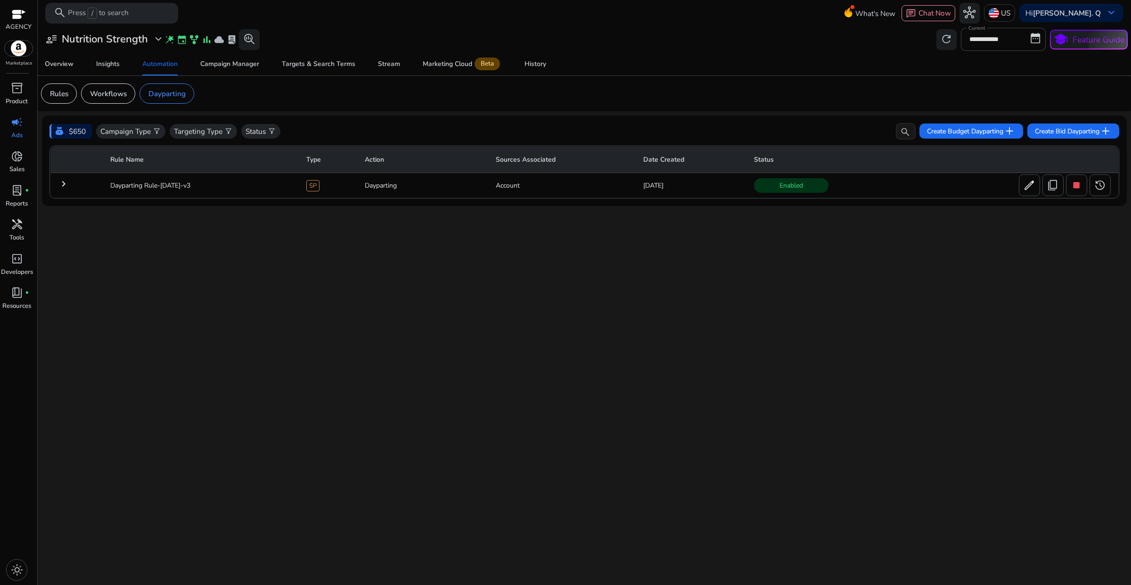
click at [62, 184] on mat-icon "keyboard_arrow_right" at bounding box center [63, 183] width 11 height 11
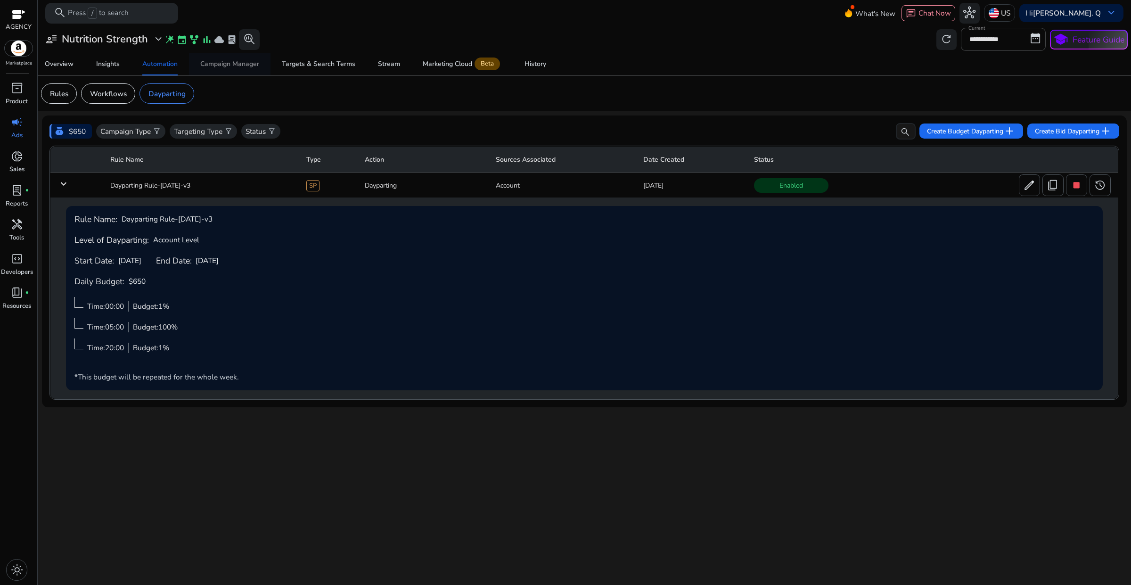
click at [226, 65] on div "Campaign Manager" at bounding box center [229, 64] width 59 height 7
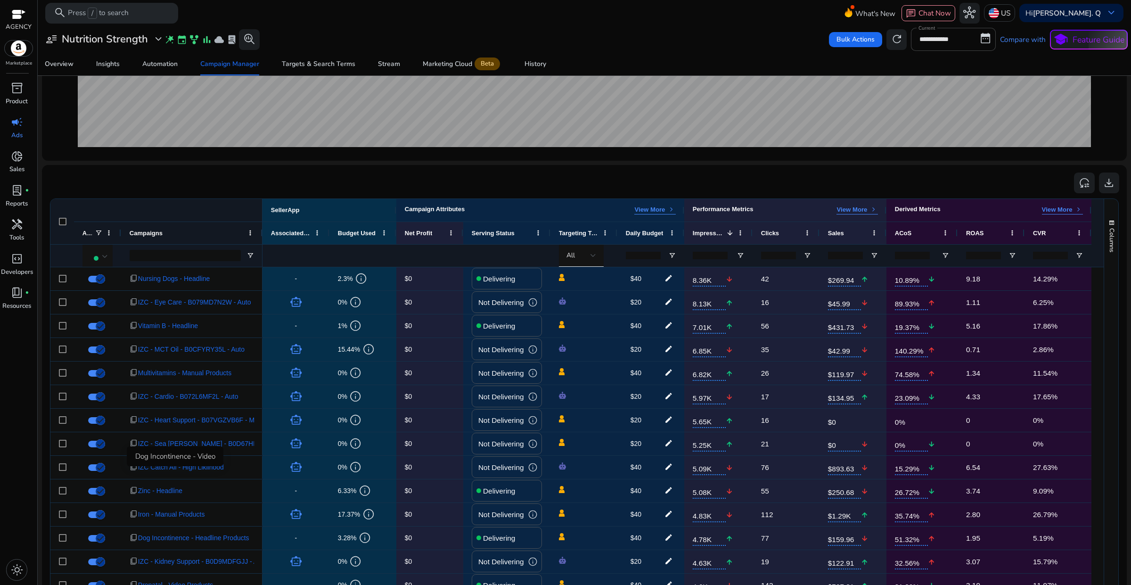
scroll to position [412, 0]
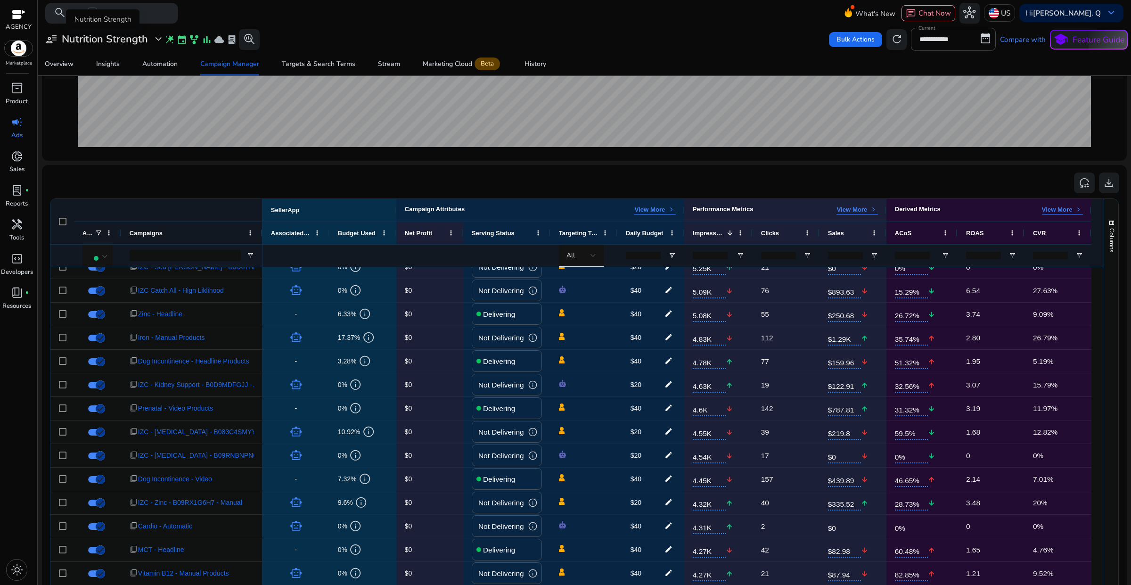
click at [170, 41] on span "wand_stars" at bounding box center [170, 39] width 10 height 10
click at [157, 41] on span "expand_more" at bounding box center [158, 39] width 12 height 12
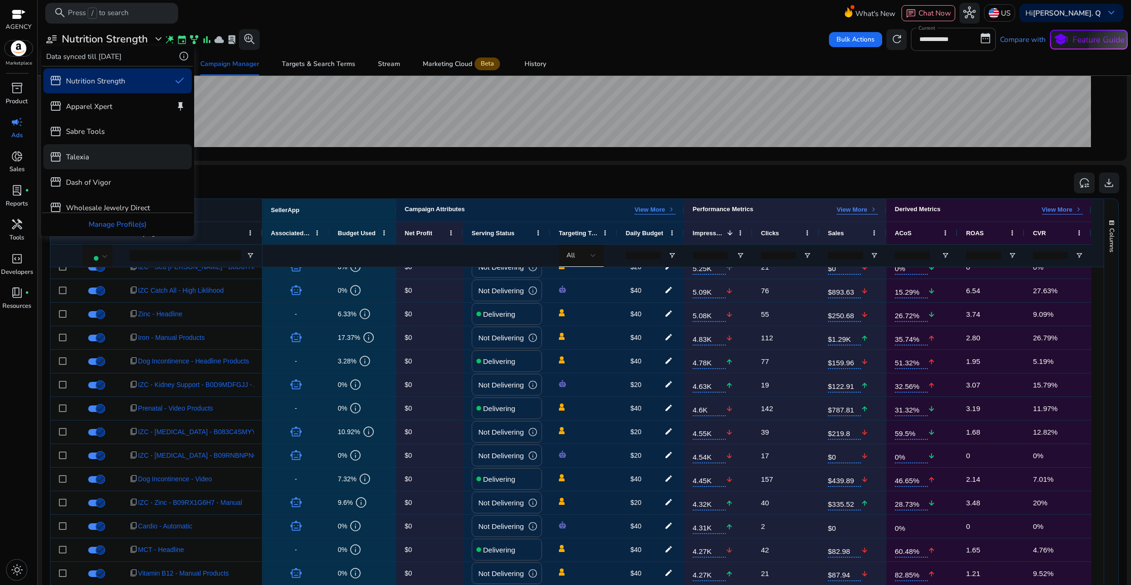
click at [91, 151] on div "storefront Talexia" at bounding box center [117, 156] width 149 height 25
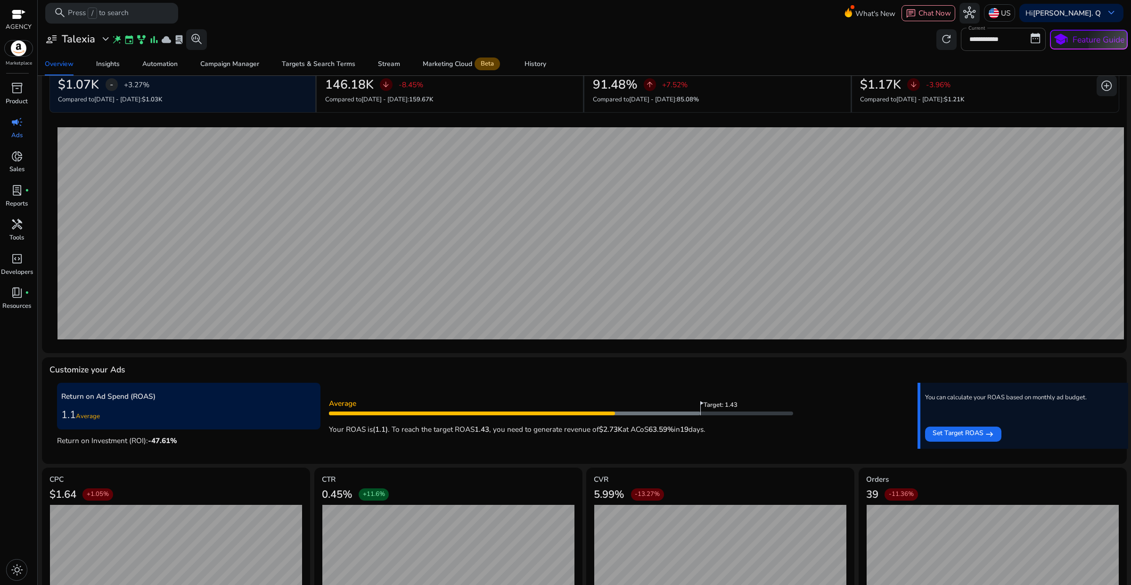
scroll to position [93, 0]
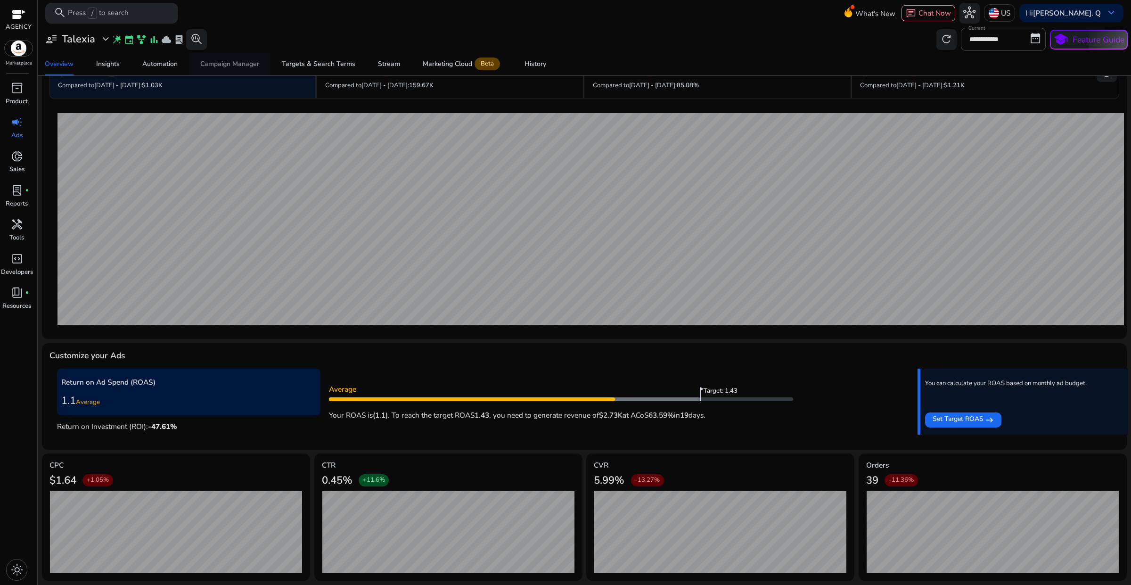
click at [246, 67] on div "Campaign Manager" at bounding box center [229, 64] width 59 height 7
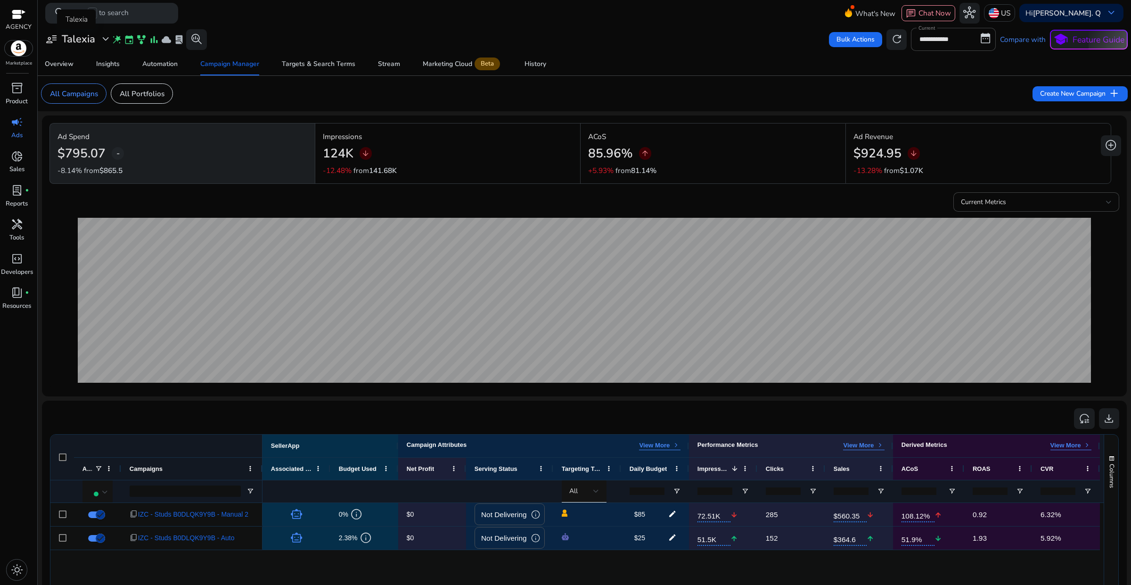
click at [105, 43] on span "expand_more" at bounding box center [105, 39] width 12 height 12
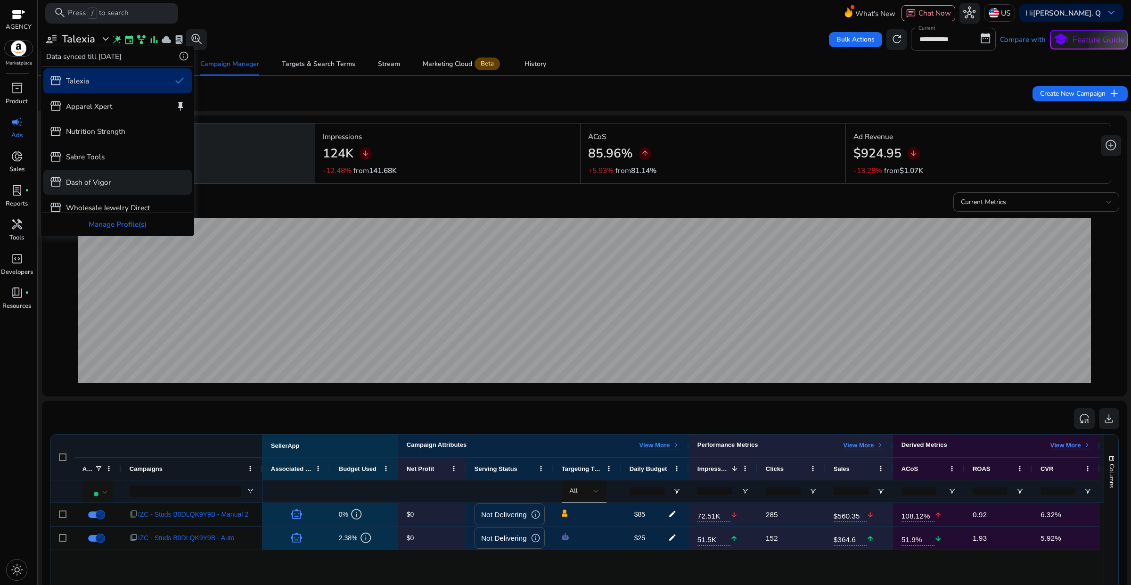
click at [100, 173] on div "storefront Dash of Vigor" at bounding box center [117, 182] width 149 height 25
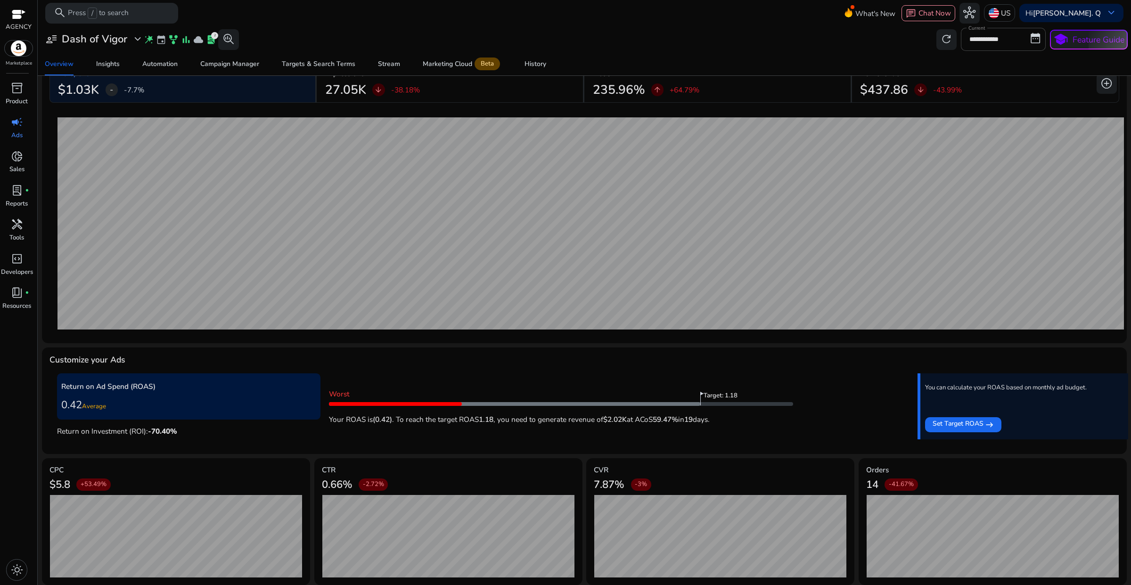
scroll to position [78, 0]
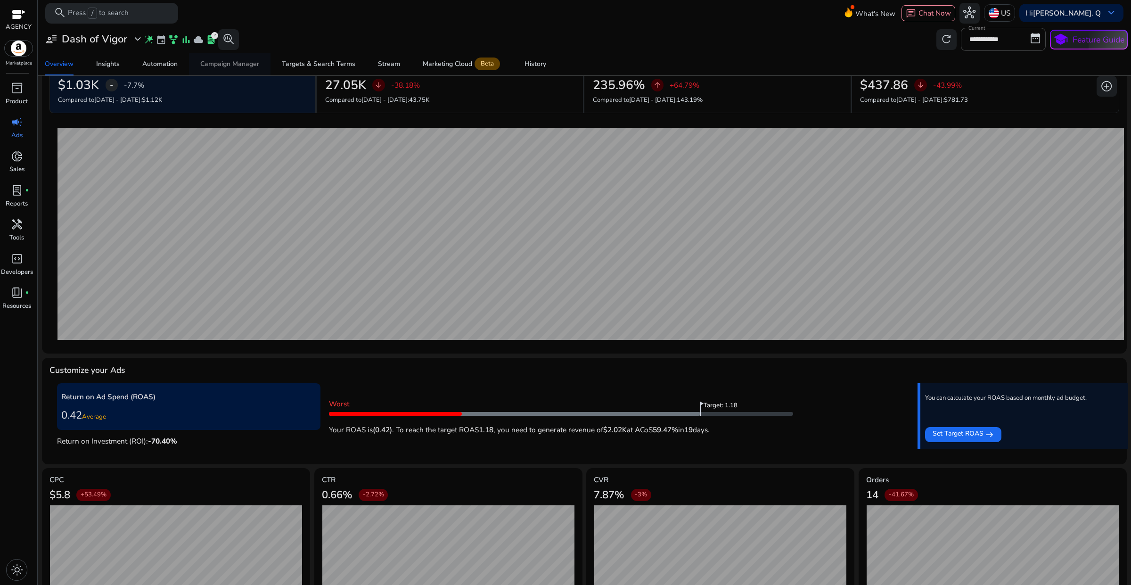
click at [214, 64] on div "Campaign Manager" at bounding box center [229, 64] width 59 height 7
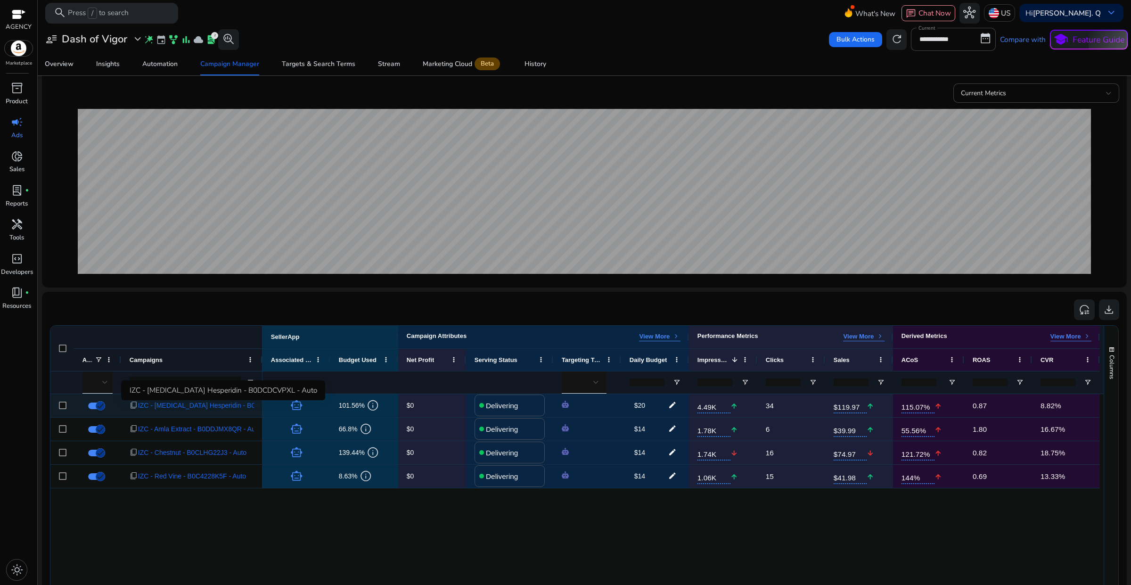
scroll to position [118, 0]
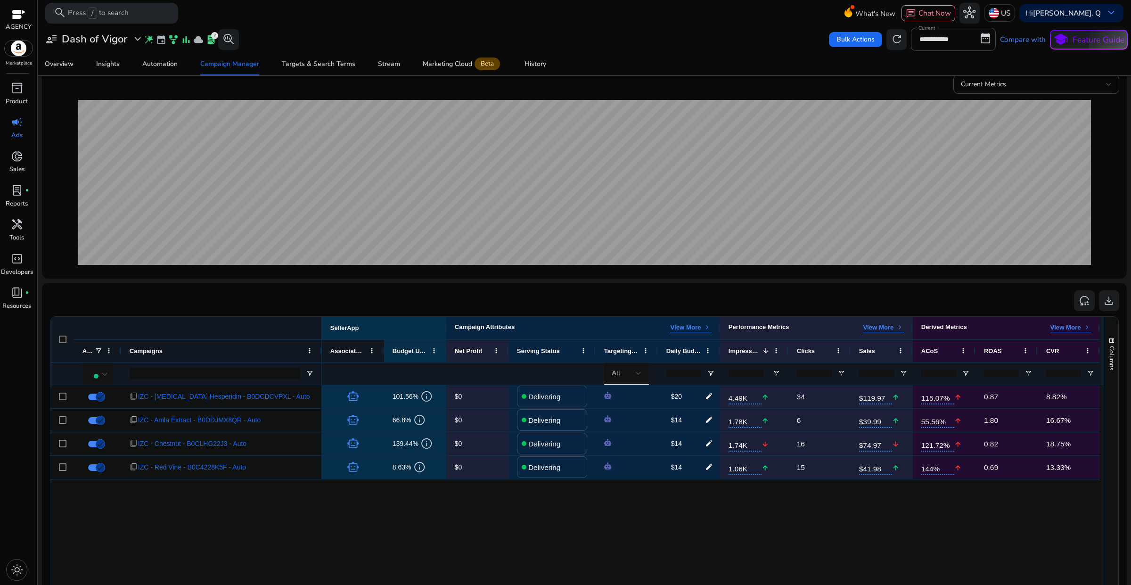
click at [320, 340] on div at bounding box center [322, 351] width 4 height 22
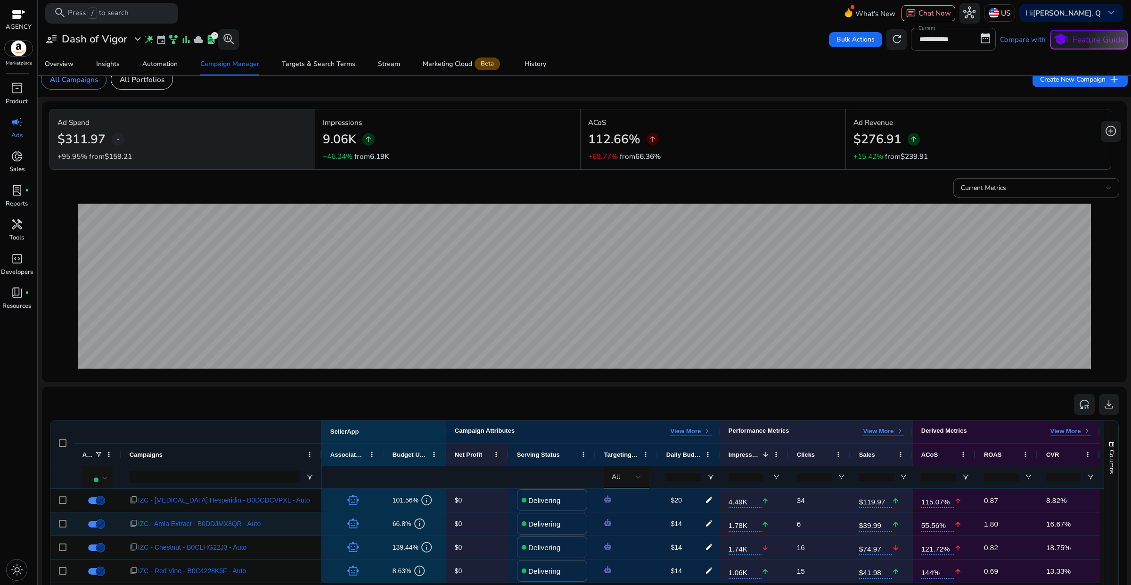
scroll to position [0, 0]
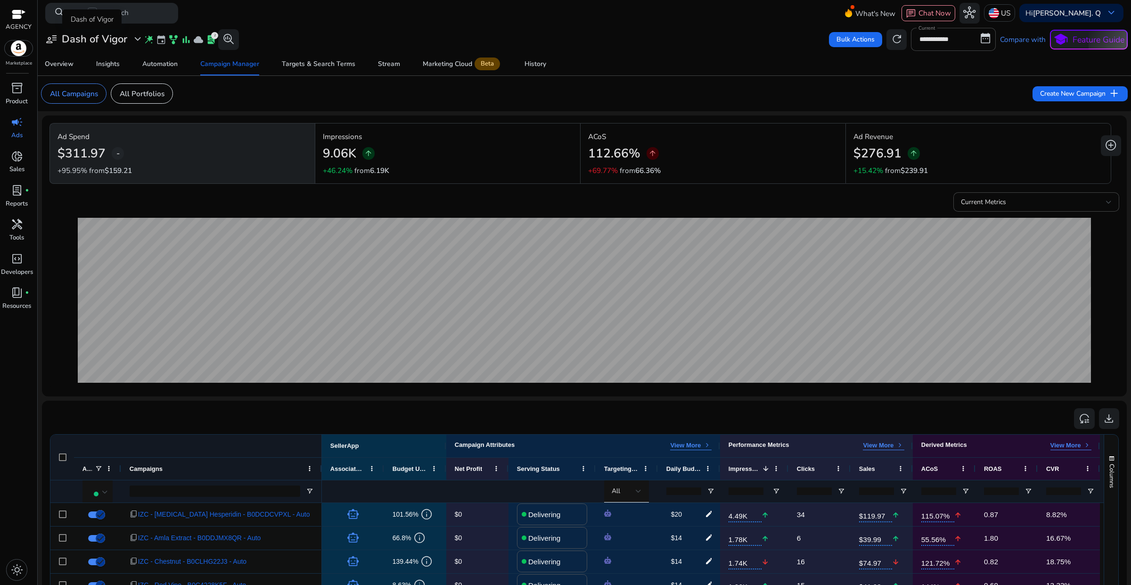
click at [138, 40] on span "expand_more" at bounding box center [138, 39] width 12 height 12
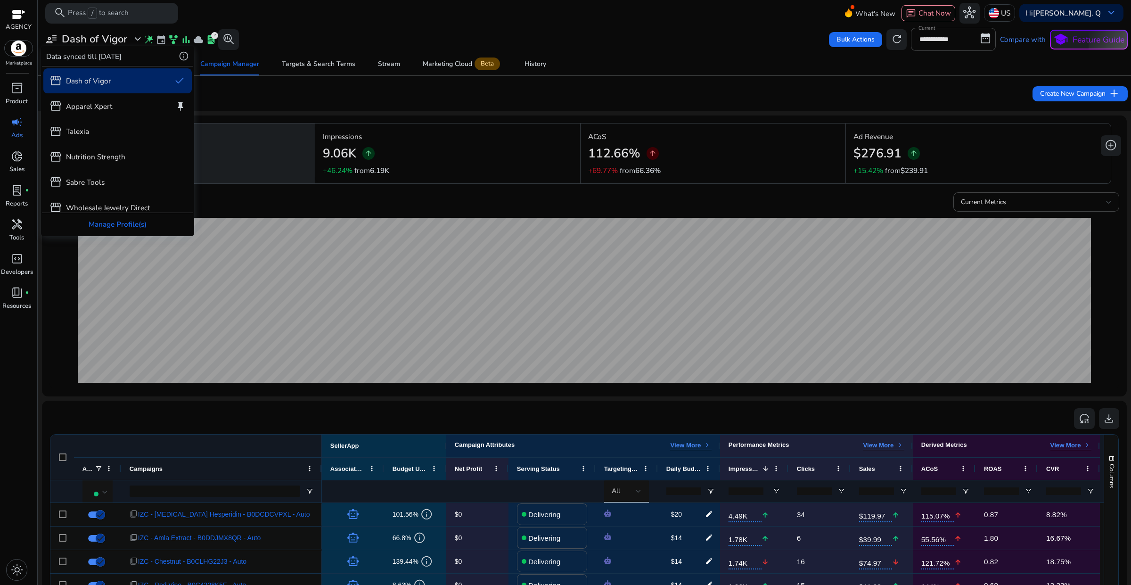
click at [135, 39] on div at bounding box center [565, 292] width 1131 height 585
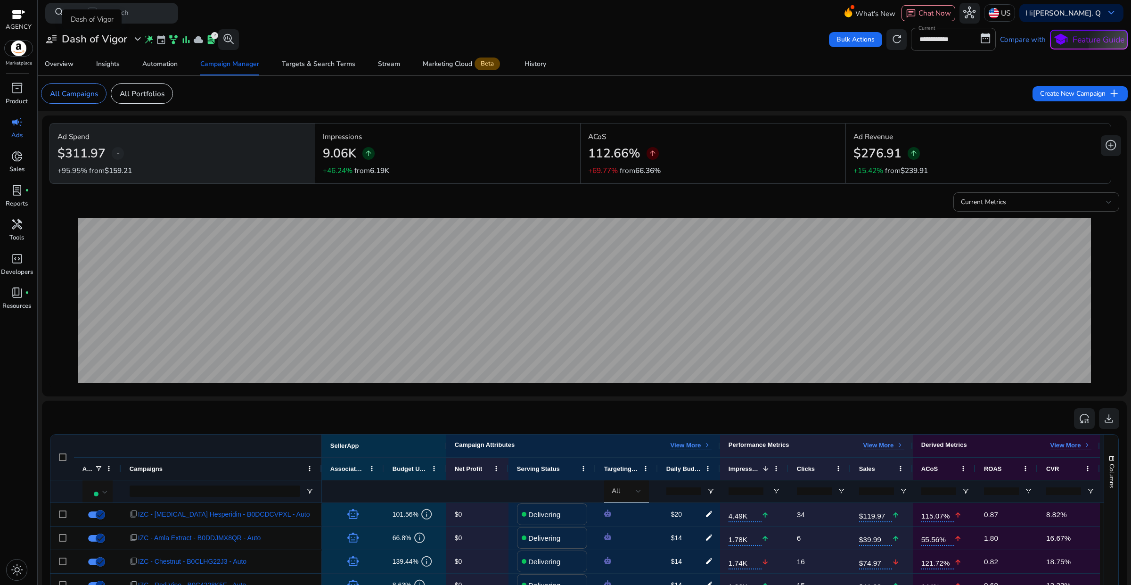
click at [135, 39] on span "expand_more" at bounding box center [138, 39] width 12 height 12
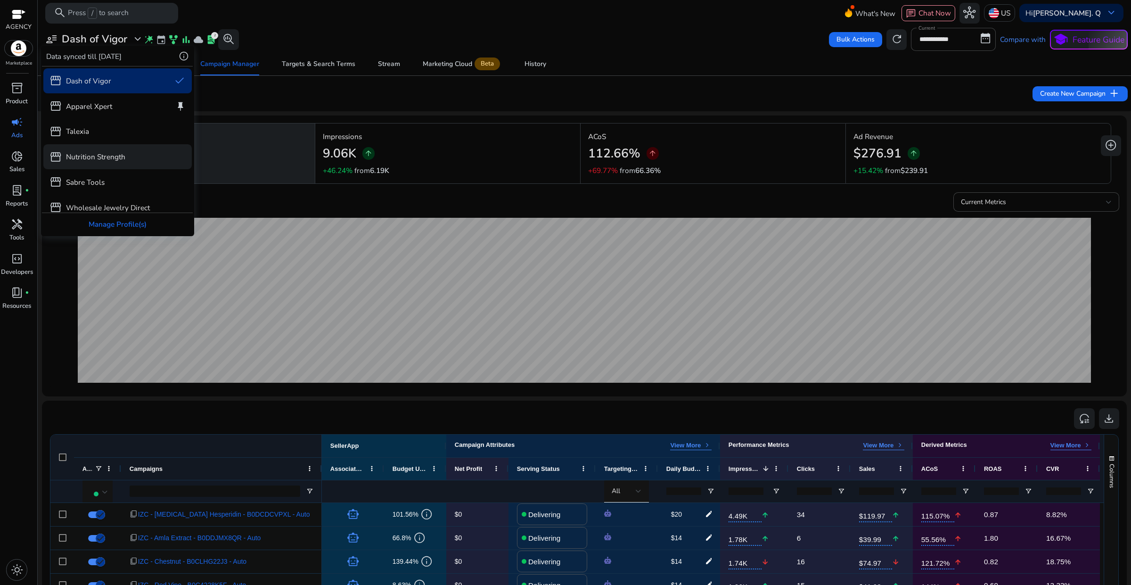
click at [102, 153] on p "Nutrition Strength" at bounding box center [95, 156] width 59 height 11
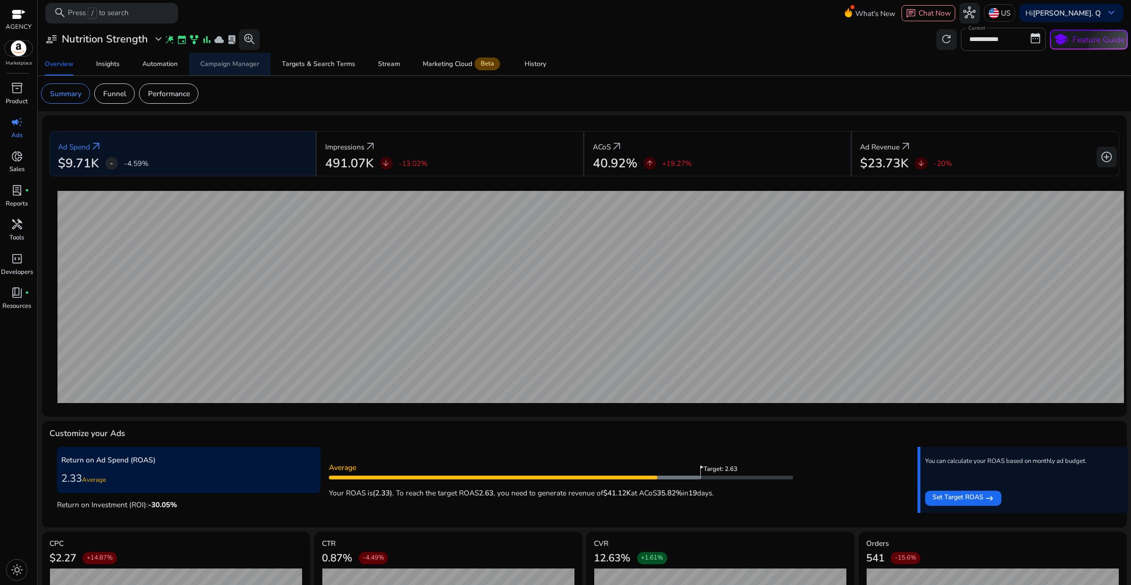
click at [243, 57] on span "Campaign Manager" at bounding box center [229, 64] width 59 height 23
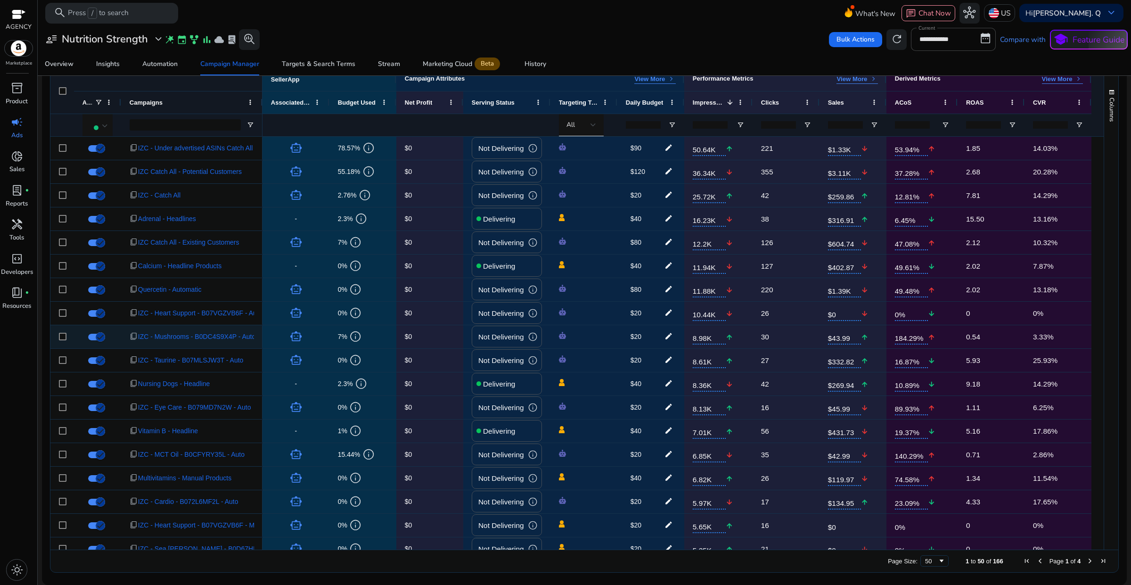
scroll to position [189, 0]
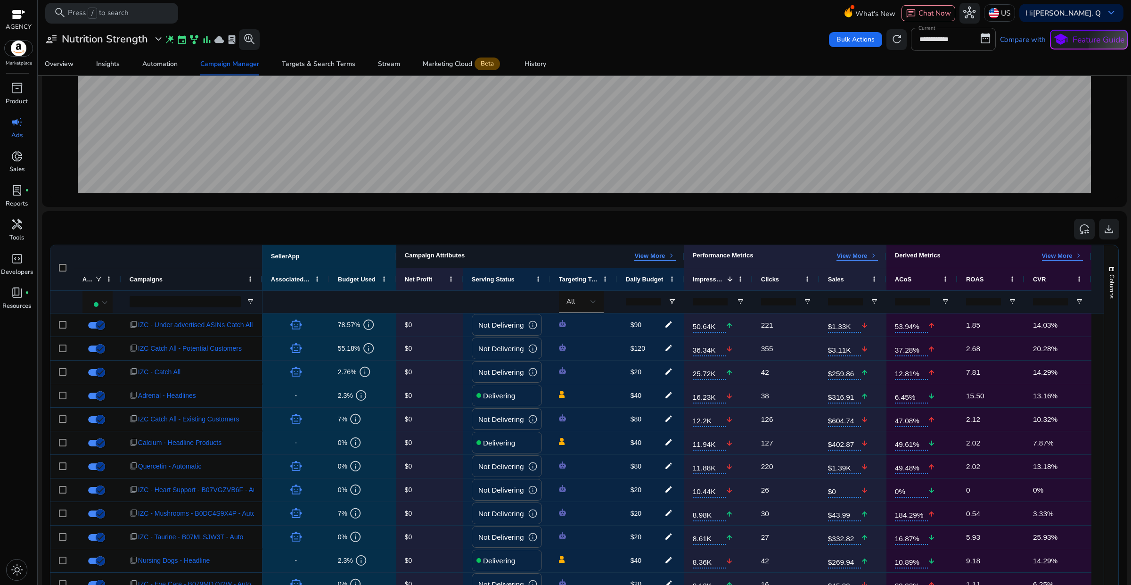
click at [645, 257] on p "View More" at bounding box center [649, 256] width 31 height 8
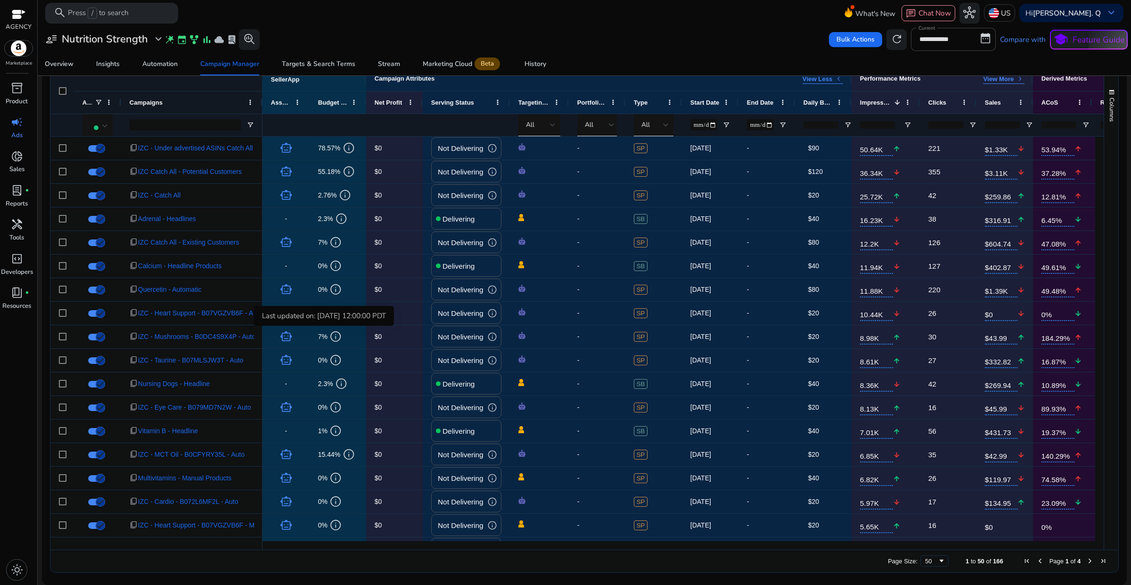
scroll to position [307, 0]
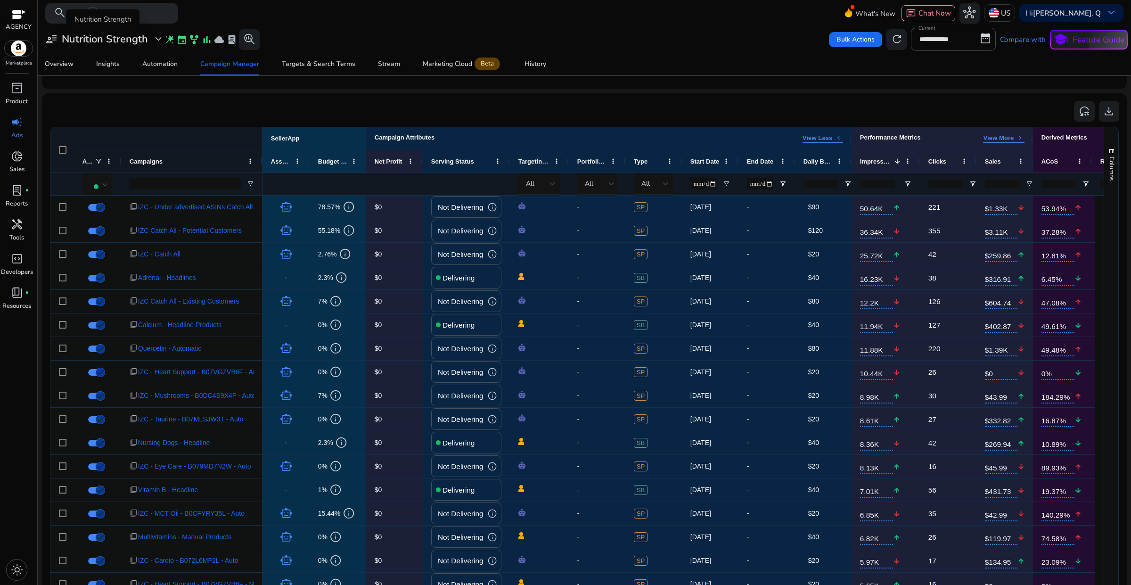
click at [156, 41] on span "expand_more" at bounding box center [158, 39] width 12 height 12
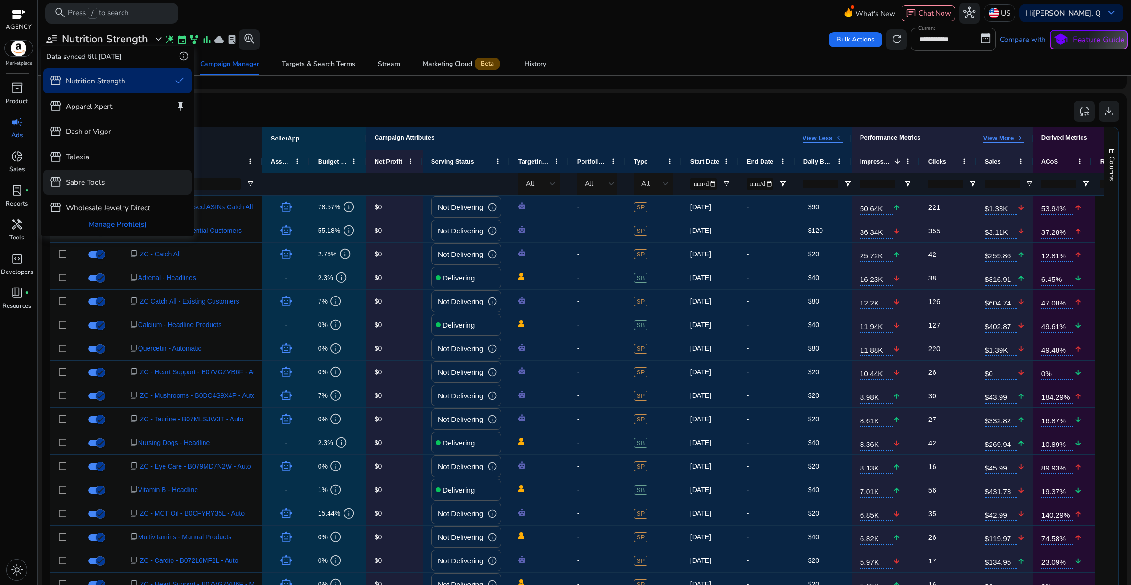
click at [83, 176] on div "storefront Sabre Tools" at bounding box center [76, 182] width 55 height 12
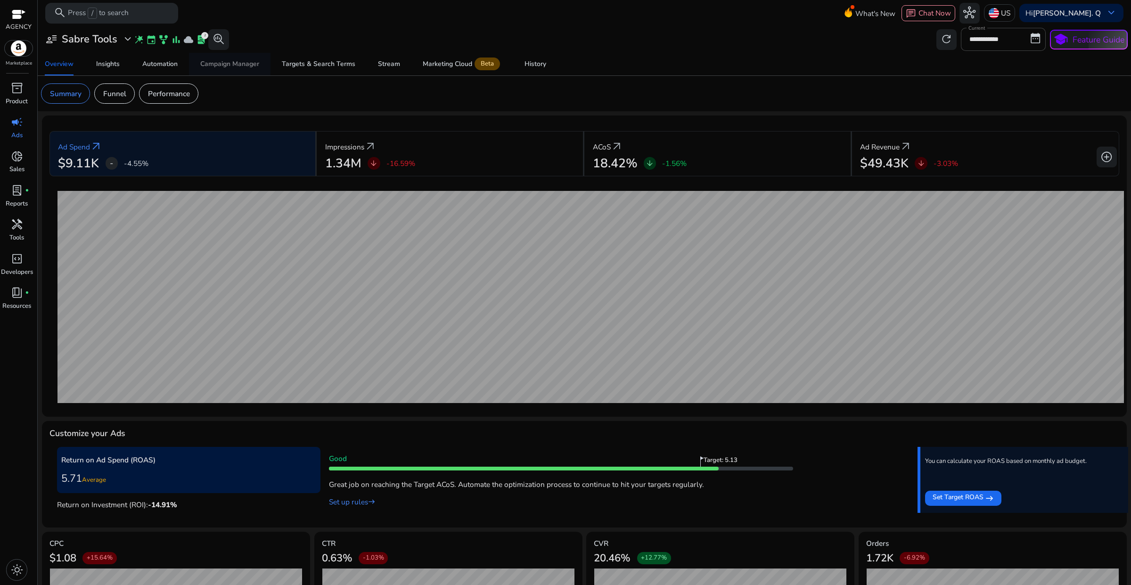
click at [243, 61] on div "Campaign Manager" at bounding box center [229, 64] width 59 height 7
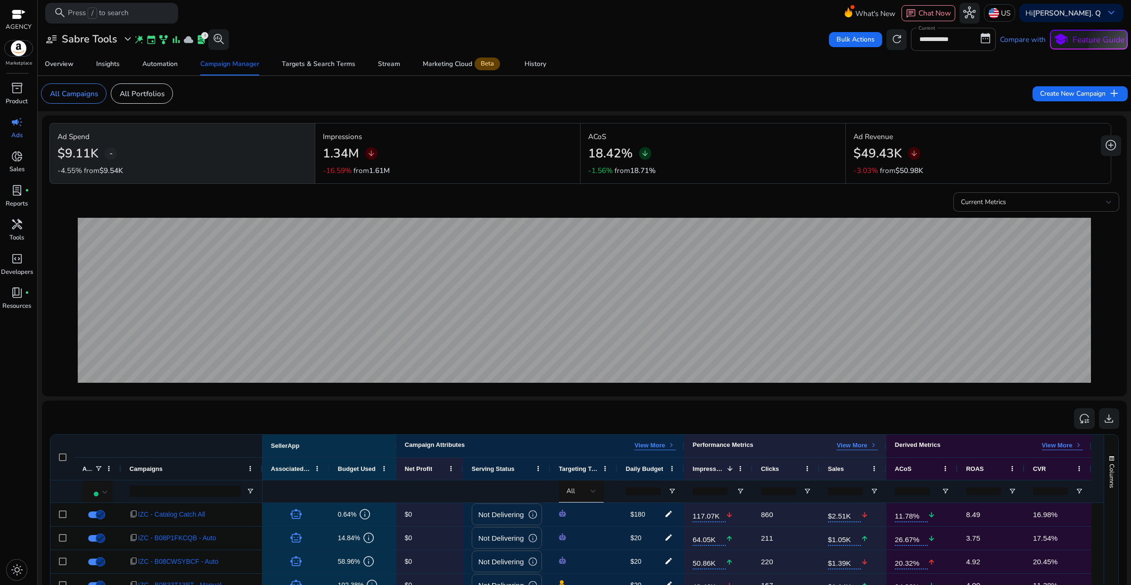
scroll to position [118, 0]
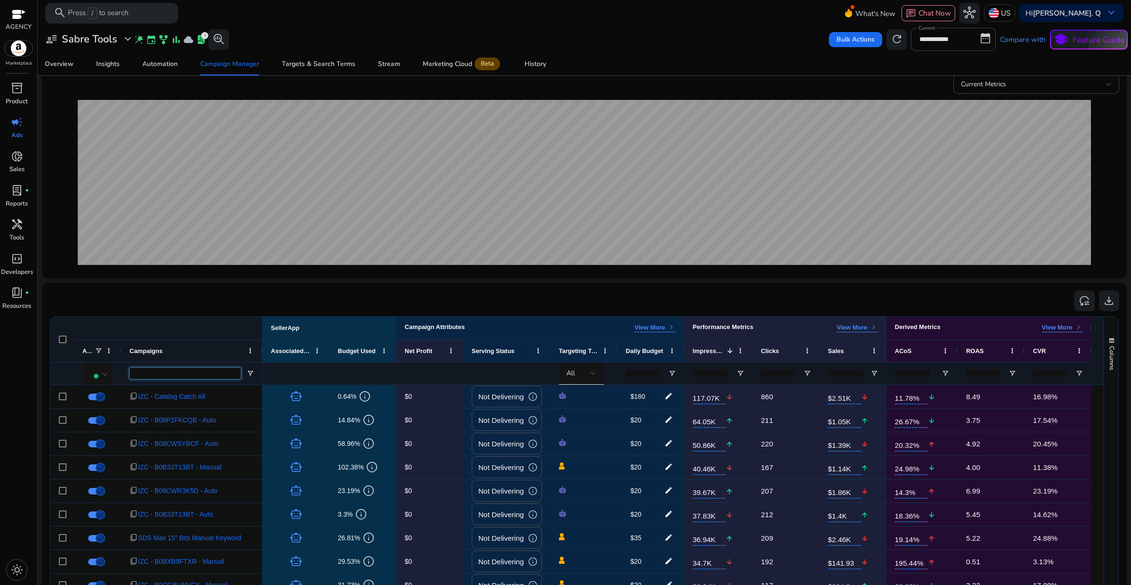
click at [148, 374] on input "Campaigns Filter Input" at bounding box center [185, 373] width 111 height 11
paste input "**********"
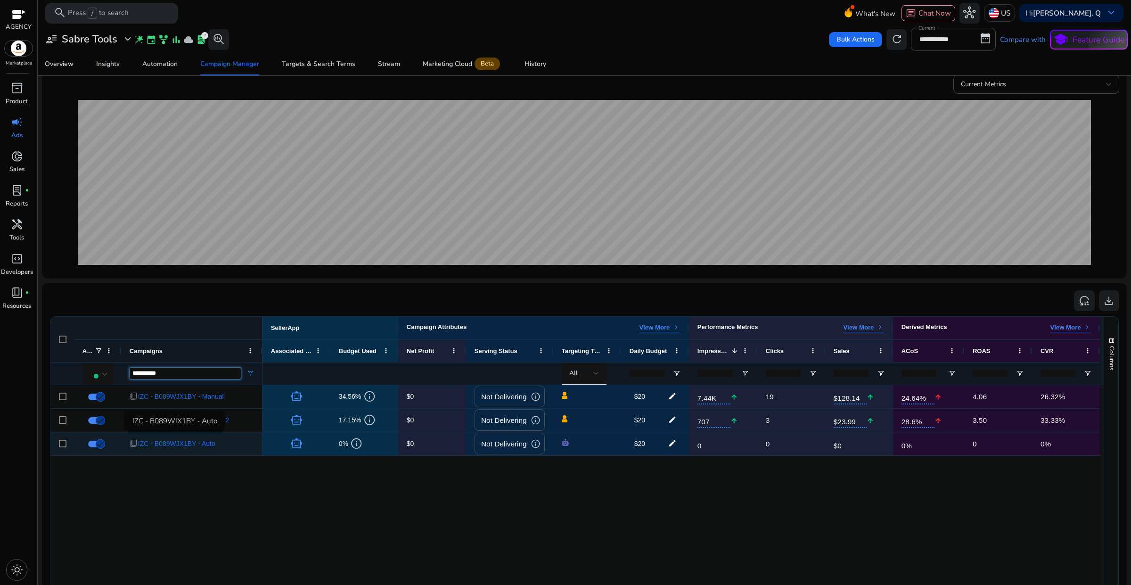
type input "**********"
click at [193, 446] on span "IZC - B089WJX1BY - Auto" at bounding box center [176, 443] width 77 height 19
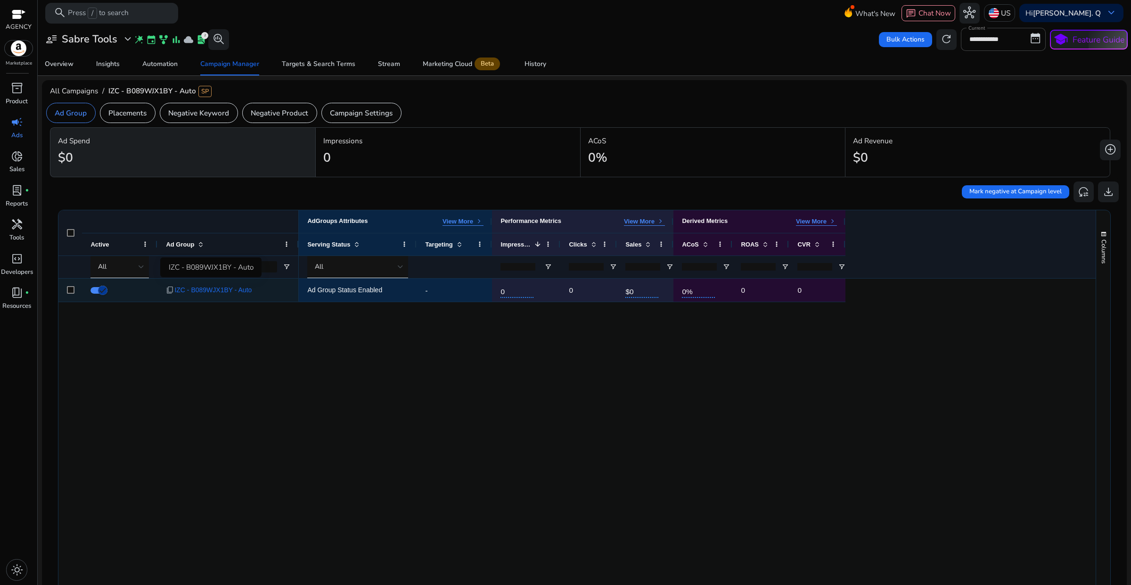
click at [218, 289] on span "IZC - B089WJX1BY - Auto" at bounding box center [212, 289] width 77 height 19
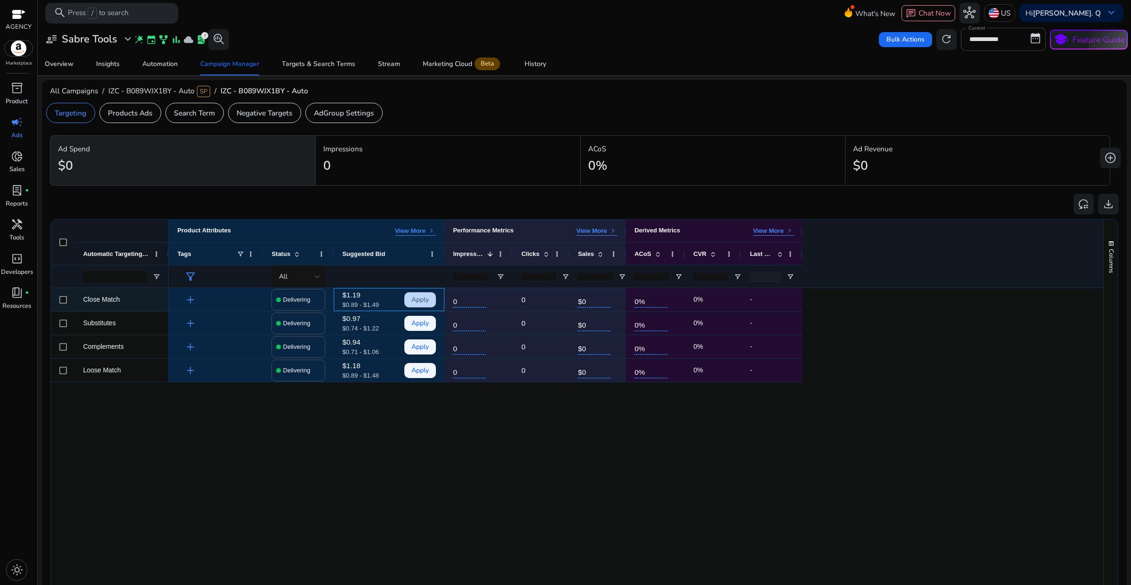
click at [414, 298] on span "Apply" at bounding box center [420, 299] width 17 height 19
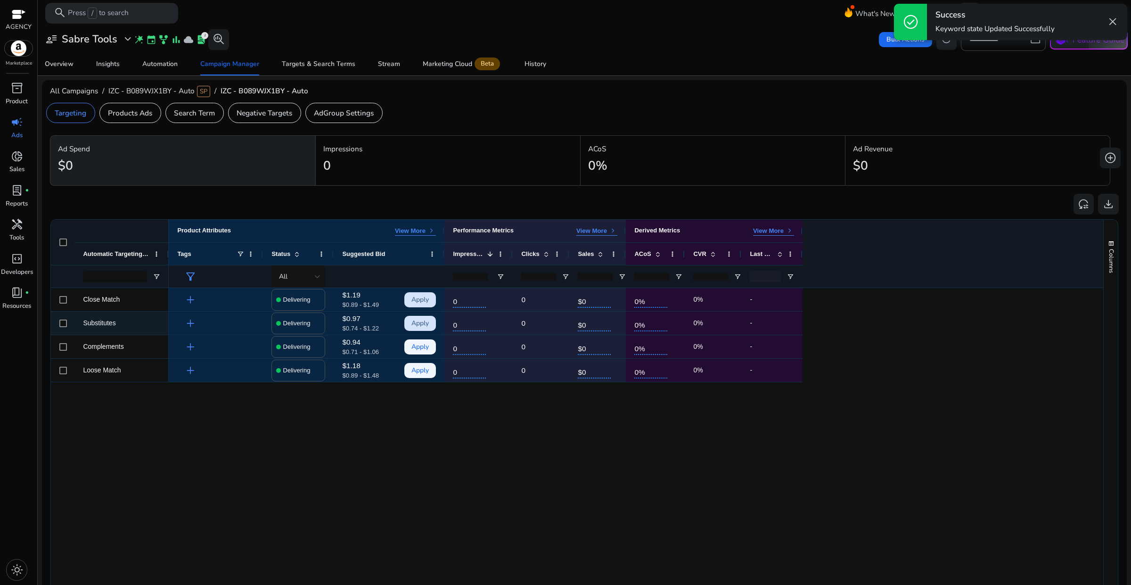
click at [419, 322] on span "Apply" at bounding box center [420, 322] width 17 height 19
click at [424, 349] on span "Apply" at bounding box center [420, 346] width 17 height 19
click at [423, 375] on span "Apply" at bounding box center [420, 370] width 17 height 19
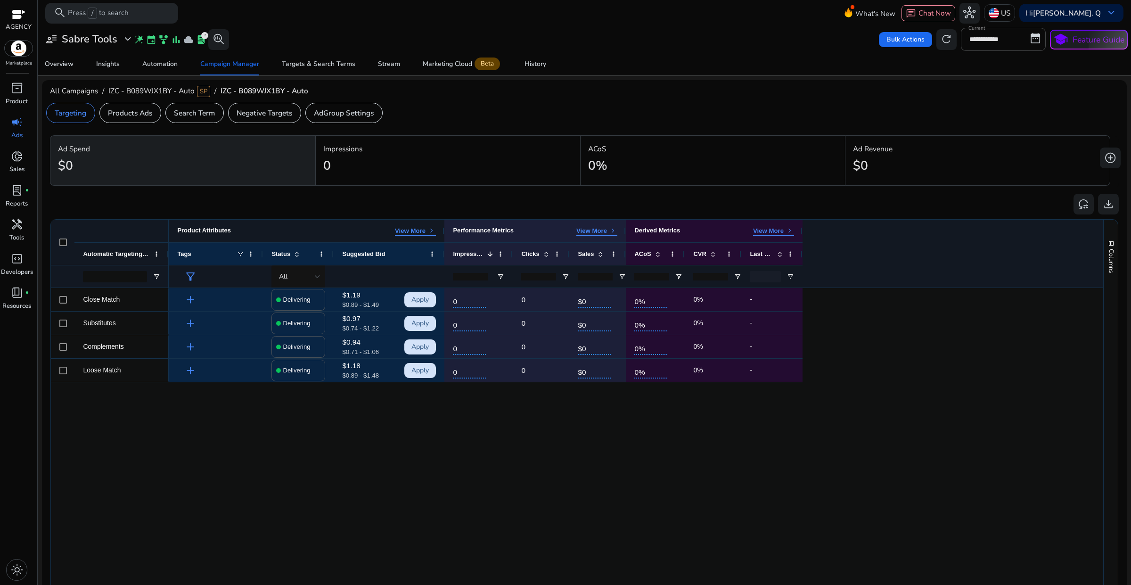
click at [418, 231] on p "View More" at bounding box center [410, 231] width 31 height 8
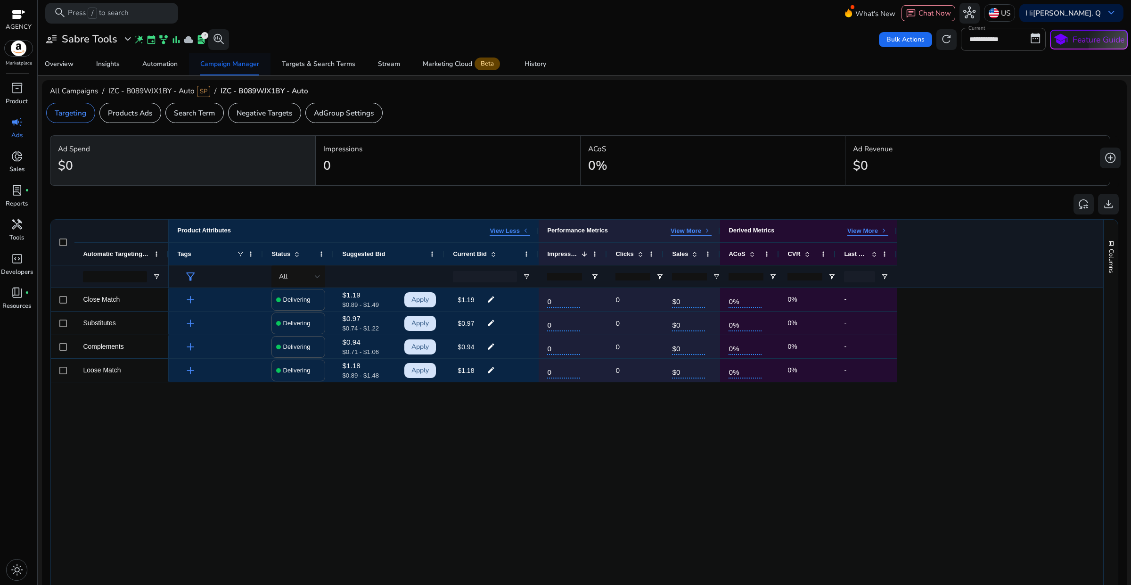
click at [249, 63] on div "Campaign Manager" at bounding box center [229, 64] width 59 height 7
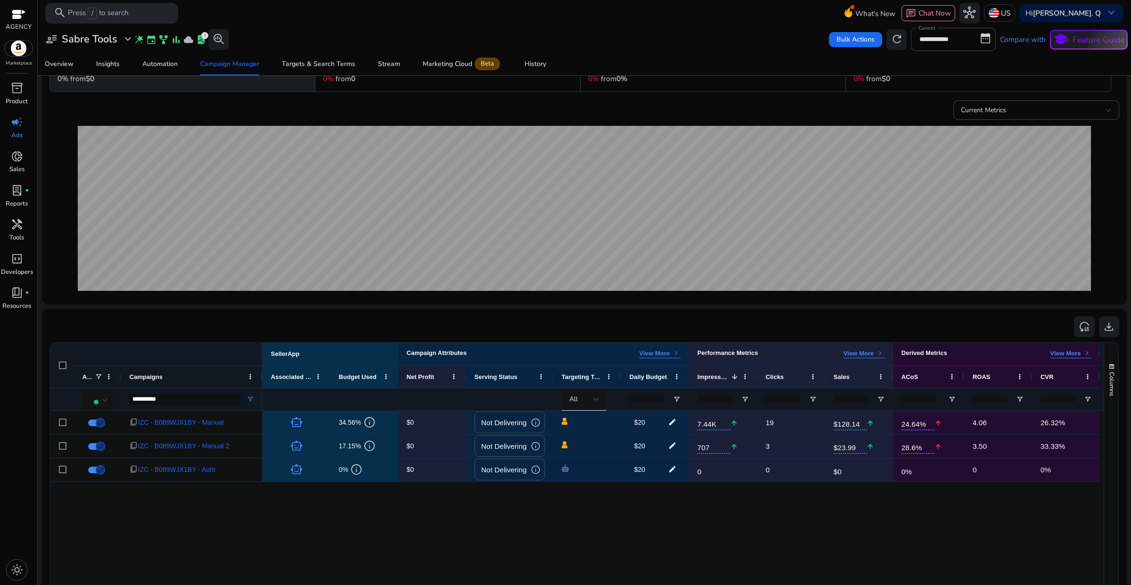
scroll to position [118, 0]
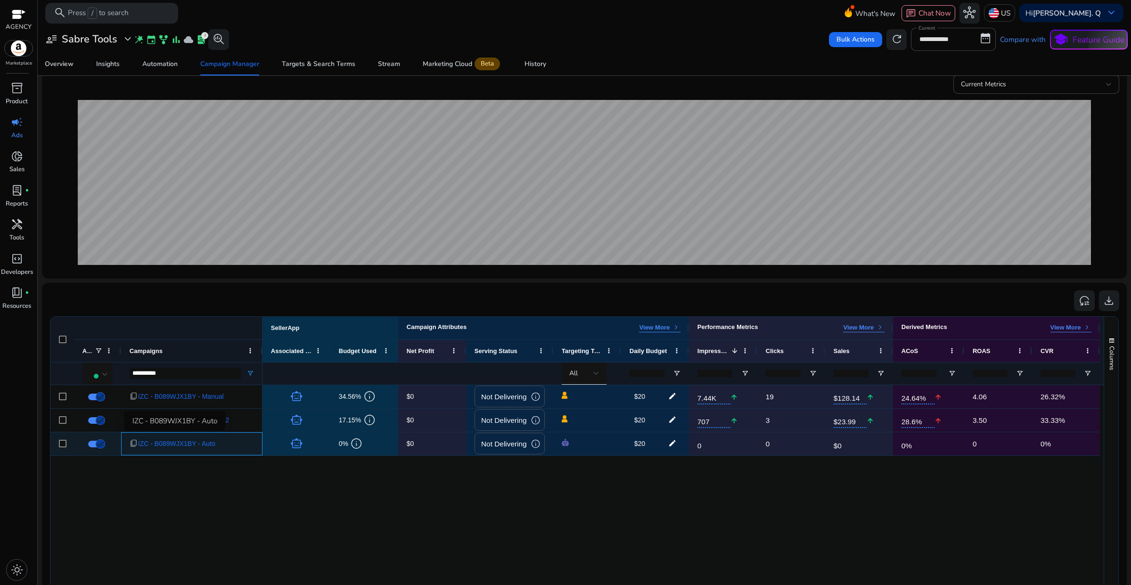
click at [194, 446] on span "IZC - B089WJX1BY - Auto" at bounding box center [176, 443] width 77 height 19
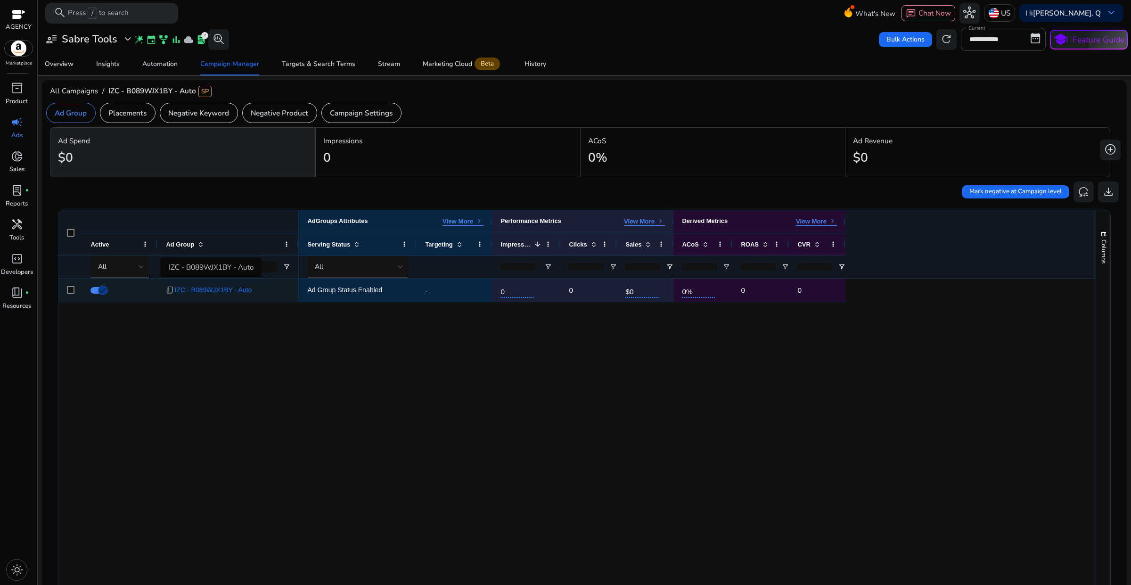
click at [218, 288] on span "IZC - B089WJX1BY - Auto" at bounding box center [212, 289] width 77 height 19
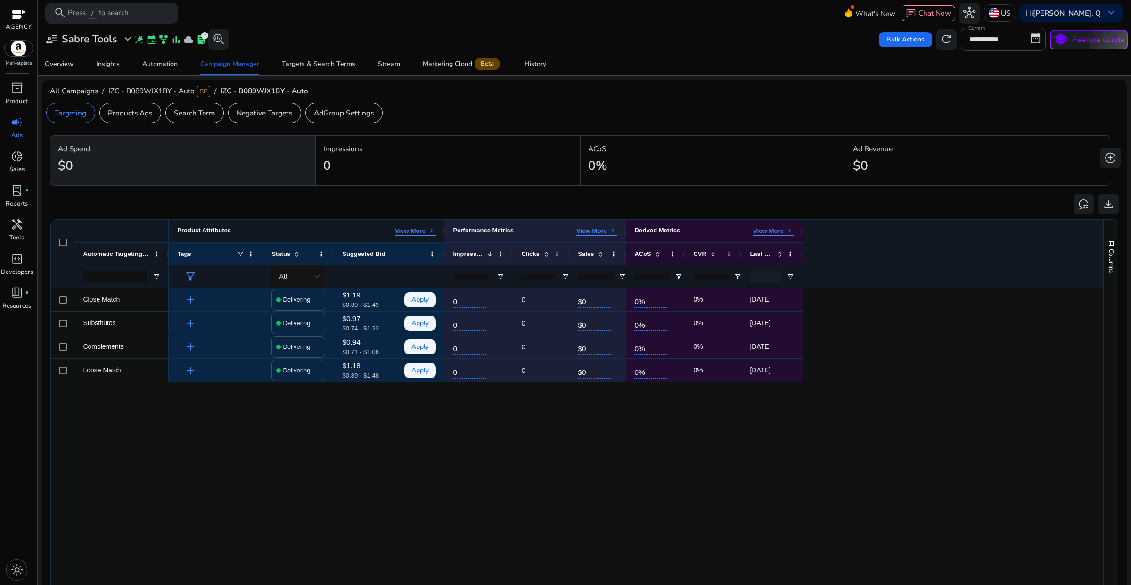
click at [429, 237] on div "Product Attributes View More keyboard_arrow_right" at bounding box center [307, 231] width 276 height 23
click at [423, 232] on p "View More" at bounding box center [410, 231] width 31 height 8
